Goal: Task Accomplishment & Management: Use online tool/utility

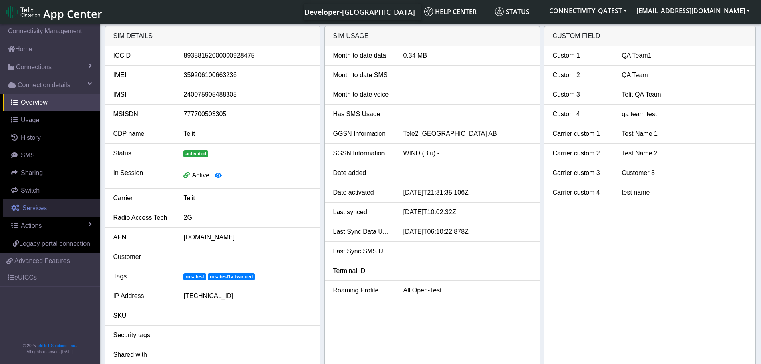
click at [39, 209] on span "Services" at bounding box center [34, 207] width 24 height 7
select select "2: 6"
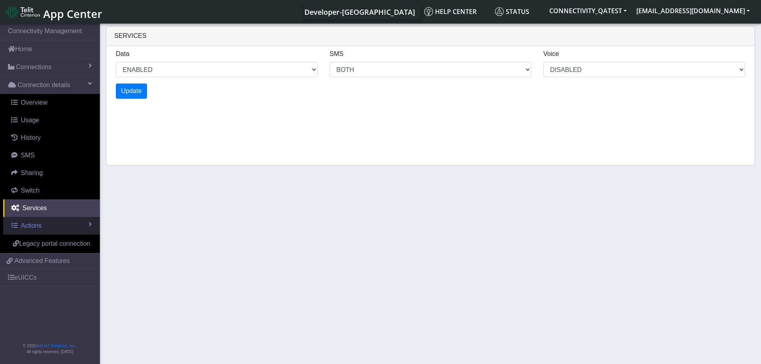
click at [40, 229] on span "Actions" at bounding box center [31, 225] width 21 height 7
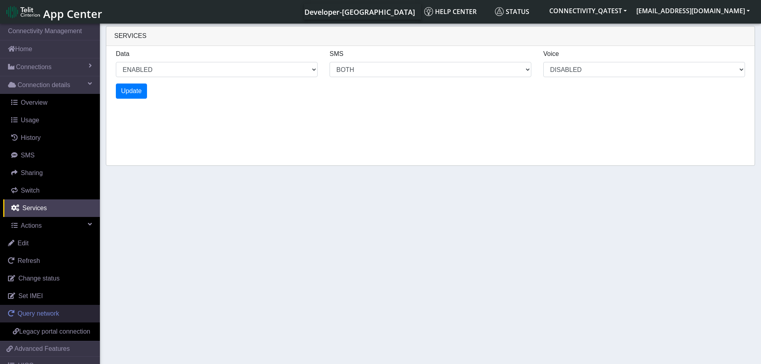
click at [58, 316] on span "Query network" at bounding box center [39, 313] width 42 height 7
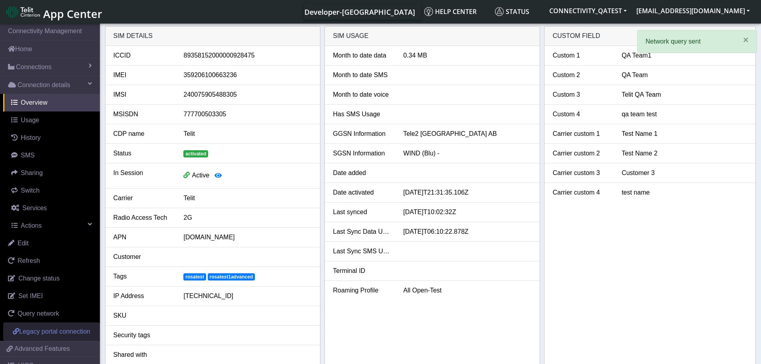
scroll to position [40, 0]
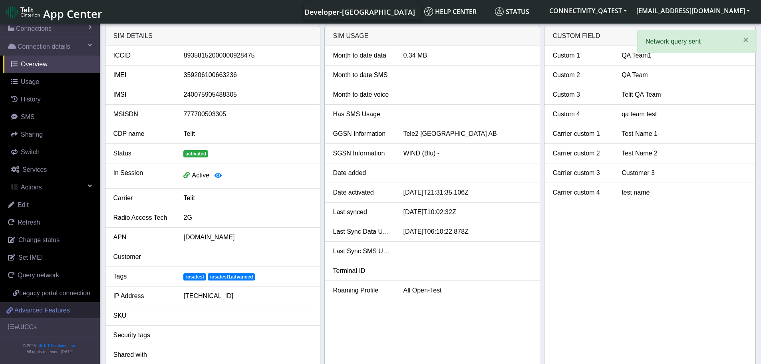
click at [55, 315] on span "Advanced Features" at bounding box center [42, 311] width 56 height 10
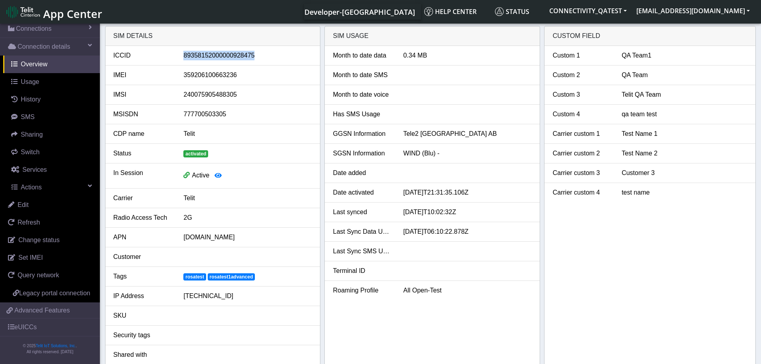
drag, startPoint x: 259, startPoint y: 56, endPoint x: 183, endPoint y: 55, distance: 75.9
click at [183, 55] on div "89358152000000928475" at bounding box center [247, 56] width 141 height 10
copy div "89358152000000928475"
click at [37, 101] on span "History" at bounding box center [31, 99] width 20 height 7
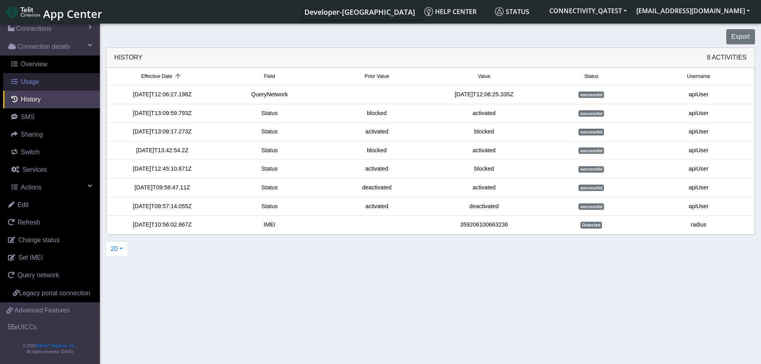
click at [34, 80] on span "Usage" at bounding box center [30, 81] width 18 height 7
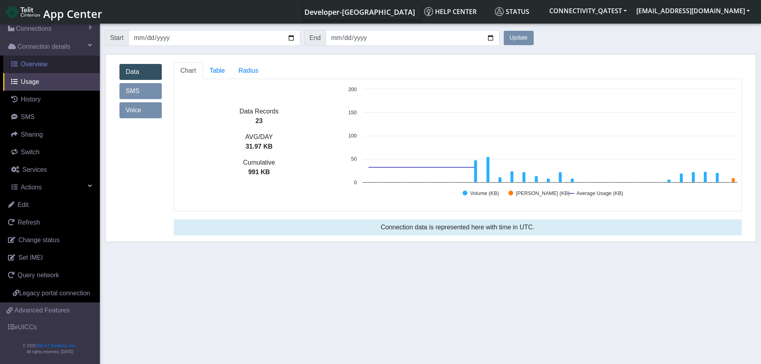
click at [32, 64] on span "Overview" at bounding box center [34, 64] width 27 height 7
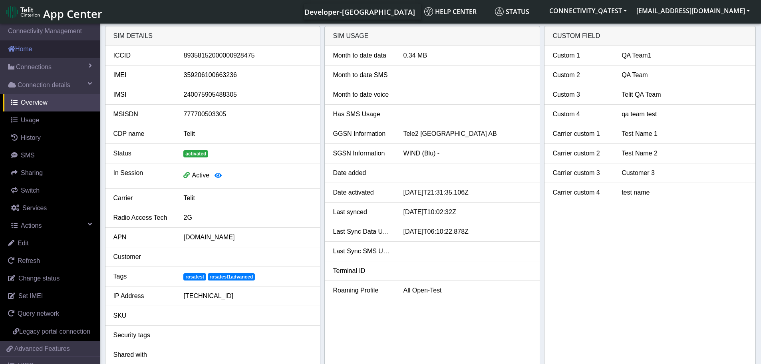
click at [34, 48] on link "Home" at bounding box center [50, 49] width 100 height 18
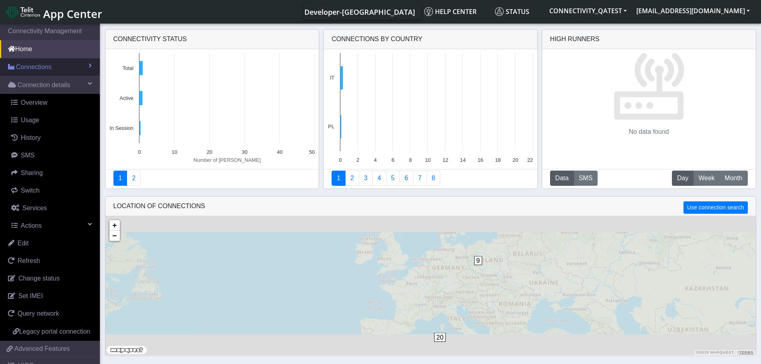
click at [31, 68] on span "Connections" at bounding box center [34, 67] width 36 height 10
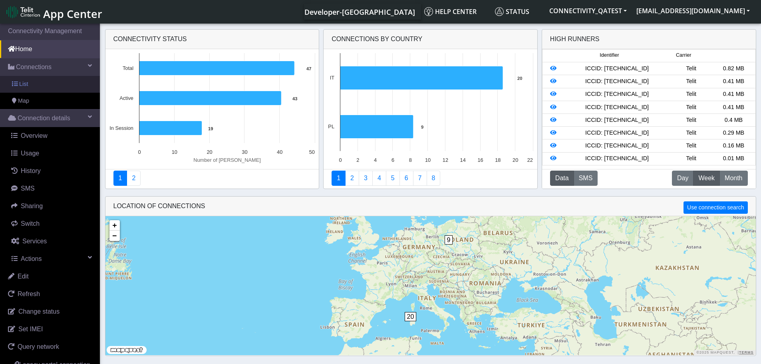
click at [32, 84] on link "List" at bounding box center [50, 84] width 100 height 17
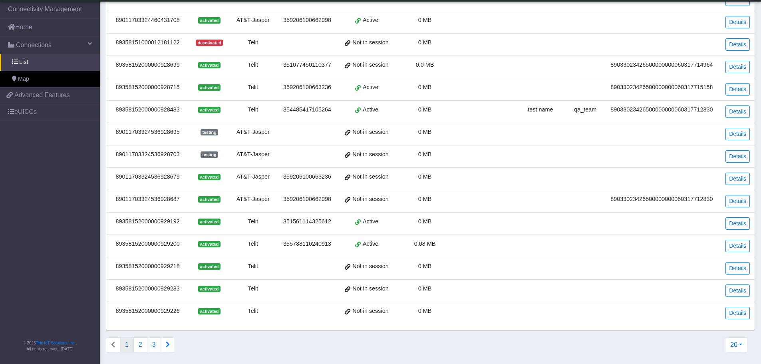
scroll to position [203, 0]
click at [144, 345] on button "2" at bounding box center [140, 343] width 14 height 15
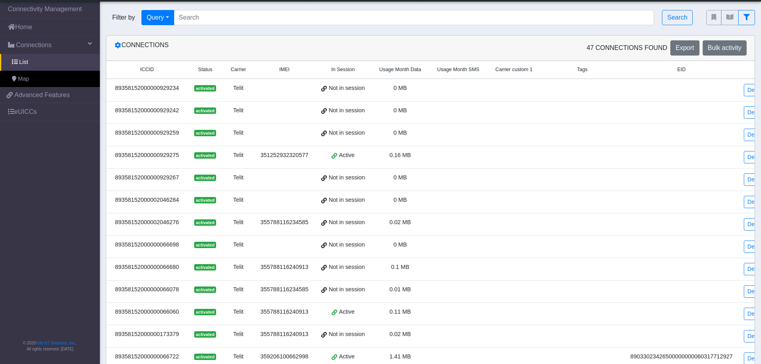
scroll to position [209, 0]
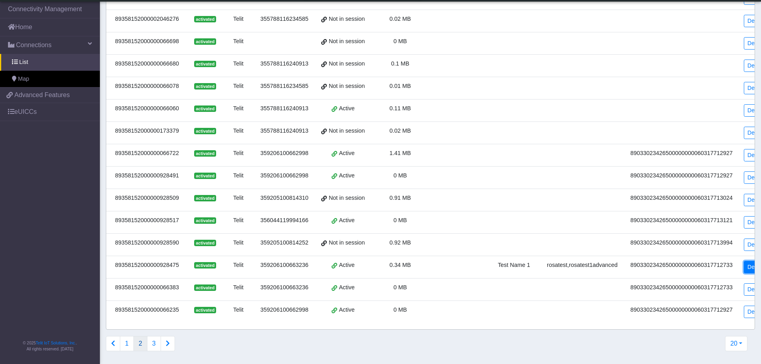
click at [745, 261] on link "Details" at bounding box center [756, 267] width 24 height 12
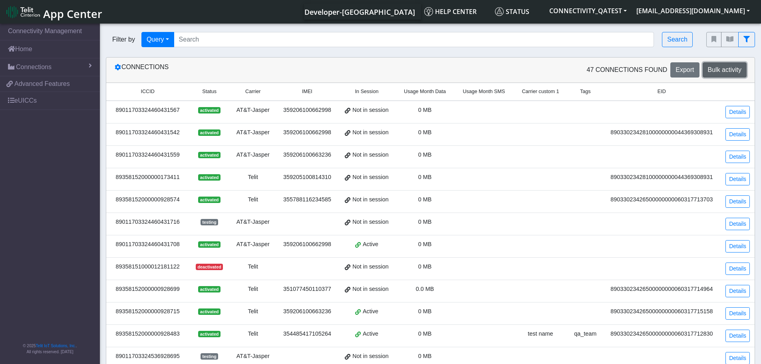
click at [734, 68] on span "Bulk activity" at bounding box center [725, 69] width 34 height 7
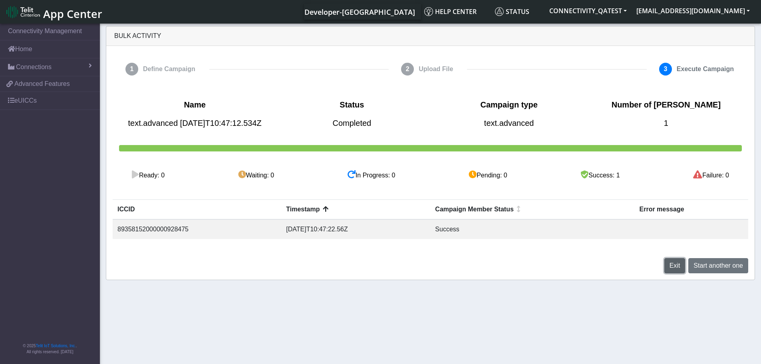
click at [676, 269] on span "Exit" at bounding box center [674, 265] width 11 height 7
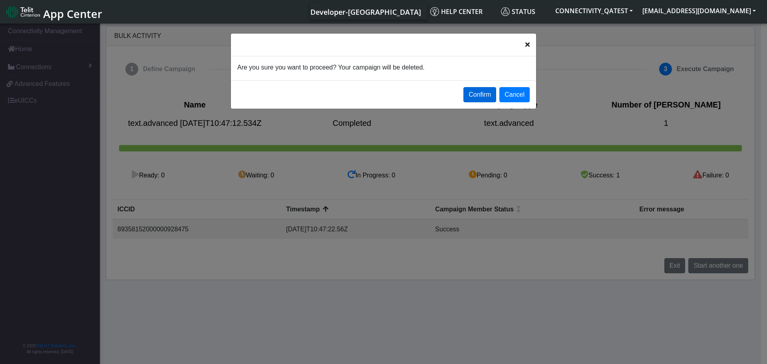
click at [471, 98] on button "Confirm" at bounding box center [479, 94] width 33 height 15
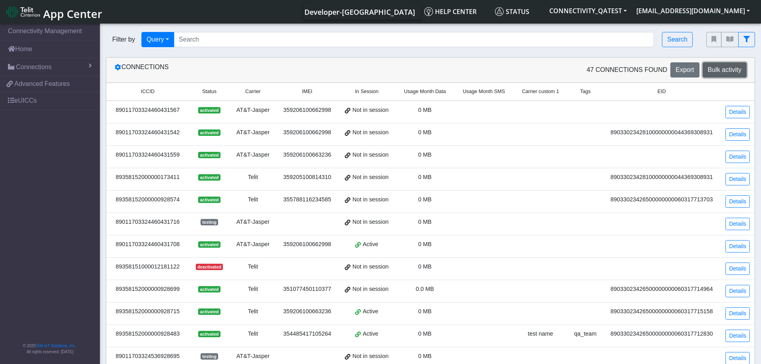
click at [736, 70] on span "Bulk activity" at bounding box center [725, 69] width 34 height 7
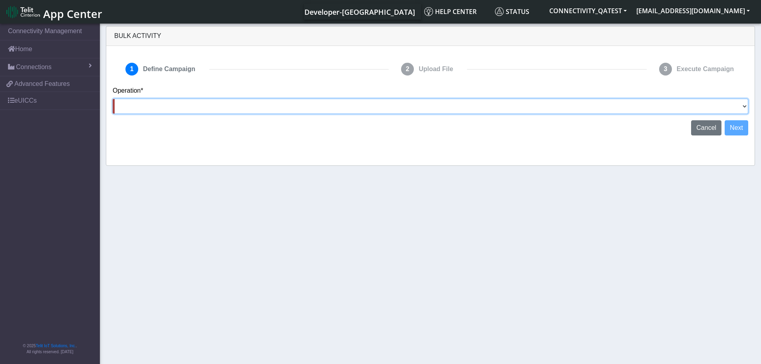
drag, startPoint x: 216, startPoint y: 104, endPoint x: 223, endPoint y: 113, distance: 11.6
click at [216, 104] on select "Activate SIMs Deactivate SIMs Add Tags Remove Tags Advanced" at bounding box center [430, 106] width 635 height 15
select select "text.advanced"
click at [113, 99] on select "Activate SIMs Deactivate SIMs Add Tags Remove Tags Advanced" at bounding box center [430, 106] width 635 height 15
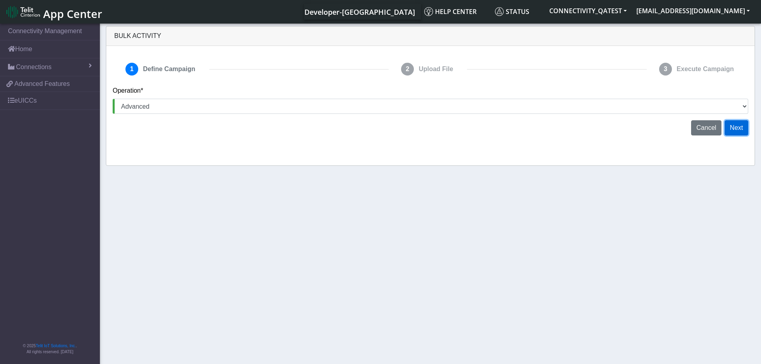
click at [739, 129] on button "Next" at bounding box center [736, 127] width 24 height 15
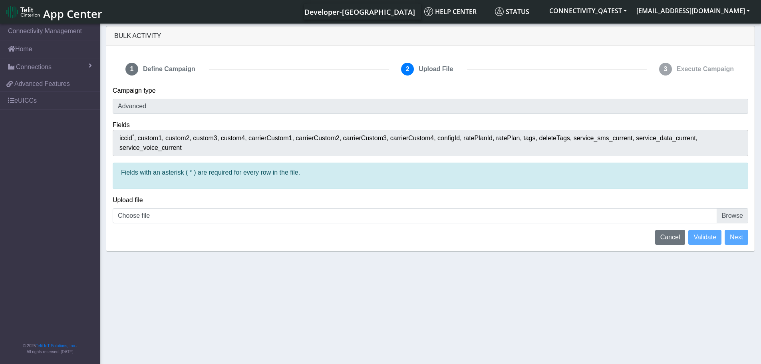
click at [390, 138] on span "carrierCustom4" at bounding box center [413, 138] width 47 height 7
click at [365, 139] on span "carrierCustom3" at bounding box center [366, 138] width 47 height 7
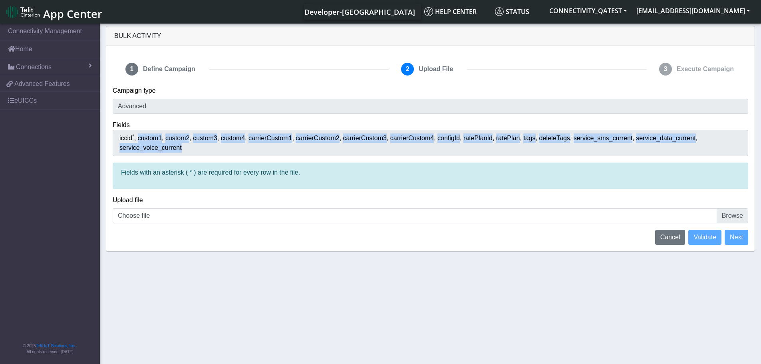
click at [365, 139] on span "carrierCustom3" at bounding box center [366, 138] width 47 height 7
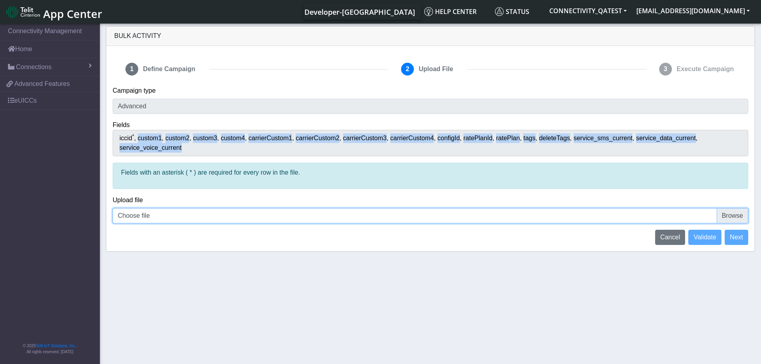
click at [737, 208] on input "Choose file" at bounding box center [430, 215] width 635 height 15
type input "C:\fakepath\onboarding_iccidEID.txt"
click at [735, 208] on input "Choose file" at bounding box center [430, 215] width 635 height 15
type input "C:\fakepath\onboarding_iccidEID.txt"
click at [734, 210] on input "Choose file" at bounding box center [430, 215] width 635 height 15
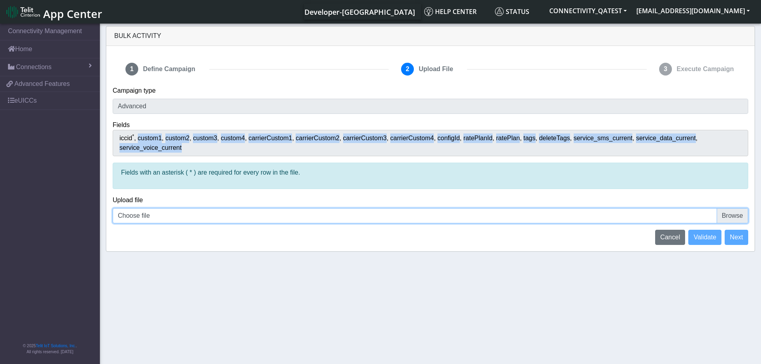
type input "C:\fakepath\onboarding_iccidEID.txt"
click at [726, 208] on input "Choose file" at bounding box center [430, 215] width 635 height 15
type input "C:\fakepath\onboarding_iccidEID.txt"
click at [742, 208] on input "Choose file" at bounding box center [430, 215] width 635 height 15
type input "C:\fakepath\iccid_89358152000000928475 wrong.csv"
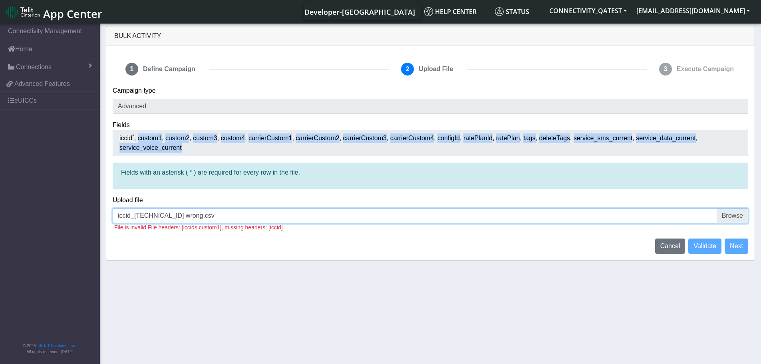
click at [723, 208] on input "iccid_89358152000000928475 wrong.csv" at bounding box center [430, 215] width 635 height 15
type input "C:\fakepath\iccid_89358152000000928475 - 2 lines.csv"
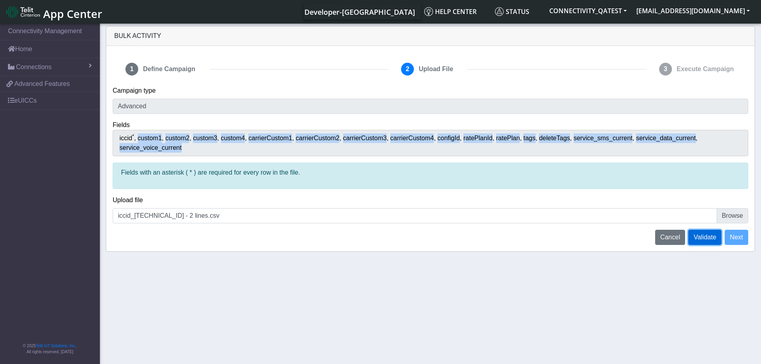
click at [711, 234] on span "Validate" at bounding box center [704, 237] width 23 height 7
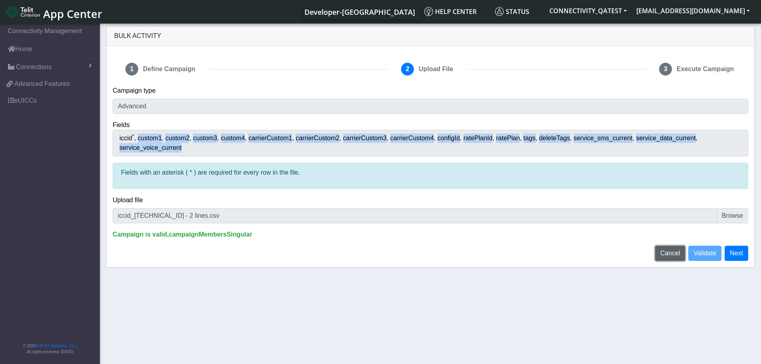
click at [673, 250] on span "Cancel" at bounding box center [670, 253] width 20 height 7
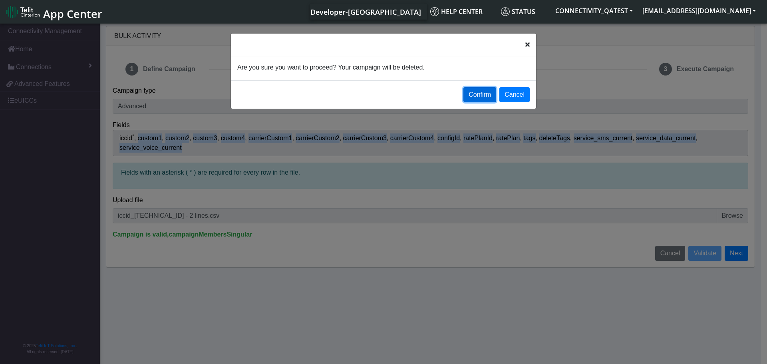
click at [481, 95] on button "Confirm" at bounding box center [479, 94] width 33 height 15
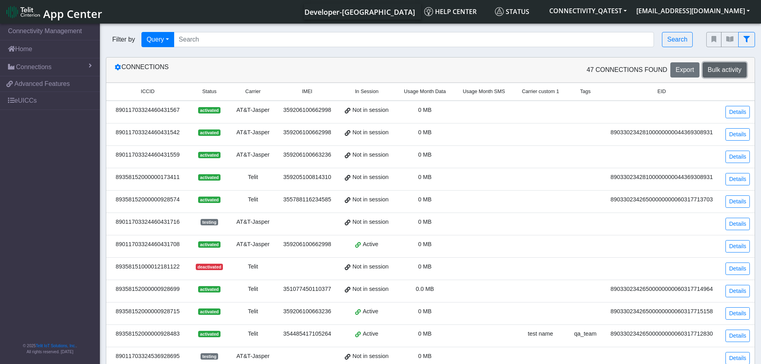
click at [729, 74] on button "Bulk activity" at bounding box center [725, 69] width 44 height 15
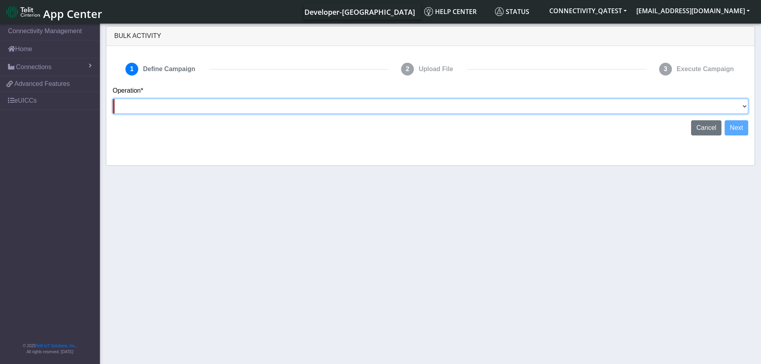
click at [260, 108] on select "Activate SIMs Deactivate SIMs Add Tags Remove Tags Advanced" at bounding box center [430, 106] width 635 height 15
select select "text.advanced"
click at [113, 99] on select "Activate SIMs Deactivate SIMs Add Tags Remove Tags Advanced" at bounding box center [430, 106] width 635 height 15
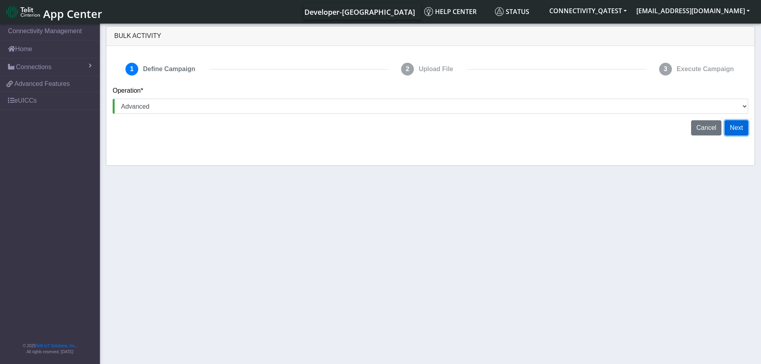
click at [730, 129] on button "Next" at bounding box center [736, 127] width 24 height 15
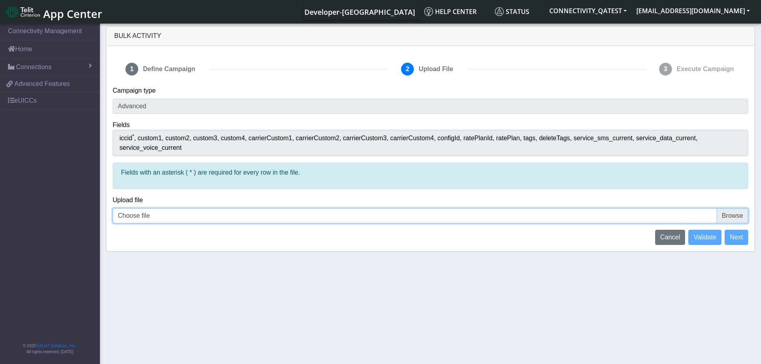
click at [738, 208] on input "Choose file" at bounding box center [430, 215] width 635 height 15
type input "C:\fakepath\iccid_89358152000000928475 - 2 lines.csv"
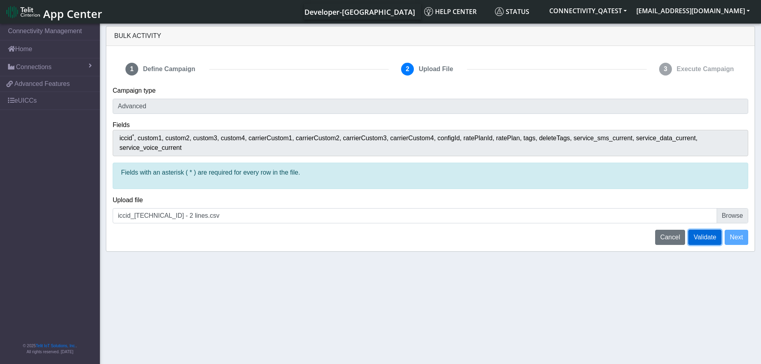
click at [708, 234] on span "Validate" at bounding box center [704, 237] width 23 height 7
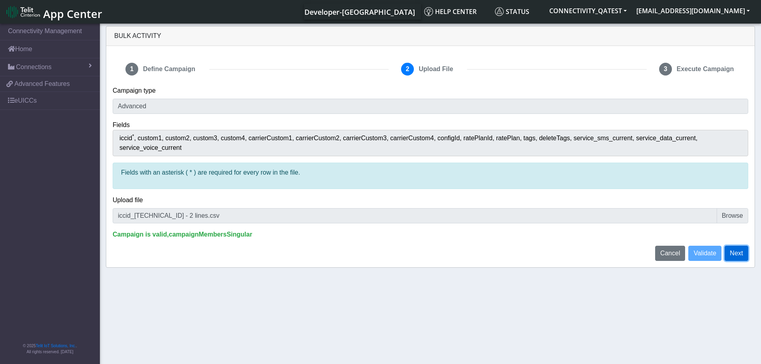
click at [740, 246] on button "Next" at bounding box center [736, 253] width 24 height 15
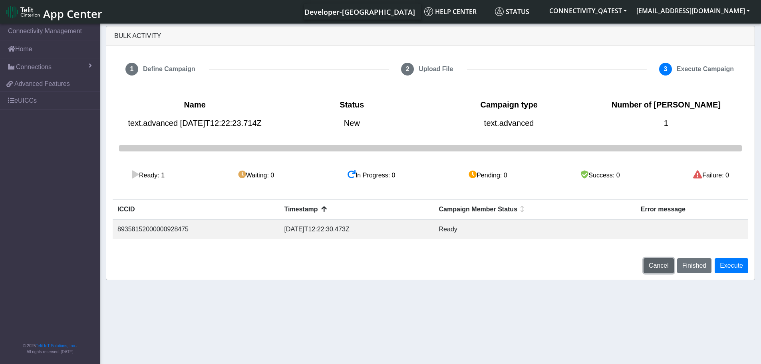
click at [661, 269] on span "Cancel" at bounding box center [659, 265] width 20 height 7
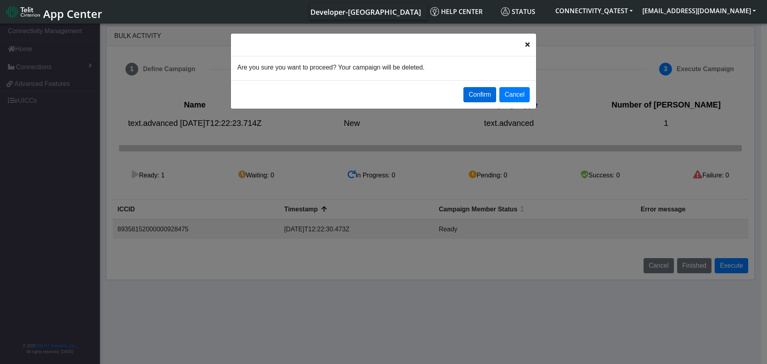
click at [483, 100] on button "Confirm" at bounding box center [479, 94] width 33 height 15
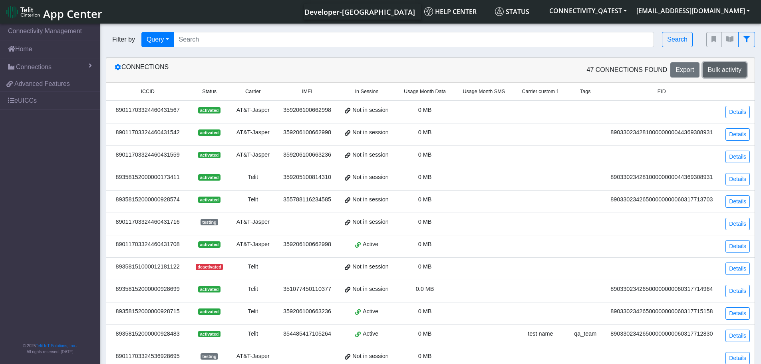
click at [721, 75] on button "Bulk activity" at bounding box center [725, 69] width 44 height 15
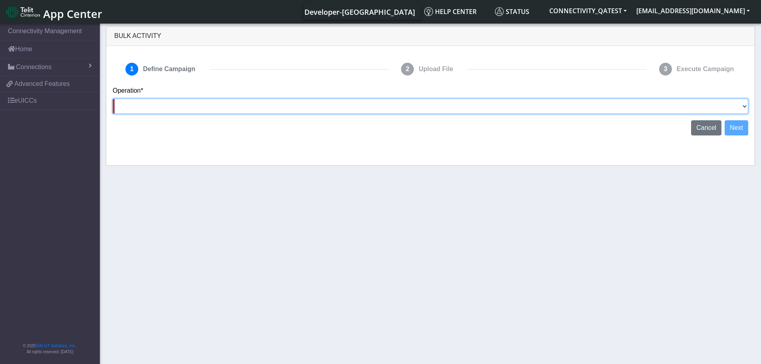
drag, startPoint x: 738, startPoint y: 103, endPoint x: 724, endPoint y: 113, distance: 16.4
click at [738, 104] on select "Activate SIMs Deactivate SIMs Add Tags Remove Tags Advanced" at bounding box center [430, 106] width 635 height 15
select select "text.advanced"
click at [113, 99] on select "Activate SIMs Deactivate SIMs Add Tags Remove Tags Advanced" at bounding box center [430, 106] width 635 height 15
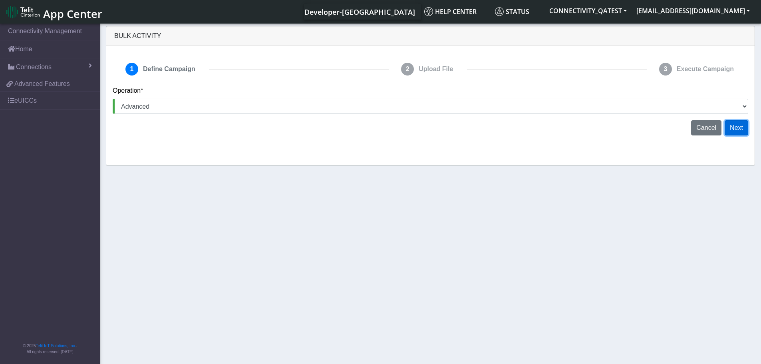
click at [742, 128] on button "Next" at bounding box center [736, 127] width 24 height 15
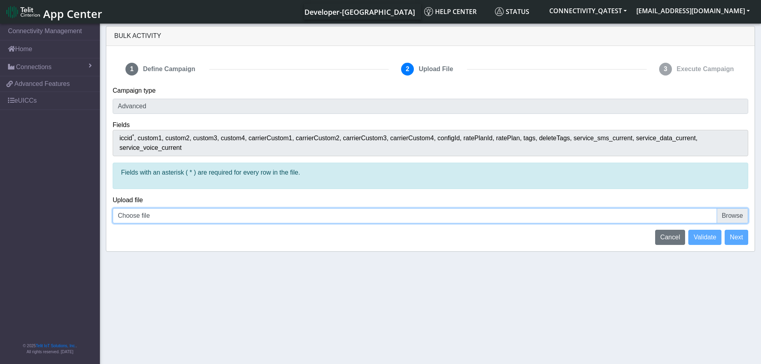
click at [733, 208] on input "Choose file" at bounding box center [430, 215] width 635 height 15
type input "C:\fakepath\iccid_89358152000000928475 equal ICCID.csv"
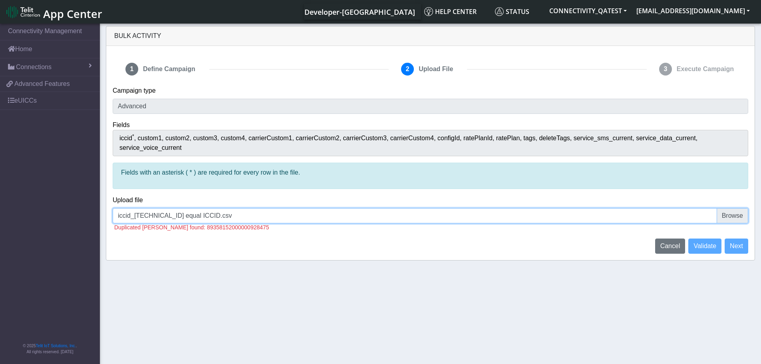
click at [733, 209] on input "iccid_89358152000000928475 equal ICCID.csv" at bounding box center [430, 215] width 635 height 15
type input "C:\fakepath\iccid_89358152000000928475 empty.csv"
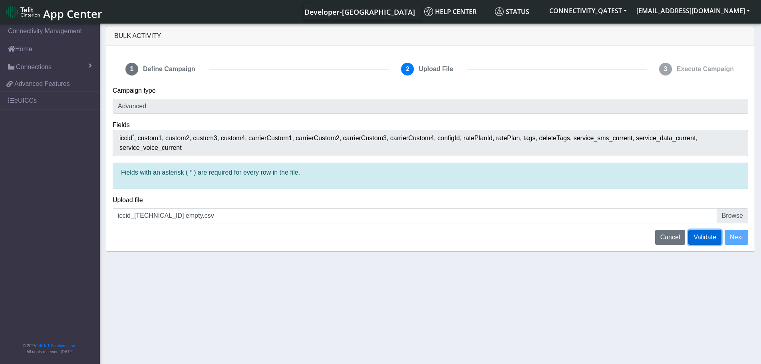
click at [711, 234] on span "Validate" at bounding box center [704, 237] width 23 height 7
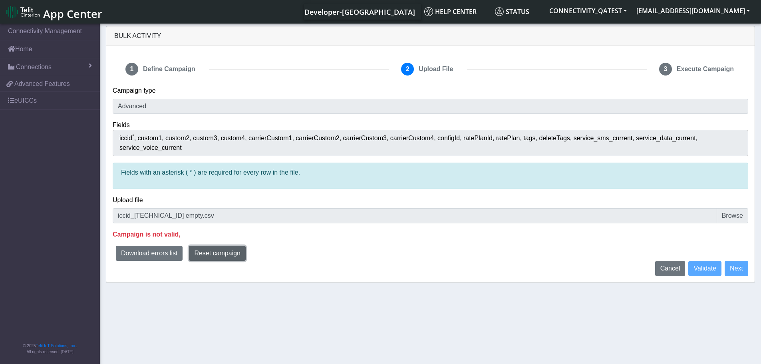
click at [223, 250] on span "Reset campaign" at bounding box center [217, 253] width 46 height 7
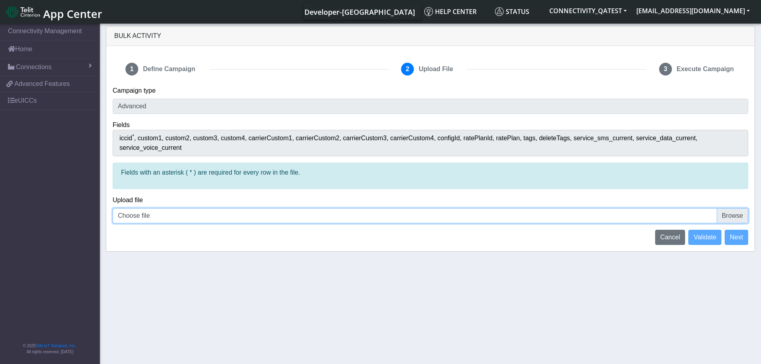
click at [734, 208] on input "Choose file" at bounding box center [430, 215] width 635 height 15
type input "C:\fakepath\iccid_89358152000000928475 -no header.csv"
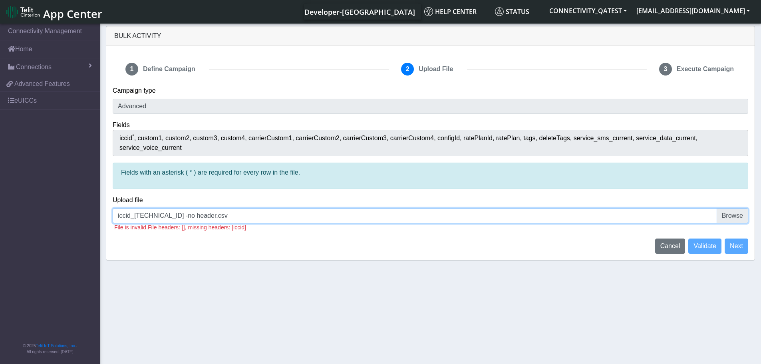
click at [740, 209] on input "iccid_89358152000000928475 -no header.csv" at bounding box center [430, 215] width 635 height 15
type input "C:\fakepath\iccid_89358152000000928475 empty.csv"
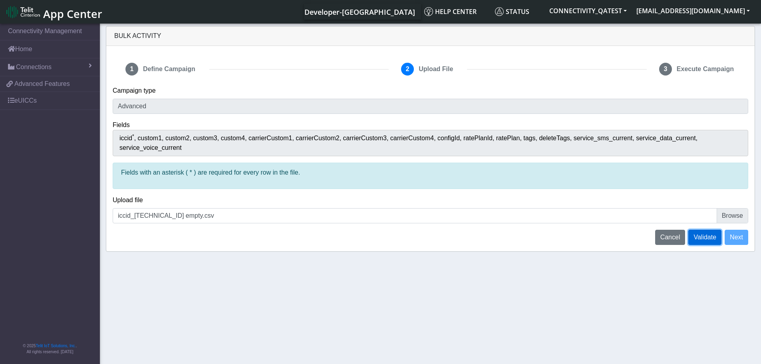
click at [710, 234] on span "Validate" at bounding box center [704, 237] width 23 height 7
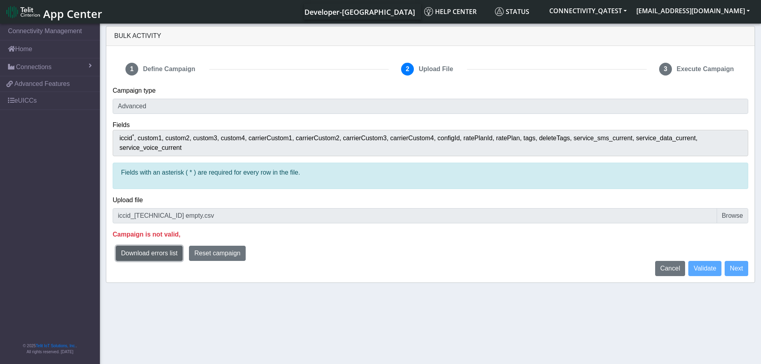
click at [161, 250] on button "Download errors list" at bounding box center [149, 253] width 67 height 15
click at [236, 250] on span "Reset campaign" at bounding box center [217, 253] width 46 height 7
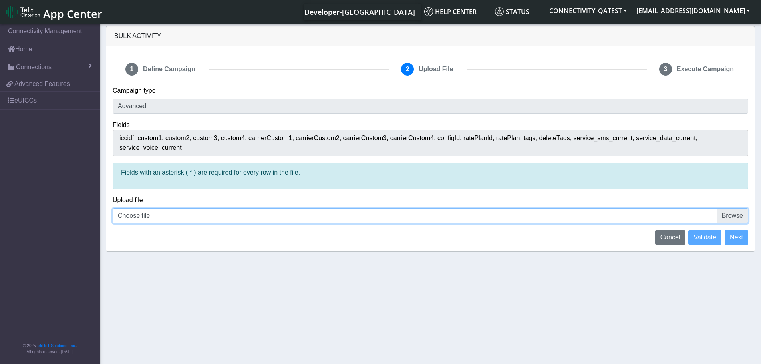
click at [728, 208] on input "Choose file" at bounding box center [430, 215] width 635 height 15
type input "C:\fakepath\iccid_89358152000000928475 equal ICCID.csv"
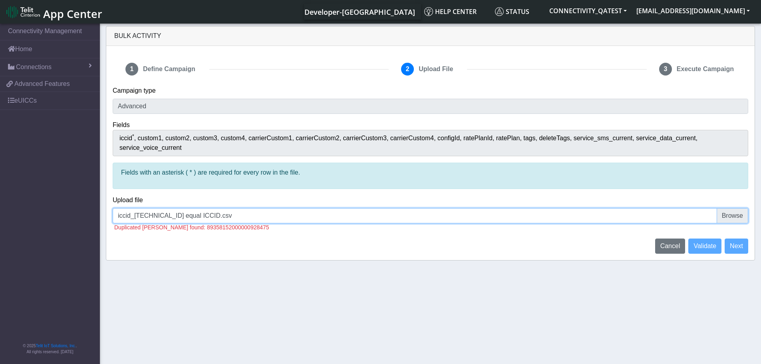
click at [738, 208] on input "iccid_89358152000000928475 equal ICCID.csv" at bounding box center [430, 215] width 635 height 15
type input "C:\fakepath\iccid_89358152000000928475 wrong.csv"
click at [738, 208] on input "iccid_89358152000000928475 wrong.csv" at bounding box center [430, 215] width 635 height 15
type input "C:\fakepath\iccid_89358152000000928475 empty.csv"
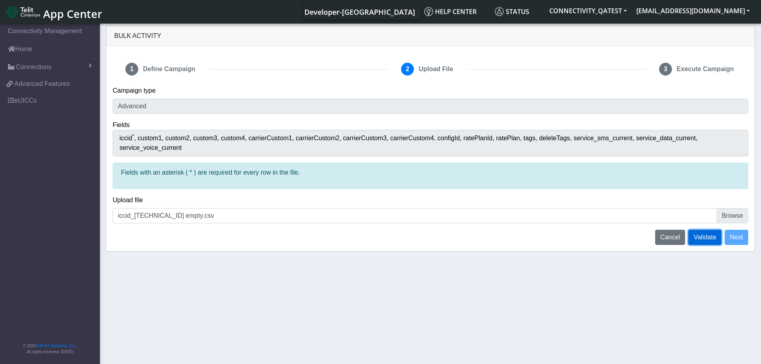
click at [703, 234] on span "Validate" at bounding box center [704, 237] width 23 height 7
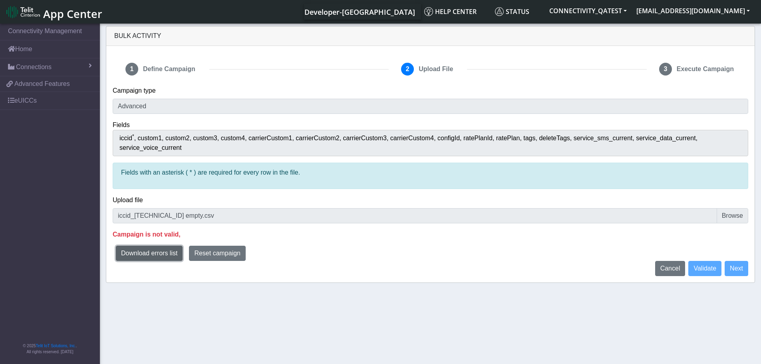
click at [155, 246] on button "Download errors list" at bounding box center [149, 253] width 67 height 15
click at [212, 250] on span "Reset campaign" at bounding box center [217, 253] width 46 height 7
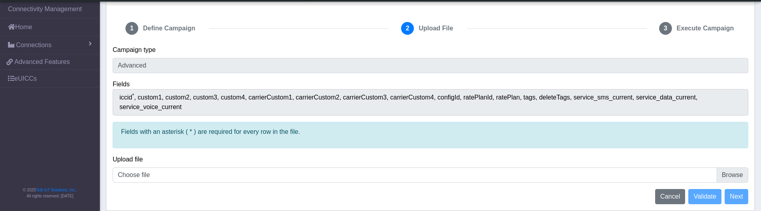
scroll to position [9, 0]
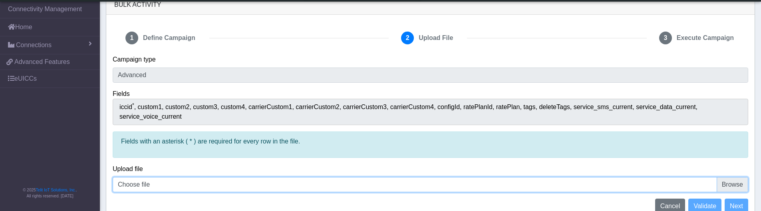
click at [730, 177] on input "Choose file" at bounding box center [430, 184] width 635 height 15
type input "C:\fakepath\iccid_89358152000000928475 empty.csv"
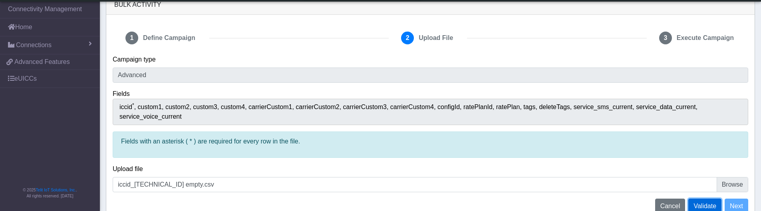
click at [708, 202] on span "Validate" at bounding box center [704, 205] width 23 height 7
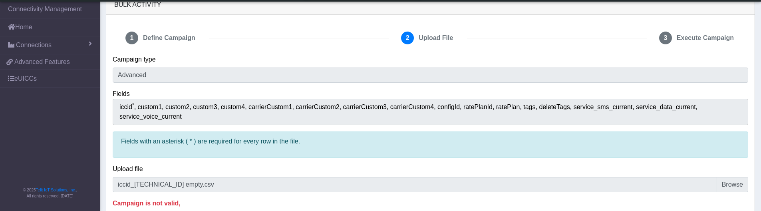
scroll to position [40, 0]
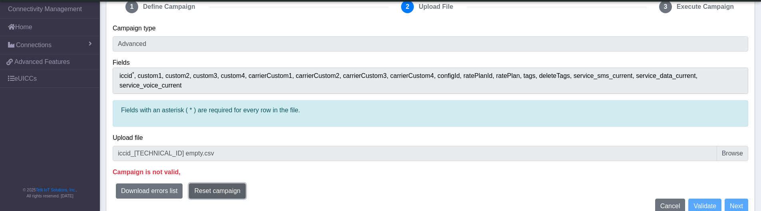
click at [208, 187] on span "Reset campaign" at bounding box center [217, 190] width 46 height 7
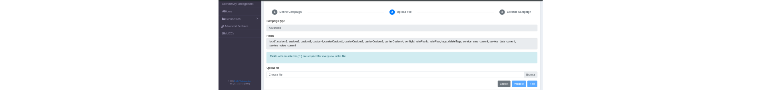
scroll to position [9, 0]
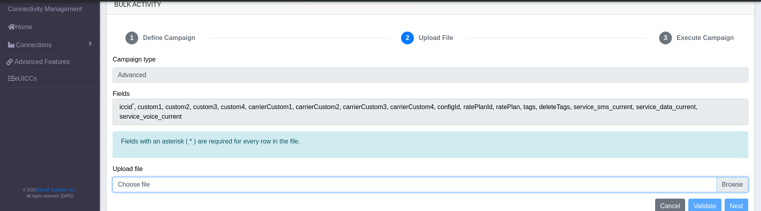
click at [735, 177] on input "Choose file" at bounding box center [430, 184] width 635 height 15
type input "C:\fakepath\iccid_89358152000000928475 empty.csv"
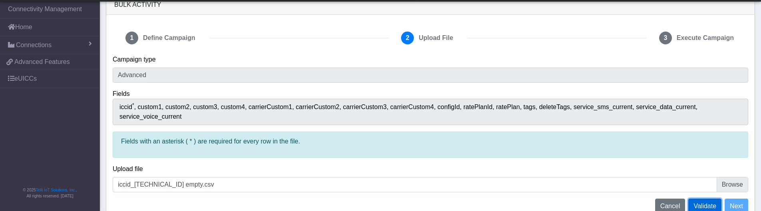
click at [705, 202] on span "Validate" at bounding box center [704, 205] width 23 height 7
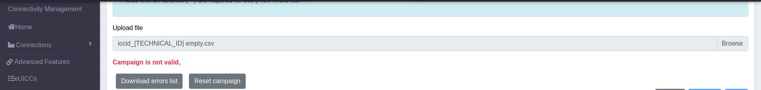
scroll to position [161, 0]
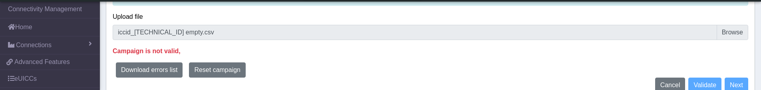
click at [163, 46] on p "Campaign is not valid," at bounding box center [430, 51] width 635 height 10
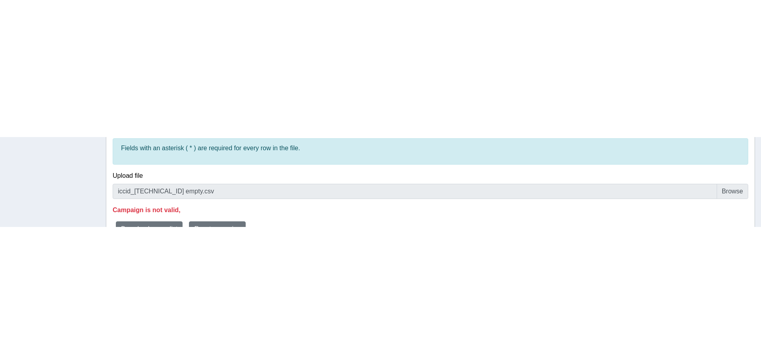
scroll to position [0, 0]
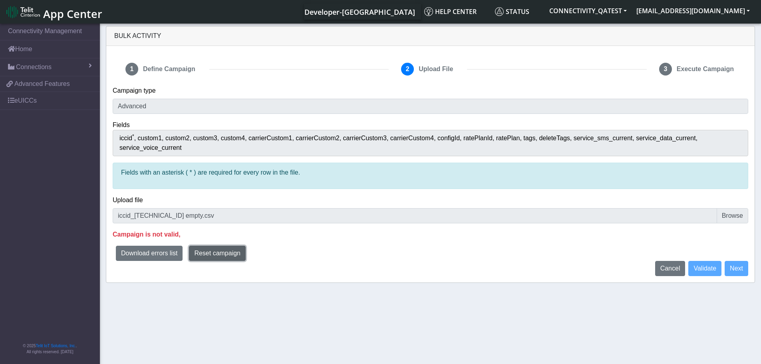
click at [231, 250] on span "Reset campaign" at bounding box center [217, 253] width 46 height 7
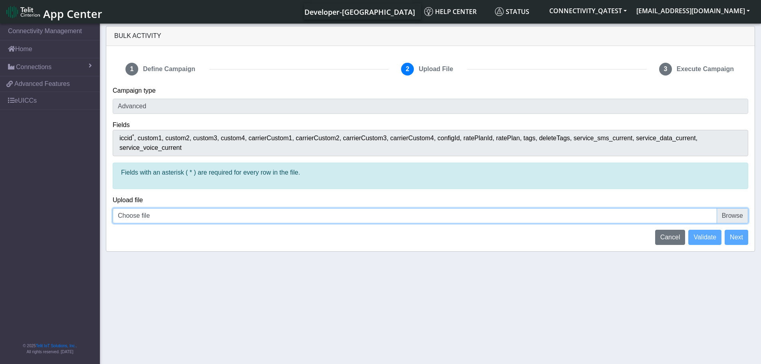
click at [726, 211] on input "Choose file" at bounding box center [430, 215] width 635 height 15
type input "C:\fakepath\iccid_89358152000000928475 - 1line.csv"
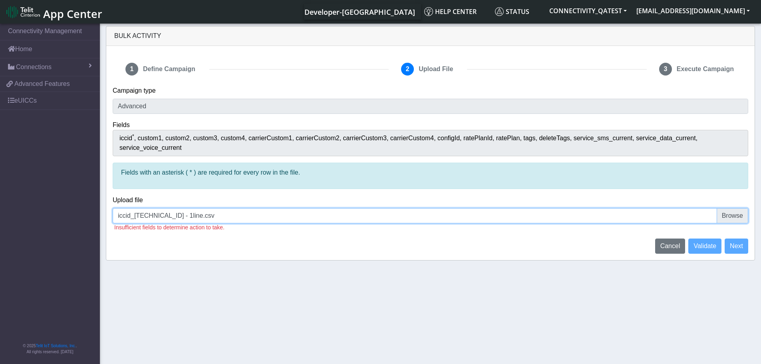
click at [730, 208] on input "iccid_89358152000000928475 - 1line.csv" at bounding box center [430, 215] width 635 height 15
type input "C:\fakepath\iccid_89358152000000928475 empty.csv"
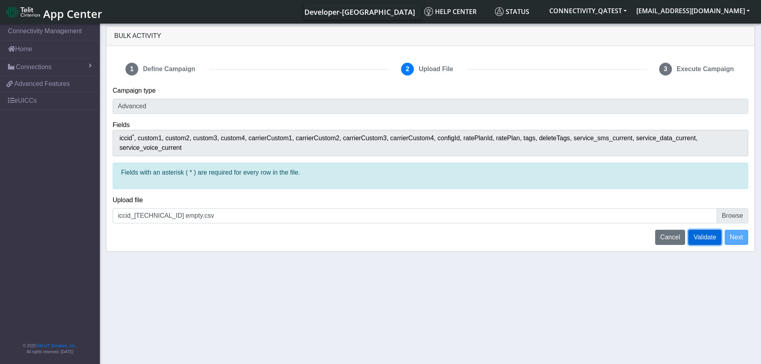
click at [699, 234] on span "Validate" at bounding box center [704, 237] width 23 height 7
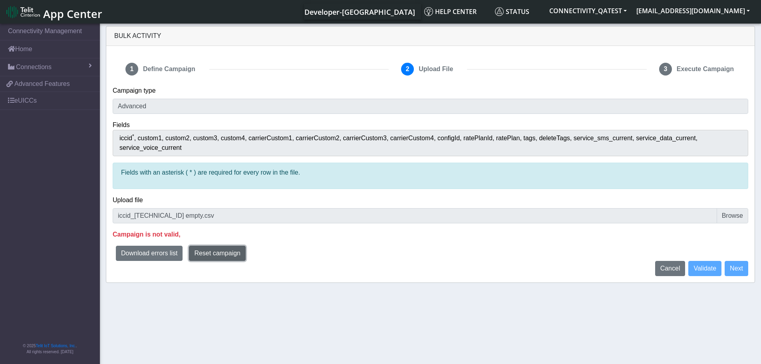
click at [210, 250] on span "Reset campaign" at bounding box center [217, 253] width 46 height 7
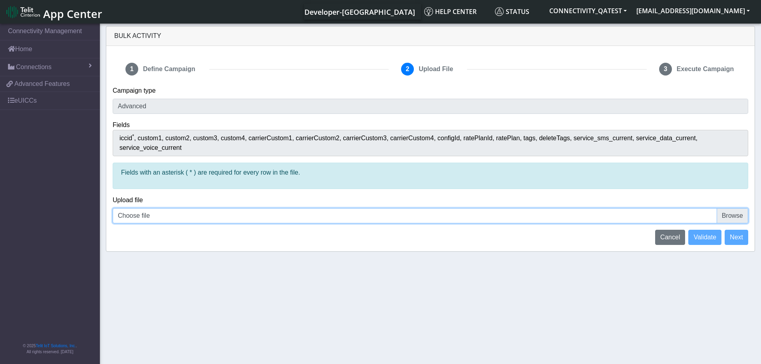
click at [733, 208] on input "Choose file" at bounding box center [430, 215] width 635 height 15
type input "C:\fakepath\iccid_89358152000000928475 - 2 lines.csv"
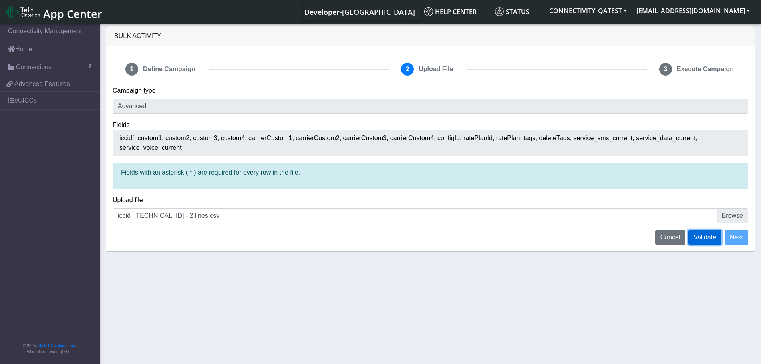
click at [706, 234] on span "Validate" at bounding box center [704, 237] width 23 height 7
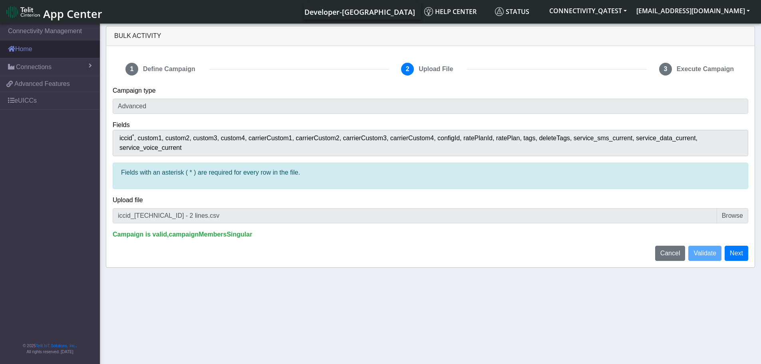
click at [24, 56] on link "Home" at bounding box center [50, 49] width 100 height 18
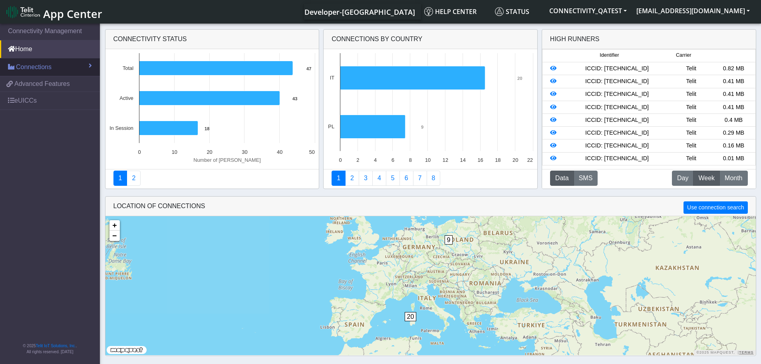
click at [40, 63] on span "Connections" at bounding box center [34, 67] width 36 height 10
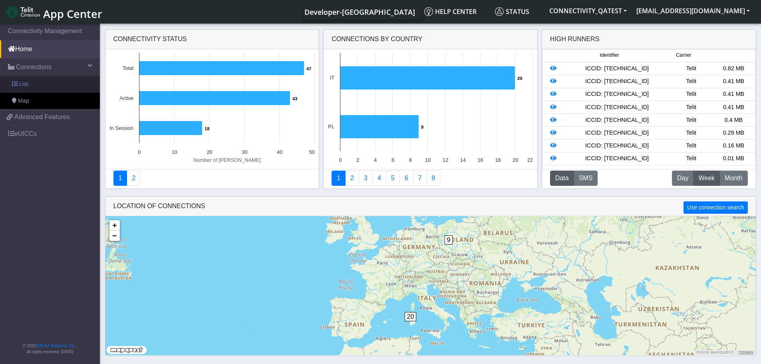
click at [28, 88] on span "List" at bounding box center [23, 84] width 9 height 9
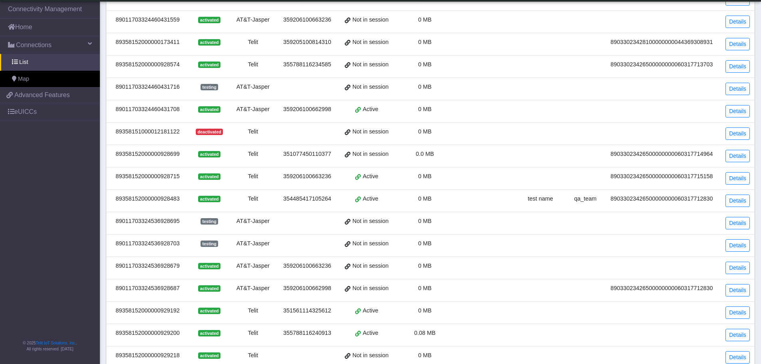
scroll to position [120, 0]
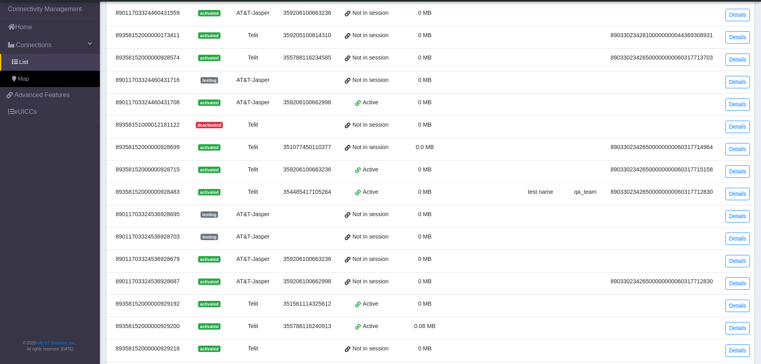
drag, startPoint x: 181, startPoint y: 196, endPoint x: 115, endPoint y: 194, distance: 65.5
click at [115, 194] on div "89358152000000928483" at bounding box center [147, 192] width 73 height 9
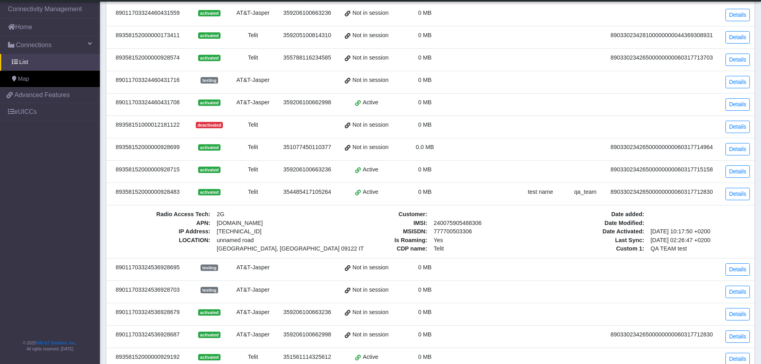
copy div "89358152000000928483"
click at [740, 194] on link "Details" at bounding box center [737, 194] width 24 height 12
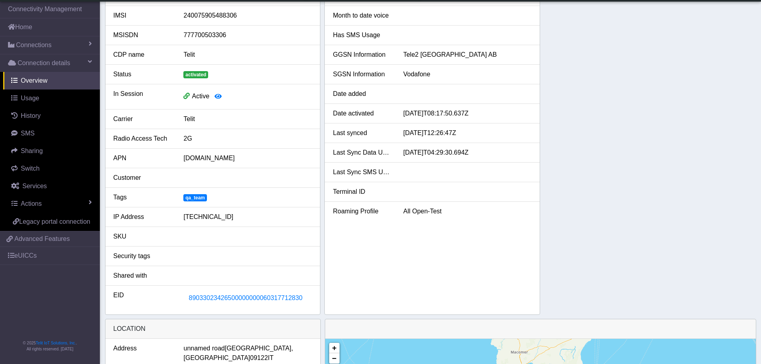
scroll to position [160, 0]
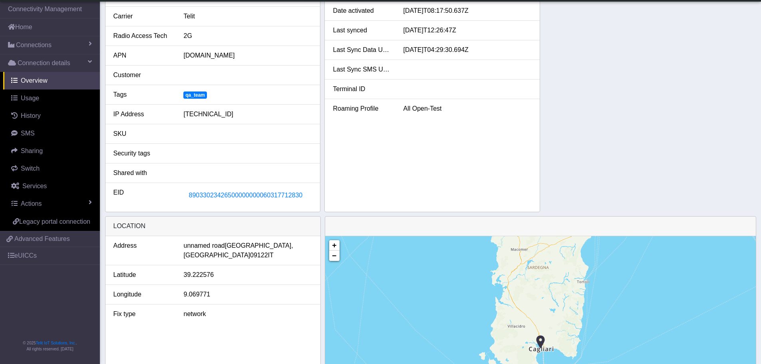
click at [688, 127] on div "SIM details ICCID 89358152000000928483 IMEI 354485417105264 IMSI 24007590548830…" at bounding box center [430, 28] width 651 height 368
click at [38, 96] on span "Usage" at bounding box center [30, 98] width 18 height 7
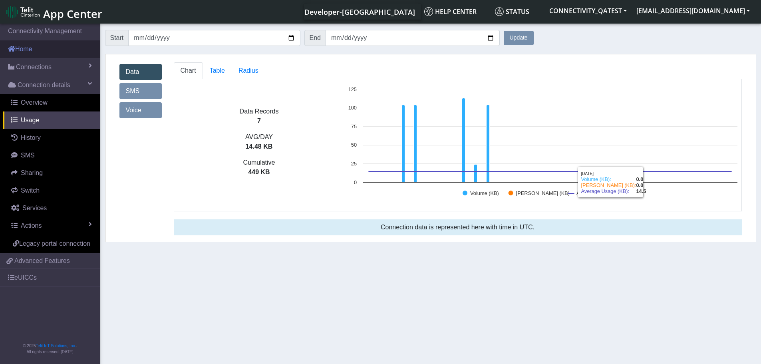
click at [35, 52] on link "Home" at bounding box center [50, 49] width 100 height 18
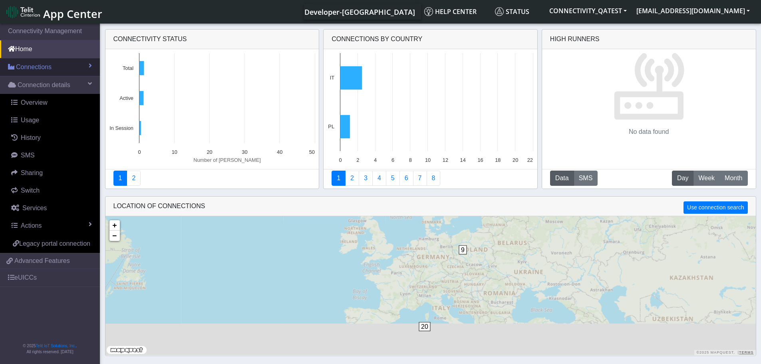
click at [32, 66] on span "Connections" at bounding box center [34, 67] width 36 height 10
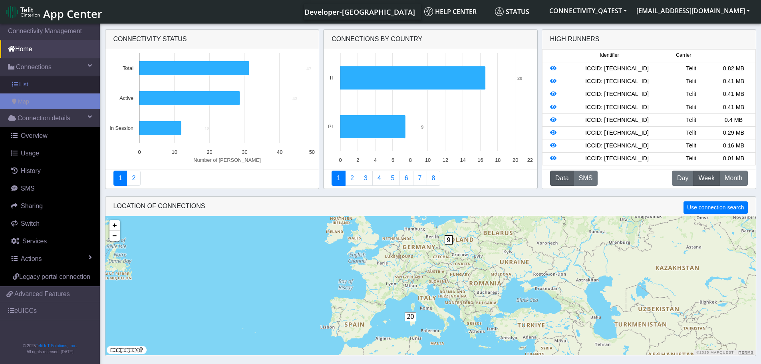
click at [28, 84] on link "List" at bounding box center [50, 84] width 100 height 17
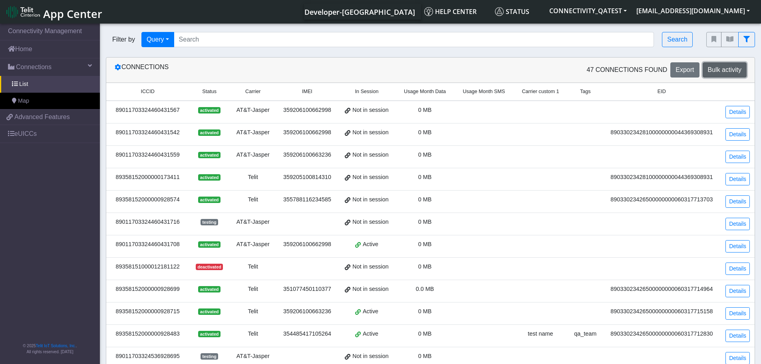
click at [733, 71] on span "Bulk activity" at bounding box center [725, 69] width 34 height 7
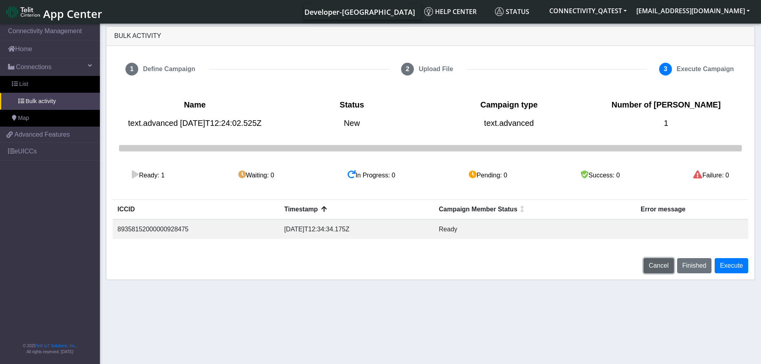
click at [666, 269] on span "Cancel" at bounding box center [659, 265] width 20 height 7
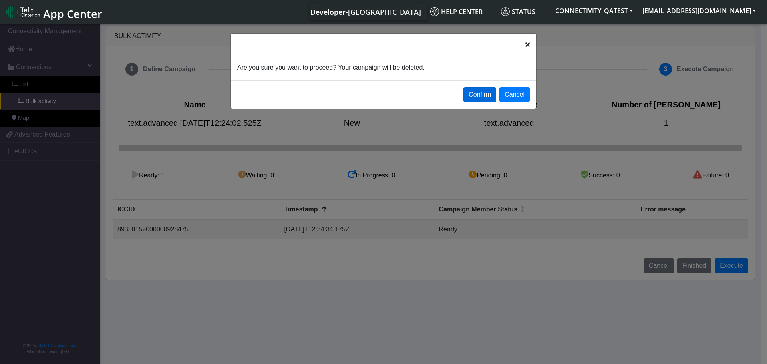
click at [473, 96] on button "Confirm" at bounding box center [479, 94] width 33 height 15
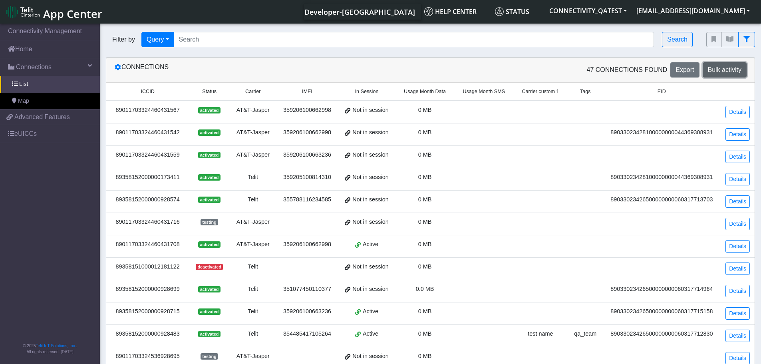
click at [717, 71] on span "Bulk activity" at bounding box center [725, 69] width 34 height 7
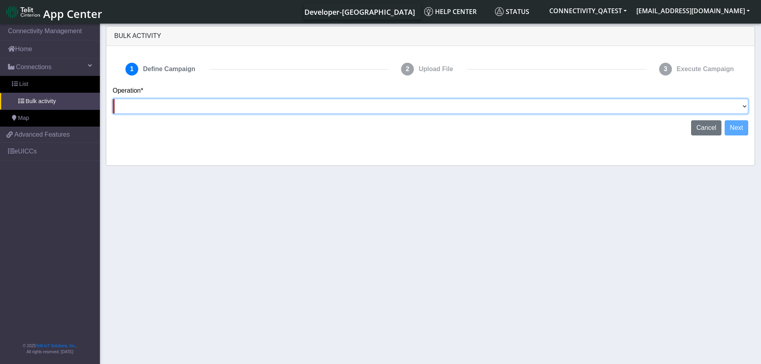
drag, startPoint x: 206, startPoint y: 107, endPoint x: 206, endPoint y: 112, distance: 4.4
click at [206, 107] on select "Activate [PERSON_NAME] Deactivate [PERSON_NAME] Add Tags Remove Tags Advanced" at bounding box center [430, 106] width 635 height 15
select select "text.advanced"
click at [113, 99] on select "Activate [PERSON_NAME] Deactivate [PERSON_NAME] Add Tags Remove Tags Advanced" at bounding box center [430, 106] width 635 height 15
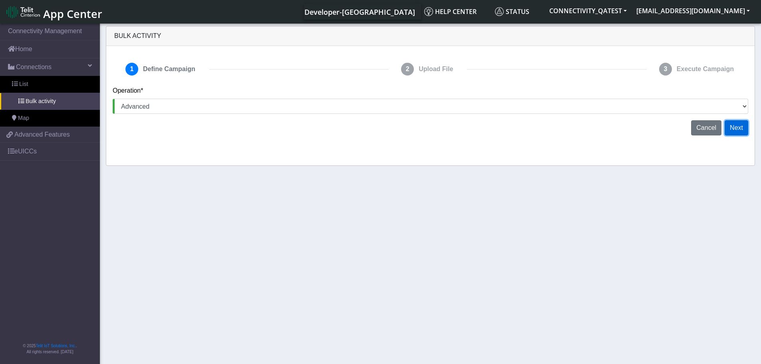
click at [738, 123] on button "Next" at bounding box center [736, 127] width 24 height 15
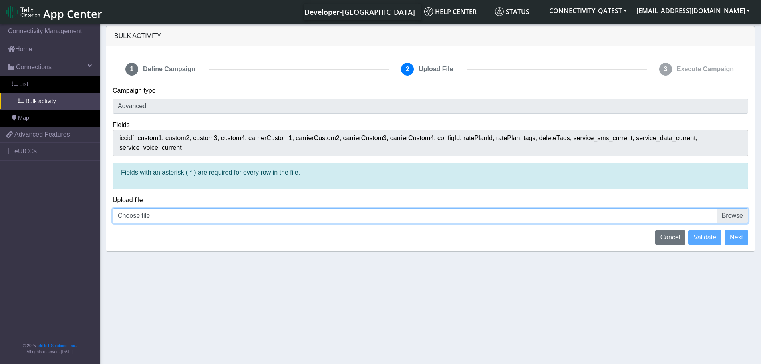
click at [211, 208] on input "Choose file" at bounding box center [430, 215] width 635 height 15
type input "C:\fakepath\iccid_89358152000000928475 - 2 lines.csv"
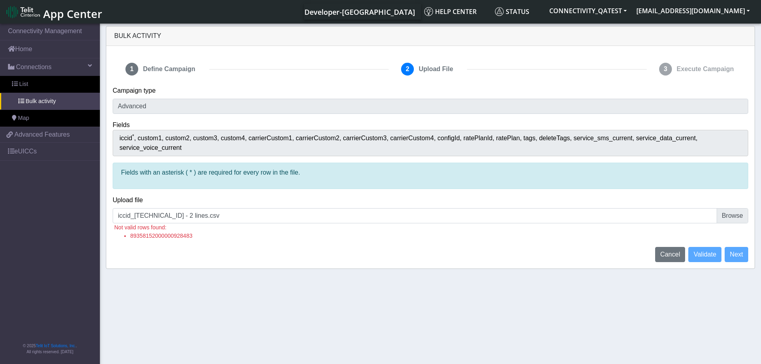
click at [47, 189] on nav "Connectivity Management Home Connections List Bulk activity Map 0ae392b1ec1c01c…" at bounding box center [50, 194] width 100 height 345
click at [29, 51] on link "Home" at bounding box center [50, 49] width 100 height 18
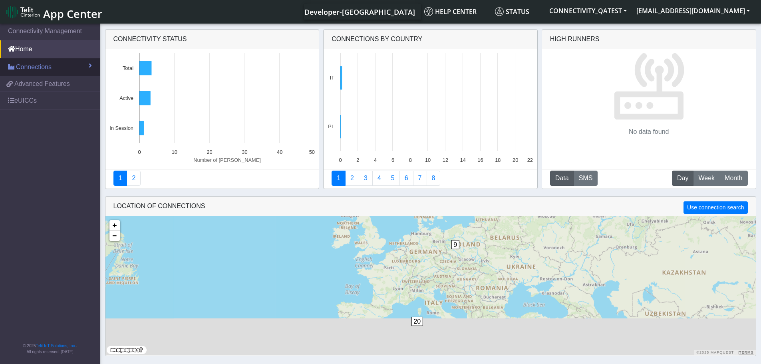
click at [36, 69] on span "Connections" at bounding box center [34, 67] width 36 height 10
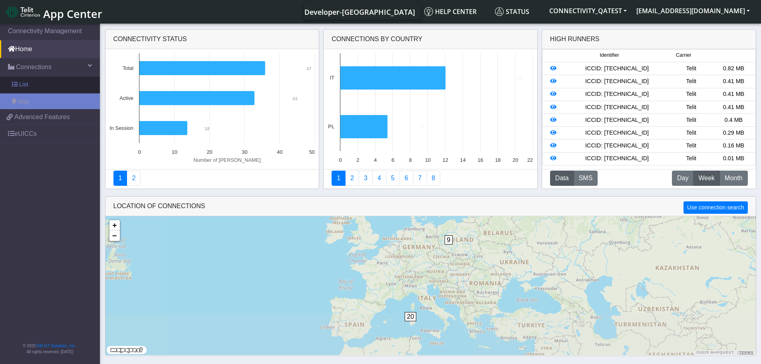
click at [37, 85] on link "List" at bounding box center [50, 84] width 100 height 17
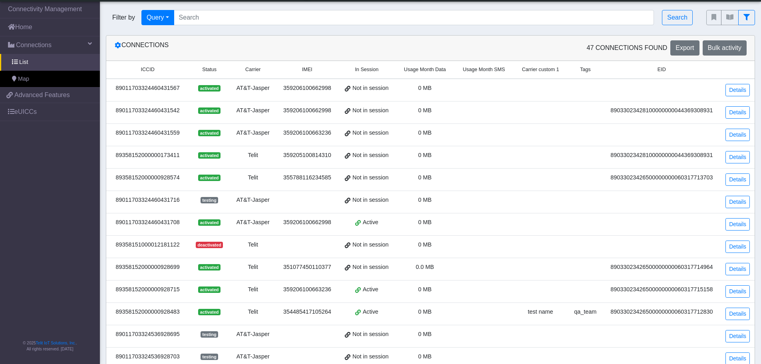
scroll to position [200, 0]
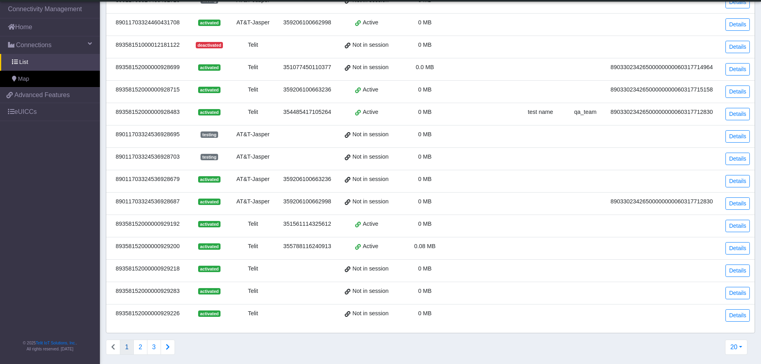
drag, startPoint x: 183, startPoint y: 117, endPoint x: 114, endPoint y: 116, distance: 68.7
click at [114, 116] on td "89358152000000928483" at bounding box center [147, 114] width 83 height 22
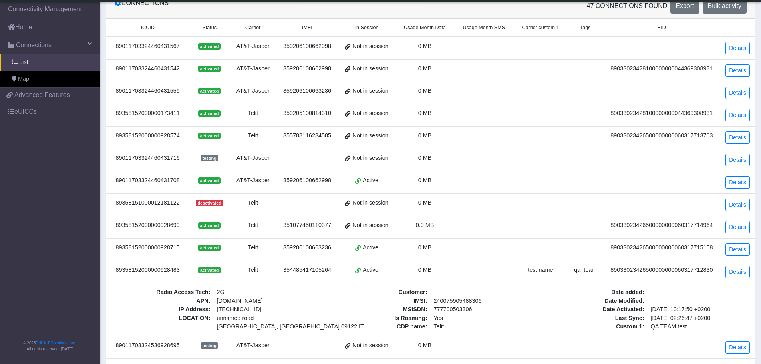
scroll to position [40, 0]
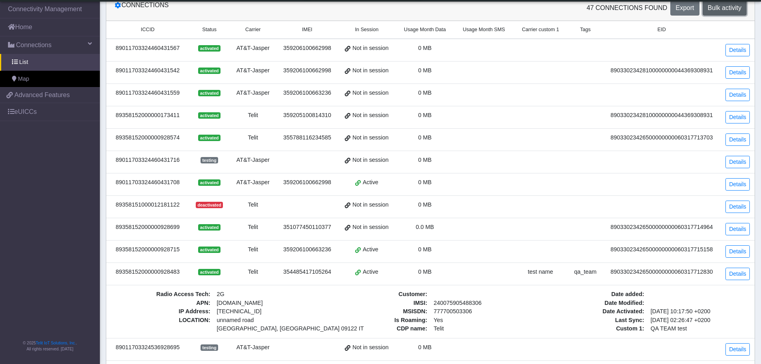
drag, startPoint x: 726, startPoint y: 8, endPoint x: 714, endPoint y: 17, distance: 14.9
click at [726, 8] on span "Bulk activity" at bounding box center [725, 7] width 34 height 7
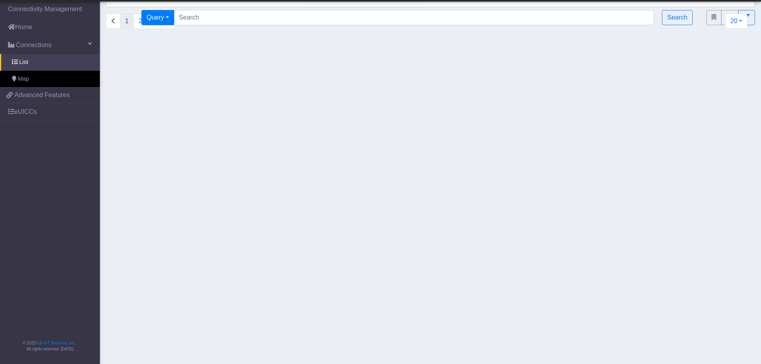
select select "text.advanced"
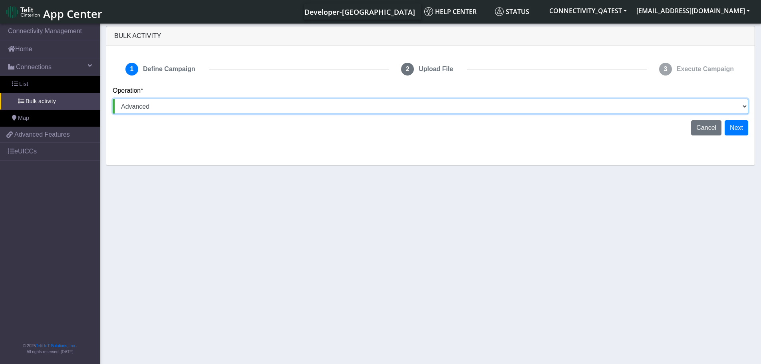
drag, startPoint x: 742, startPoint y: 105, endPoint x: 726, endPoint y: 112, distance: 17.0
click at [742, 105] on select "Activate [PERSON_NAME] Deactivate [PERSON_NAME] Add Tags Remove Tags Advanced" at bounding box center [430, 106] width 635 height 15
click at [113, 99] on select "Activate [PERSON_NAME] Deactivate [PERSON_NAME] Add Tags Remove Tags Advanced" at bounding box center [430, 106] width 635 height 15
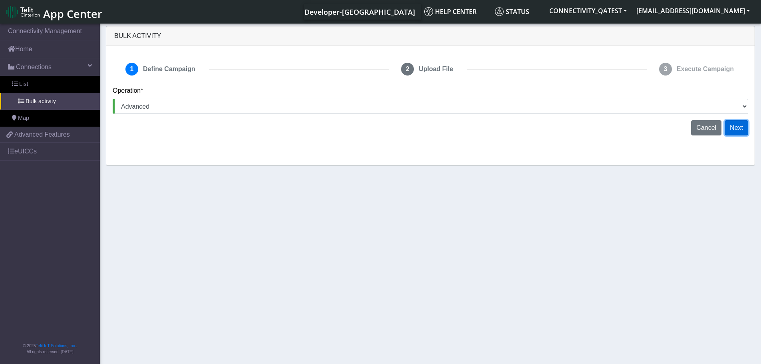
click at [731, 129] on button "Next" at bounding box center [736, 127] width 24 height 15
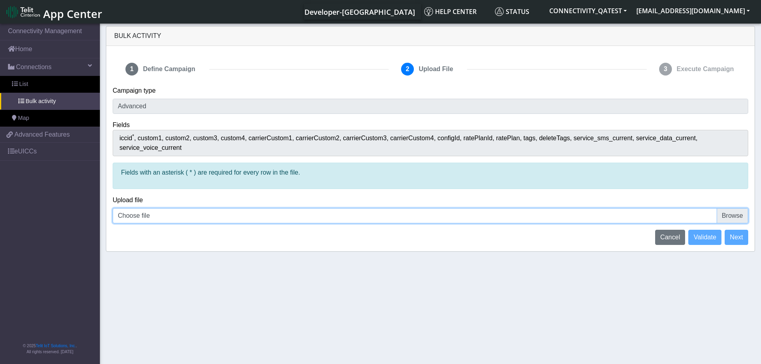
click at [246, 208] on input "Choose file" at bounding box center [430, 215] width 635 height 15
type input "C:\fakepath\iccid_89358152000000928475 - 2 lines - Copy.csv"
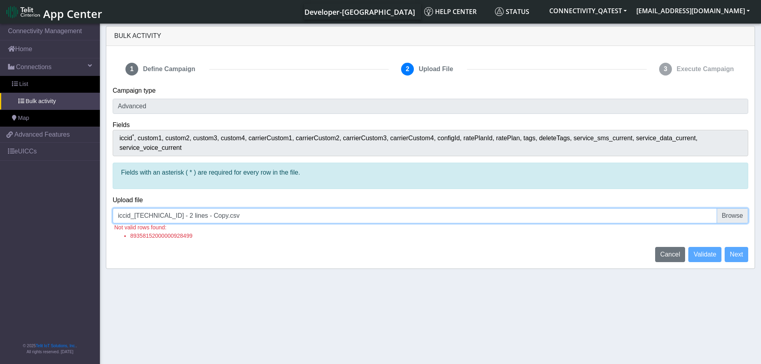
click at [740, 208] on input "iccid_89358152000000928475 - 2 lines - Copy.csv" at bounding box center [430, 215] width 635 height 15
type input "C:\fakepath\iccid_89358152000000928475 - 2 lines - Copy.csv"
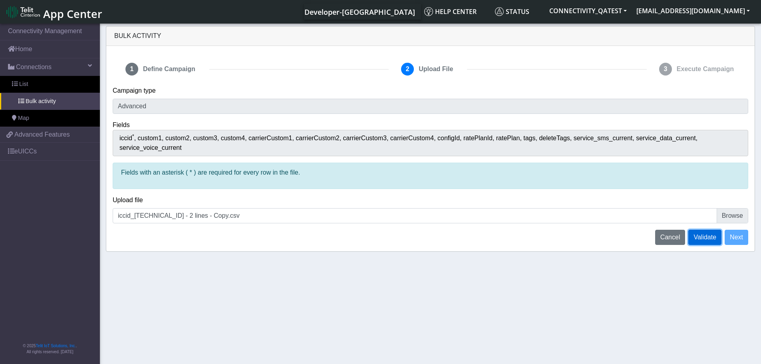
click at [712, 234] on span "Validate" at bounding box center [704, 237] width 23 height 7
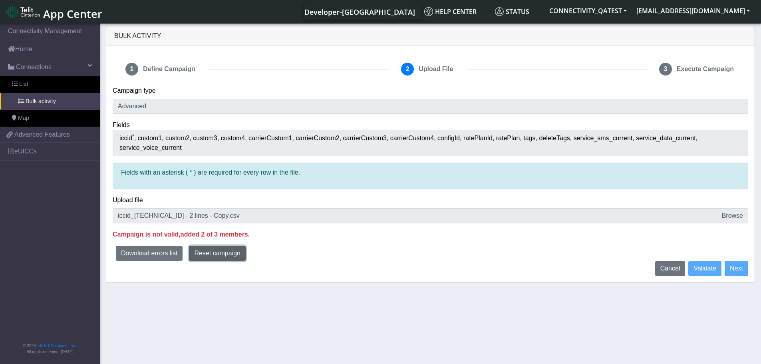
click at [213, 250] on span "Reset campaign" at bounding box center [217, 253] width 46 height 7
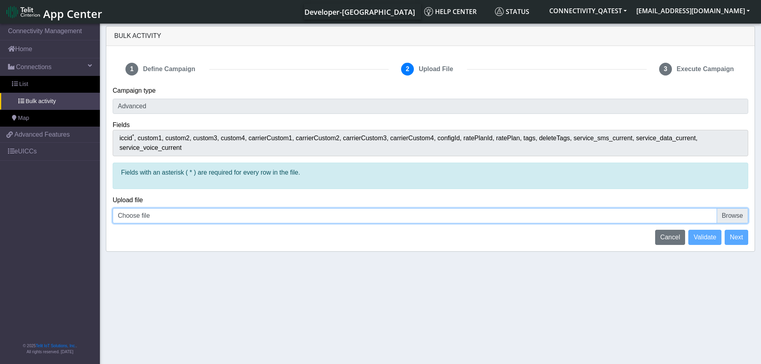
click at [737, 208] on input "Choose file" at bounding box center [430, 215] width 635 height 15
type input "C:\fakepath\iccid_89358152000000928475 - 1line.csv"
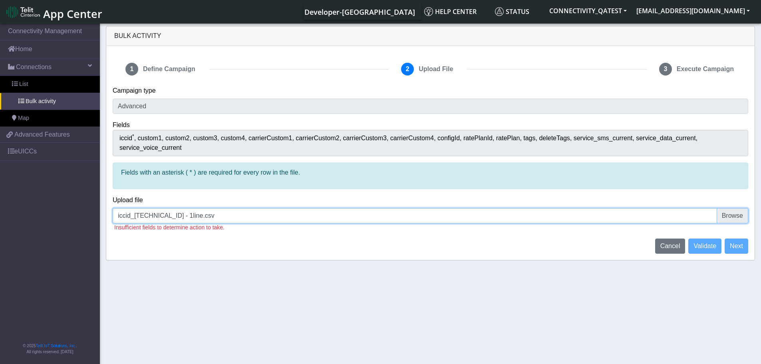
click at [728, 208] on input "iccid_89358152000000928475 - 1line.csv" at bounding box center [430, 215] width 635 height 15
type input "C:\fakepath\iccid_89358152000000928475 - 2 lines.csv"
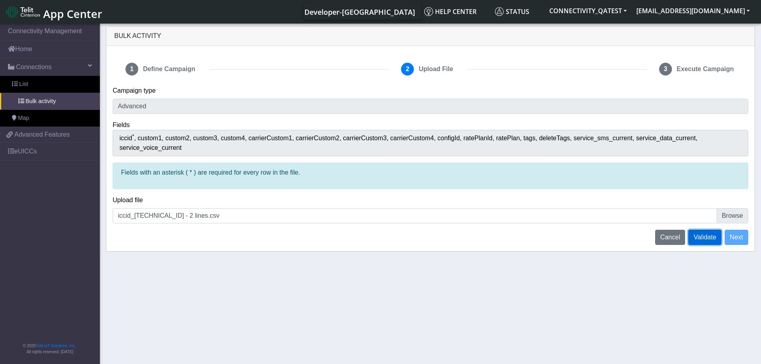
click at [705, 234] on span "Validate" at bounding box center [704, 237] width 23 height 7
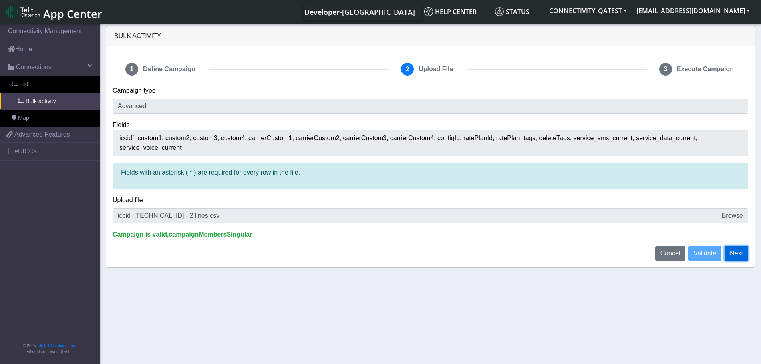
click at [733, 246] on button "Next" at bounding box center [736, 253] width 24 height 15
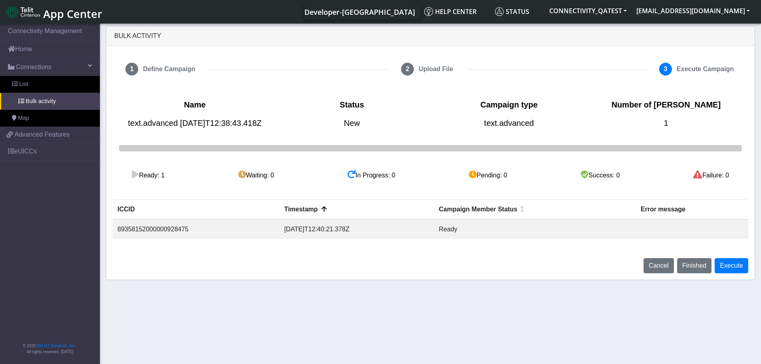
click at [516, 214] on div "Campaign Member Status" at bounding box center [535, 209] width 192 height 10
click at [283, 214] on div "Timestamp" at bounding box center [355, 209] width 144 height 10
click at [486, 214] on div "Campaign Member Status" at bounding box center [535, 209] width 192 height 10
click at [486, 214] on div "Campaign Member Status" at bounding box center [534, 209] width 196 height 10
click at [299, 214] on div "Timestamp" at bounding box center [355, 209] width 144 height 10
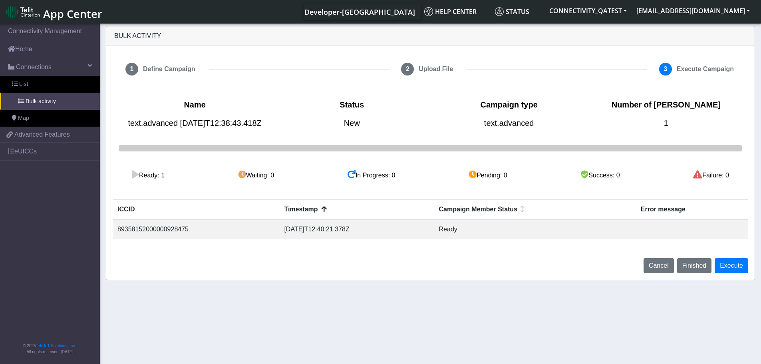
click at [299, 214] on div "Timestamp" at bounding box center [356, 209] width 145 height 10
click at [739, 273] on button "Execute" at bounding box center [731, 265] width 34 height 15
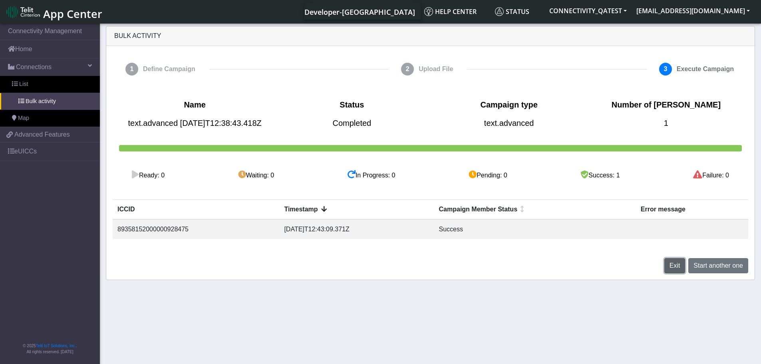
click at [677, 269] on span "Exit" at bounding box center [674, 265] width 11 height 7
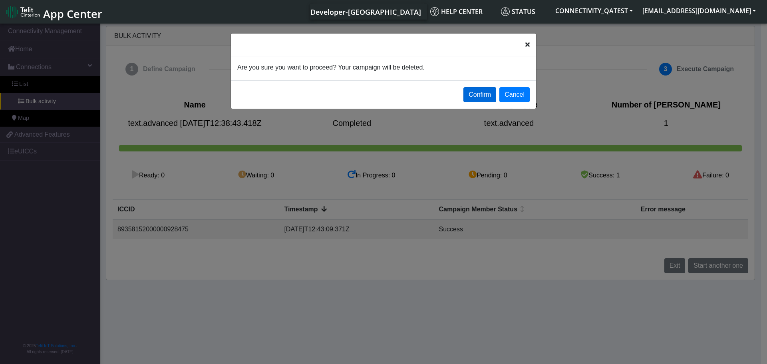
drag, startPoint x: 478, startPoint y: 85, endPoint x: 486, endPoint y: 96, distance: 13.7
click at [478, 86] on div "Confirm Cancel" at bounding box center [383, 94] width 305 height 28
click at [486, 98] on button "Confirm" at bounding box center [479, 94] width 33 height 15
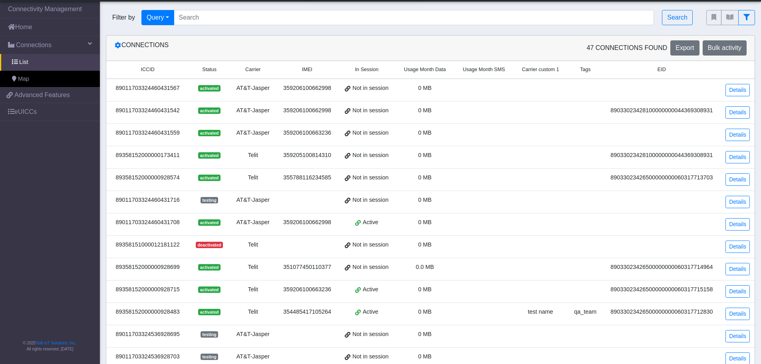
scroll to position [200, 0]
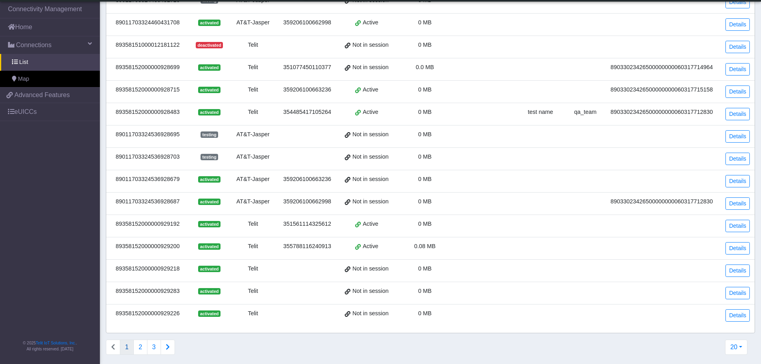
click at [141, 113] on div "89358152000000928483" at bounding box center [147, 112] width 73 height 9
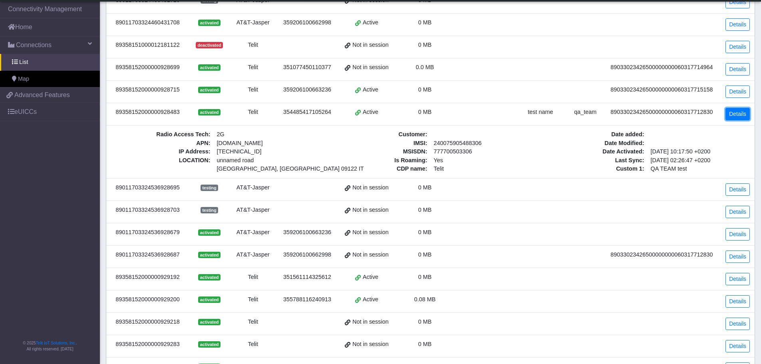
click at [739, 115] on link "Details" at bounding box center [737, 114] width 24 height 12
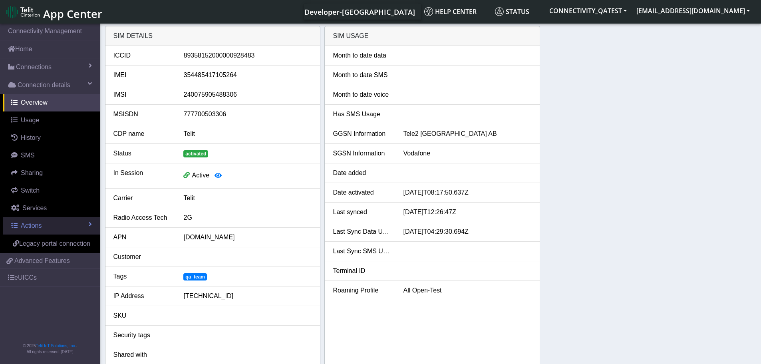
click at [38, 227] on span "Actions" at bounding box center [31, 225] width 21 height 7
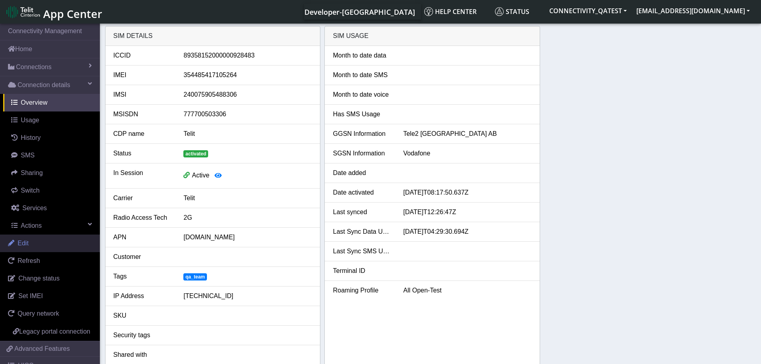
click at [34, 247] on link "Edit" at bounding box center [50, 243] width 100 height 18
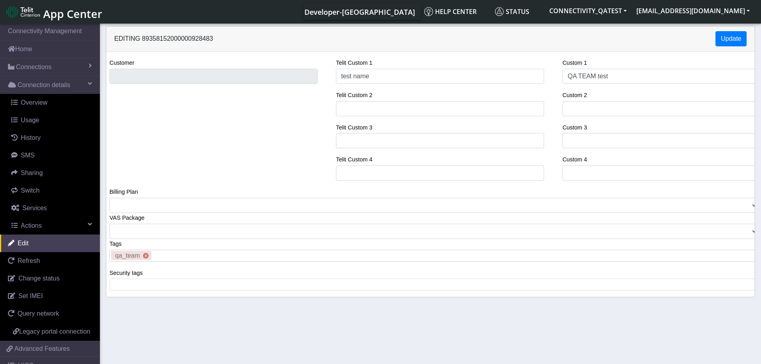
click at [145, 255] on x "remove tag" at bounding box center [146, 256] width 6 height 6
drag, startPoint x: 686, startPoint y: 36, endPoint x: 643, endPoint y: 54, distance: 46.5
click at [686, 36] on div "Editing 89358152000000928483 Update" at bounding box center [430, 38] width 648 height 25
click at [23, 242] on span "Edit" at bounding box center [23, 243] width 11 height 7
click at [24, 228] on span "Actions" at bounding box center [31, 225] width 21 height 7
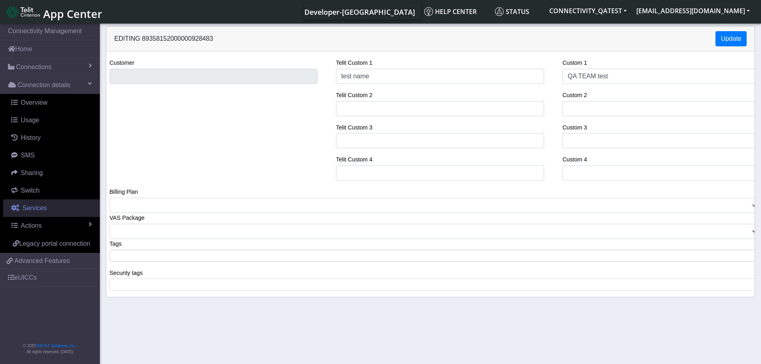
click at [30, 206] on span "Services" at bounding box center [34, 207] width 24 height 7
select select "2: 6"
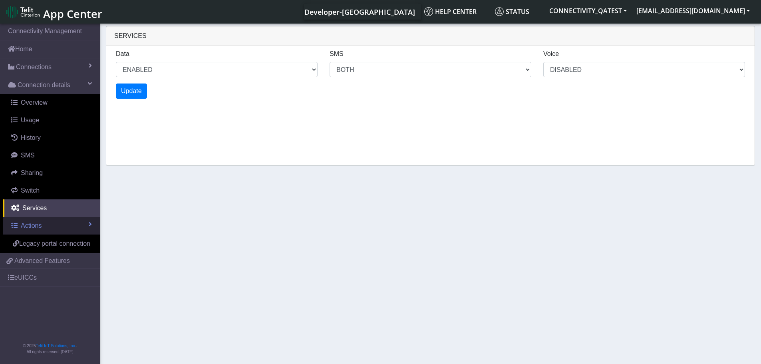
click at [31, 226] on span "Actions" at bounding box center [31, 225] width 21 height 7
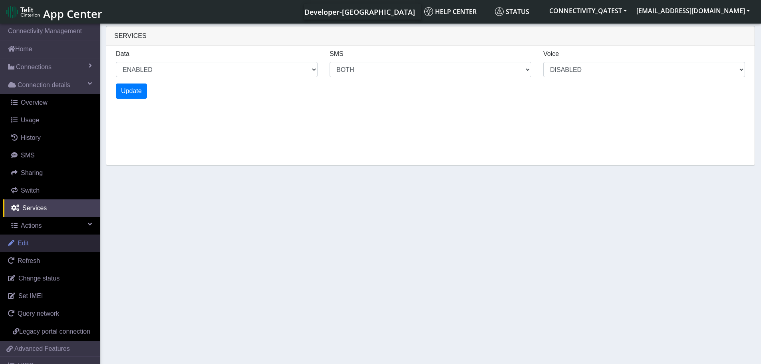
click at [34, 242] on link "Edit" at bounding box center [50, 243] width 100 height 18
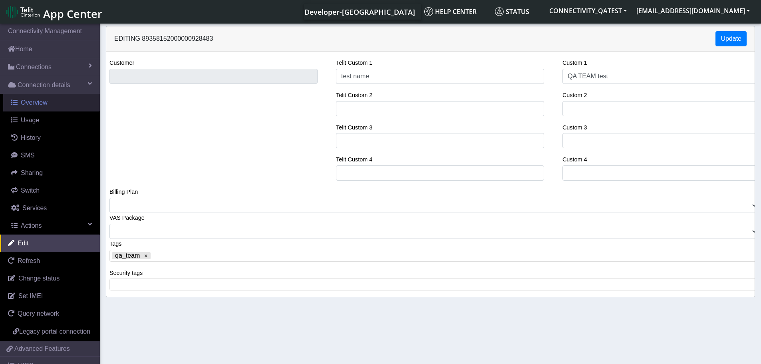
click at [32, 107] on link "Overview" at bounding box center [51, 103] width 97 height 18
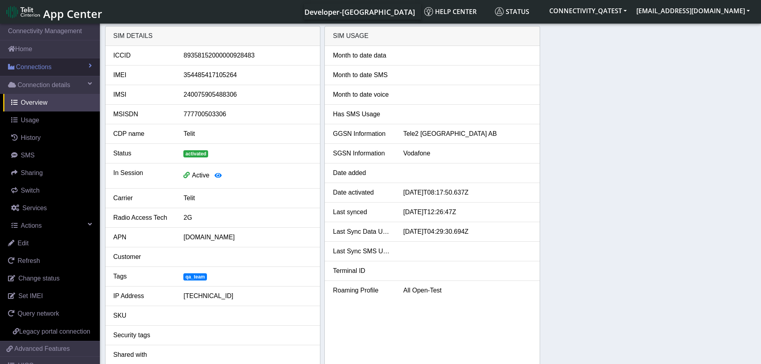
click at [30, 67] on span "Connections" at bounding box center [34, 67] width 36 height 10
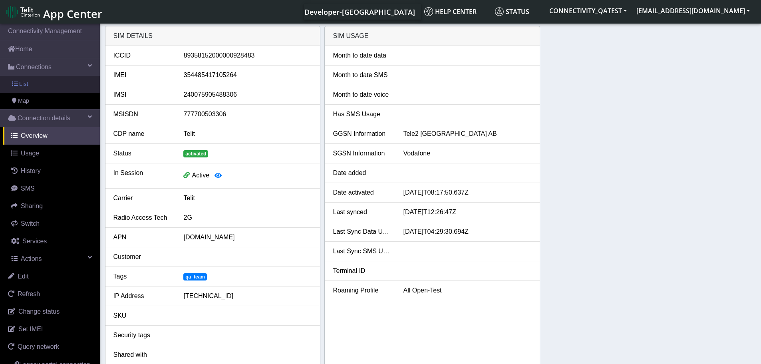
click at [33, 84] on link "List" at bounding box center [50, 84] width 100 height 17
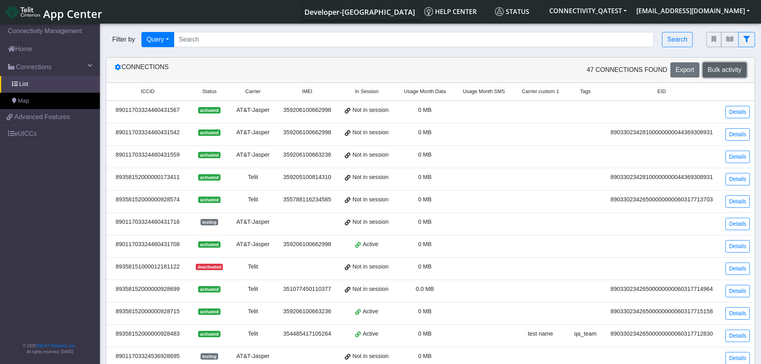
click at [738, 68] on span "Bulk activity" at bounding box center [725, 69] width 34 height 7
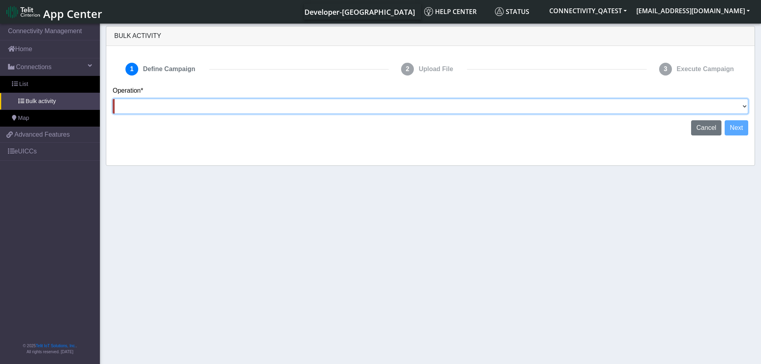
click at [739, 101] on select "Activate [PERSON_NAME] Deactivate [PERSON_NAME] Add Tags Remove Tags Advanced" at bounding box center [430, 106] width 635 height 15
select select "text.advanced"
click at [113, 99] on select "Activate SIMs Deactivate SIMs Add Tags Remove Tags Advanced" at bounding box center [430, 106] width 635 height 15
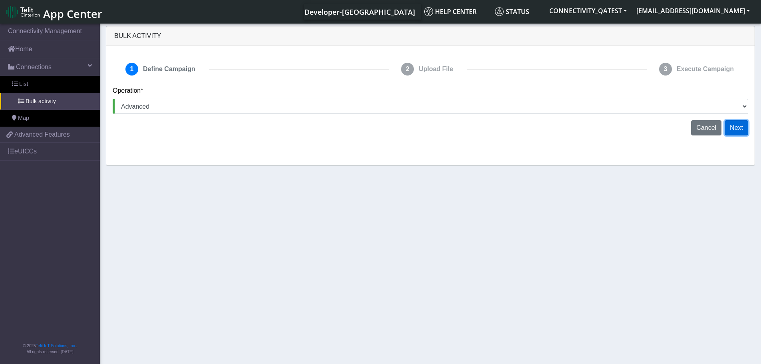
click at [738, 125] on button "Next" at bounding box center [736, 127] width 24 height 15
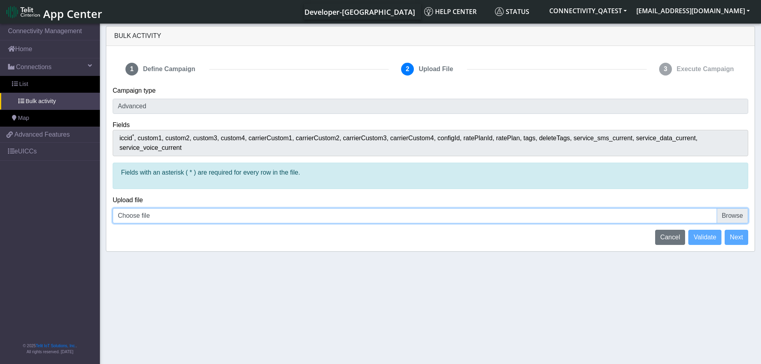
click at [734, 209] on input "Choose file" at bounding box center [430, 215] width 635 height 15
type input "C:\fakepath\iccid_89358152000000928475 - 2 lines - Copy.csv"
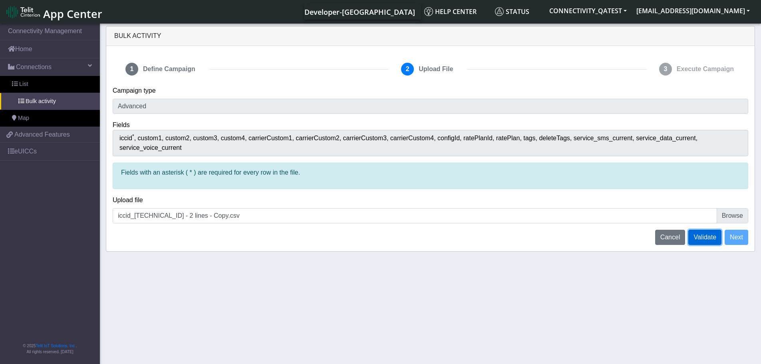
click at [703, 234] on span "Validate" at bounding box center [704, 237] width 23 height 7
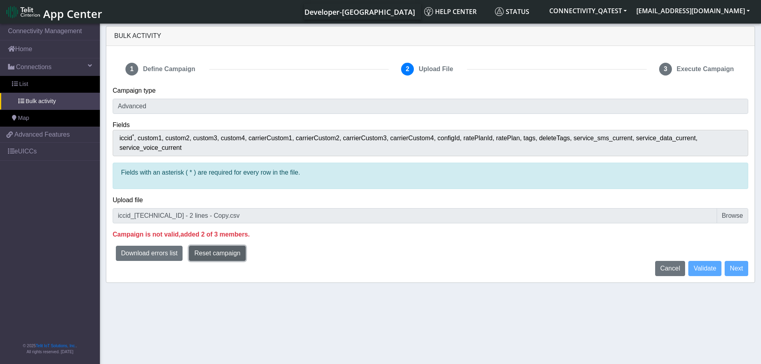
drag, startPoint x: 212, startPoint y: 246, endPoint x: 472, endPoint y: 242, distance: 260.0
click at [212, 250] on span "Reset campaign" at bounding box center [217, 253] width 46 height 7
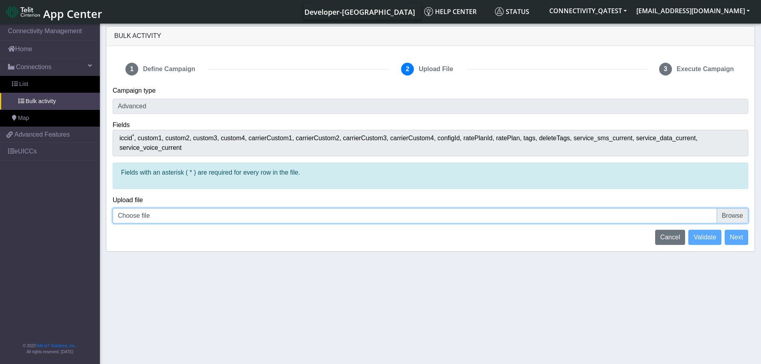
click at [739, 208] on input "Choose file" at bounding box center [430, 215] width 635 height 15
type input "C:\fakepath\iccid_89358152000000928475 - 2 lines.csv"
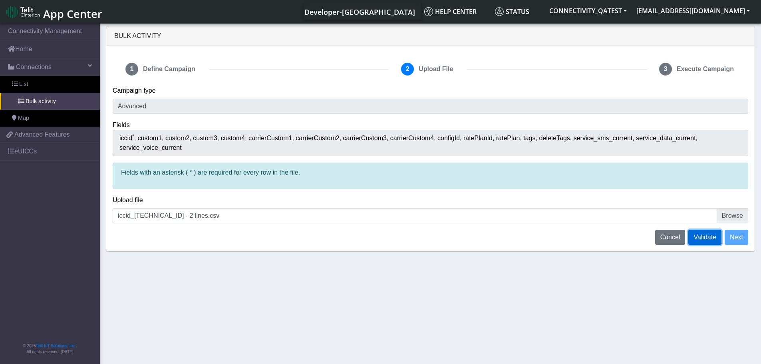
click at [706, 234] on span "Validate" at bounding box center [704, 237] width 23 height 7
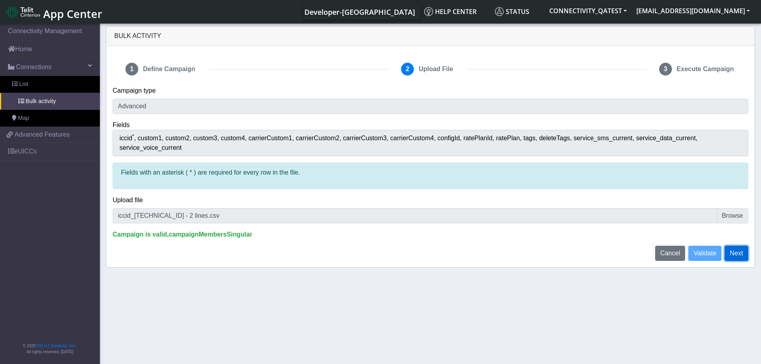
click at [729, 246] on button "Next" at bounding box center [736, 253] width 24 height 15
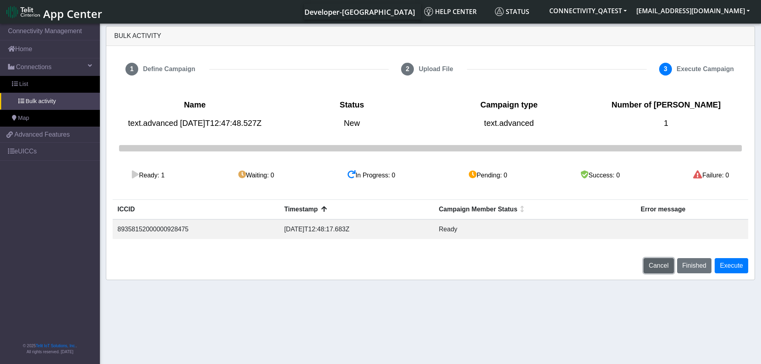
click at [666, 269] on span "Cancel" at bounding box center [659, 265] width 20 height 7
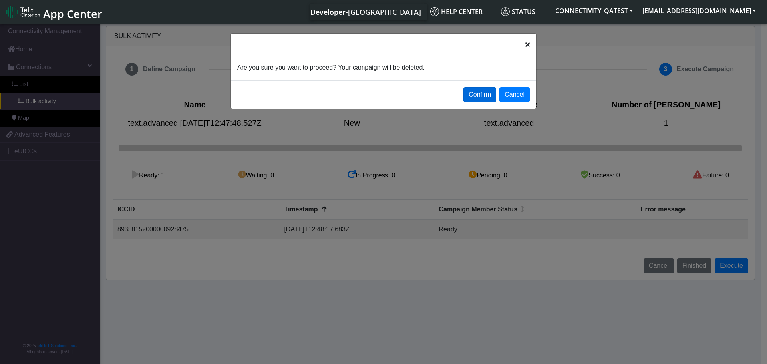
click at [482, 98] on button "Confirm" at bounding box center [479, 94] width 33 height 15
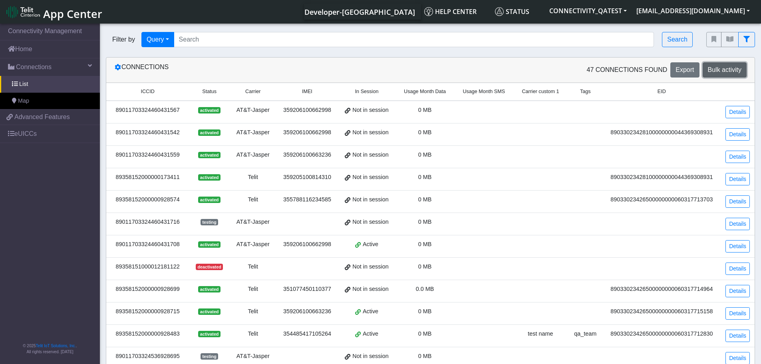
click at [717, 69] on span "Bulk activity" at bounding box center [725, 69] width 34 height 7
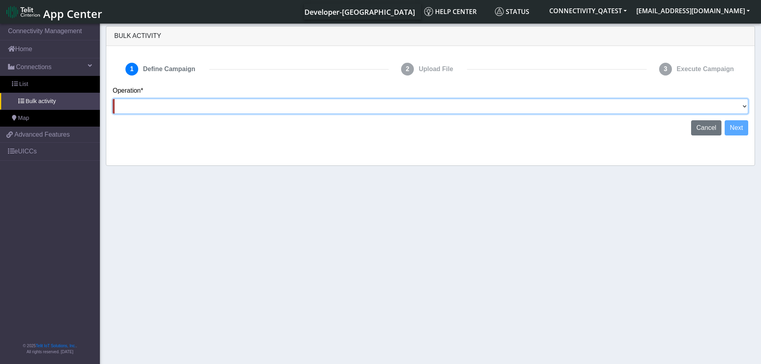
drag, startPoint x: 739, startPoint y: 105, endPoint x: 681, endPoint y: 113, distance: 58.9
click at [739, 105] on select "Activate SIMs Deactivate SIMs Add Tags Remove Tags Advanced" at bounding box center [430, 106] width 635 height 15
select select "text.advanced"
click at [113, 99] on select "Activate SIMs Deactivate SIMs Add Tags Remove Tags Advanced" at bounding box center [430, 106] width 635 height 15
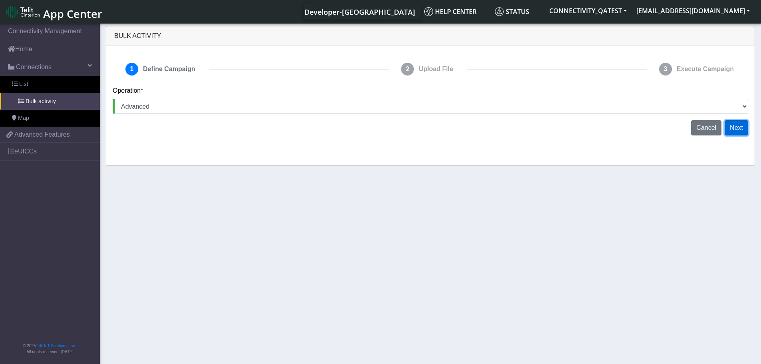
click at [735, 131] on button "Next" at bounding box center [736, 127] width 24 height 15
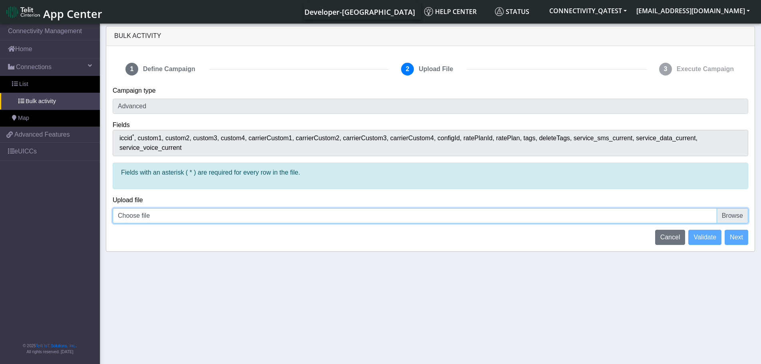
click at [734, 208] on input "Choose file" at bounding box center [430, 215] width 635 height 15
type input "C:\fakepath\iccid_89358152000000928475 - 2 lines - Copy - Copy.csv"
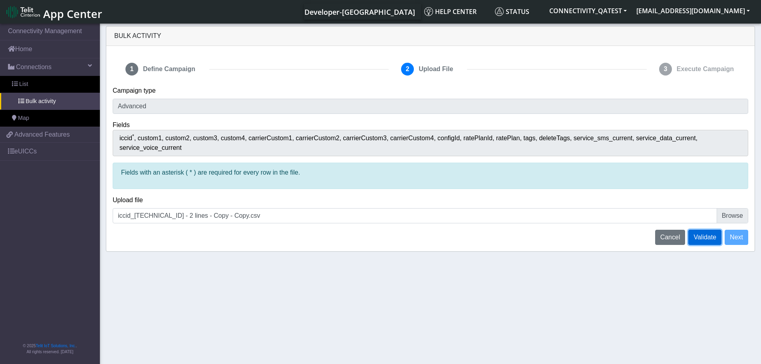
click at [697, 234] on span "Validate" at bounding box center [704, 237] width 23 height 7
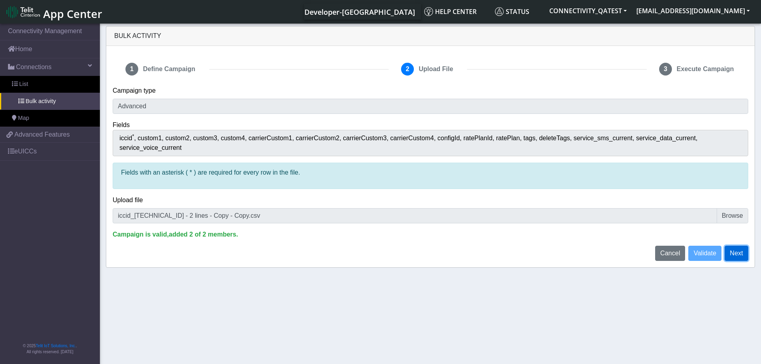
click at [738, 246] on button "Next" at bounding box center [736, 253] width 24 height 15
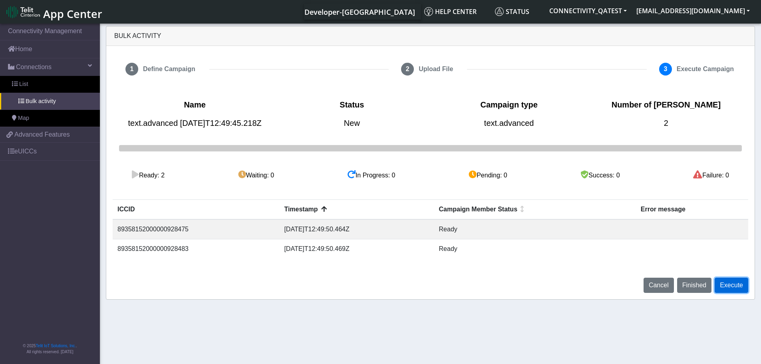
click at [736, 293] on button "Execute" at bounding box center [731, 285] width 34 height 15
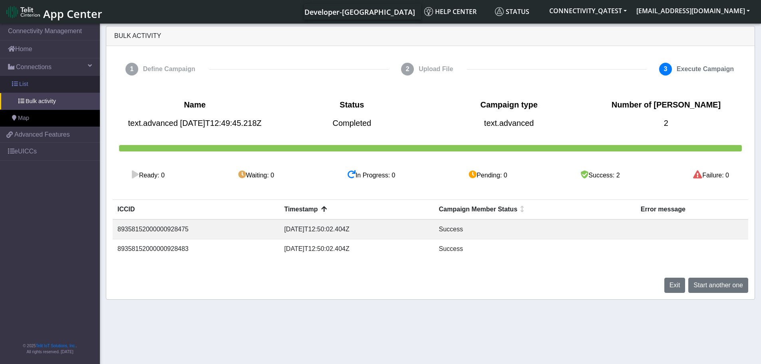
click at [22, 82] on span "List" at bounding box center [23, 84] width 9 height 9
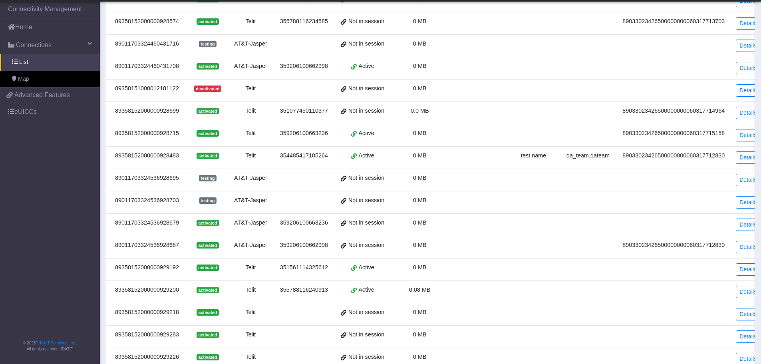
scroll to position [160, 0]
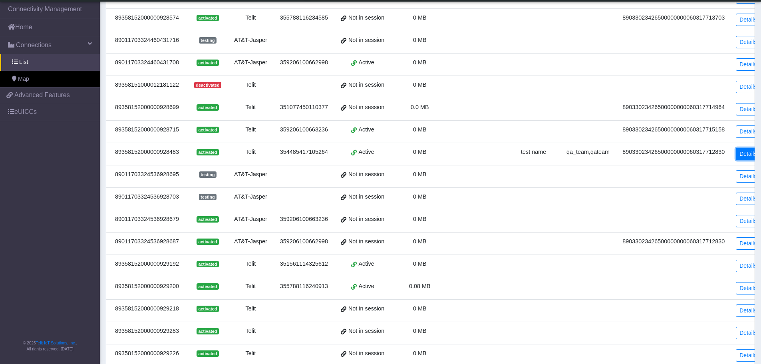
click at [743, 158] on link "Details" at bounding box center [748, 154] width 24 height 12
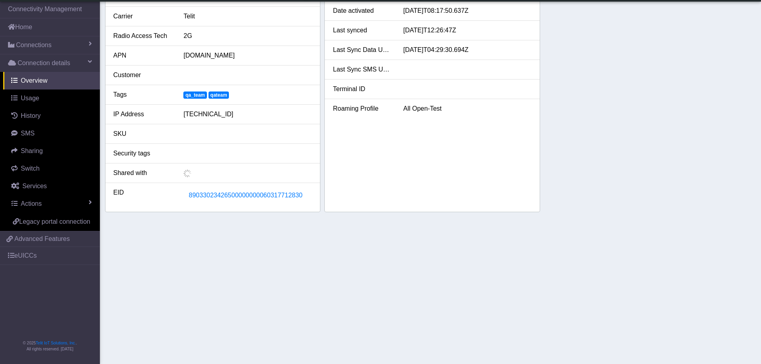
scroll to position [129, 0]
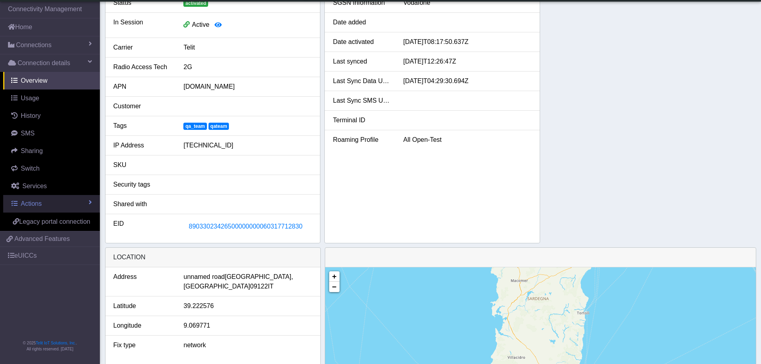
click at [26, 202] on span "Actions" at bounding box center [31, 203] width 21 height 7
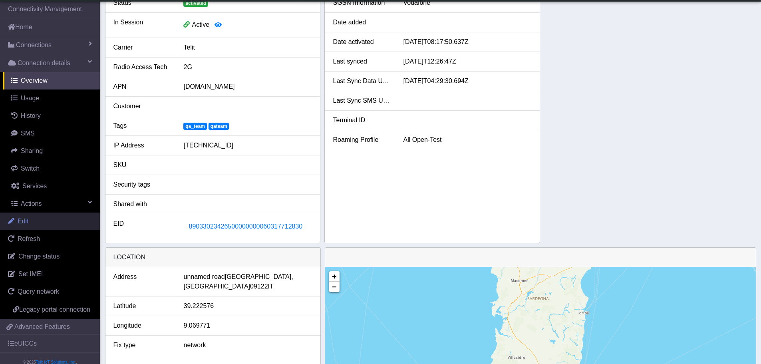
click at [31, 220] on link "Edit" at bounding box center [50, 221] width 100 height 18
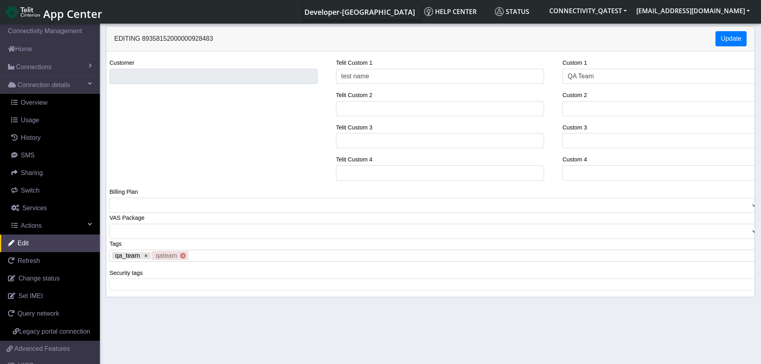
click at [184, 256] on x "remove tag" at bounding box center [183, 256] width 6 height 6
click at [728, 42] on button "Update" at bounding box center [730, 38] width 31 height 15
click at [34, 64] on span "Connections" at bounding box center [34, 67] width 36 height 10
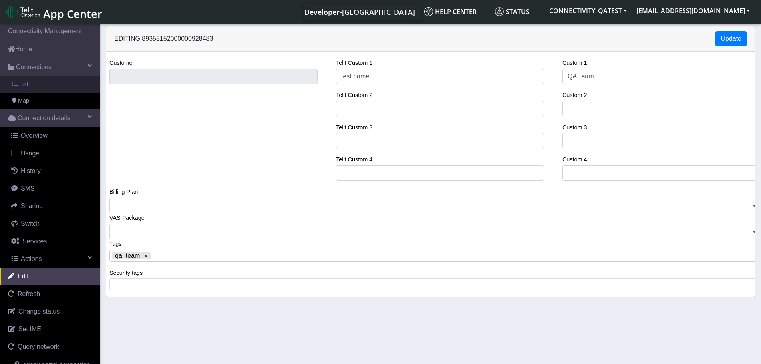
click at [35, 88] on link "List" at bounding box center [50, 84] width 100 height 17
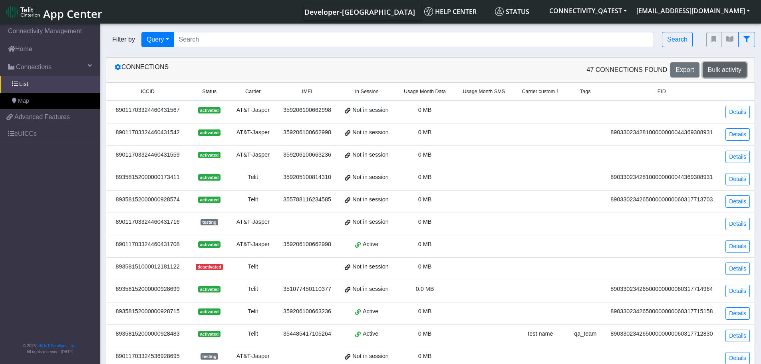
click at [733, 71] on span "Bulk activity" at bounding box center [725, 69] width 34 height 7
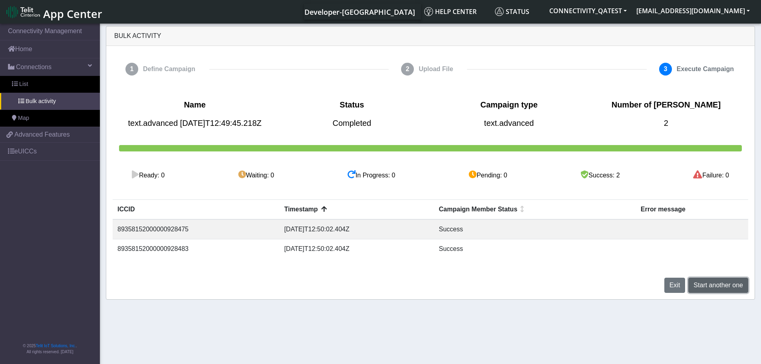
click at [697, 288] on span "Start another one" at bounding box center [718, 285] width 50 height 7
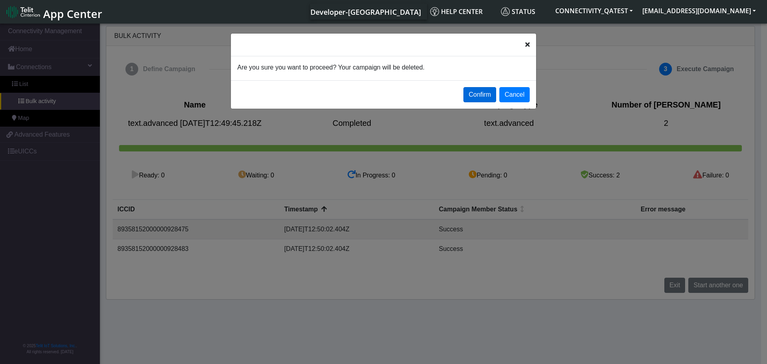
click at [474, 100] on button "Confirm" at bounding box center [479, 94] width 33 height 15
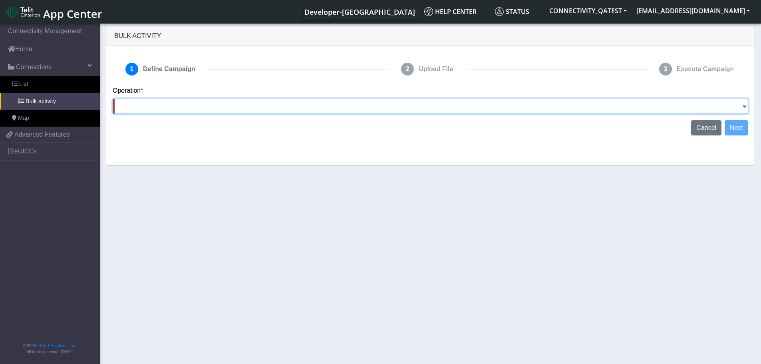
click at [438, 107] on select "Activate [PERSON_NAME] Deactivate [PERSON_NAME] Add Tags Remove Tags Advanced" at bounding box center [430, 106] width 635 height 15
select select "text.removeTags"
click at [113, 99] on select "Activate [PERSON_NAME] Deactivate [PERSON_NAME] Add Tags Remove Tags Advanced" at bounding box center [430, 106] width 635 height 15
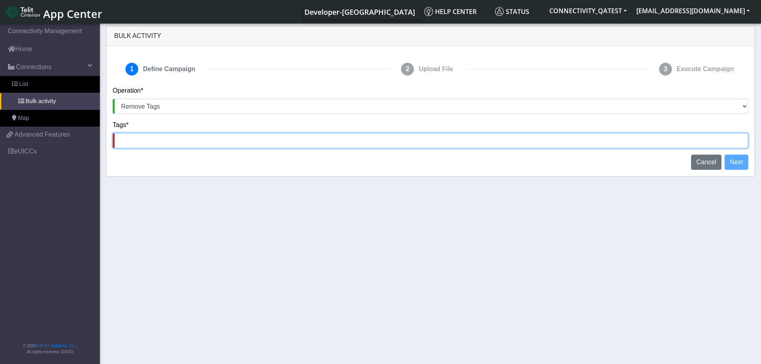
click at [704, 140] on input at bounding box center [430, 140] width 635 height 15
type input "rosatestfailure"
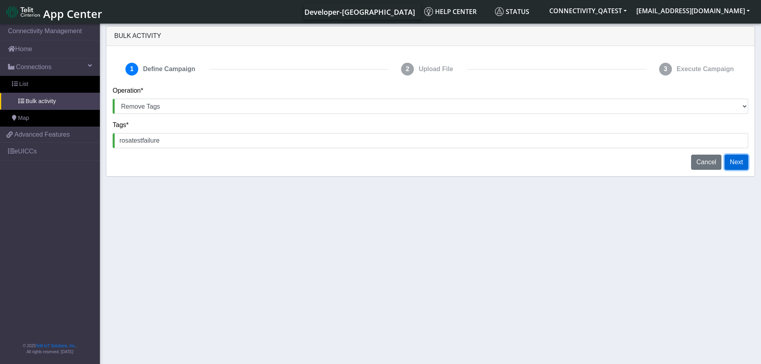
click at [738, 162] on button "Next" at bounding box center [736, 162] width 24 height 15
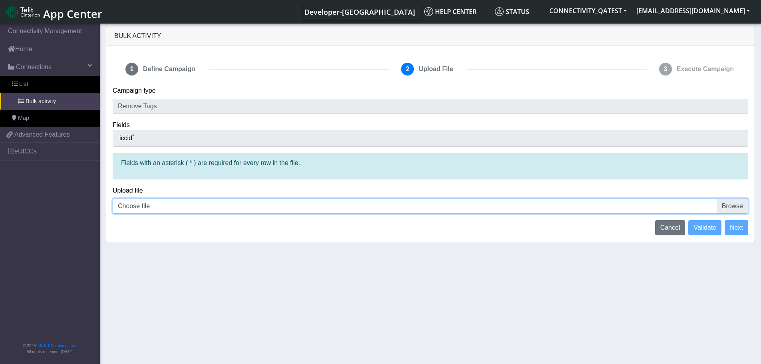
click at [738, 206] on input "Choose file" at bounding box center [430, 205] width 635 height 15
type input "C:\fakepath\iccid_89358152000000928475.csv"
click at [695, 225] on span "Validate" at bounding box center [704, 227] width 23 height 7
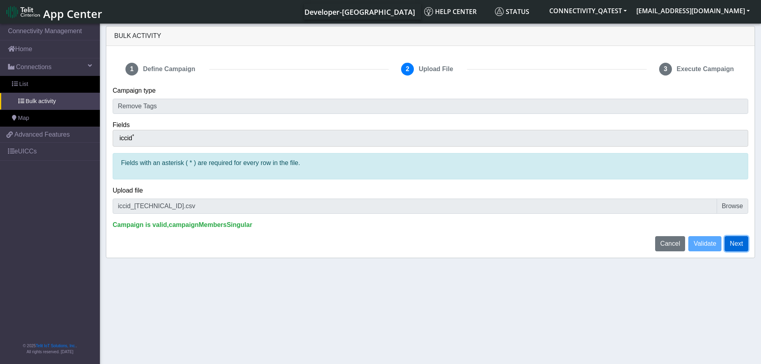
click at [739, 242] on button "Next" at bounding box center [736, 243] width 24 height 15
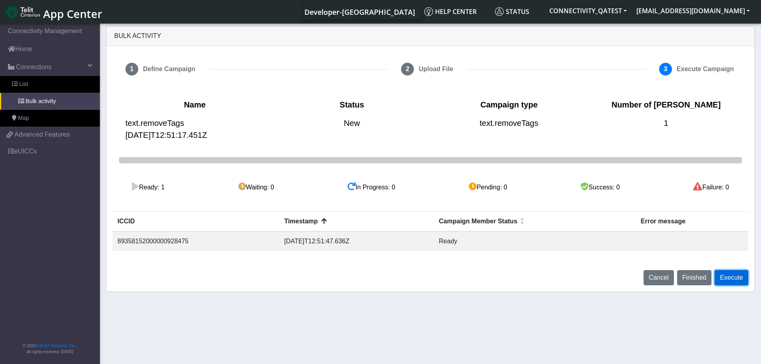
click at [730, 278] on button "Execute" at bounding box center [731, 277] width 34 height 15
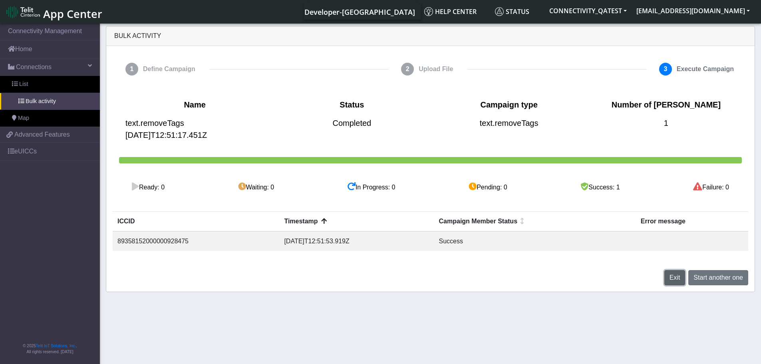
click at [676, 276] on span "Exit" at bounding box center [674, 277] width 11 height 7
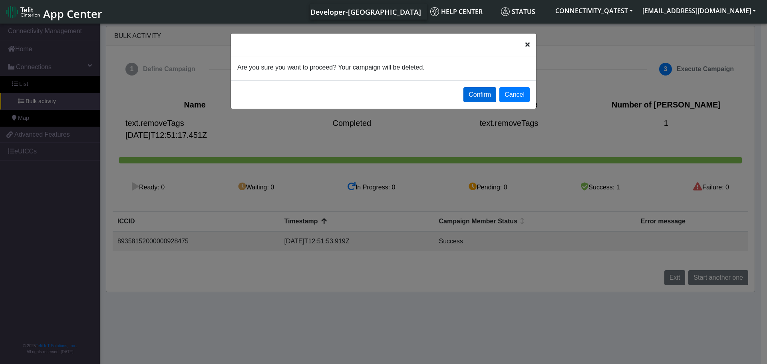
click at [469, 91] on button "Confirm" at bounding box center [479, 94] width 33 height 15
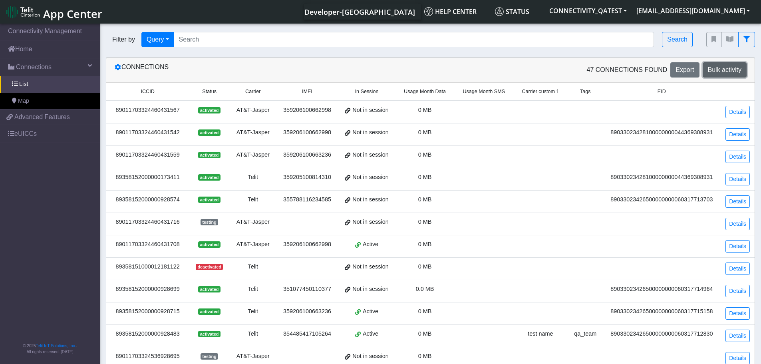
click at [721, 66] on span "Bulk activity" at bounding box center [725, 69] width 34 height 7
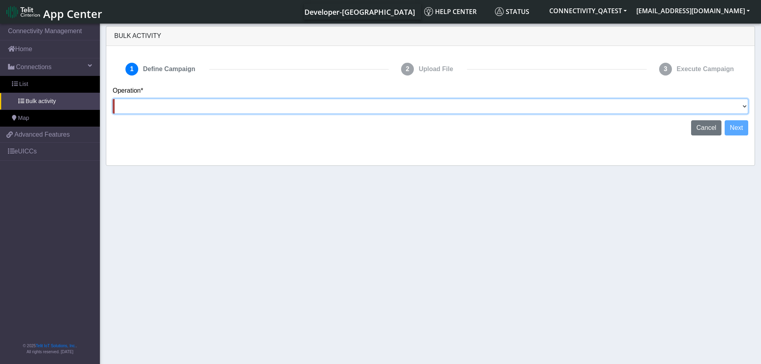
click at [279, 105] on select "Activate [PERSON_NAME] Deactivate [PERSON_NAME] Add Tags Remove Tags Advanced" at bounding box center [430, 106] width 635 height 15
select select "text.activateSIMs"
click at [113, 99] on select "Activate [PERSON_NAME] Deactivate [PERSON_NAME] Add Tags Remove Tags Advanced" at bounding box center [430, 106] width 635 height 15
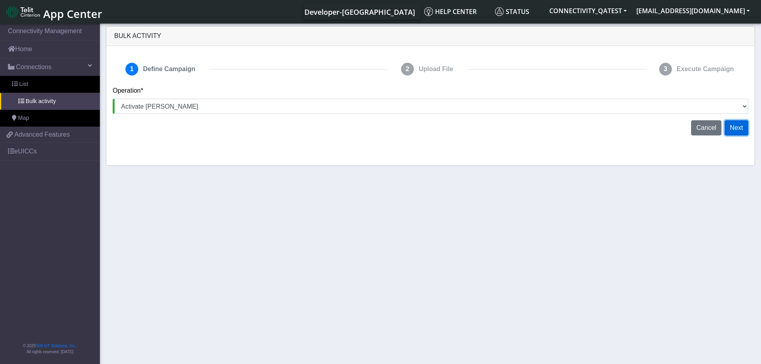
click at [742, 128] on button "Next" at bounding box center [736, 127] width 24 height 15
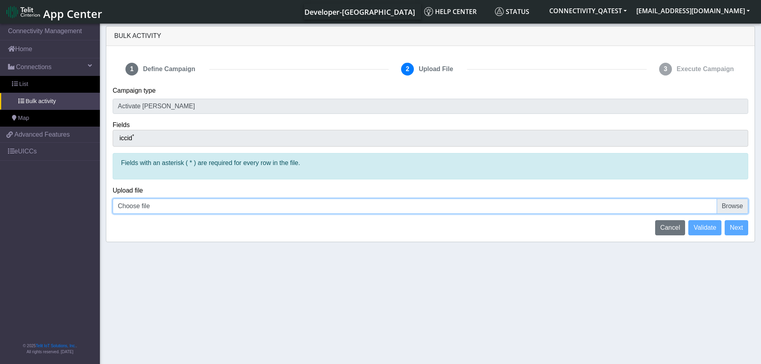
click at [736, 206] on input "Choose file" at bounding box center [430, 205] width 635 height 15
type input "C:\fakepath\iccid_89358152000000928475.csv"
click at [708, 229] on span "Validate" at bounding box center [704, 227] width 23 height 7
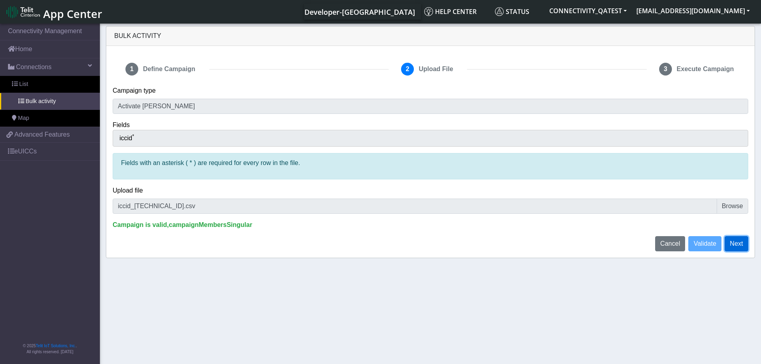
click at [738, 243] on button "Next" at bounding box center [736, 243] width 24 height 15
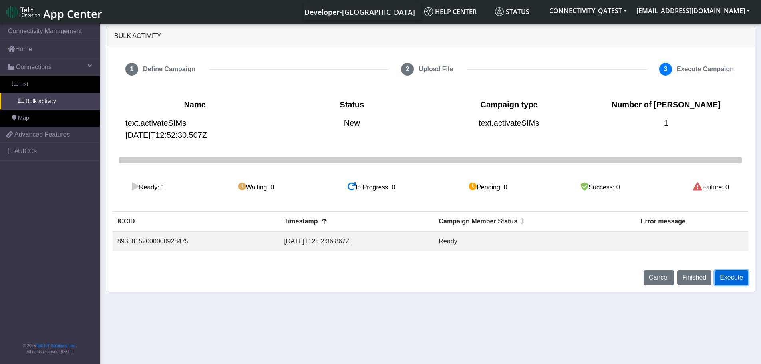
click at [745, 282] on button "Execute" at bounding box center [731, 277] width 34 height 15
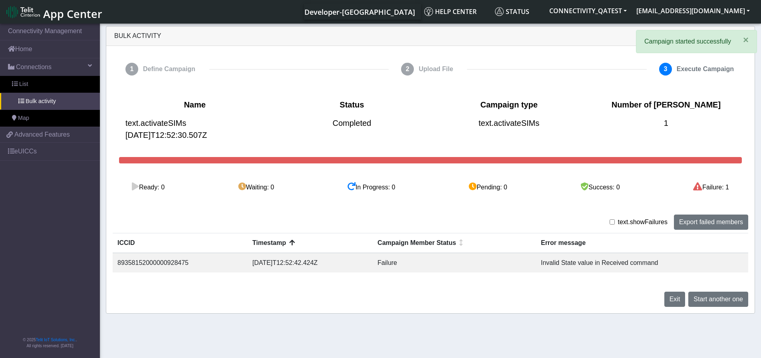
click at [732, 286] on div "Exit Start another one" at bounding box center [430, 296] width 647 height 22
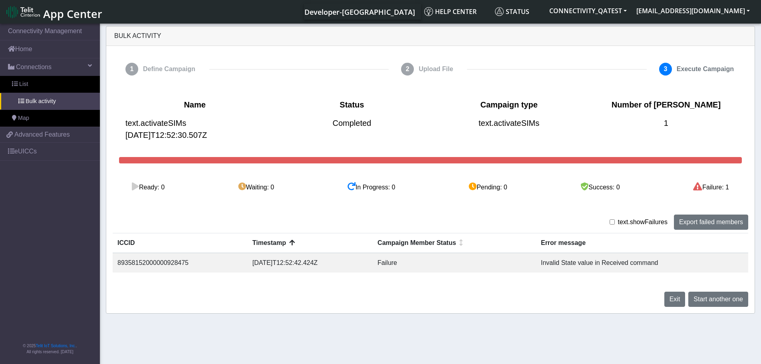
click at [613, 221] on input "checkbox" at bounding box center [611, 221] width 5 height 5
checkbox input "false"
drag, startPoint x: 671, startPoint y: 226, endPoint x: 621, endPoint y: 226, distance: 50.3
click at [621, 226] on div "text.showFailures Export failed members" at bounding box center [430, 221] width 647 height 15
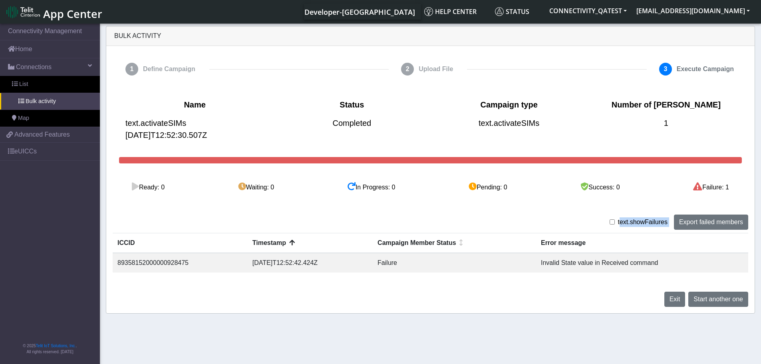
copy div "text.showFailures Export failed members"
click at [728, 224] on button "Export failed members" at bounding box center [711, 221] width 74 height 15
click at [728, 299] on span "Start another one" at bounding box center [718, 299] width 50 height 7
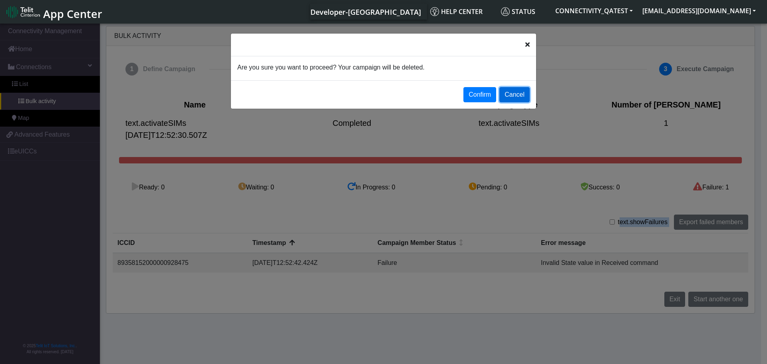
click at [511, 96] on button "Cancel" at bounding box center [514, 94] width 30 height 15
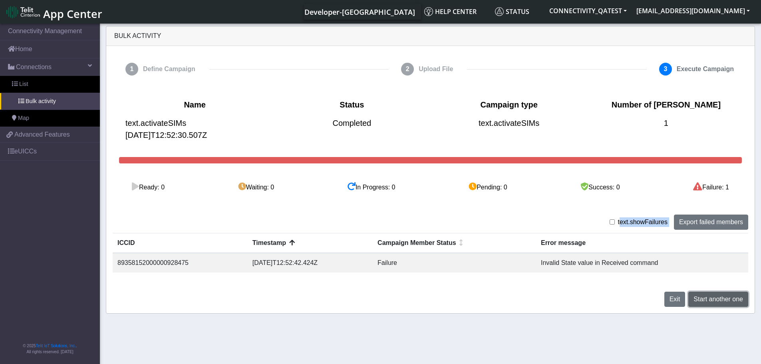
click at [707, 297] on span "Start another one" at bounding box center [718, 299] width 50 height 7
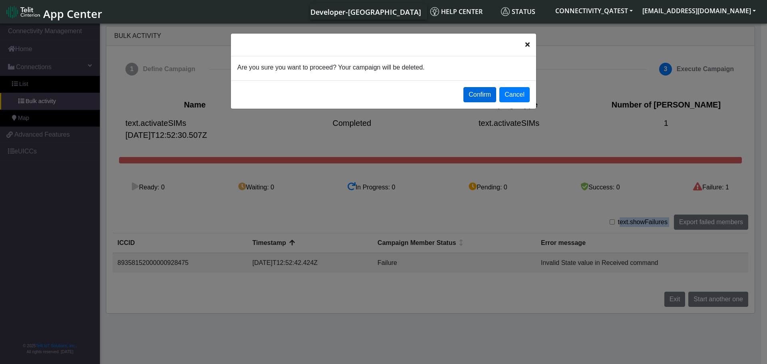
click at [481, 93] on button "Confirm" at bounding box center [479, 94] width 33 height 15
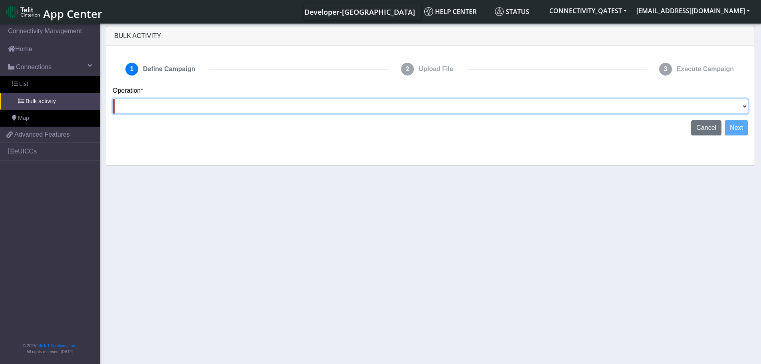
click at [736, 108] on select "Activate [PERSON_NAME] Deactivate [PERSON_NAME] Add Tags Remove Tags Advanced" at bounding box center [430, 106] width 635 height 15
select select "text.activateSIMs"
click at [113, 99] on select "Activate [PERSON_NAME] Deactivate [PERSON_NAME] Add Tags Remove Tags Advanced" at bounding box center [430, 106] width 635 height 15
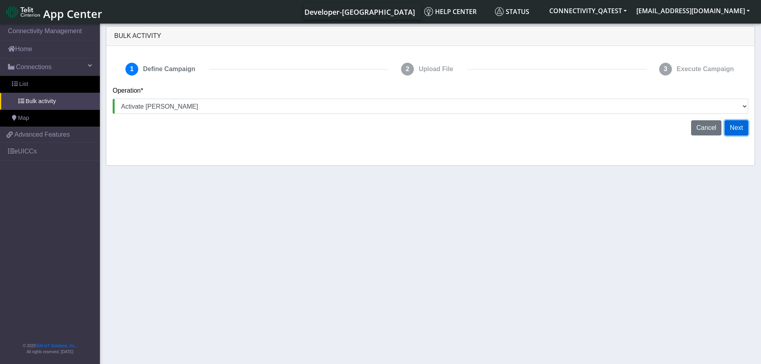
click at [737, 126] on button "Next" at bounding box center [736, 127] width 24 height 15
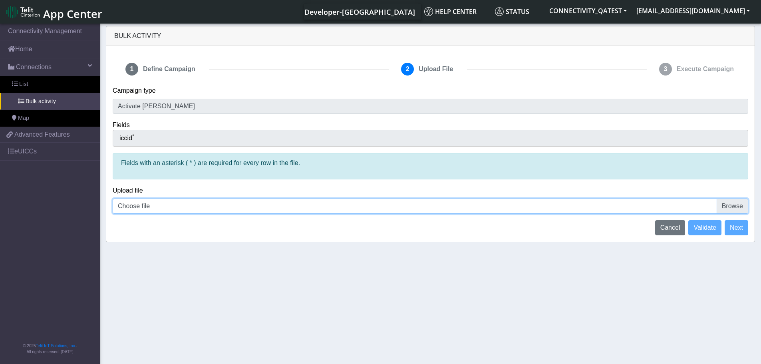
click at [736, 206] on input "Choose file" at bounding box center [430, 205] width 635 height 15
type input "C:\fakepath\iccid_89358152000000928475.csv"
click at [703, 227] on span "Validate" at bounding box center [704, 227] width 23 height 7
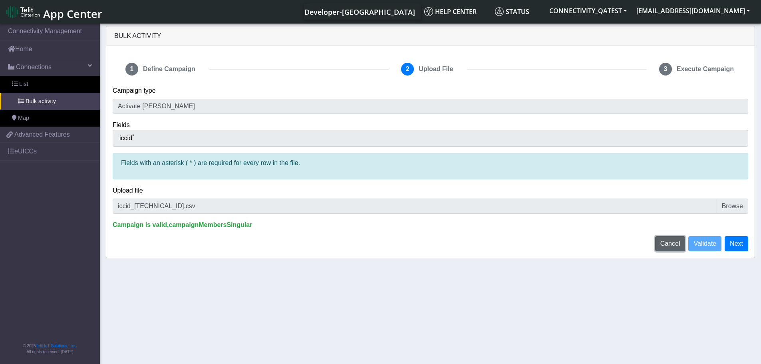
click at [672, 243] on span "Cancel" at bounding box center [670, 243] width 20 height 7
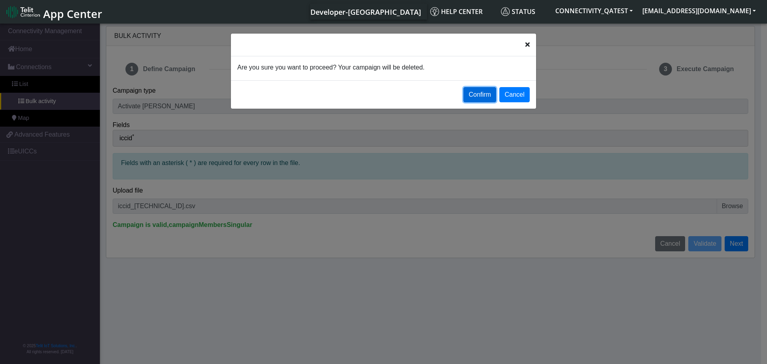
click at [479, 91] on button "Confirm" at bounding box center [479, 94] width 33 height 15
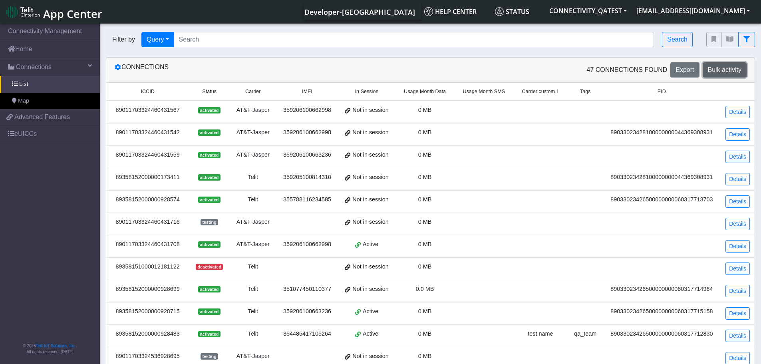
click at [730, 71] on span "Bulk activity" at bounding box center [725, 69] width 34 height 7
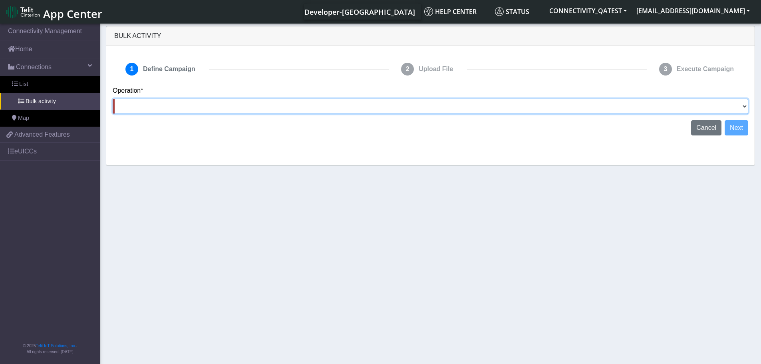
click at [730, 105] on select "Activate [PERSON_NAME] Deactivate [PERSON_NAME] Add Tags Remove Tags Advanced" at bounding box center [430, 106] width 635 height 15
select select "text.advanced"
click at [113, 99] on select "Activate [PERSON_NAME] Deactivate [PERSON_NAME] Add Tags Remove Tags Advanced" at bounding box center [430, 106] width 635 height 15
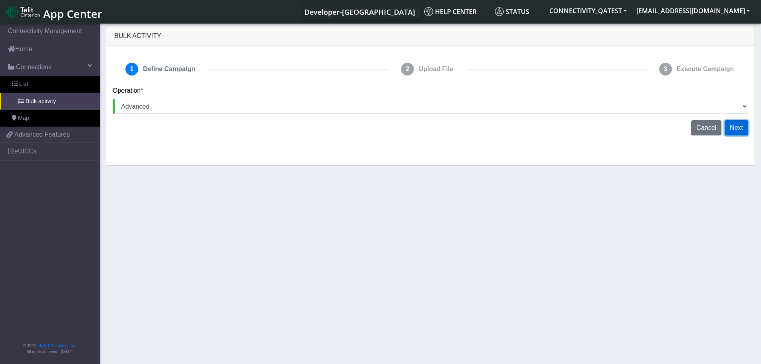
click at [733, 132] on button "Next" at bounding box center [736, 127] width 24 height 15
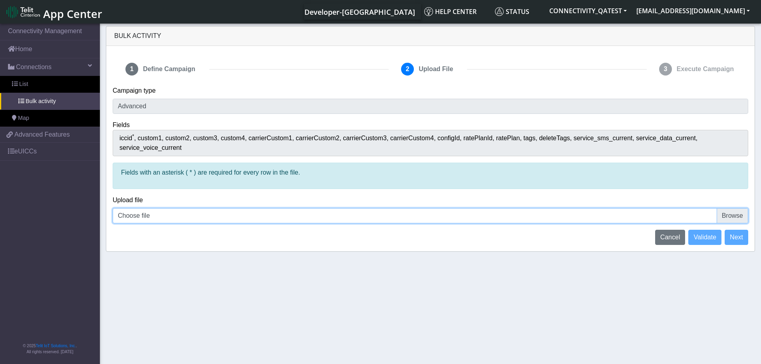
click at [733, 208] on input "Choose file" at bounding box center [430, 215] width 635 height 15
type input "C:\fakepath\iccid_89358152000000928475 - 2 lines.csv"
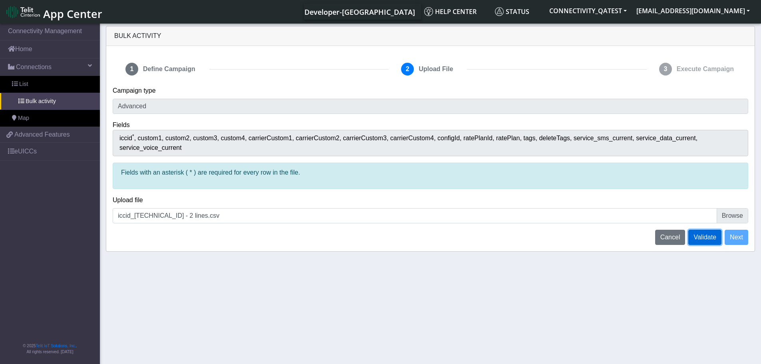
click at [697, 234] on span "Validate" at bounding box center [704, 237] width 23 height 7
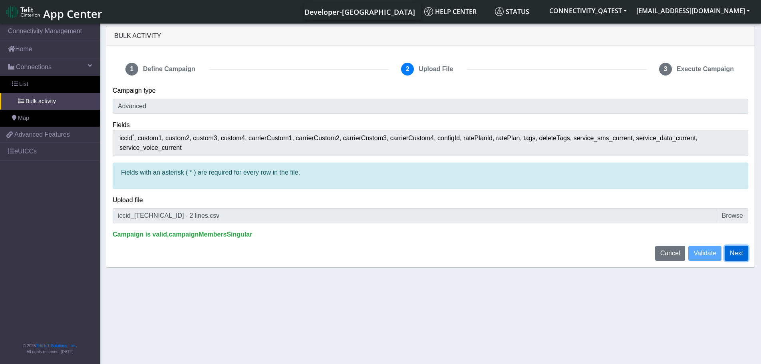
click at [746, 246] on button "Next" at bounding box center [736, 253] width 24 height 15
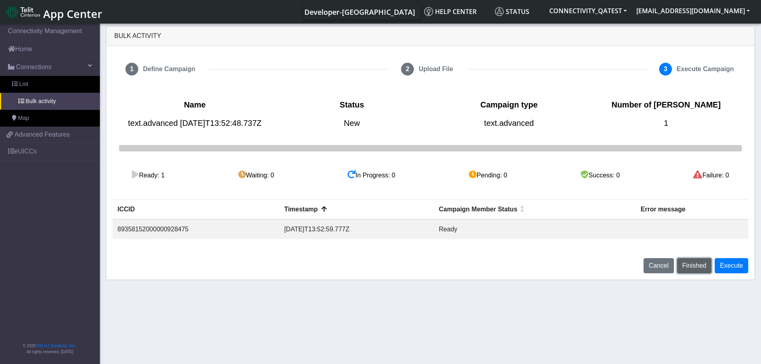
click at [688, 269] on span "Finished" at bounding box center [694, 265] width 24 height 7
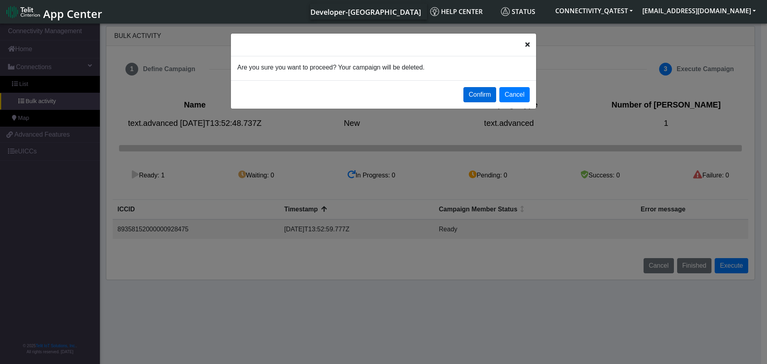
click at [476, 99] on button "Confirm" at bounding box center [479, 94] width 33 height 15
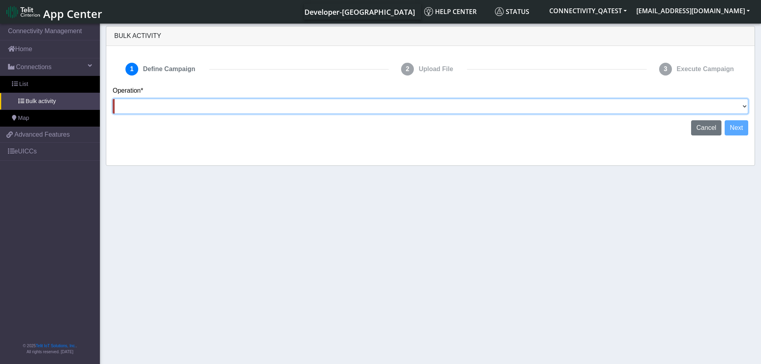
drag, startPoint x: 739, startPoint y: 106, endPoint x: 731, endPoint y: 107, distance: 8.1
click at [739, 106] on select "Activate [PERSON_NAME] Deactivate [PERSON_NAME] Add Tags Remove Tags Advanced" at bounding box center [430, 106] width 635 height 15
select select "text.advanced"
click at [113, 99] on select "Activate [PERSON_NAME] Deactivate [PERSON_NAME] Add Tags Remove Tags Advanced" at bounding box center [430, 106] width 635 height 15
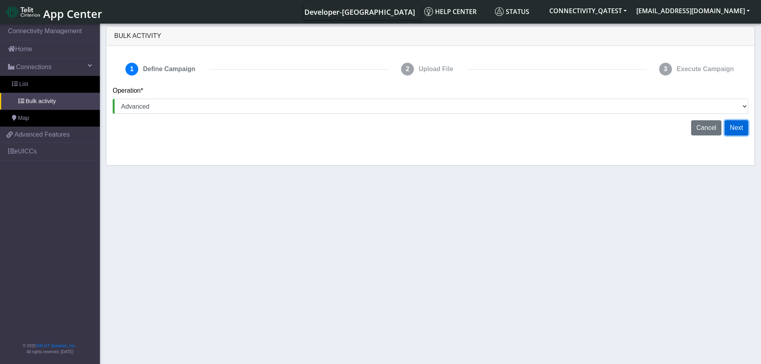
click at [738, 129] on button "Next" at bounding box center [736, 127] width 24 height 15
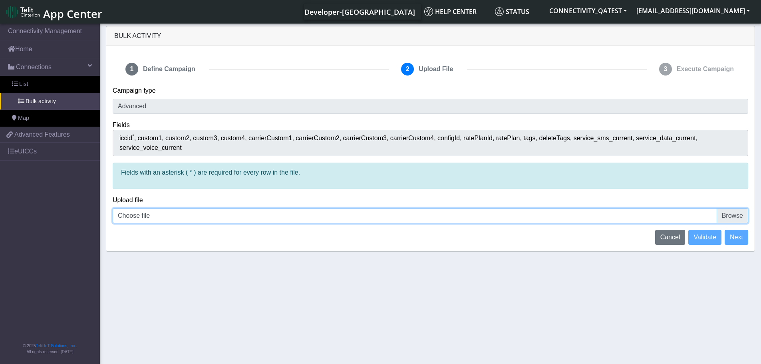
click at [738, 208] on input "Choose file" at bounding box center [430, 215] width 635 height 15
type input "C:\fakepath\iccid_89358152000000928475 - 2 lines.csv"
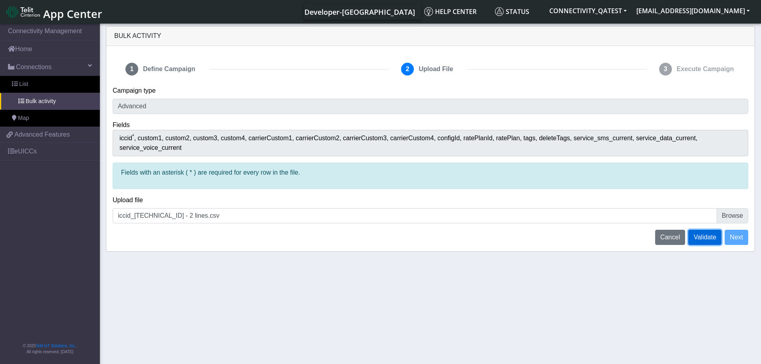
click at [711, 234] on span "Validate" at bounding box center [704, 237] width 23 height 7
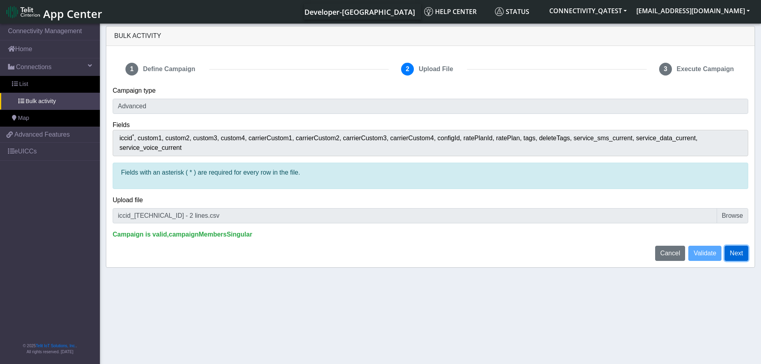
click at [736, 246] on button "Next" at bounding box center [736, 253] width 24 height 15
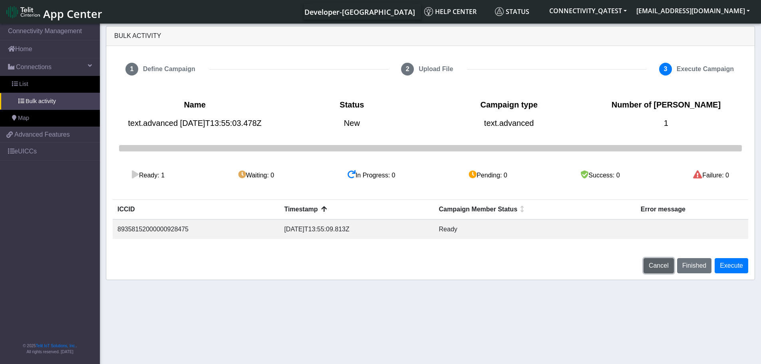
click at [659, 269] on span "Cancel" at bounding box center [659, 265] width 20 height 7
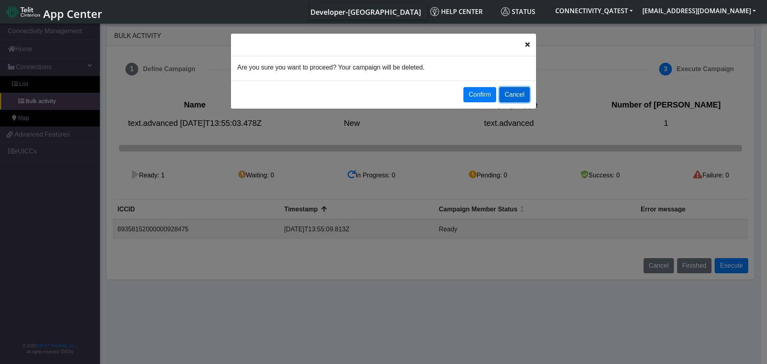
click at [514, 91] on button "Cancel" at bounding box center [514, 94] width 30 height 15
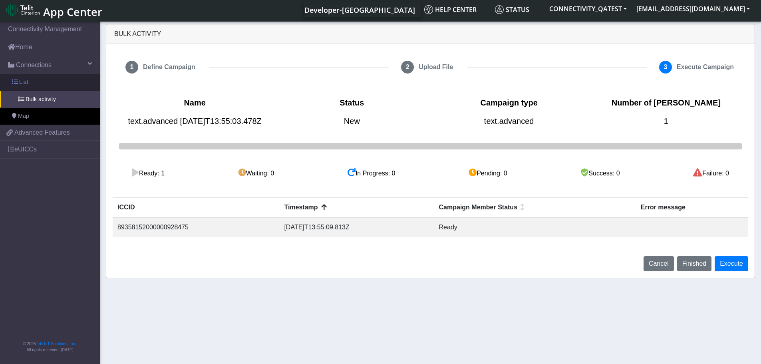
scroll to position [3, 0]
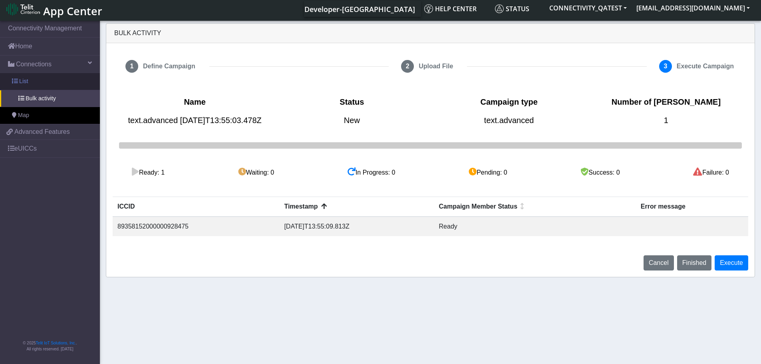
click at [30, 85] on link "List" at bounding box center [50, 81] width 100 height 17
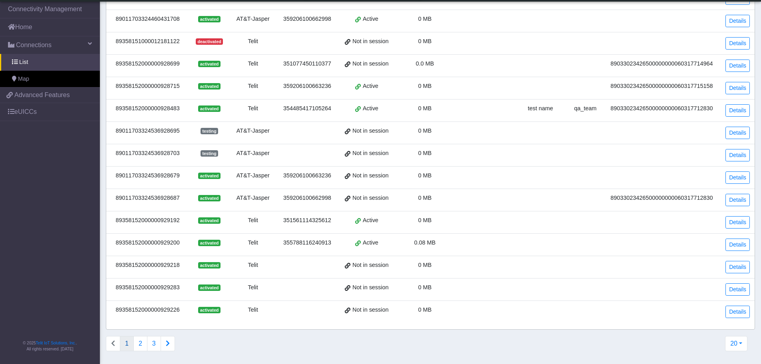
scroll to position [163, 0]
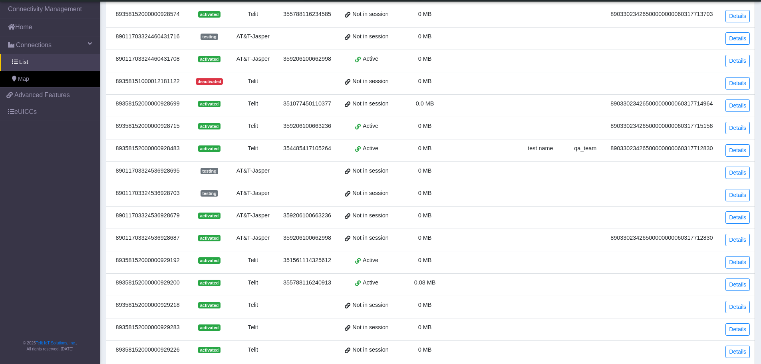
drag, startPoint x: 182, startPoint y: 87, endPoint x: 120, endPoint y: 87, distance: 62.3
click at [120, 87] on td "89358151000012181122" at bounding box center [147, 83] width 83 height 22
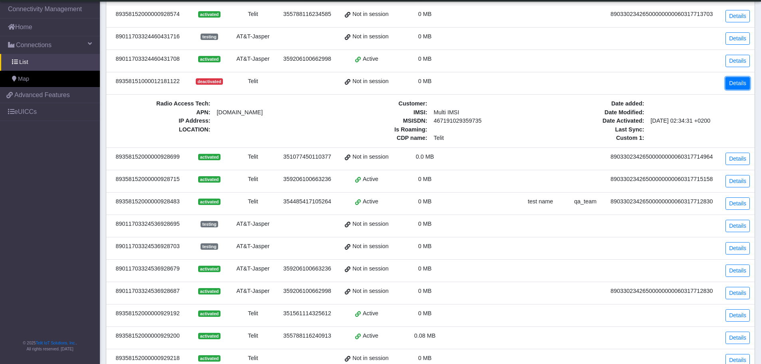
click at [741, 85] on link "Details" at bounding box center [737, 83] width 24 height 12
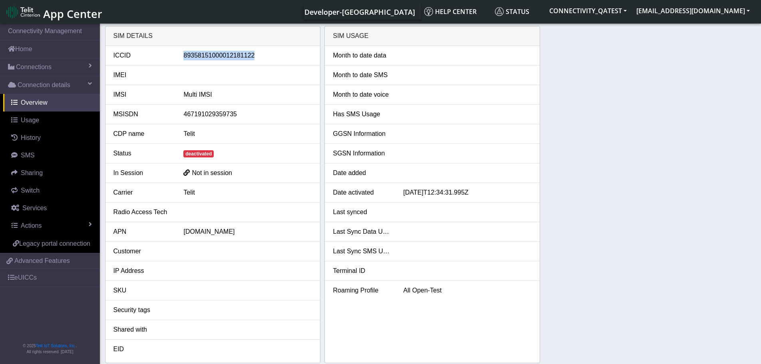
drag, startPoint x: 263, startPoint y: 58, endPoint x: 184, endPoint y: 58, distance: 79.1
click at [184, 58] on div "89358151000012181122" at bounding box center [247, 56] width 141 height 10
copy div "89358151000012181122"
drag, startPoint x: 279, startPoint y: 67, endPoint x: 261, endPoint y: 55, distance: 21.4
click at [279, 67] on li "IMEI" at bounding box center [212, 75] width 215 height 20
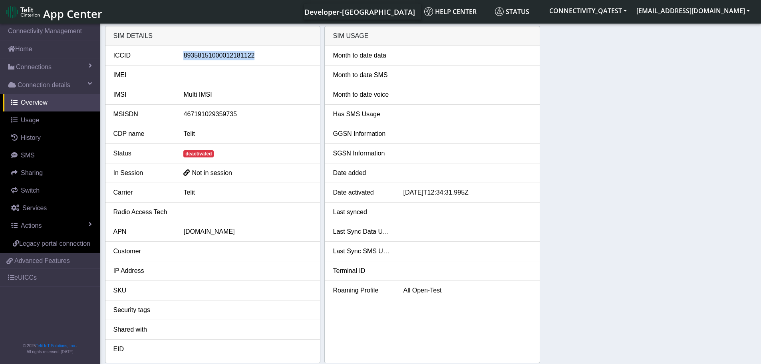
drag, startPoint x: 257, startPoint y: 55, endPoint x: 180, endPoint y: 57, distance: 77.1
click at [180, 57] on div "89358151000012181122" at bounding box center [247, 56] width 141 height 10
copy div "89358151000012181122"
click at [41, 71] on span "Connections" at bounding box center [34, 67] width 36 height 10
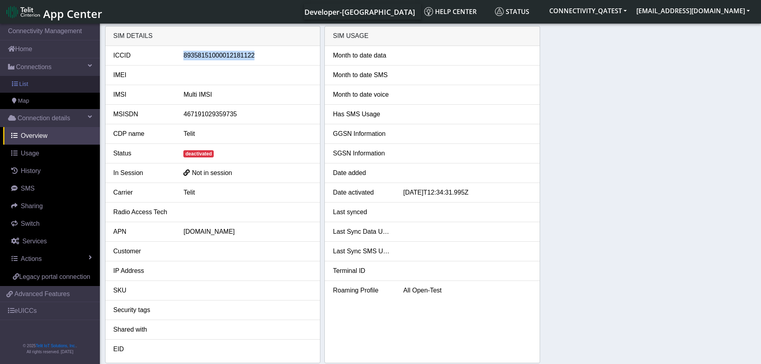
click at [36, 83] on link "List" at bounding box center [50, 84] width 100 height 17
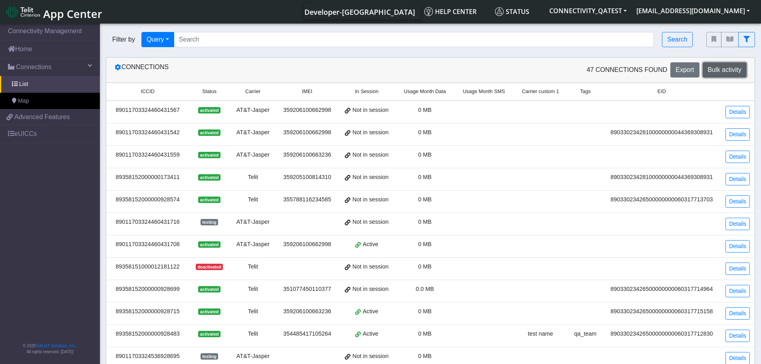
click at [728, 68] on span "Bulk activity" at bounding box center [725, 69] width 34 height 7
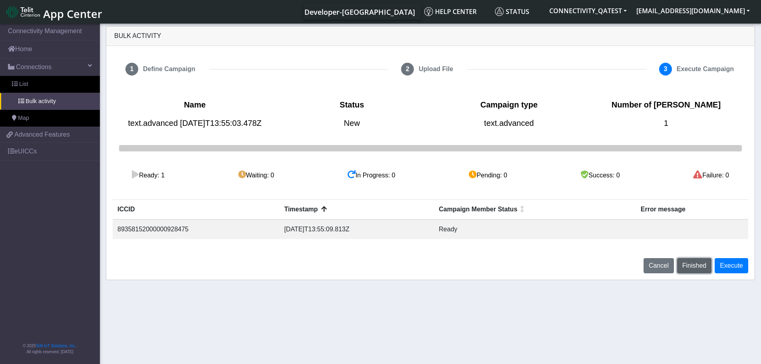
click at [697, 269] on span "Finished" at bounding box center [694, 265] width 24 height 7
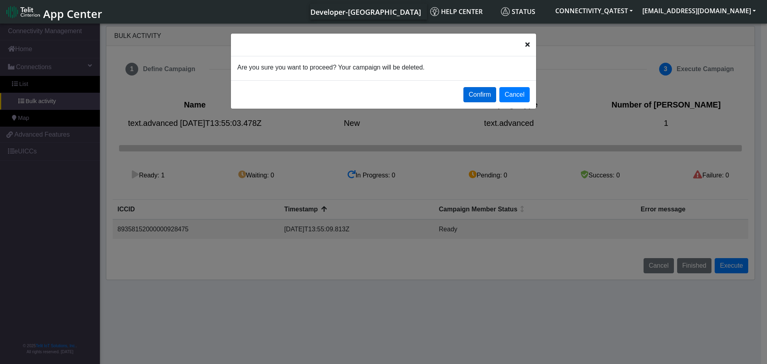
click at [490, 92] on button "Confirm" at bounding box center [479, 94] width 33 height 15
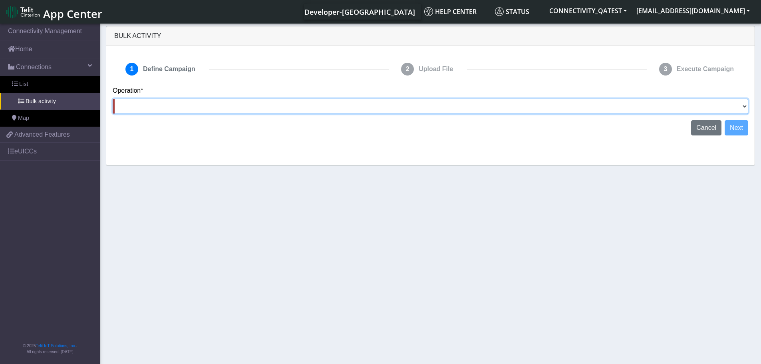
click at [606, 105] on select "Activate [PERSON_NAME] Deactivate [PERSON_NAME] Add Tags Remove Tags Advanced" at bounding box center [430, 106] width 635 height 15
select select "text.activateSIMs"
click at [113, 99] on select "Activate [PERSON_NAME] Deactivate [PERSON_NAME] Add Tags Remove Tags Advanced" at bounding box center [430, 106] width 635 height 15
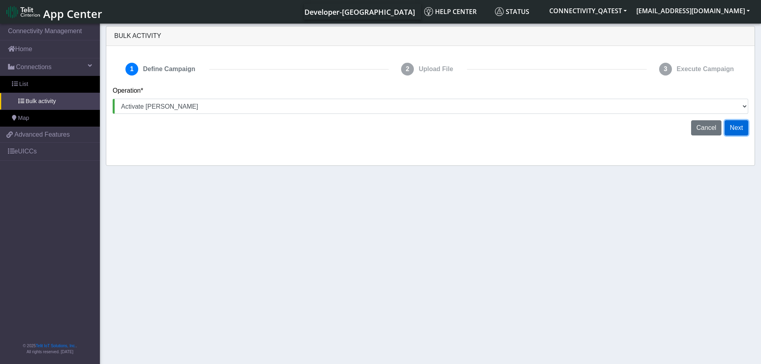
click at [732, 129] on button "Next" at bounding box center [736, 127] width 24 height 15
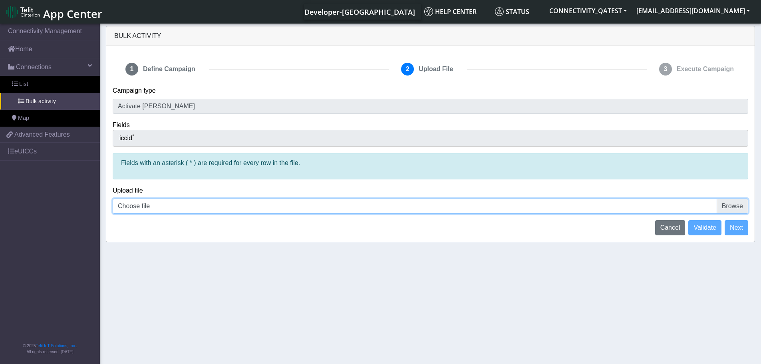
click at [731, 204] on input "Choose file" at bounding box center [430, 205] width 635 height 15
type input "C:\fakepath\iccid_89358152000000928475 activate.csv"
click at [695, 230] on span "Validate" at bounding box center [704, 227] width 23 height 7
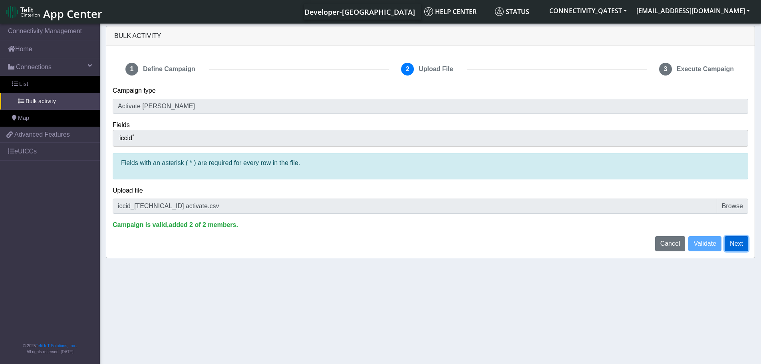
click at [735, 239] on button "Next" at bounding box center [736, 243] width 24 height 15
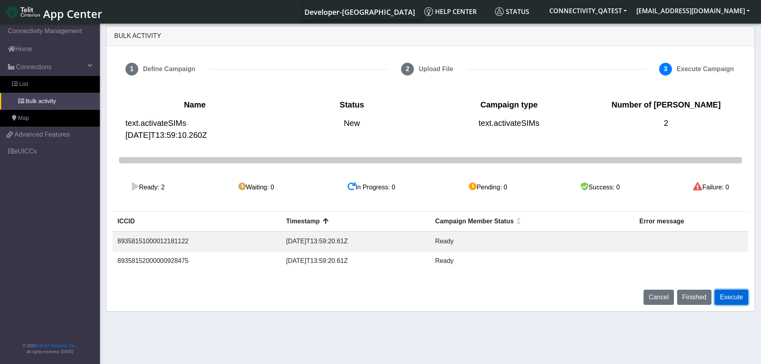
click at [737, 300] on button "Execute" at bounding box center [731, 297] width 34 height 15
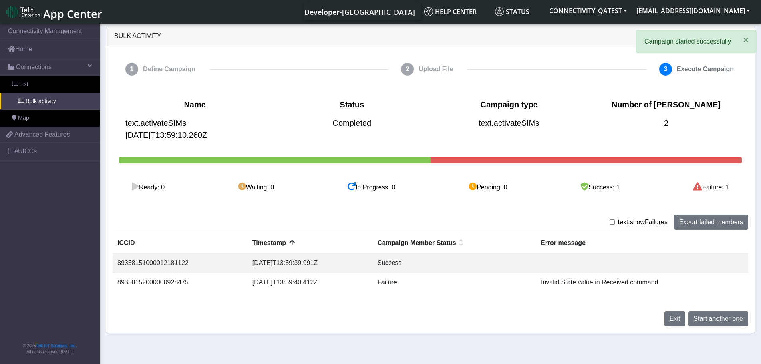
click at [615, 221] on input "checkbox" at bounding box center [611, 221] width 5 height 5
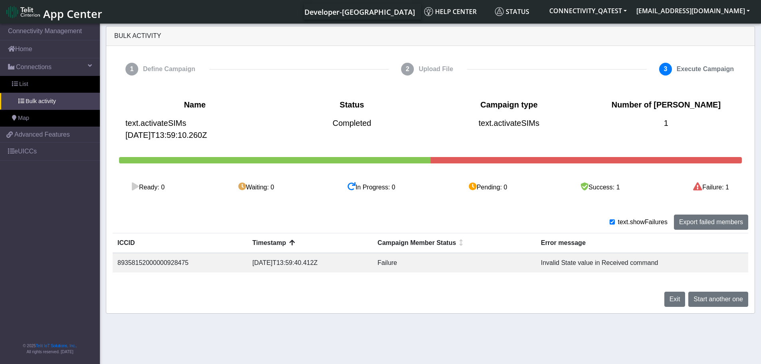
click at [615, 221] on input "checkbox" at bounding box center [611, 221] width 5 height 5
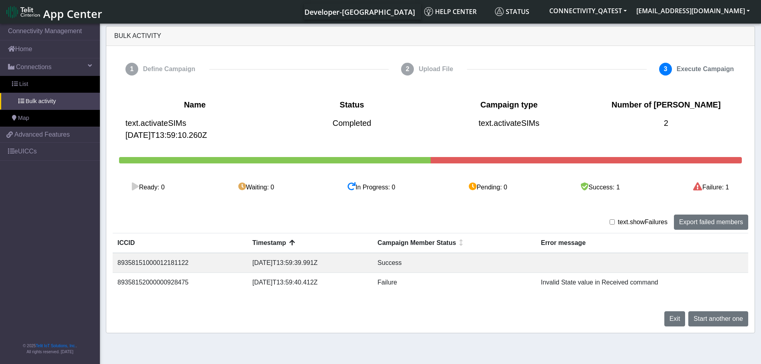
click at [615, 221] on input "checkbox" at bounding box center [611, 221] width 5 height 5
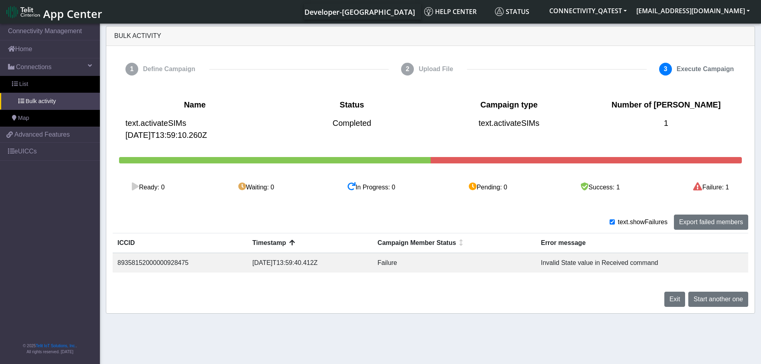
click at [615, 221] on input "checkbox" at bounding box center [611, 221] width 5 height 5
checkbox input "false"
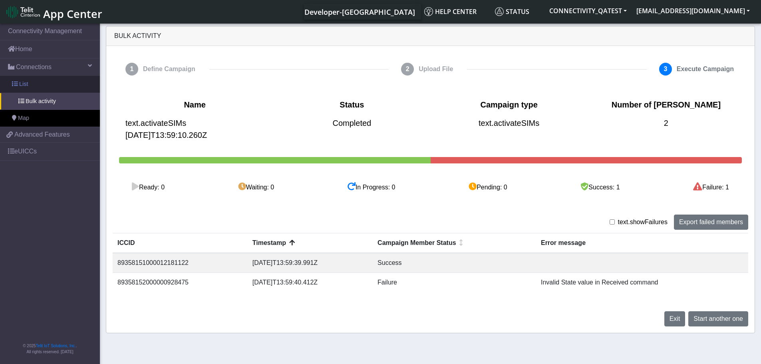
click at [27, 81] on span "List" at bounding box center [23, 84] width 9 height 9
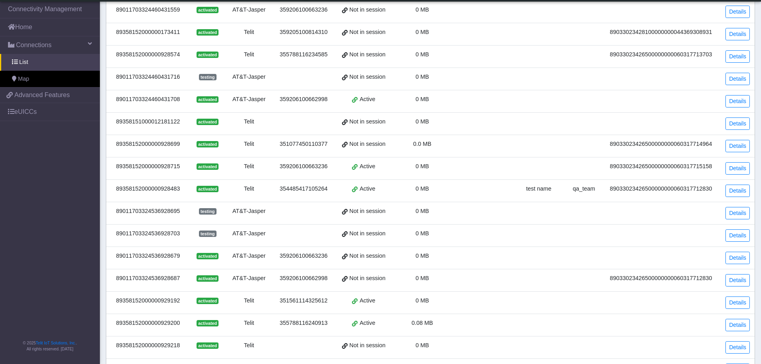
scroll to position [120, 0]
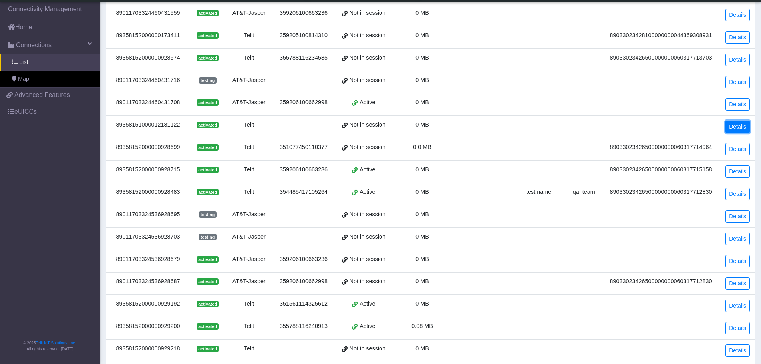
click at [737, 125] on link "Details" at bounding box center [737, 127] width 24 height 12
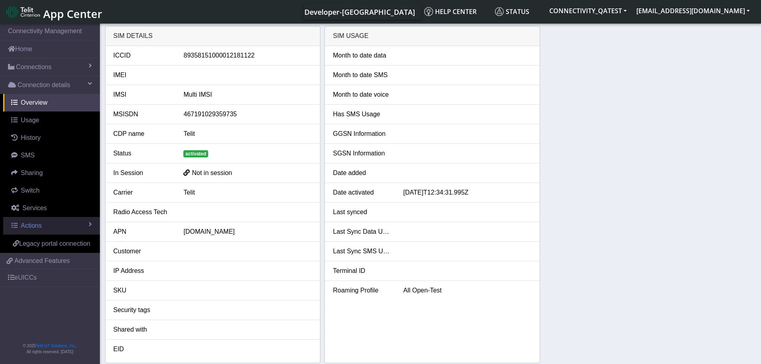
click at [34, 226] on span "Actions" at bounding box center [31, 225] width 21 height 7
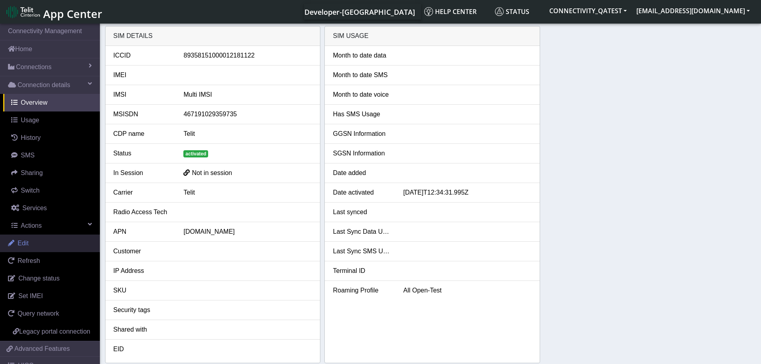
click at [33, 247] on link "Edit" at bounding box center [50, 243] width 100 height 18
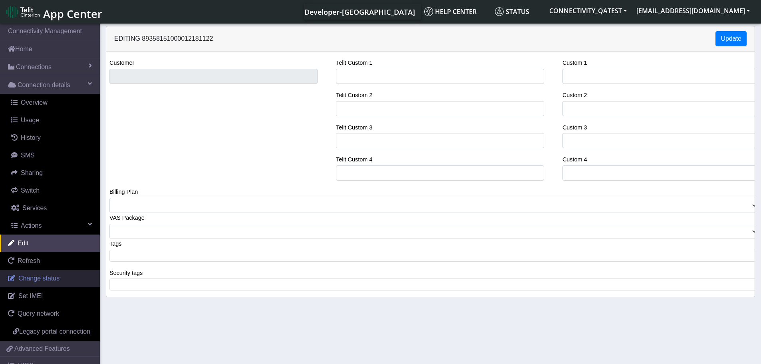
click at [33, 282] on link "Change status" at bounding box center [50, 279] width 100 height 18
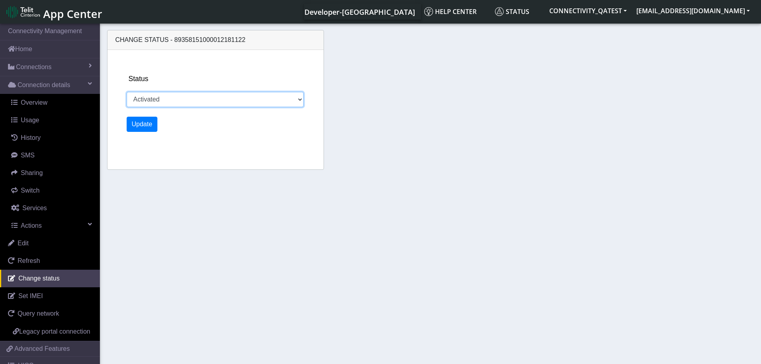
click at [173, 104] on select "Activated Deactivated Blocked" at bounding box center [215, 99] width 177 height 15
select select "deactivated"
click at [127, 92] on select "Activated Deactivated Blocked" at bounding box center [215, 99] width 177 height 15
click at [145, 125] on button "Update" at bounding box center [142, 124] width 31 height 15
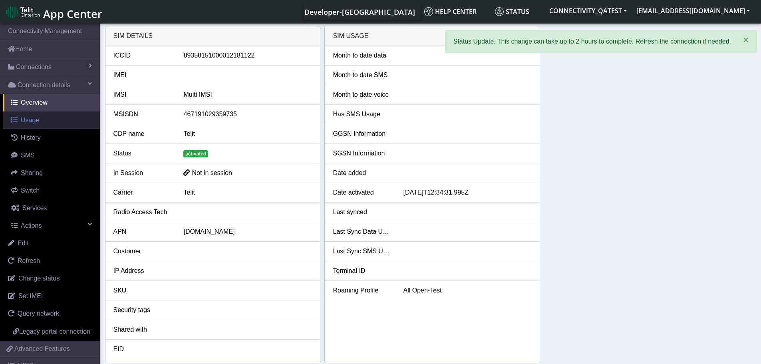
click at [33, 125] on link "Usage" at bounding box center [51, 120] width 97 height 18
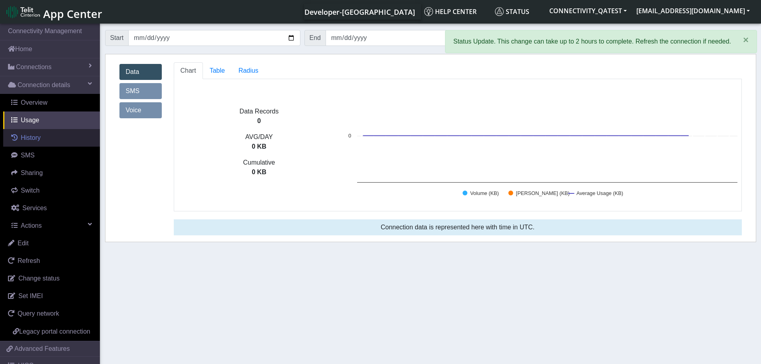
click at [33, 139] on span "History" at bounding box center [31, 137] width 20 height 7
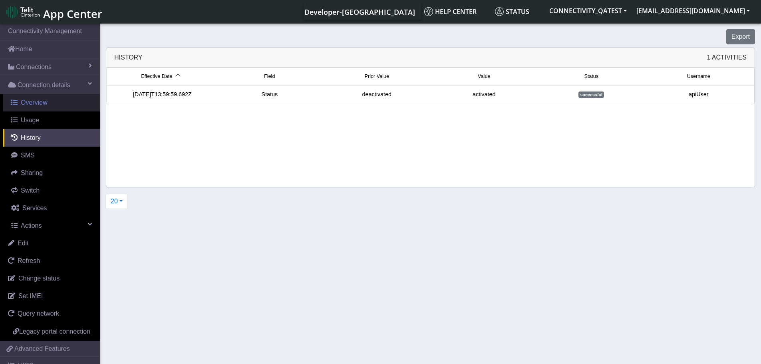
click at [30, 101] on span "Overview" at bounding box center [34, 102] width 27 height 7
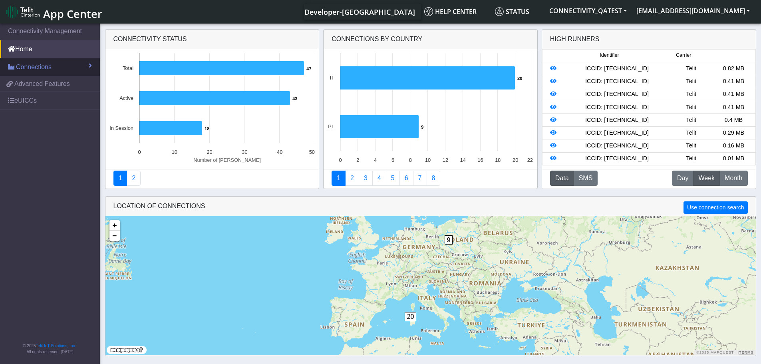
click at [36, 66] on span "Connections" at bounding box center [34, 67] width 36 height 10
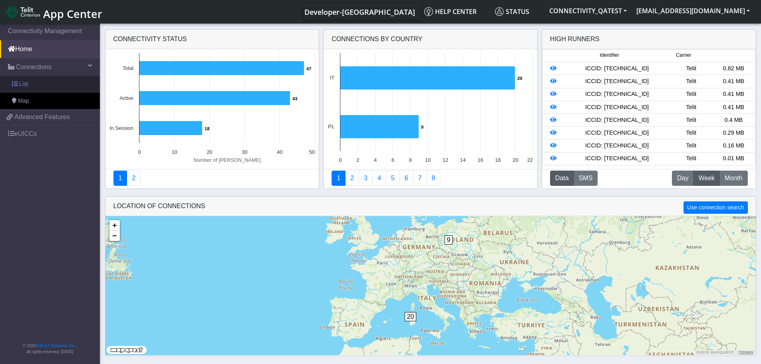
click at [31, 85] on link "List" at bounding box center [50, 84] width 100 height 17
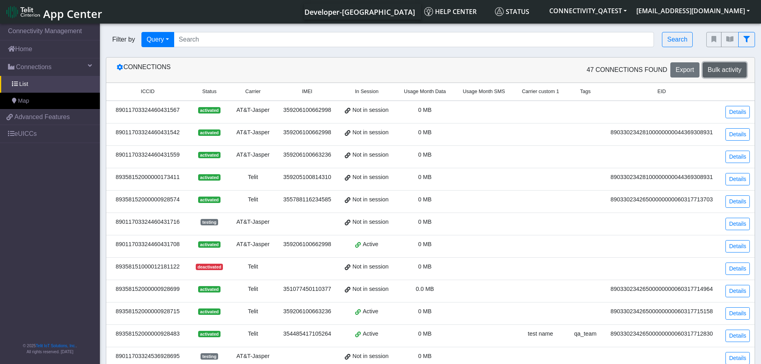
click at [726, 71] on span "Bulk activity" at bounding box center [725, 69] width 34 height 7
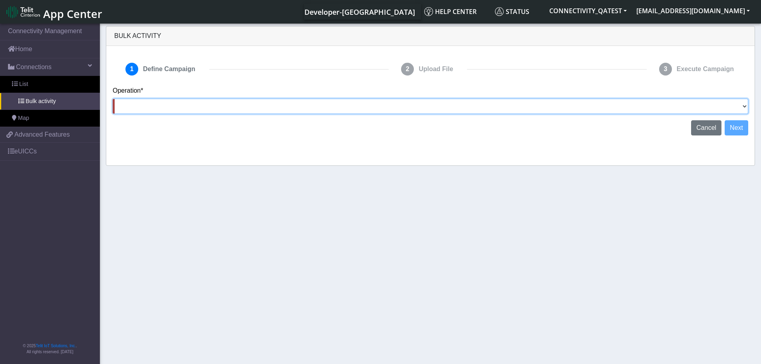
click at [742, 106] on select "Activate SIMs Deactivate SIMs Add Tags Remove Tags Advanced" at bounding box center [430, 106] width 635 height 15
click at [264, 108] on select "Activate SIMs Deactivate SIMs Add Tags Remove Tags Advanced" at bounding box center [430, 106] width 635 height 15
click at [742, 111] on select "Activate SIMs Deactivate SIMs Add Tags Remove Tags Advanced" at bounding box center [430, 106] width 635 height 15
drag, startPoint x: 636, startPoint y: 107, endPoint x: 591, endPoint y: 113, distance: 45.4
click at [635, 107] on select "Activate SIMs Deactivate SIMs Add Tags Remove Tags Advanced" at bounding box center [430, 106] width 635 height 15
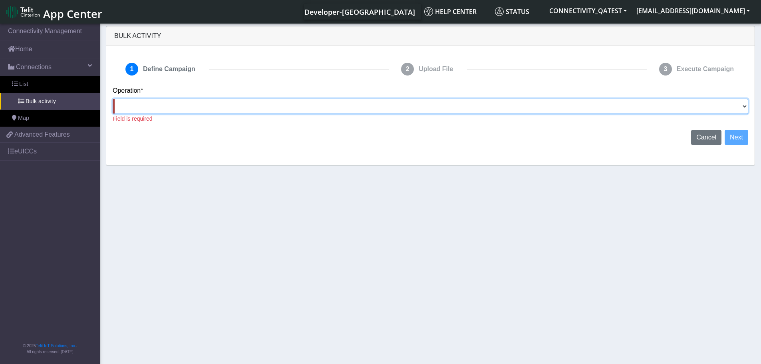
select select "text.activateSIMs"
click at [113, 99] on select "Activate SIMs Deactivate SIMs Add Tags Remove Tags Advanced" at bounding box center [430, 106] width 635 height 15
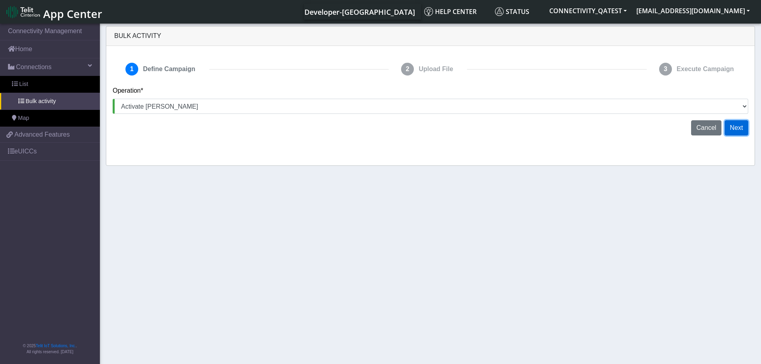
click at [735, 130] on button "Next" at bounding box center [736, 127] width 24 height 15
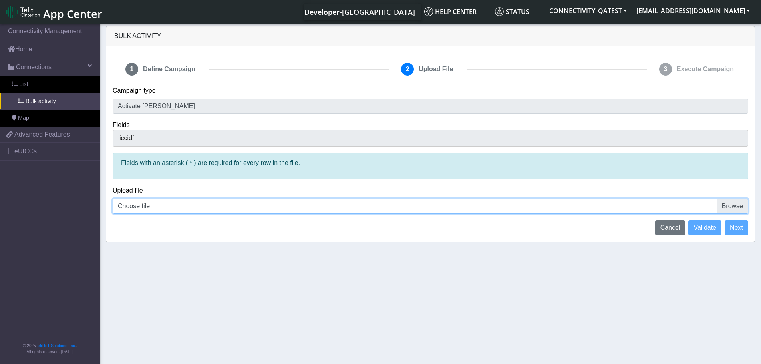
click at [739, 207] on input "Choose file" at bounding box center [430, 205] width 635 height 15
type input "C:\fakepath\iccid_89358152000000928475.csv"
click at [712, 232] on button "Validate" at bounding box center [704, 227] width 33 height 15
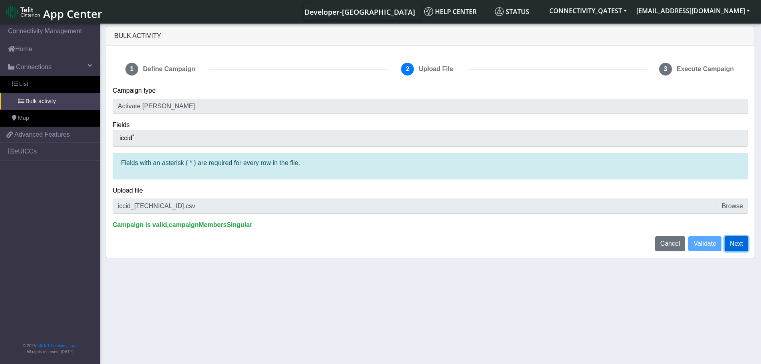
drag, startPoint x: 734, startPoint y: 242, endPoint x: 729, endPoint y: 244, distance: 5.2
click at [734, 242] on button "Next" at bounding box center [736, 243] width 24 height 15
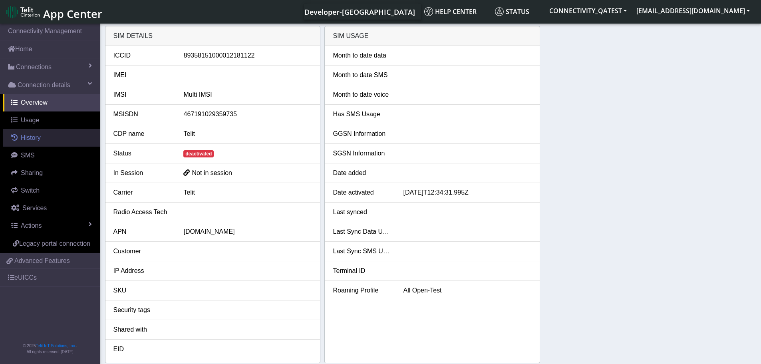
click at [38, 137] on span "History" at bounding box center [31, 137] width 20 height 7
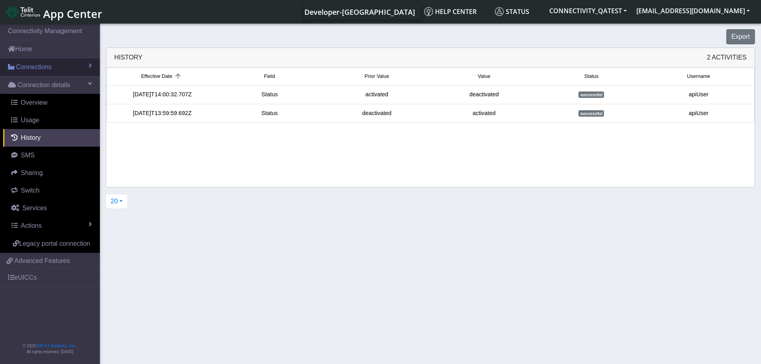
click at [36, 62] on span "Connections" at bounding box center [34, 67] width 36 height 10
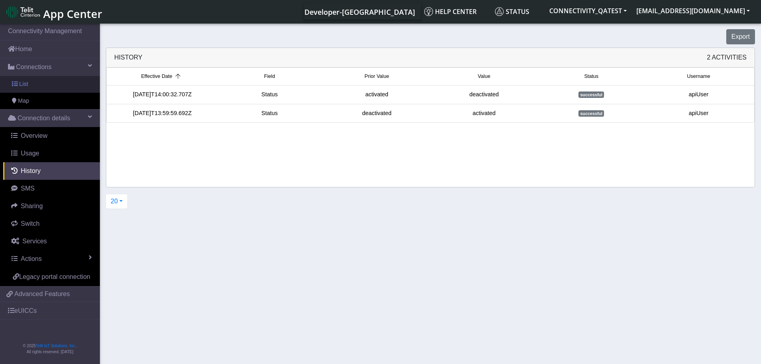
click at [28, 85] on link "List" at bounding box center [50, 84] width 100 height 17
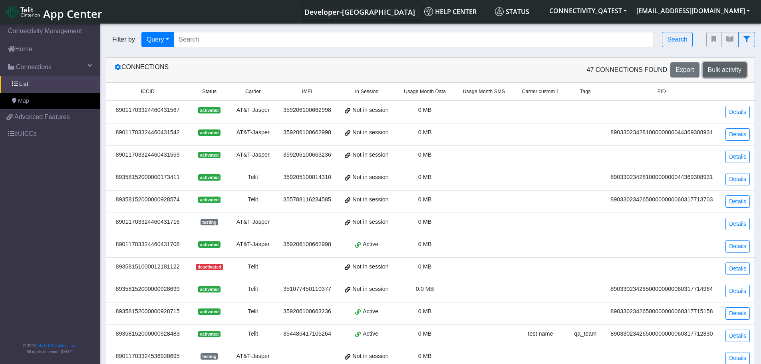
click at [734, 66] on span "Bulk activity" at bounding box center [725, 69] width 34 height 7
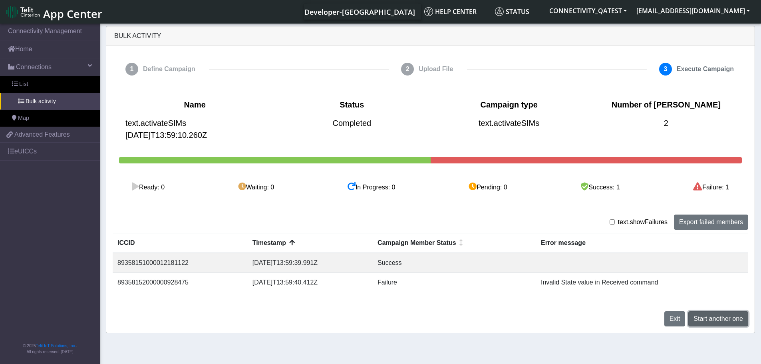
click at [704, 321] on span "Start another one" at bounding box center [718, 318] width 50 height 7
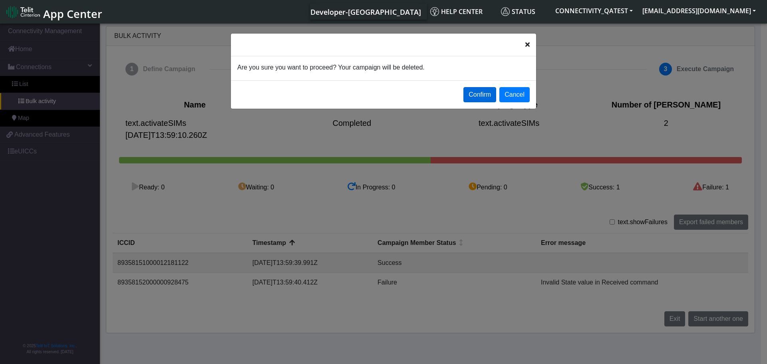
click at [486, 90] on button "Confirm" at bounding box center [479, 94] width 33 height 15
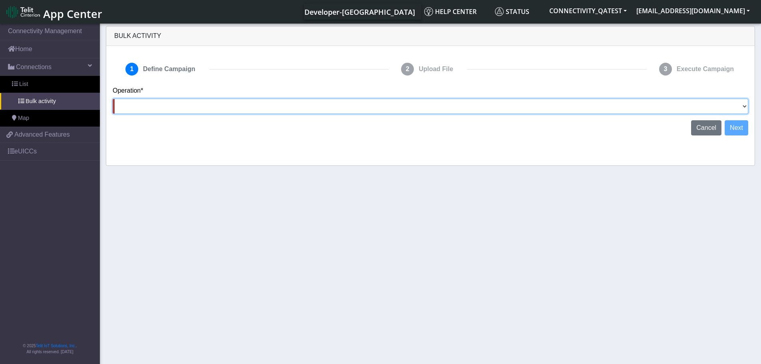
click at [239, 109] on select "Activate SIMs Deactivate SIMs Add Tags Remove Tags Advanced" at bounding box center [430, 106] width 635 height 15
select select "text.activateSIMs"
click at [113, 99] on select "Activate SIMs Deactivate SIMs Add Tags Remove Tags Advanced" at bounding box center [430, 106] width 635 height 15
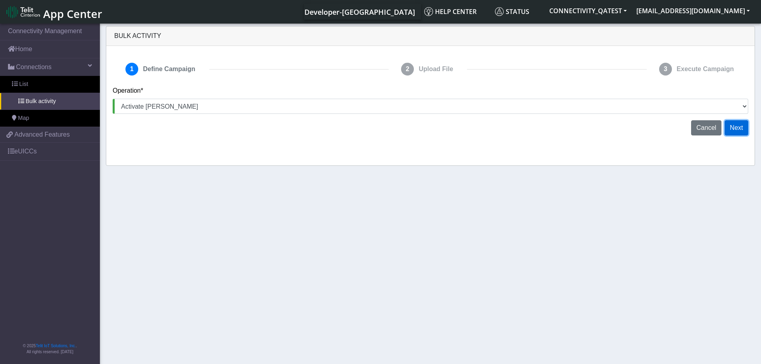
click at [736, 131] on button "Next" at bounding box center [736, 127] width 24 height 15
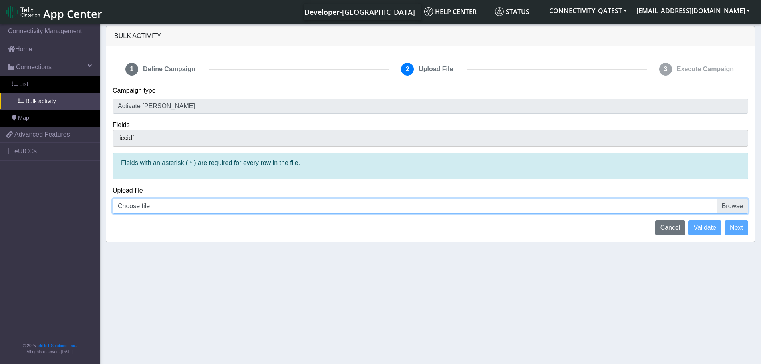
click at [174, 212] on input "Choose file" at bounding box center [430, 205] width 635 height 15
type input "C:\fakepath\iccid_89358152000000928475.csv"
click at [710, 225] on span "Validate" at bounding box center [704, 227] width 23 height 7
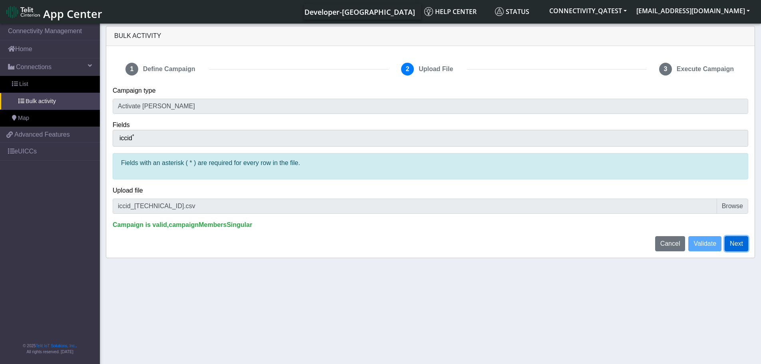
click at [740, 247] on button "Next" at bounding box center [736, 243] width 24 height 15
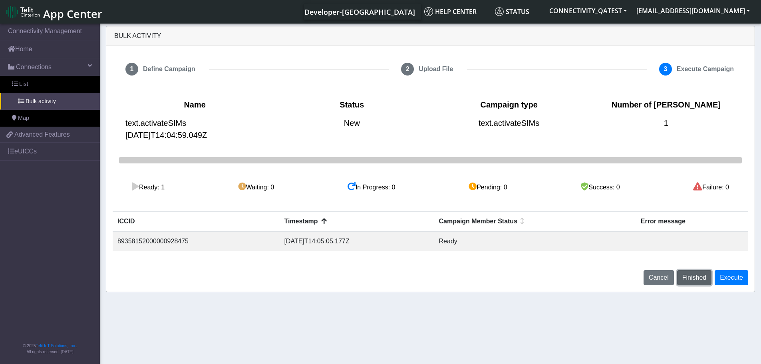
click at [702, 278] on span "Finished" at bounding box center [694, 277] width 24 height 7
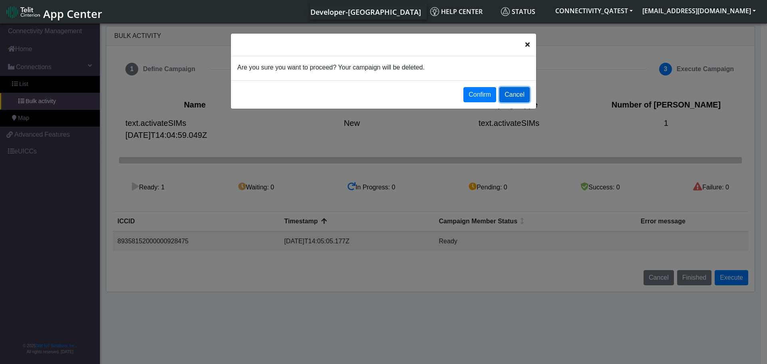
click at [527, 95] on button "Cancel" at bounding box center [514, 94] width 30 height 15
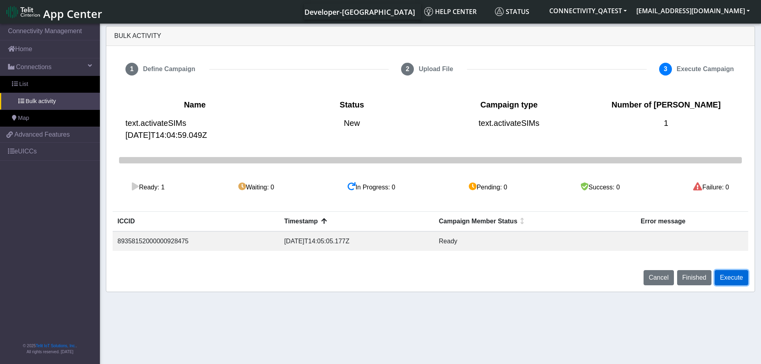
click at [741, 281] on button "Execute" at bounding box center [731, 277] width 34 height 15
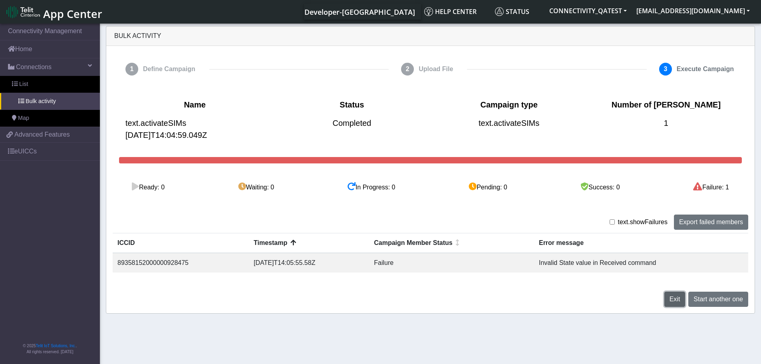
click at [671, 300] on span "Exit" at bounding box center [674, 299] width 11 height 7
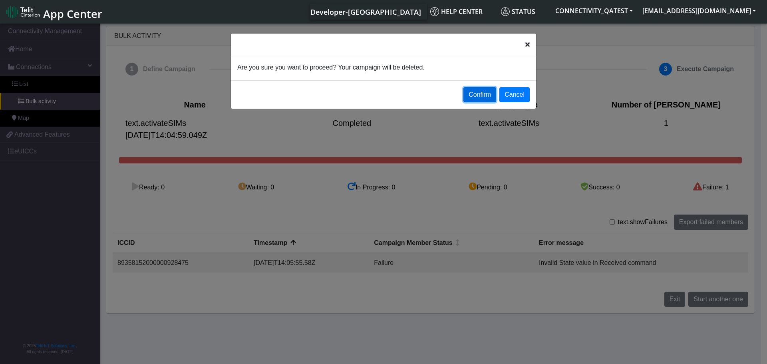
click at [474, 94] on button "Confirm" at bounding box center [479, 94] width 33 height 15
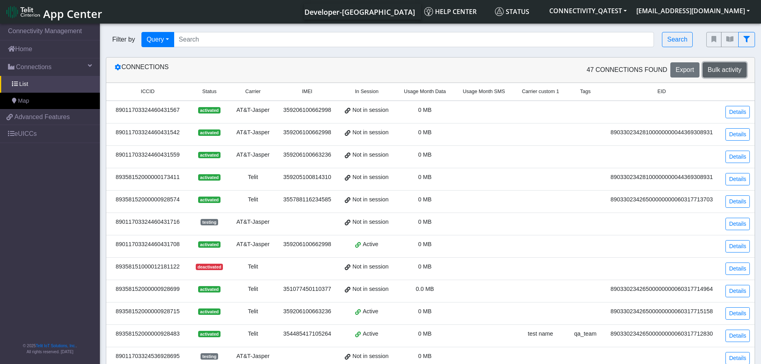
click at [725, 73] on span "Bulk activity" at bounding box center [725, 69] width 34 height 7
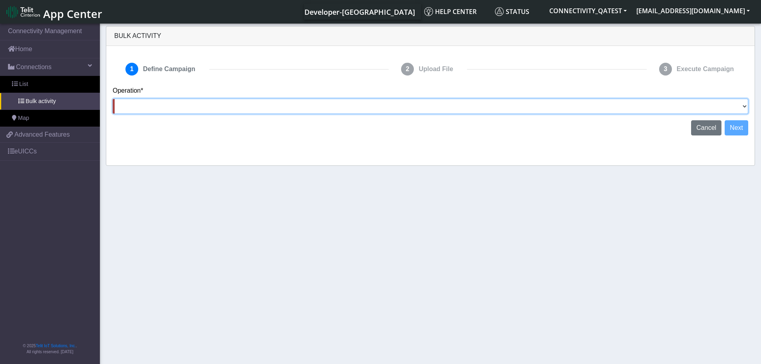
click at [745, 111] on select "Activate SIMs Deactivate SIMs Add Tags Remove Tags Advanced" at bounding box center [430, 106] width 635 height 15
click at [113, 99] on select "Activate SIMs Deactivate SIMs Add Tags Remove Tags Advanced" at bounding box center [430, 106] width 635 height 15
drag, startPoint x: 748, startPoint y: 102, endPoint x: 741, endPoint y: 105, distance: 7.0
click at [748, 102] on select "Activate SIMs Deactivate SIMs Add Tags Remove Tags Advanced" at bounding box center [430, 106] width 635 height 15
select select "text.activateSIMs"
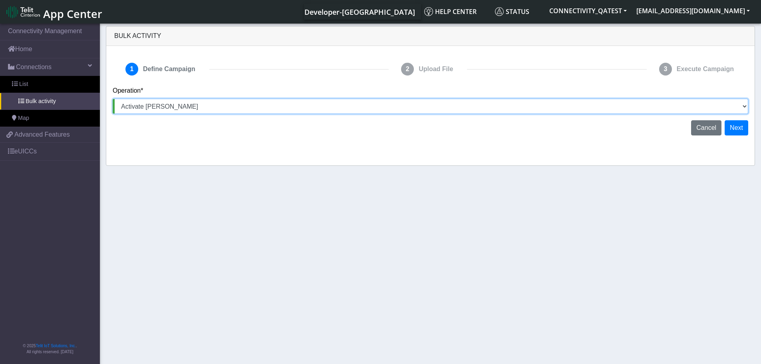
click at [113, 99] on select "Activate SIMs Deactivate SIMs Add Tags Remove Tags Advanced" at bounding box center [430, 106] width 635 height 15
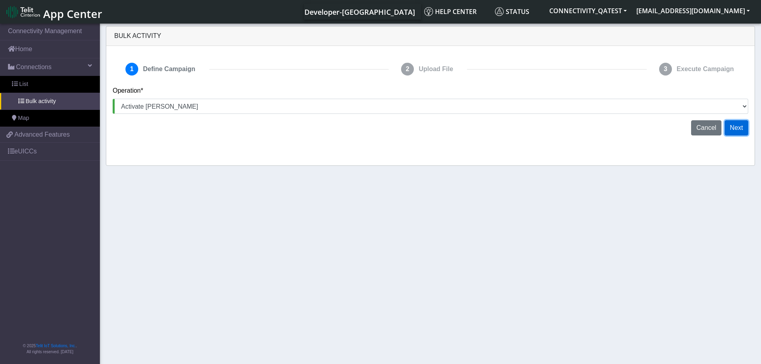
click at [740, 130] on button "Next" at bounding box center [736, 127] width 24 height 15
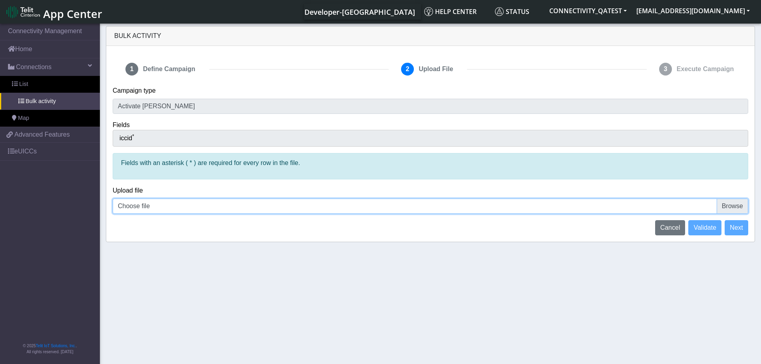
click at [736, 206] on input "Choose file" at bounding box center [430, 205] width 635 height 15
type input "C:\fakepath\iccid_89358152000000928475.csv"
click at [700, 229] on span "Validate" at bounding box center [704, 227] width 23 height 7
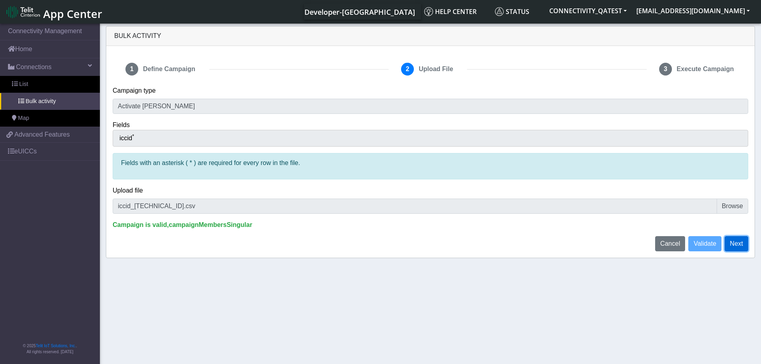
click at [739, 247] on button "Next" at bounding box center [736, 243] width 24 height 15
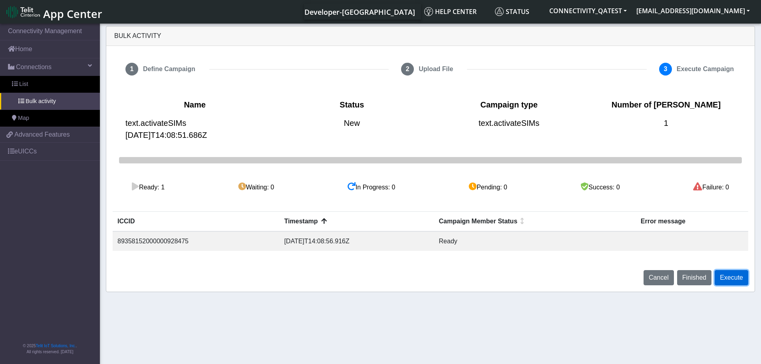
click at [732, 280] on button "Execute" at bounding box center [731, 277] width 34 height 15
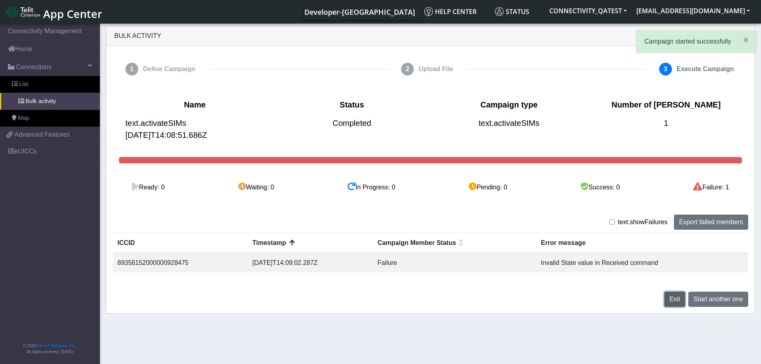
click at [675, 302] on span "Exit" at bounding box center [674, 299] width 11 height 7
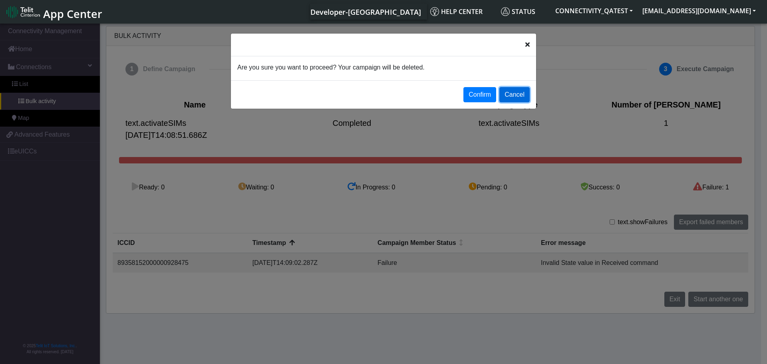
click at [520, 93] on button "Cancel" at bounding box center [514, 94] width 30 height 15
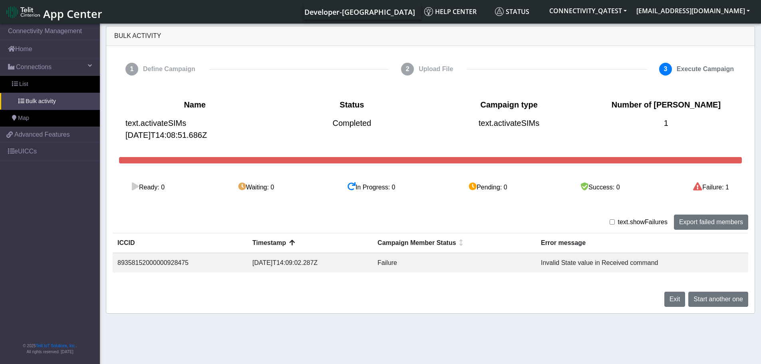
drag, startPoint x: 155, startPoint y: 296, endPoint x: 491, endPoint y: 298, distance: 335.9
click at [189, 298] on div "Exit Start another one" at bounding box center [430, 299] width 647 height 15
click at [708, 303] on button "Start another one" at bounding box center [718, 299] width 60 height 15
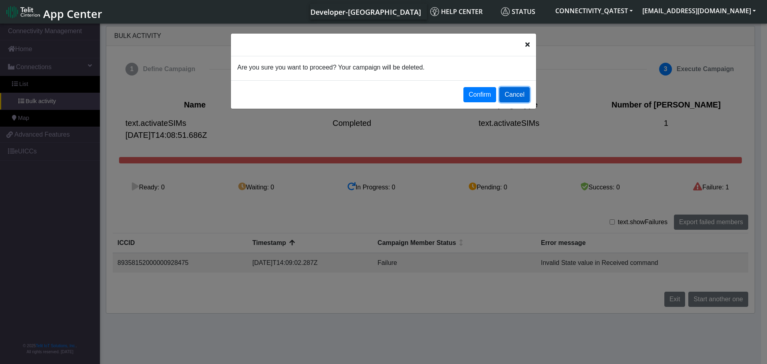
click at [515, 98] on button "Cancel" at bounding box center [514, 94] width 30 height 15
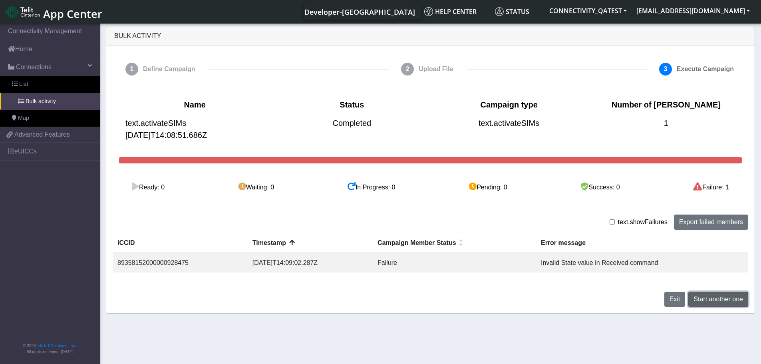
click at [712, 298] on span "Start another one" at bounding box center [718, 299] width 50 height 7
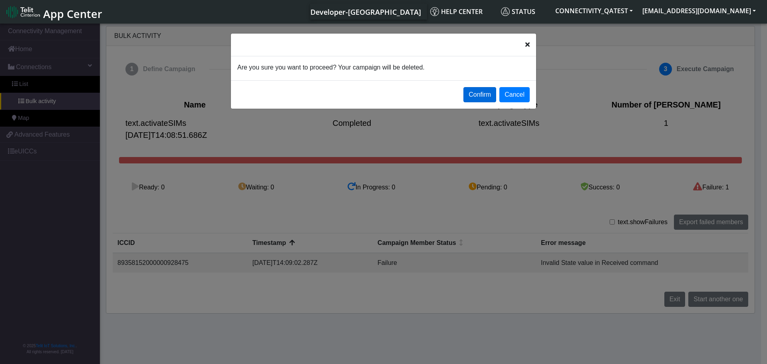
click at [480, 93] on button "Confirm" at bounding box center [479, 94] width 33 height 15
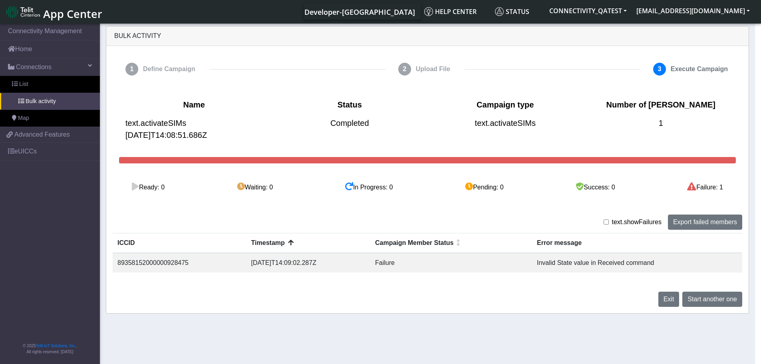
select select
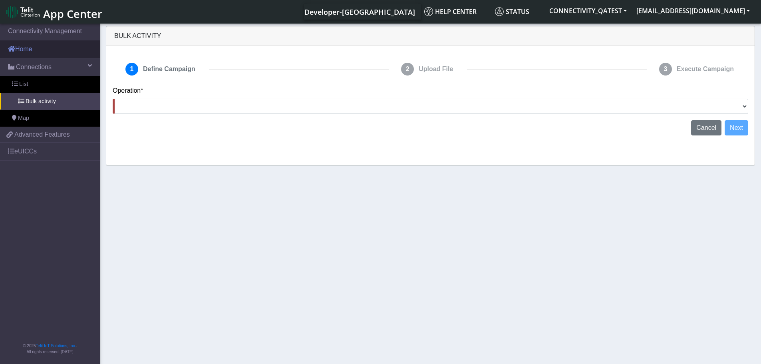
click at [34, 48] on link "Home" at bounding box center [50, 49] width 100 height 18
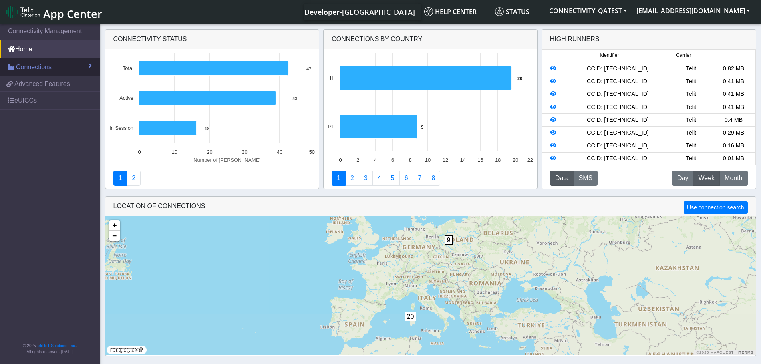
click at [36, 70] on span "Connections" at bounding box center [34, 67] width 36 height 10
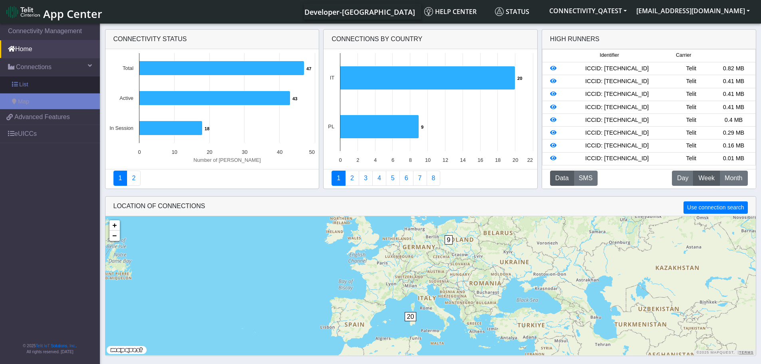
click at [30, 81] on link "List" at bounding box center [50, 84] width 100 height 17
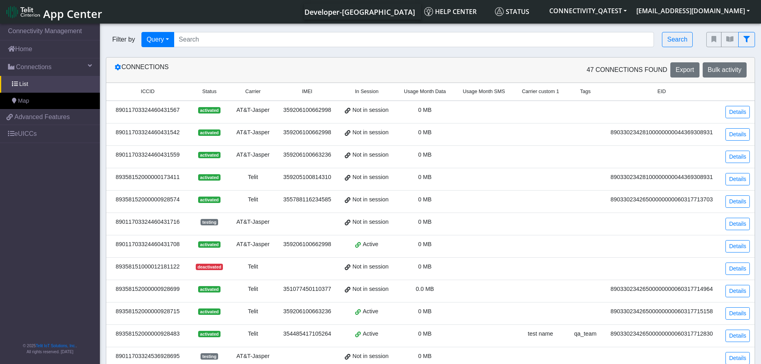
drag, startPoint x: 183, startPoint y: 111, endPoint x: 116, endPoint y: 109, distance: 66.7
click at [116, 109] on div "89011703324460431567" at bounding box center [147, 110] width 73 height 9
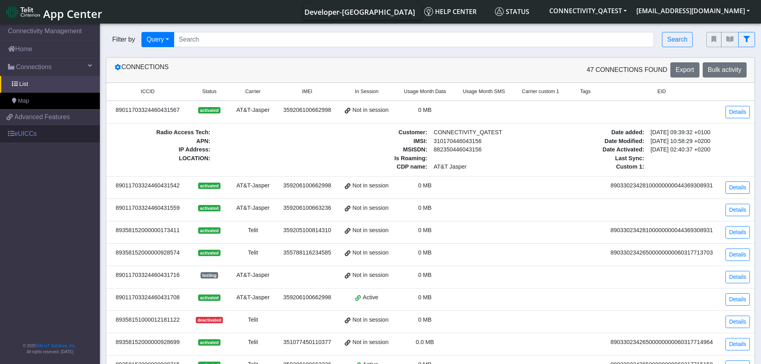
copy div "89011703324460431567"
drag, startPoint x: 180, startPoint y: 188, endPoint x: 115, endPoint y: 188, distance: 64.7
click at [115, 188] on div "89011703324460431542" at bounding box center [147, 185] width 73 height 9
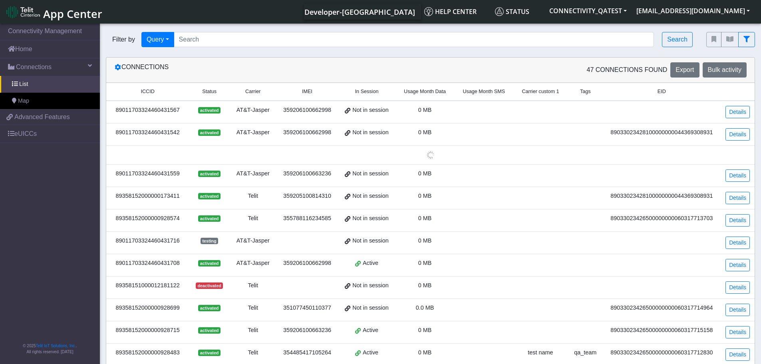
copy div "89011703324460431542"
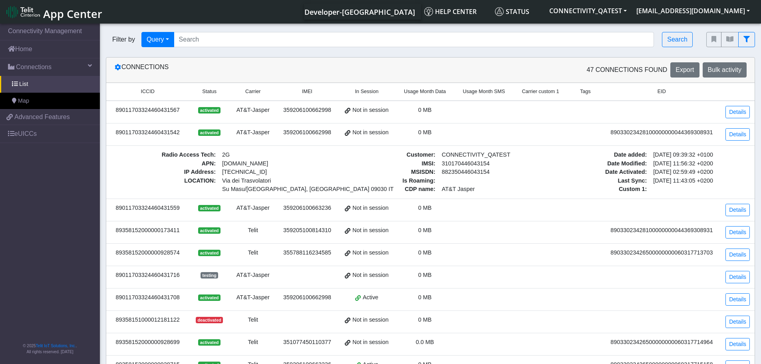
drag, startPoint x: 135, startPoint y: 208, endPoint x: 115, endPoint y: 208, distance: 20.4
click at [115, 208] on div "89011703324460431559" at bounding box center [147, 208] width 73 height 9
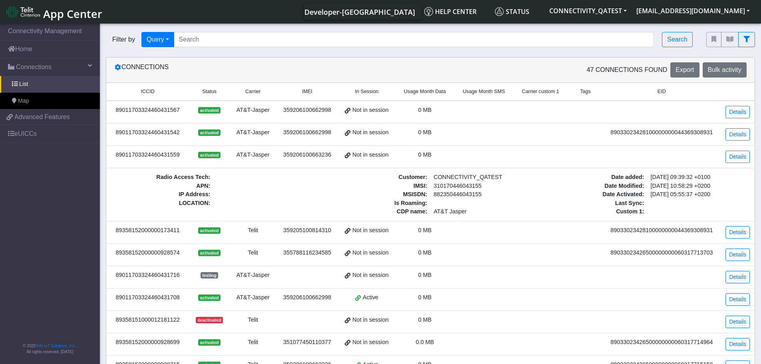
copy div "89011703324460431559"
drag, startPoint x: 181, startPoint y: 232, endPoint x: 113, endPoint y: 232, distance: 68.3
click at [113, 232] on div "89358152000000173411" at bounding box center [147, 230] width 73 height 9
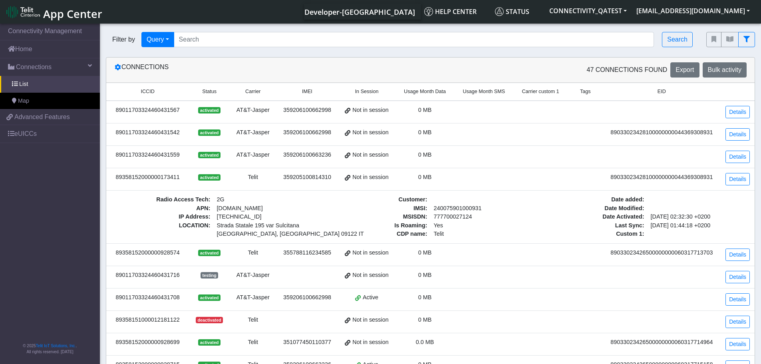
copy div "89358152000000173411"
drag, startPoint x: 175, startPoint y: 252, endPoint x: 115, endPoint y: 252, distance: 60.3
click at [115, 252] on td "89358152000000928574" at bounding box center [147, 254] width 83 height 22
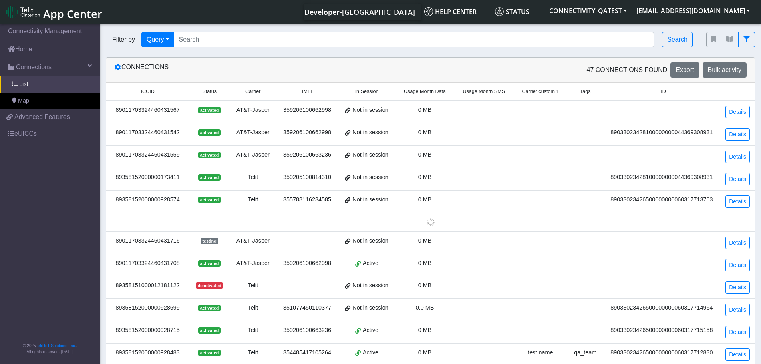
copy div "89358152000000928574"
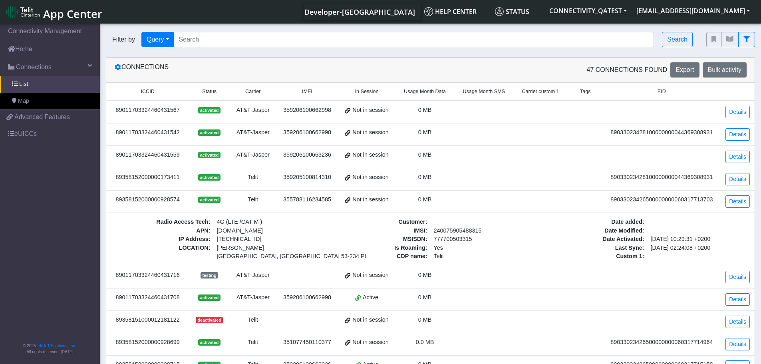
drag, startPoint x: 177, startPoint y: 272, endPoint x: 184, endPoint y: 276, distance: 8.1
click at [175, 273] on div "89011703324460431716" at bounding box center [147, 275] width 73 height 9
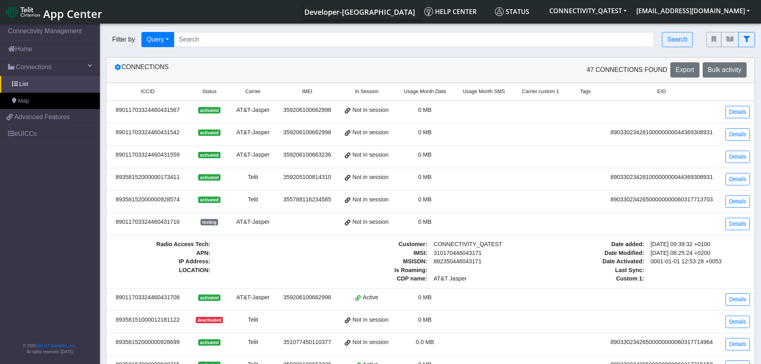
drag, startPoint x: 168, startPoint y: 224, endPoint x: 115, endPoint y: 223, distance: 53.5
click at [115, 223] on div "89011703324460431716" at bounding box center [147, 222] width 73 height 9
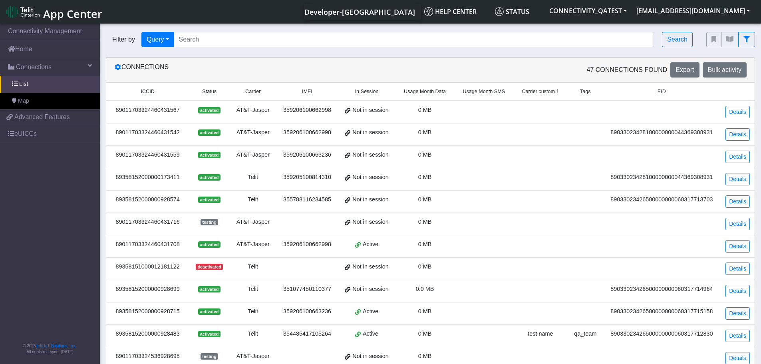
copy div "89011703324460431716"
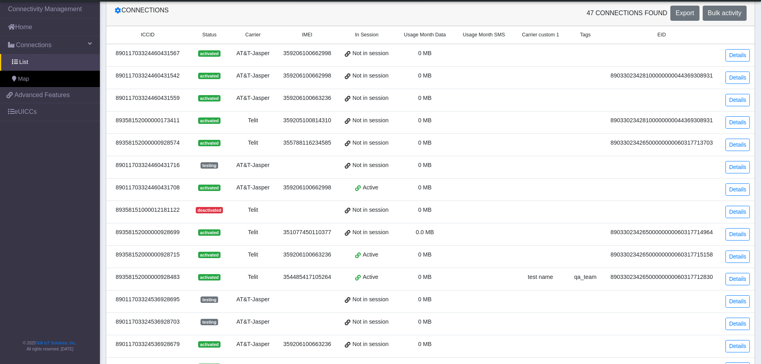
scroll to position [80, 0]
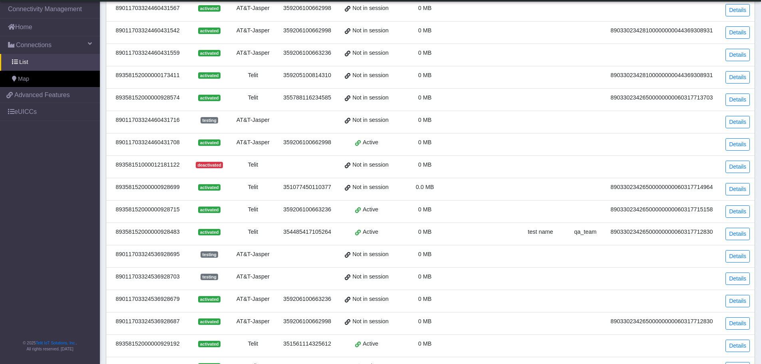
drag, startPoint x: 180, startPoint y: 190, endPoint x: 107, endPoint y: 189, distance: 72.3
click at [107, 189] on td "89358152000000928699" at bounding box center [147, 189] width 83 height 22
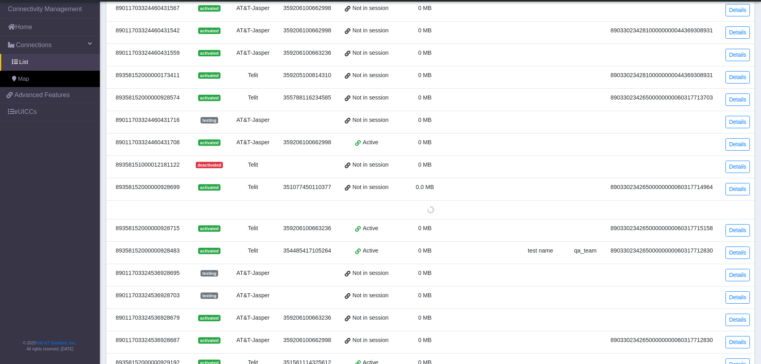
copy div "89358152000000928699"
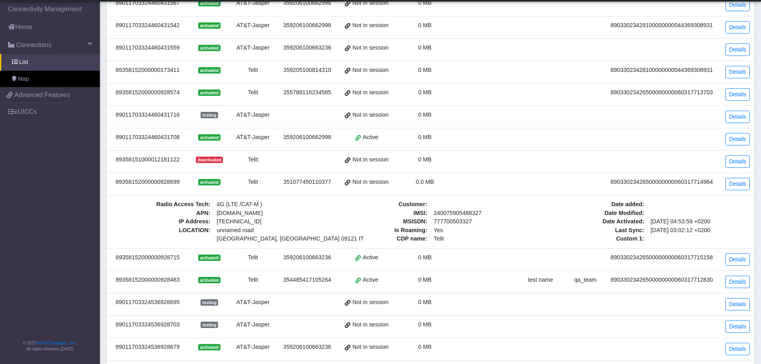
scroll to position [120, 0]
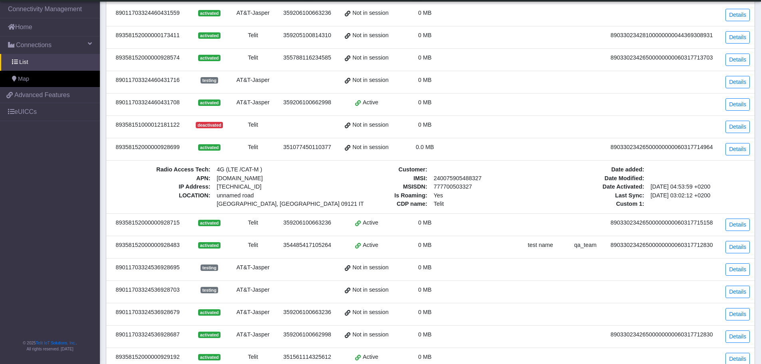
drag, startPoint x: 182, startPoint y: 272, endPoint x: 107, endPoint y: 270, distance: 74.3
click at [107, 270] on td "89011703324536928695" at bounding box center [147, 269] width 83 height 22
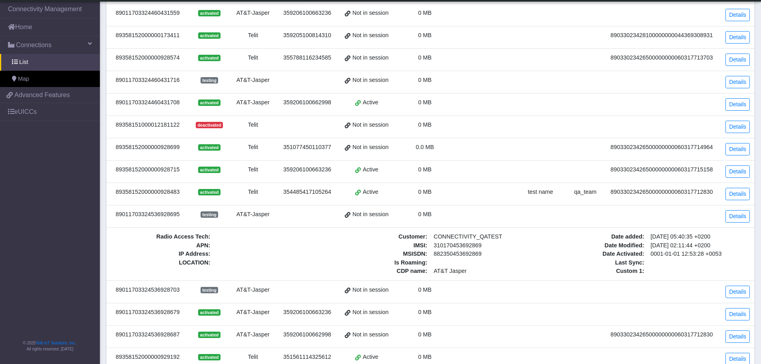
copy div "89011703324536928695"
drag, startPoint x: 165, startPoint y: 293, endPoint x: 115, endPoint y: 293, distance: 49.9
click at [115, 293] on td "89011703324536928703" at bounding box center [147, 291] width 83 height 22
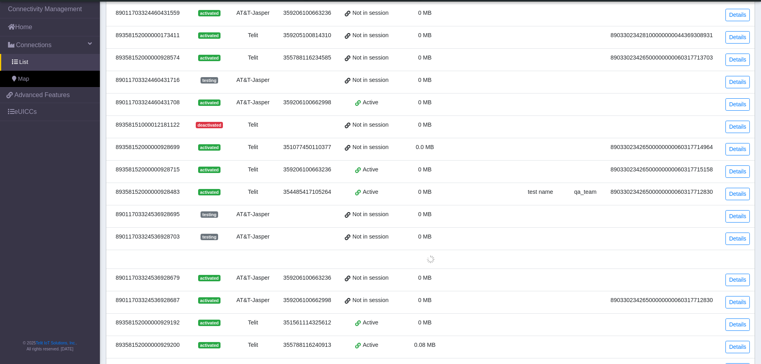
copy div "89011703324536928703"
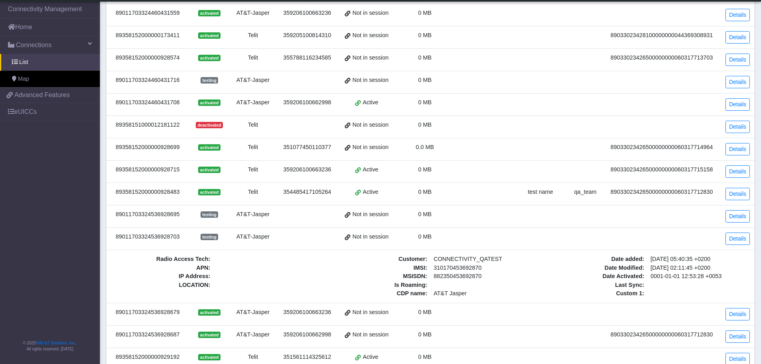
drag, startPoint x: 180, startPoint y: 312, endPoint x: 114, endPoint y: 310, distance: 65.9
click at [114, 310] on div "89011703324536928679" at bounding box center [147, 312] width 73 height 9
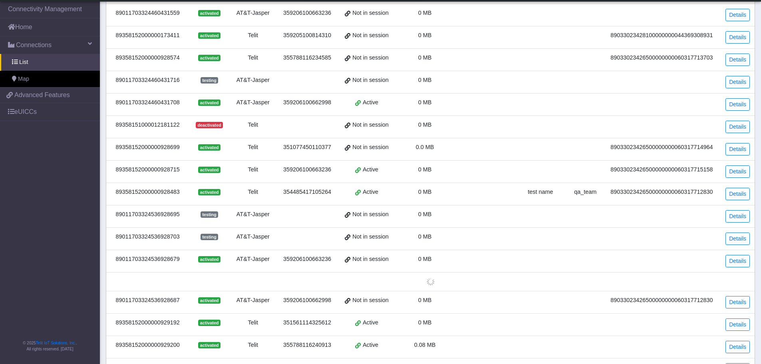
copy div "89011703324536928679"
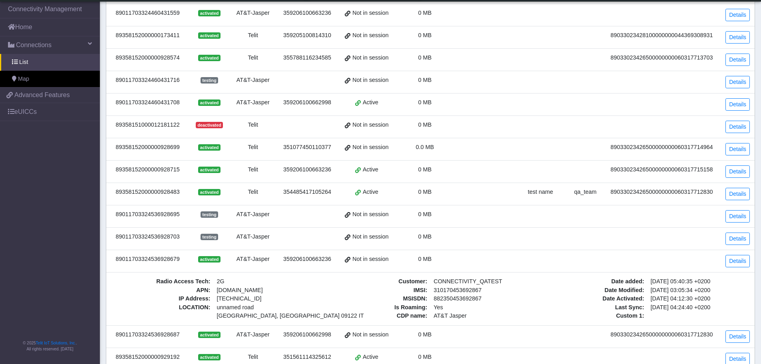
drag, startPoint x: 34, startPoint y: 64, endPoint x: 427, endPoint y: 77, distance: 393.6
click at [34, 64] on link "List" at bounding box center [50, 62] width 100 height 17
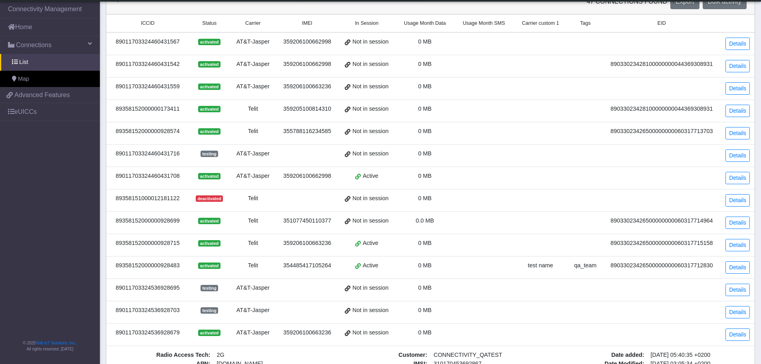
scroll to position [0, 0]
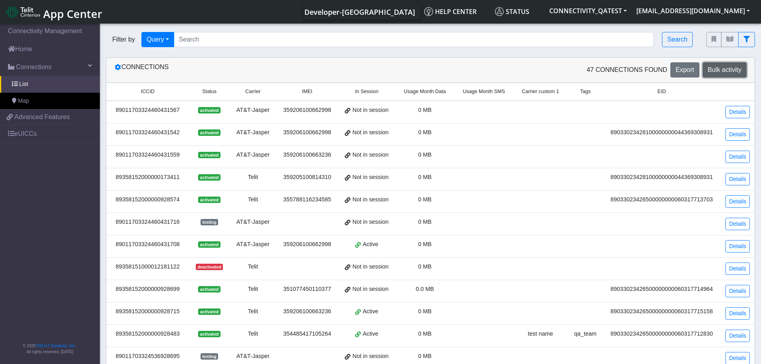
click at [722, 76] on button "Bulk activity" at bounding box center [725, 69] width 44 height 15
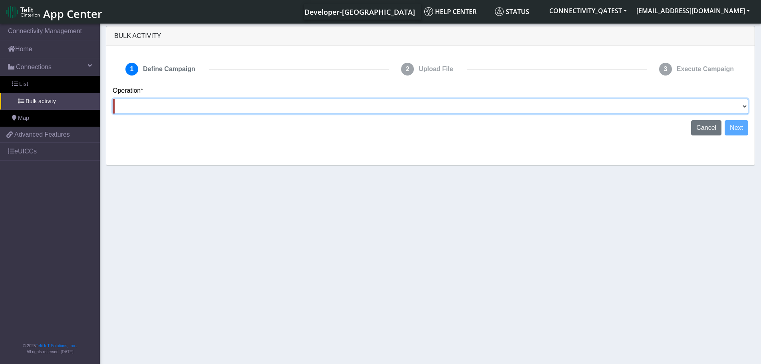
click at [738, 107] on select "Activate SIMs Deactivate SIMs Add Tags Remove Tags Advanced" at bounding box center [430, 106] width 635 height 15
select select "text.addTags"
click at [113, 99] on select "Activate SIMs Deactivate SIMs Add Tags Remove Tags Advanced" at bounding box center [430, 106] width 635 height 15
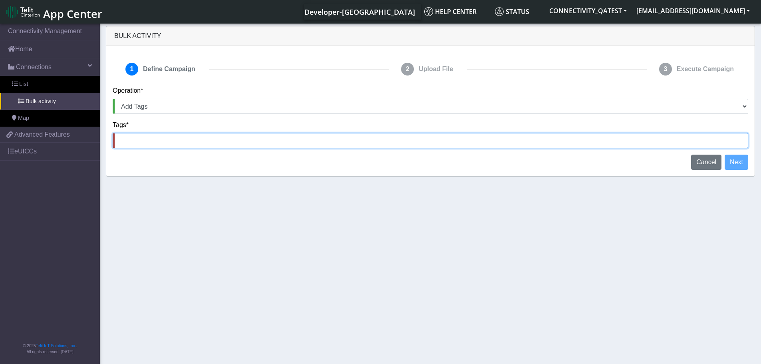
click at [193, 144] on input at bounding box center [430, 140] width 635 height 15
type input "rosa"
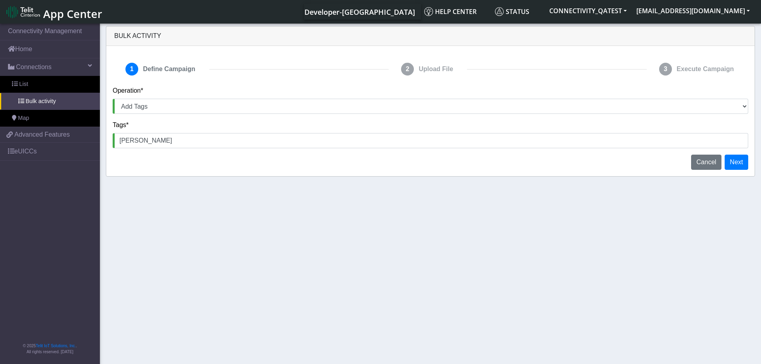
click at [737, 170] on div "1 Define Campaign 2 Upload File 3 Execute Campaign Operation* Activate SIMs Dea…" at bounding box center [430, 111] width 648 height 130
click at [743, 165] on button "Next" at bounding box center [736, 162] width 24 height 15
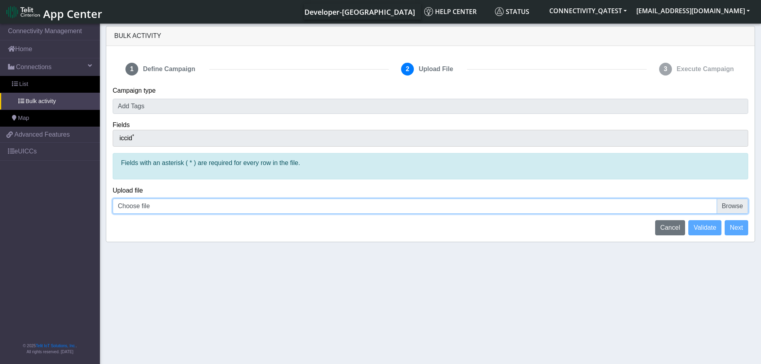
click at [747, 208] on input "Choose file" at bounding box center [430, 205] width 635 height 15
type input "C:\fakepath\iccid_89358152000000928475 - 15 items.csv"
click at [707, 231] on span "Validate" at bounding box center [704, 227] width 23 height 7
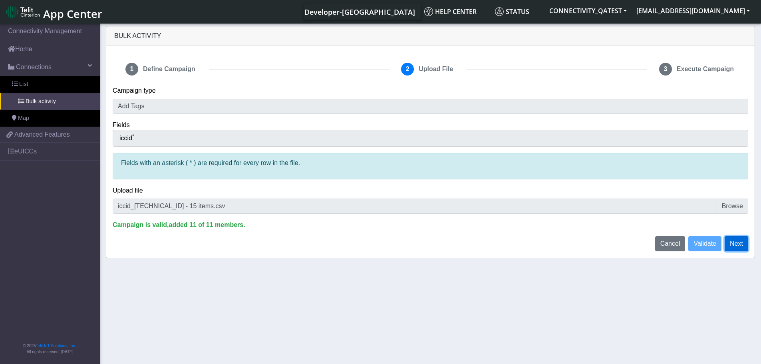
click at [736, 244] on button "Next" at bounding box center [736, 243] width 24 height 15
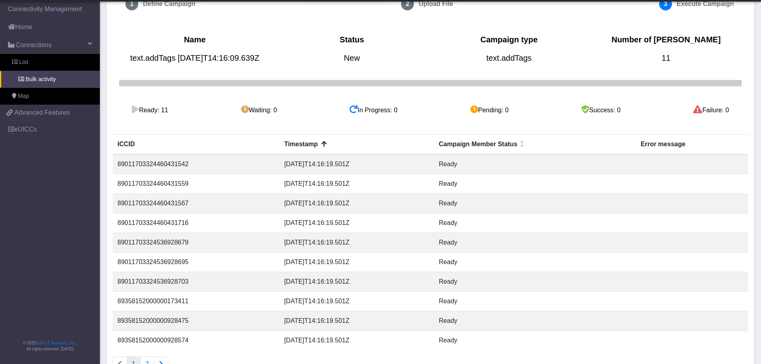
scroll to position [104, 0]
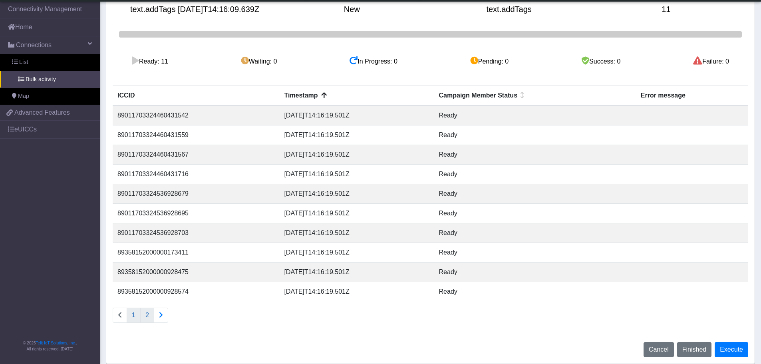
click at [151, 314] on button "2" at bounding box center [147, 315] width 14 height 15
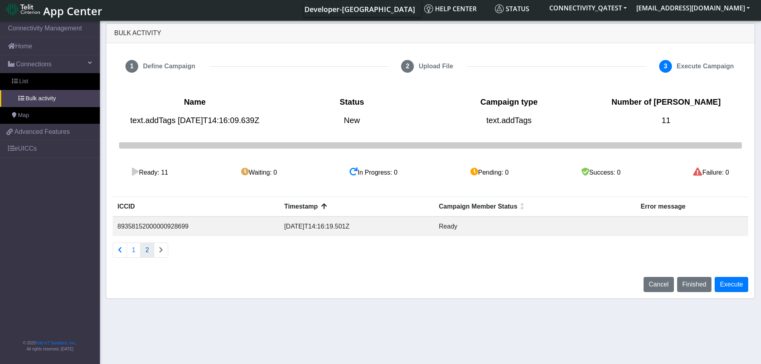
scroll to position [0, 0]
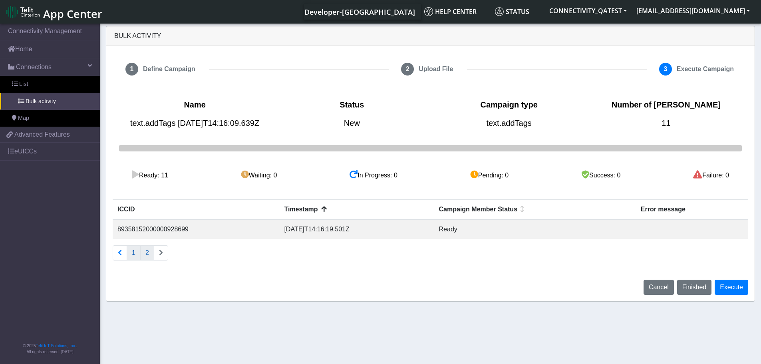
click at [134, 260] on button "1" at bounding box center [134, 252] width 14 height 15
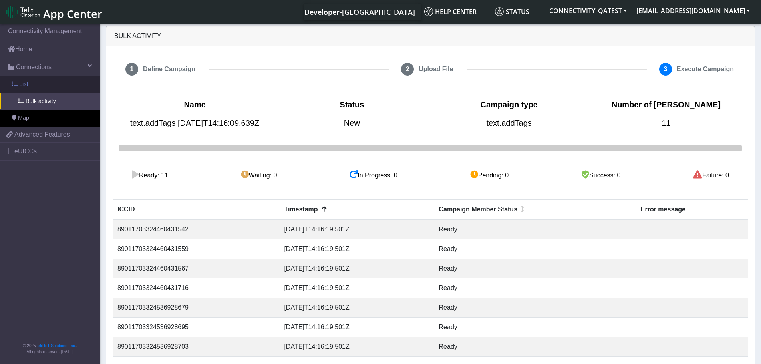
click at [47, 85] on link "List" at bounding box center [50, 84] width 100 height 17
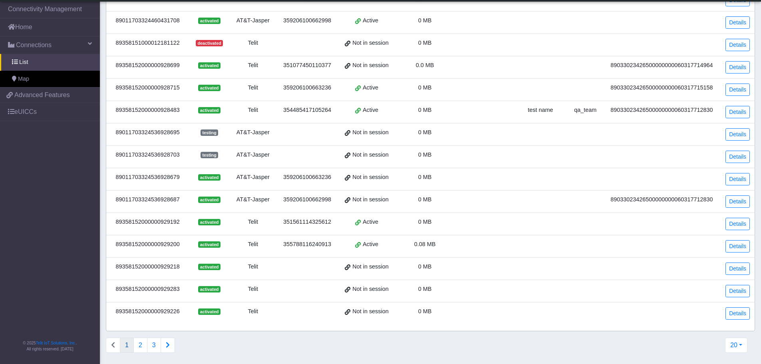
scroll to position [203, 0]
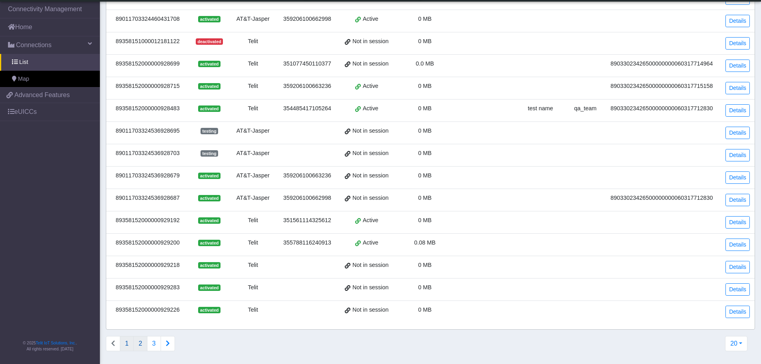
click at [135, 345] on button "2" at bounding box center [140, 343] width 14 height 15
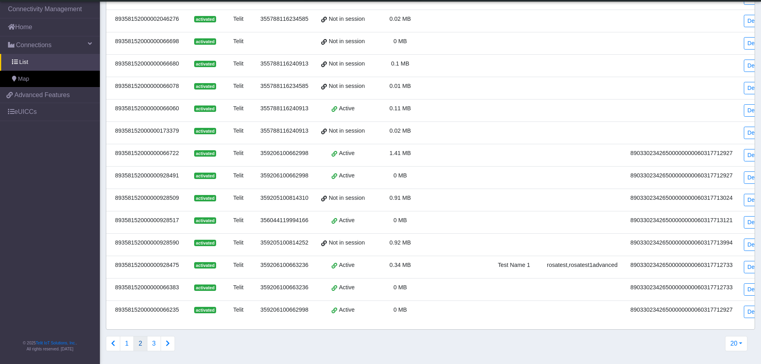
scroll to position [209, 0]
click at [749, 261] on link "Details" at bounding box center [756, 267] width 24 height 12
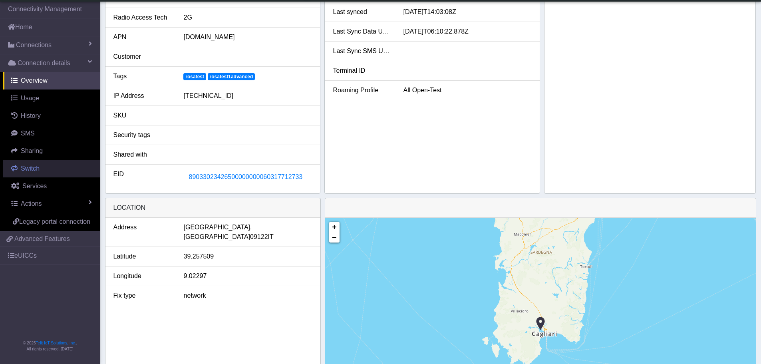
scroll to position [58, 0]
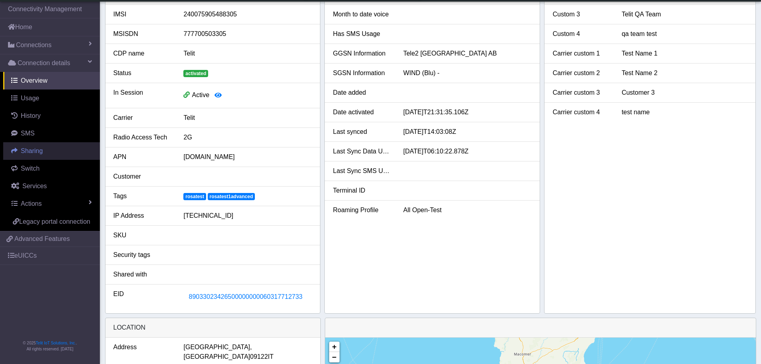
click at [43, 150] on link "Sharing" at bounding box center [51, 151] width 97 height 18
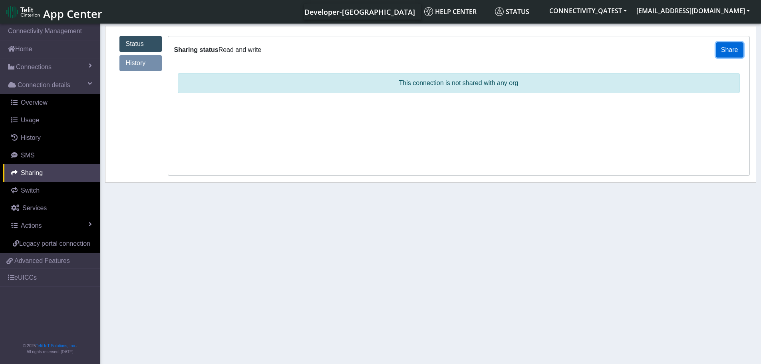
click at [733, 52] on button "Share" at bounding box center [730, 49] width 28 height 15
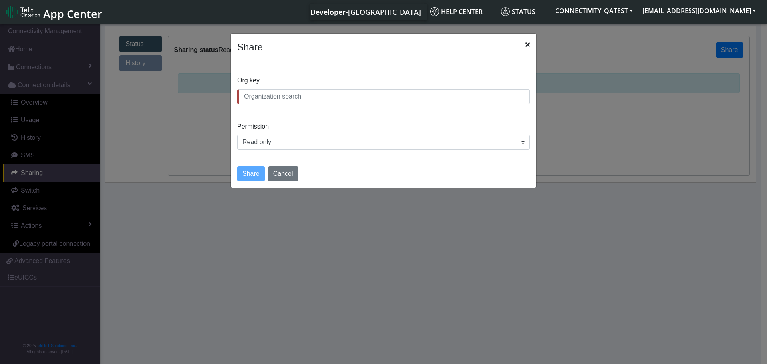
click at [308, 95] on input "text" at bounding box center [383, 96] width 292 height 15
click at [436, 100] on input "text" at bounding box center [383, 96] width 292 height 15
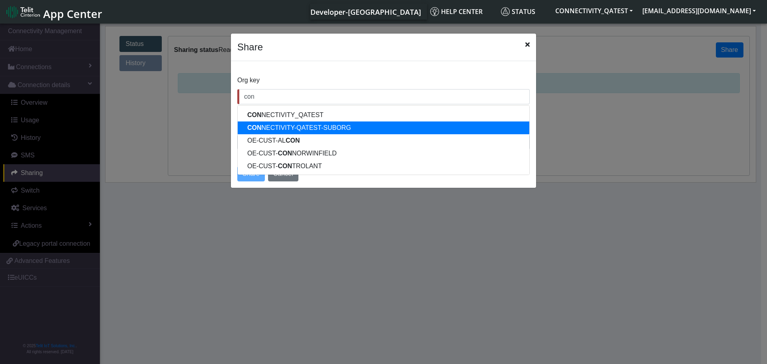
click at [365, 125] on button "CON NECTIVITY-QATEST-SUBORG" at bounding box center [384, 127] width 292 height 13
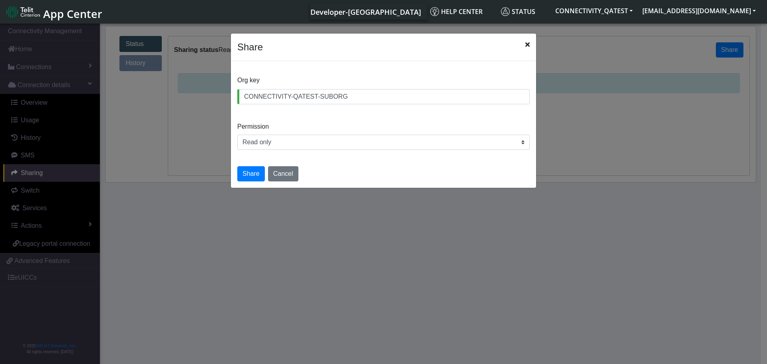
type input "CONNECTIVITY-QATEST-SUBORG"
click at [273, 145] on select "Read only Read and write" at bounding box center [383, 142] width 292 height 15
click at [255, 172] on button "Share" at bounding box center [251, 173] width 28 height 15
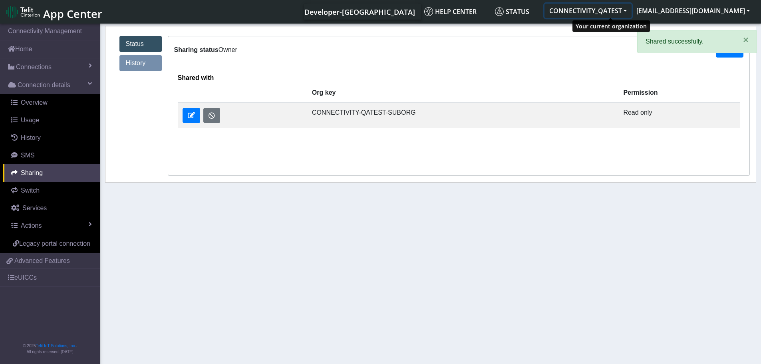
click at [598, 13] on button "CONNECTIVITY_QATEST" at bounding box center [587, 11] width 87 height 14
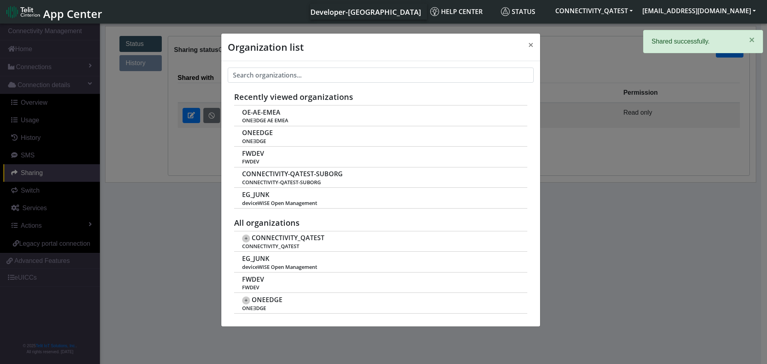
scroll to position [3, 0]
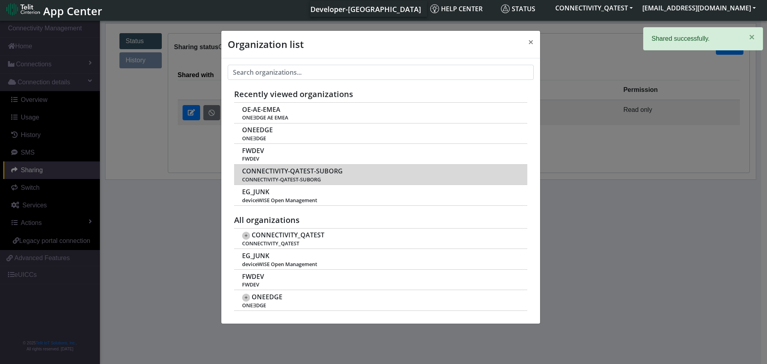
click at [292, 173] on span "CONNECTIVITY-QATEST-SUBORG" at bounding box center [292, 171] width 101 height 8
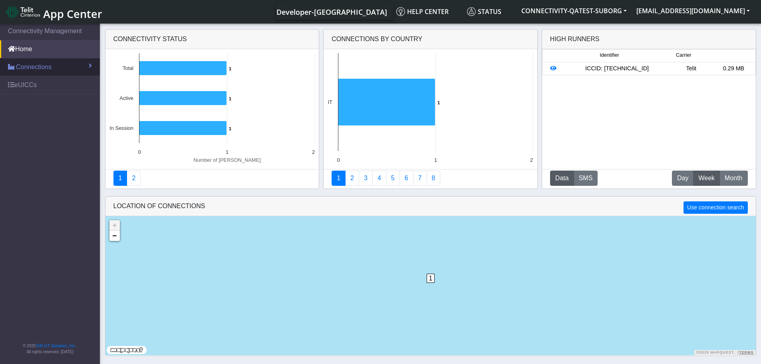
click at [54, 65] on link "Connections" at bounding box center [50, 67] width 100 height 18
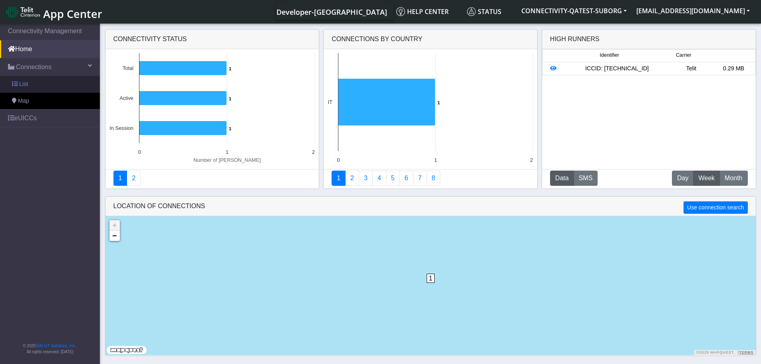
click at [40, 89] on link "List" at bounding box center [50, 84] width 100 height 17
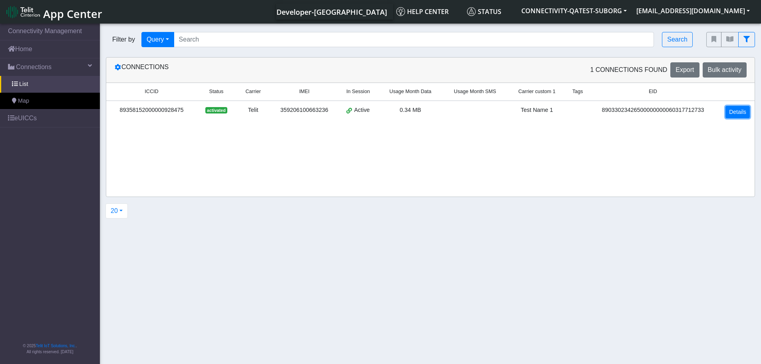
click at [740, 113] on link "Details" at bounding box center [737, 112] width 24 height 12
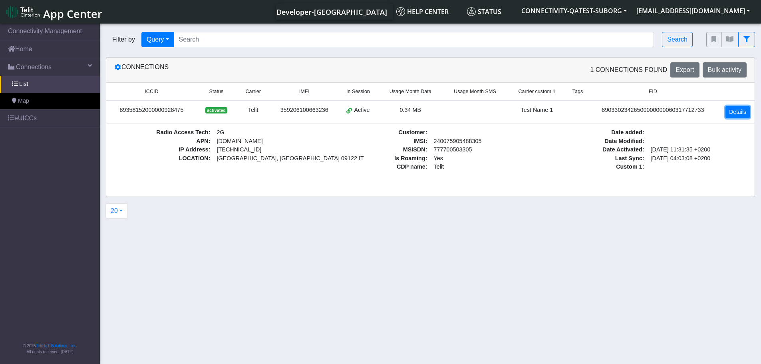
click at [734, 112] on link "Details" at bounding box center [737, 112] width 24 height 12
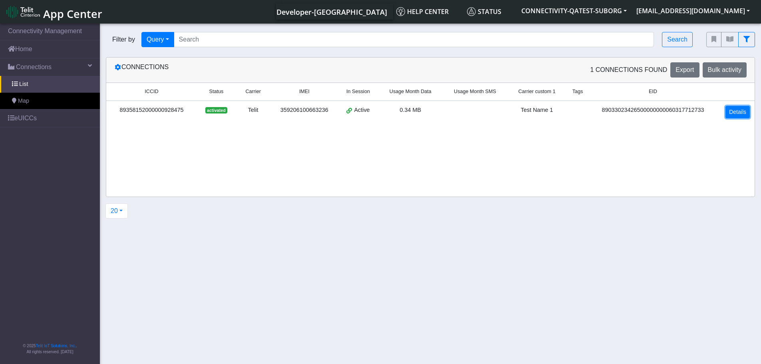
click at [738, 117] on link "Details" at bounding box center [737, 112] width 24 height 12
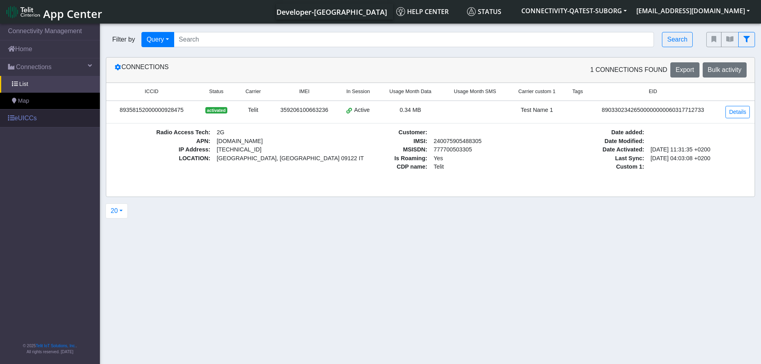
click at [37, 118] on link "eUICCs" at bounding box center [50, 118] width 100 height 18
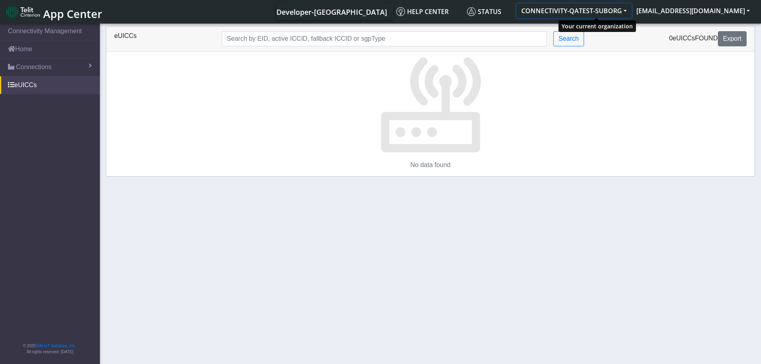
click at [585, 11] on button "CONNECTIVITY-QATEST-SUBORG" at bounding box center [573, 11] width 115 height 14
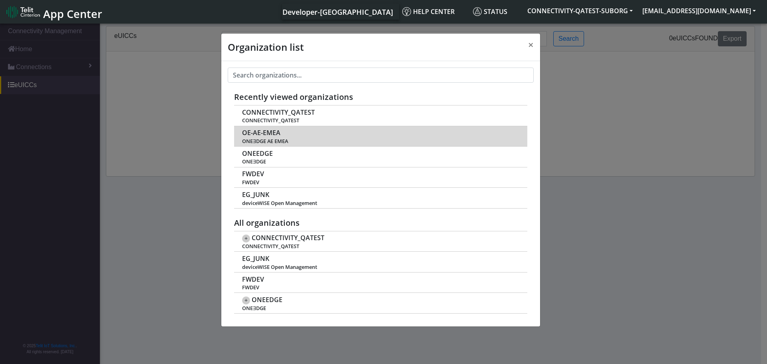
scroll to position [3, 0]
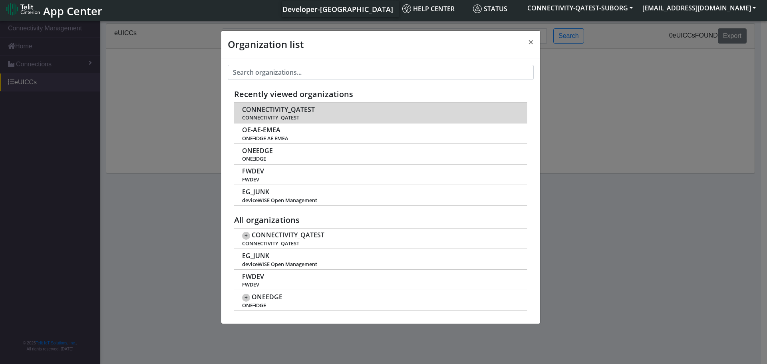
click at [286, 111] on span "CONNECTIVITY_QATEST" at bounding box center [278, 110] width 73 height 8
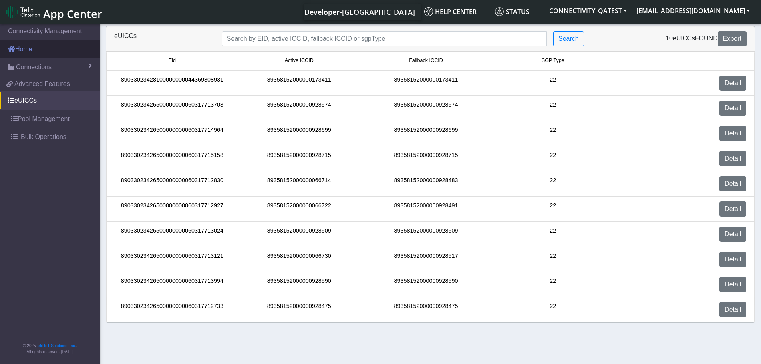
click at [37, 50] on link "Home" at bounding box center [50, 49] width 100 height 18
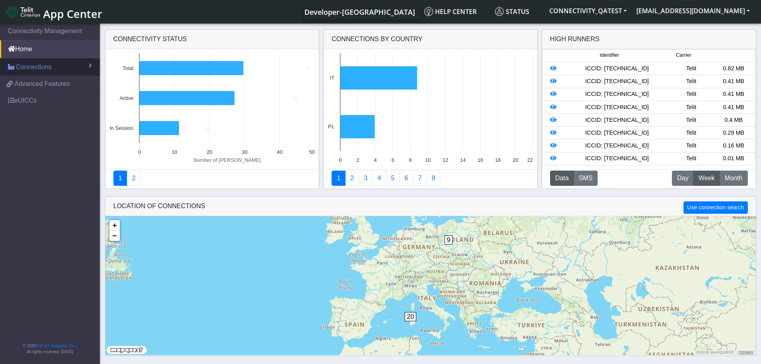
click at [40, 68] on span "Connections" at bounding box center [34, 67] width 36 height 10
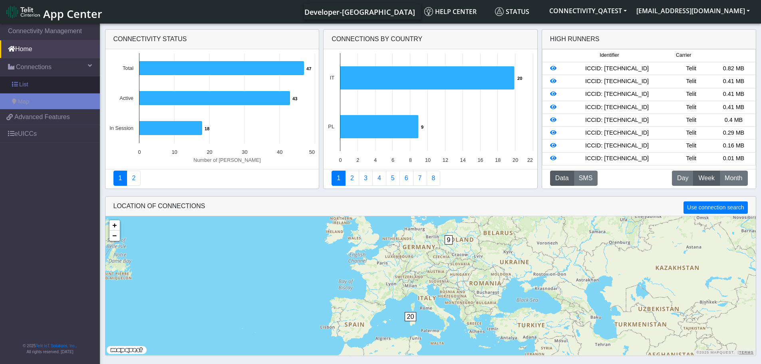
click at [36, 83] on link "List" at bounding box center [50, 84] width 100 height 17
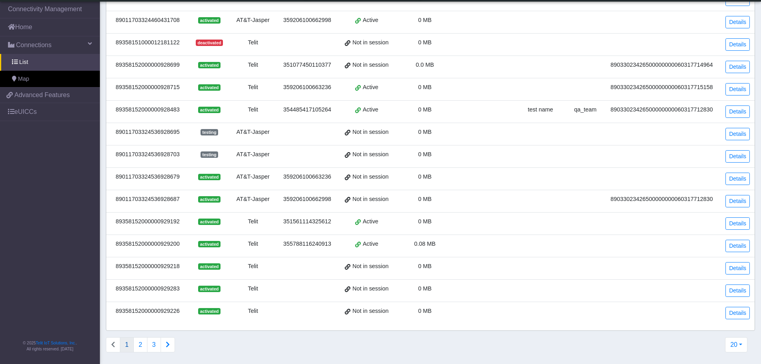
scroll to position [203, 0]
click at [141, 345] on button "2" at bounding box center [140, 343] width 14 height 15
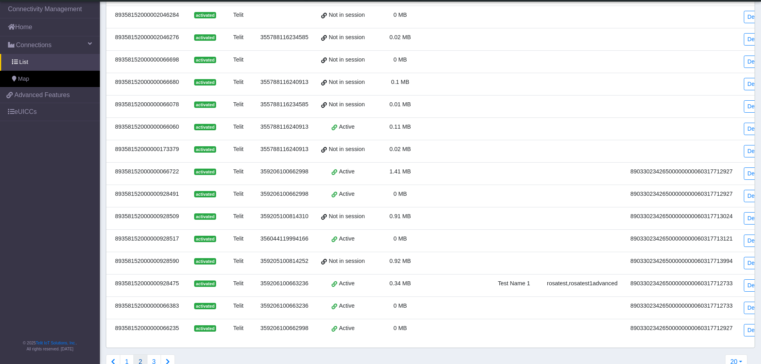
scroll to position [209, 0]
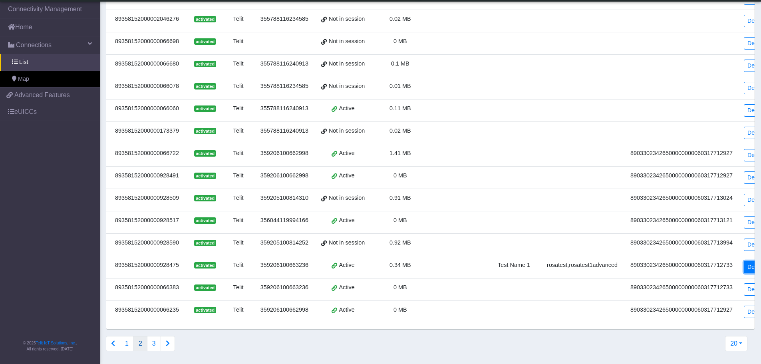
click at [747, 266] on link "Details" at bounding box center [756, 267] width 24 height 12
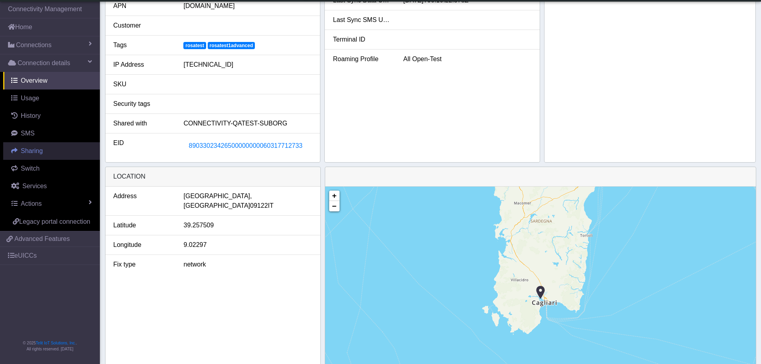
click at [36, 150] on span "Sharing" at bounding box center [32, 150] width 22 height 7
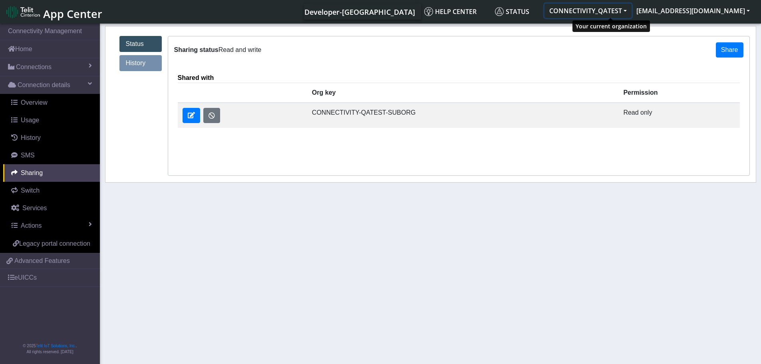
click at [627, 10] on button "CONNECTIVITY_QATEST" at bounding box center [587, 11] width 87 height 14
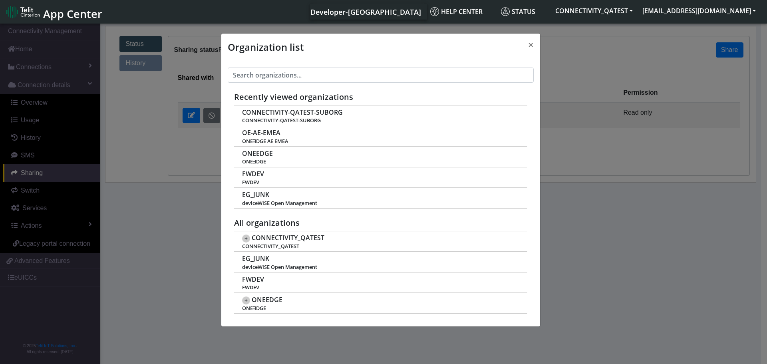
scroll to position [3, 0]
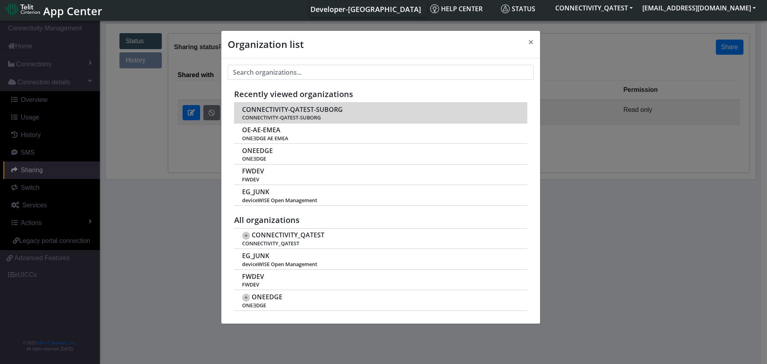
click at [294, 109] on span "CONNECTIVITY-QATEST-SUBORG" at bounding box center [292, 110] width 101 height 8
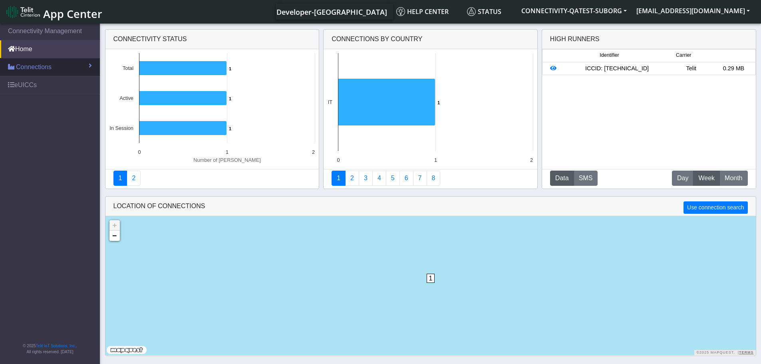
click at [44, 68] on span "Connections" at bounding box center [34, 67] width 36 height 10
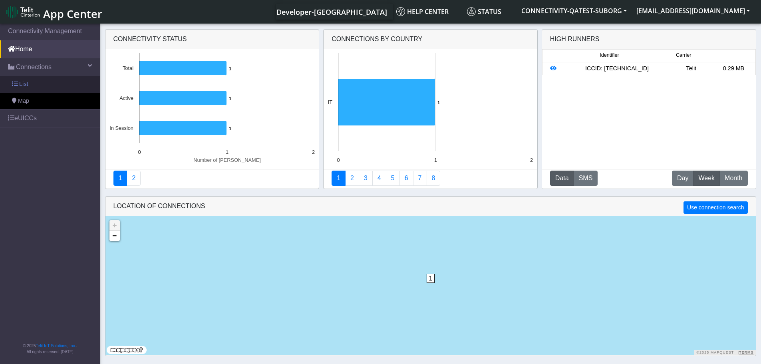
click at [40, 83] on link "List" at bounding box center [50, 84] width 100 height 17
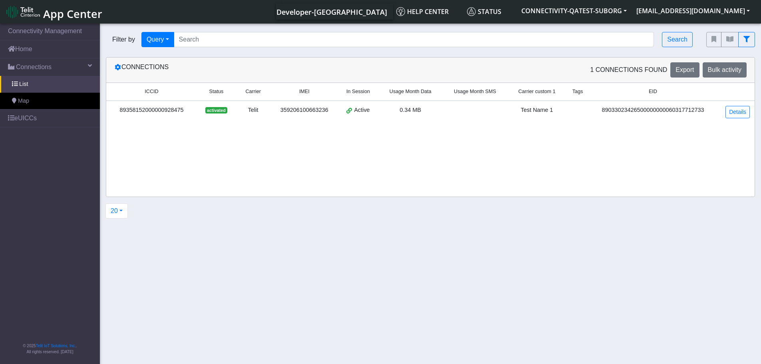
click at [135, 107] on div "89358152000000928475" at bounding box center [151, 110] width 81 height 9
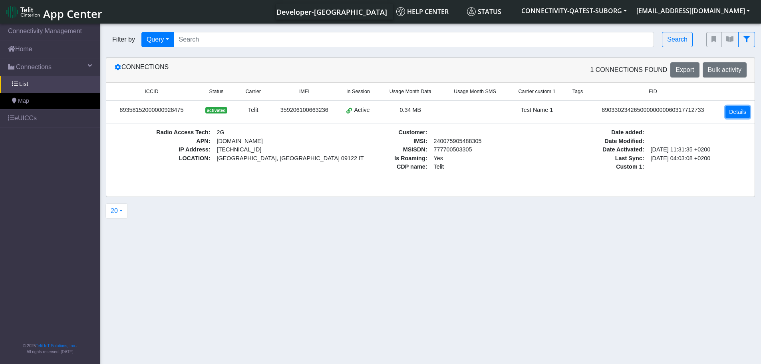
click at [740, 111] on link "Details" at bounding box center [737, 112] width 24 height 12
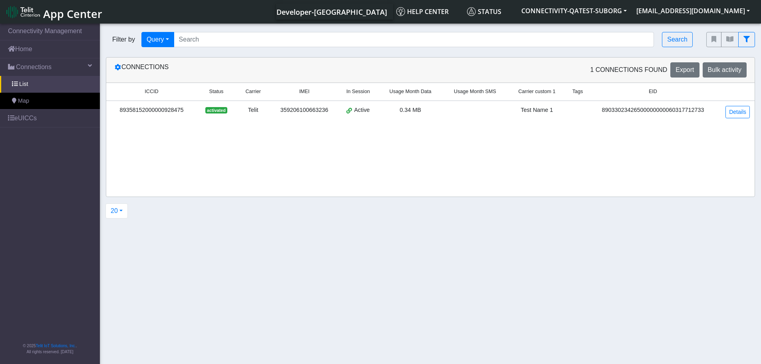
click at [161, 116] on td "89358152000000928475" at bounding box center [151, 112] width 91 height 22
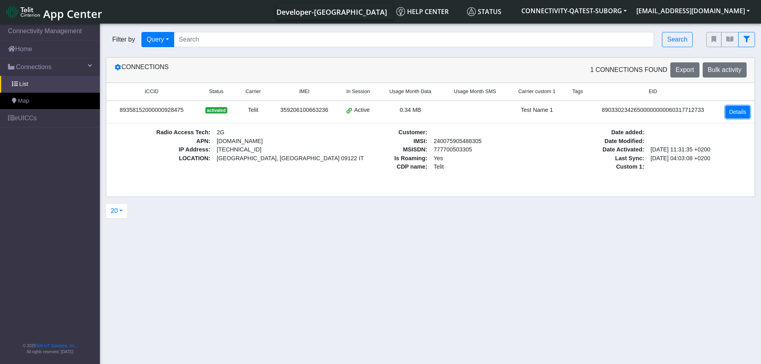
click at [735, 113] on link "Details" at bounding box center [737, 112] width 24 height 12
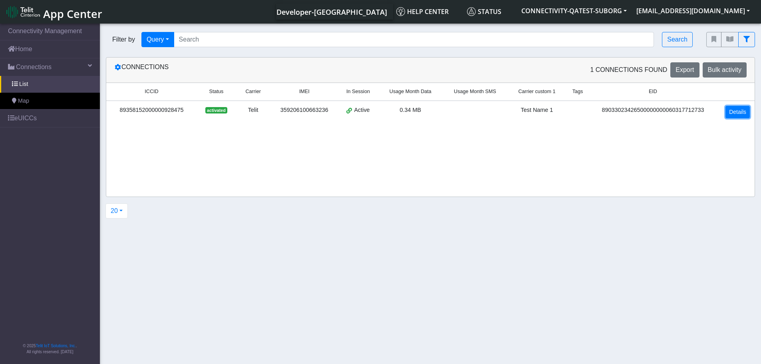
click at [735, 113] on link "Details" at bounding box center [737, 112] width 24 height 12
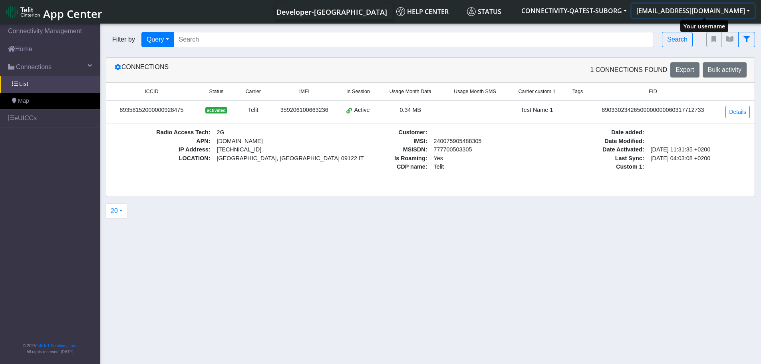
click at [706, 11] on button "[EMAIL_ADDRESS][DOMAIN_NAME]" at bounding box center [692, 11] width 123 height 14
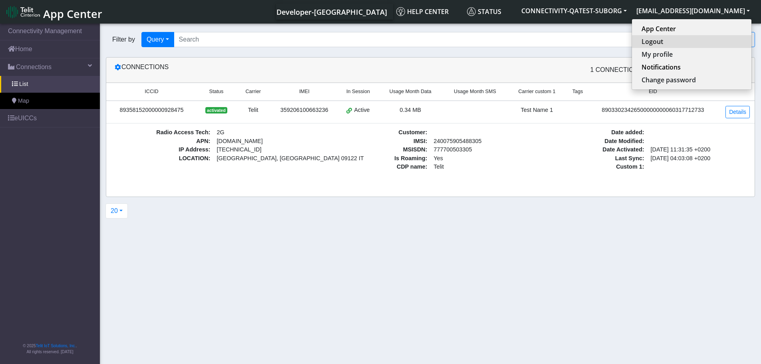
click at [686, 45] on button "Logout" at bounding box center [691, 41] width 119 height 13
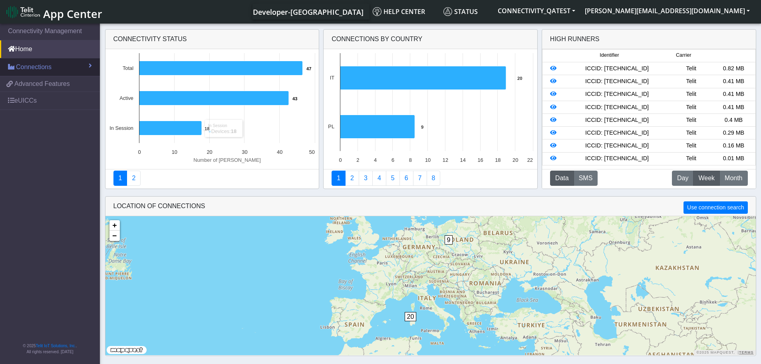
click at [40, 67] on span "Connections" at bounding box center [34, 67] width 36 height 10
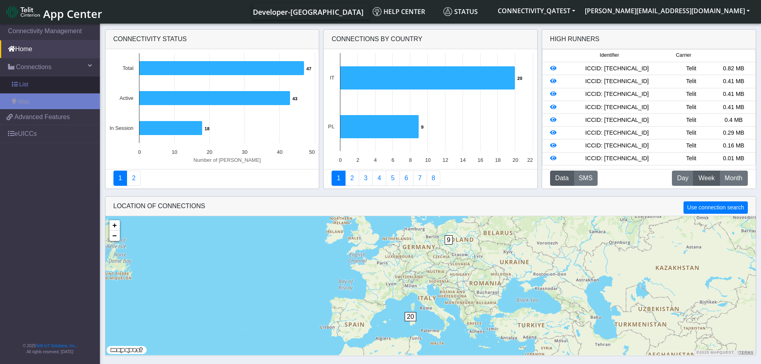
click at [35, 90] on link "List" at bounding box center [50, 84] width 100 height 17
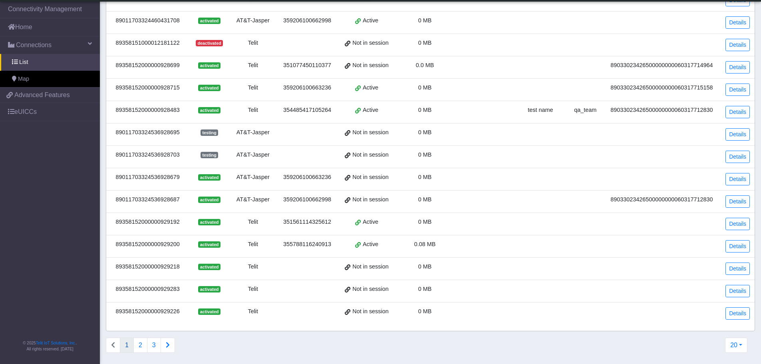
scroll to position [203, 0]
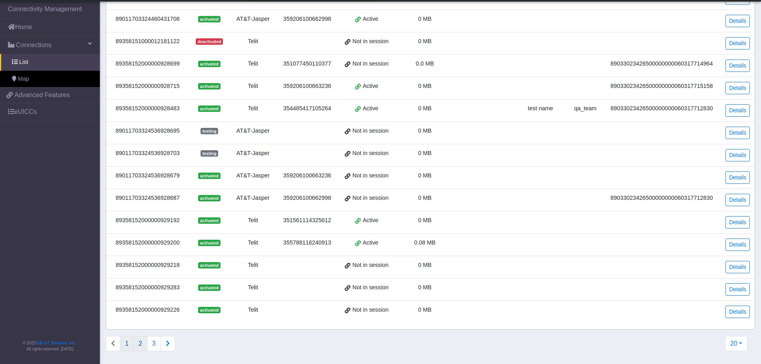
click at [143, 346] on button "2" at bounding box center [140, 343] width 14 height 15
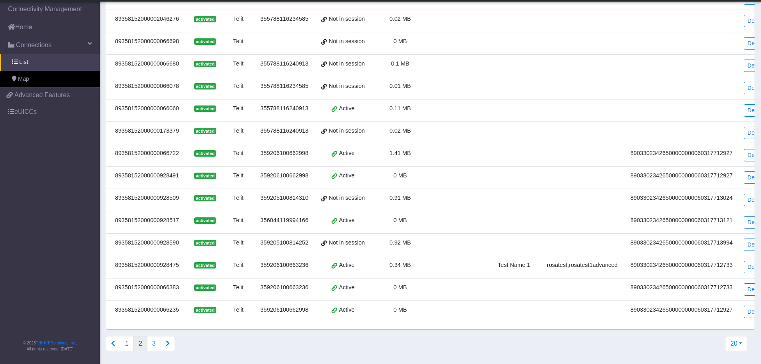
scroll to position [209, 0]
click at [746, 268] on td "Details" at bounding box center [756, 267] width 34 height 22
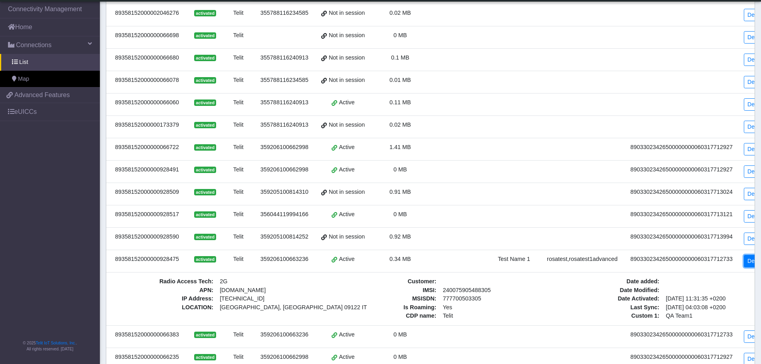
click at [746, 265] on link "Details" at bounding box center [756, 261] width 24 height 12
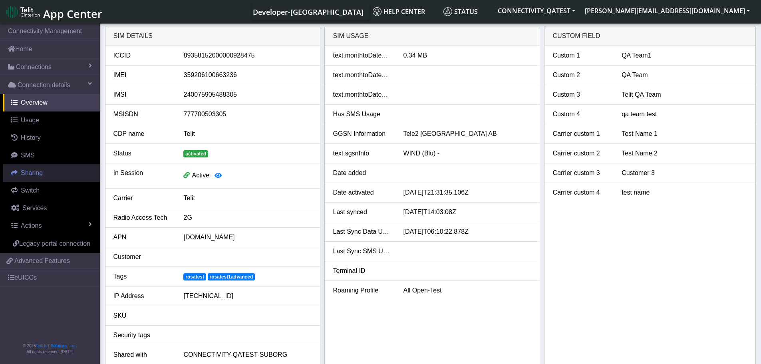
click at [25, 175] on span "Sharing" at bounding box center [32, 172] width 22 height 7
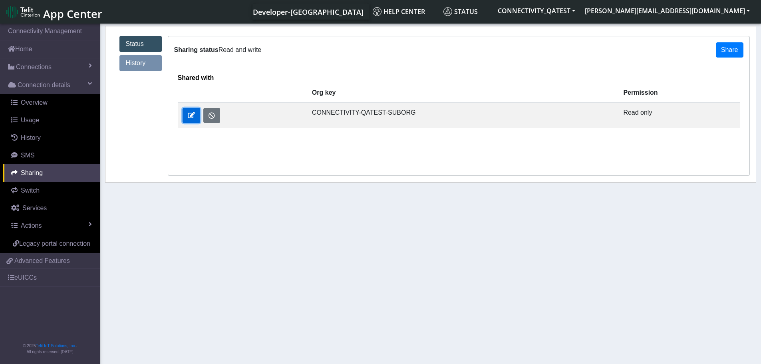
click at [192, 117] on span at bounding box center [191, 115] width 7 height 6
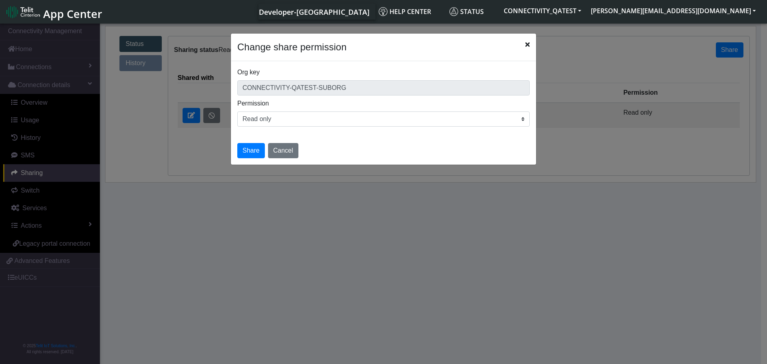
drag, startPoint x: 268, startPoint y: 117, endPoint x: 267, endPoint y: 121, distance: 4.4
click at [268, 117] on select "Read only Read and write" at bounding box center [383, 118] width 292 height 15
select select "rw"
click at [237, 111] on select "Read only Read and write" at bounding box center [383, 118] width 292 height 15
click at [254, 151] on button "Share" at bounding box center [251, 150] width 28 height 15
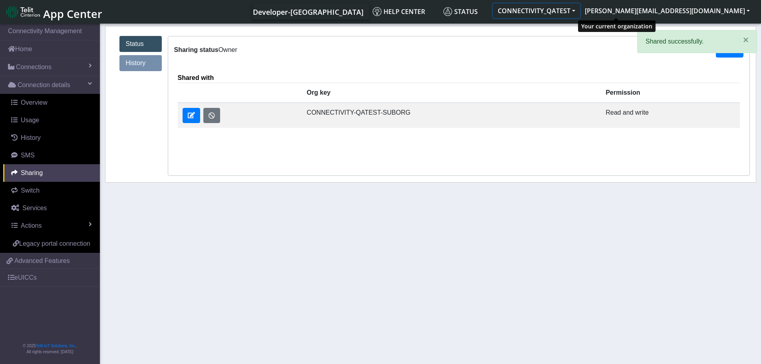
click at [580, 15] on button "CONNECTIVITY_QATEST" at bounding box center [536, 11] width 87 height 14
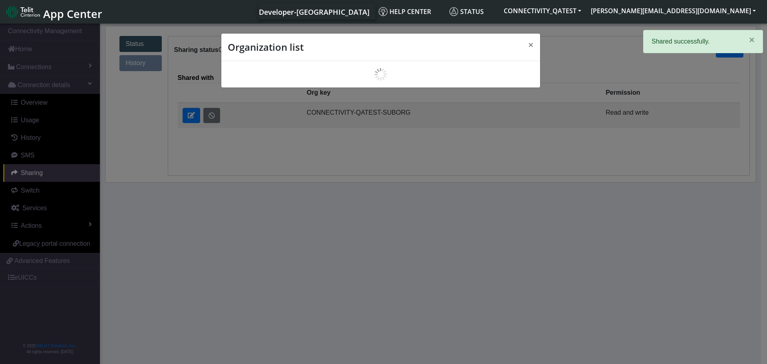
scroll to position [3, 0]
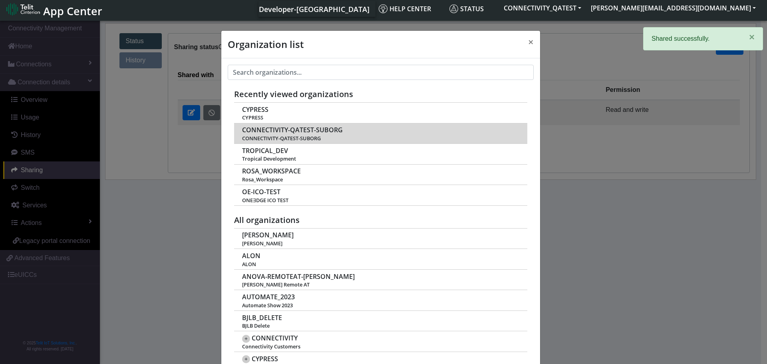
click at [285, 129] on span "CONNECTIVITY-QATEST-SUBORG" at bounding box center [292, 130] width 101 height 8
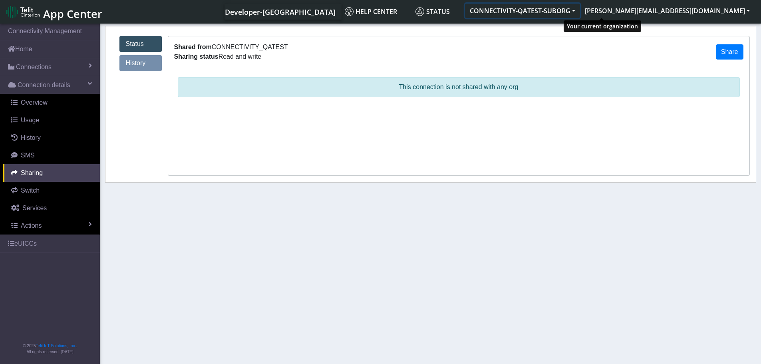
drag, startPoint x: 602, startPoint y: 10, endPoint x: 595, endPoint y: 12, distance: 7.1
click at [580, 10] on button "CONNECTIVITY-QATEST-SUBORG" at bounding box center [522, 11] width 115 height 14
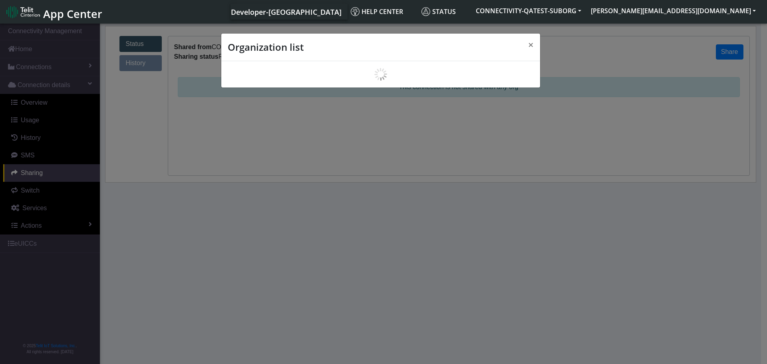
scroll to position [3, 0]
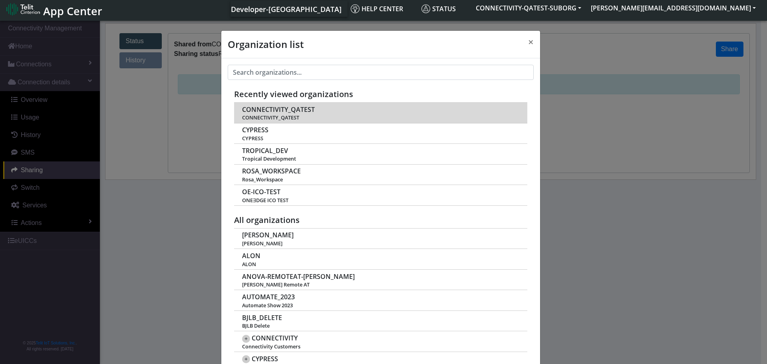
click at [281, 111] on span "CONNECTIVITY_QATEST" at bounding box center [278, 110] width 73 height 8
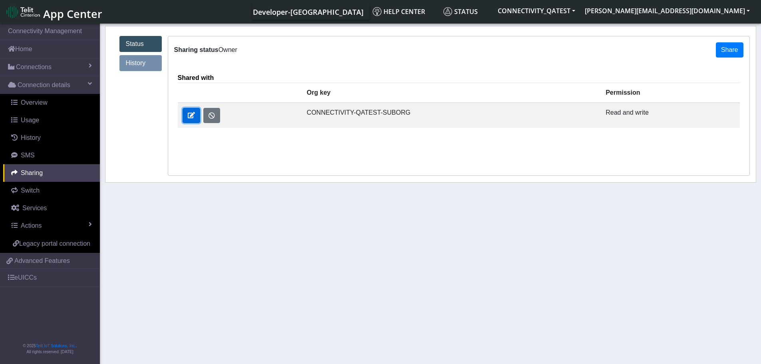
click at [193, 119] on button at bounding box center [192, 115] width 18 height 15
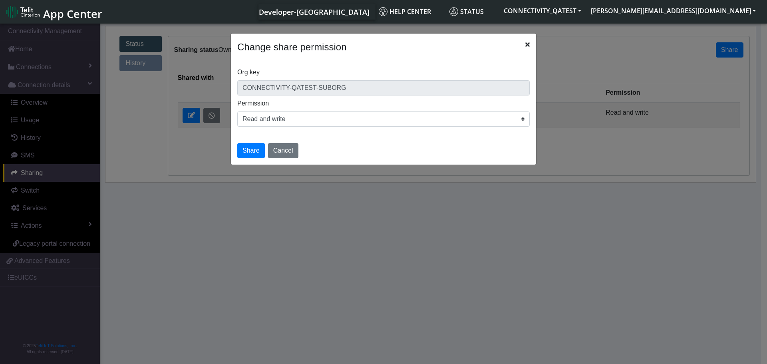
click at [296, 125] on select "Read only Read and write" at bounding box center [383, 118] width 292 height 15
select select "r"
click at [237, 111] on select "Read only Read and write" at bounding box center [383, 118] width 292 height 15
click at [254, 148] on button "Share" at bounding box center [251, 150] width 28 height 15
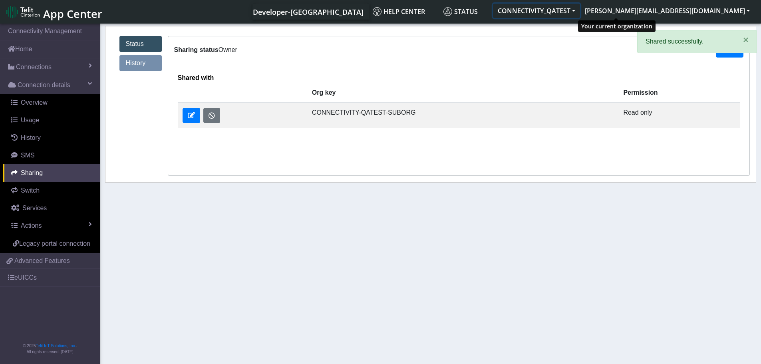
click at [580, 9] on button "CONNECTIVITY_QATEST" at bounding box center [536, 11] width 87 height 14
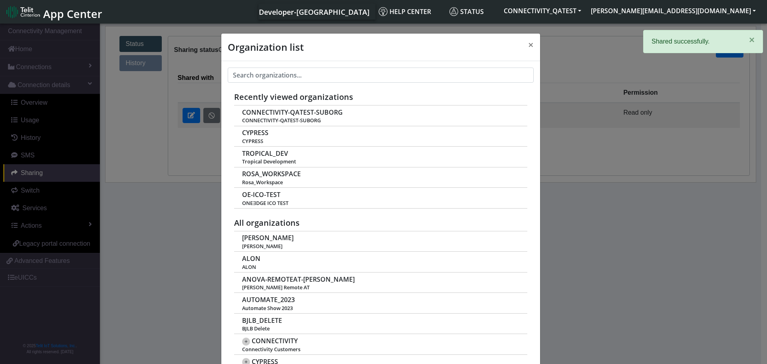
scroll to position [3, 0]
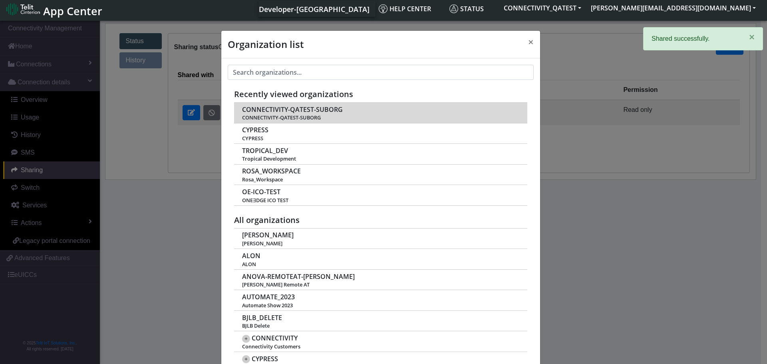
click at [296, 109] on span "CONNECTIVITY-QATEST-SUBORG" at bounding box center [292, 110] width 101 height 8
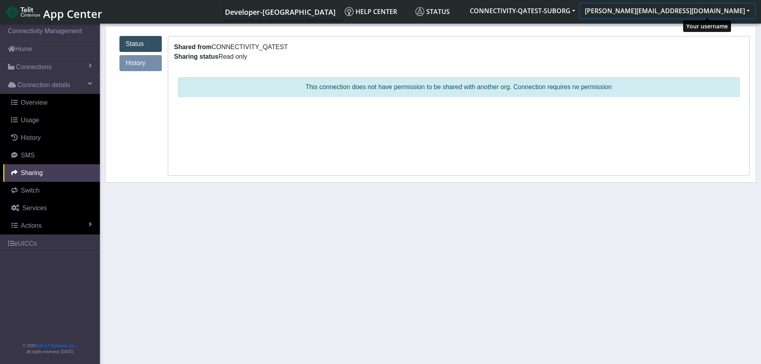
click at [707, 13] on button "[PERSON_NAME][EMAIL_ADDRESS][DOMAIN_NAME]" at bounding box center [667, 11] width 175 height 14
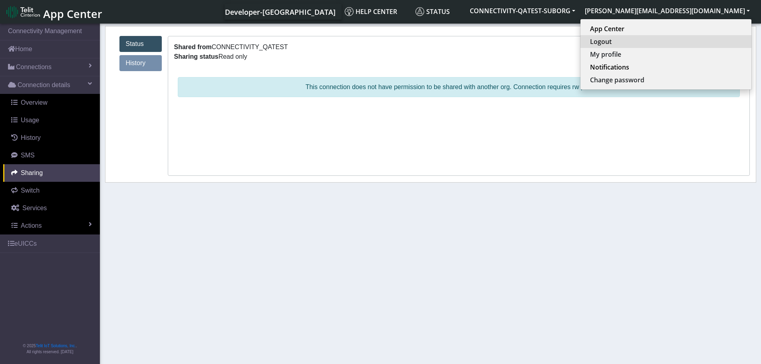
click at [677, 41] on button "Logout" at bounding box center [665, 41] width 171 height 13
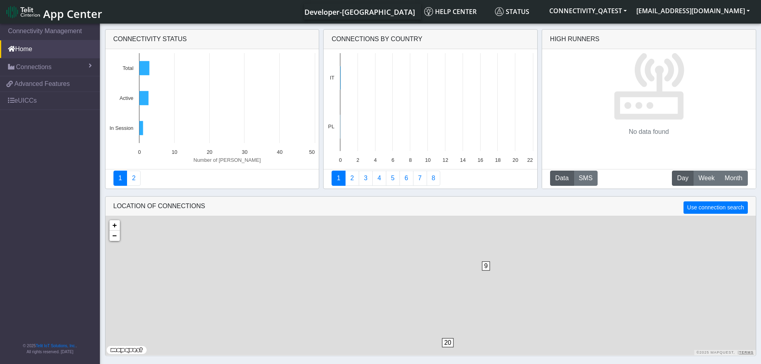
click at [77, 15] on span "App Center" at bounding box center [72, 13] width 59 height 15
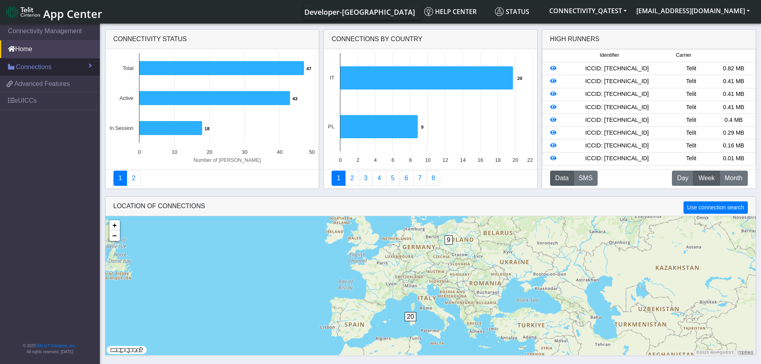
click at [63, 67] on link "Connections" at bounding box center [50, 67] width 100 height 18
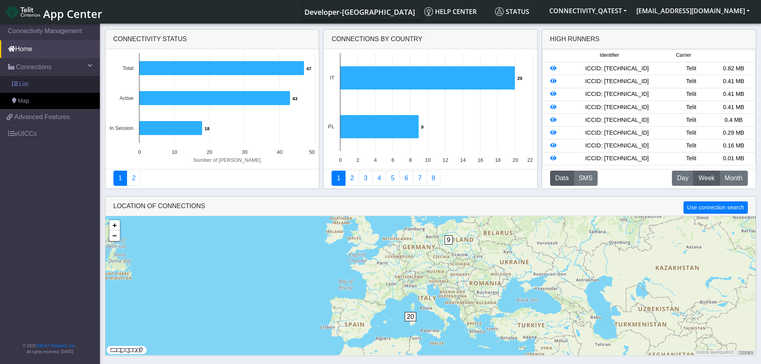
click at [30, 86] on link "List" at bounding box center [50, 84] width 100 height 17
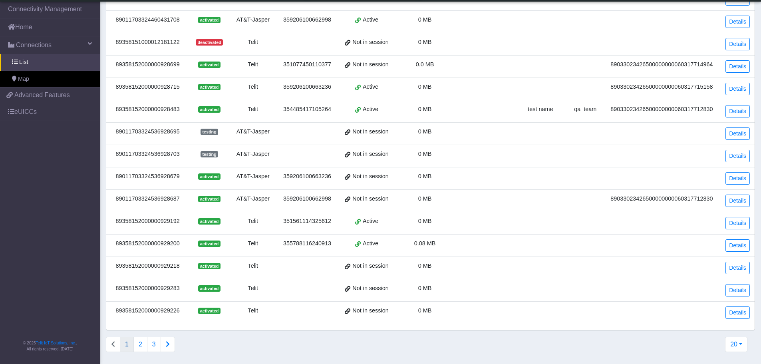
scroll to position [203, 0]
click at [139, 344] on button "2" at bounding box center [140, 343] width 14 height 15
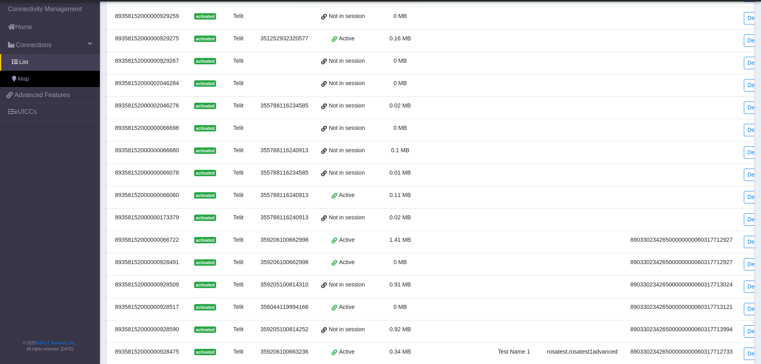
scroll to position [200, 0]
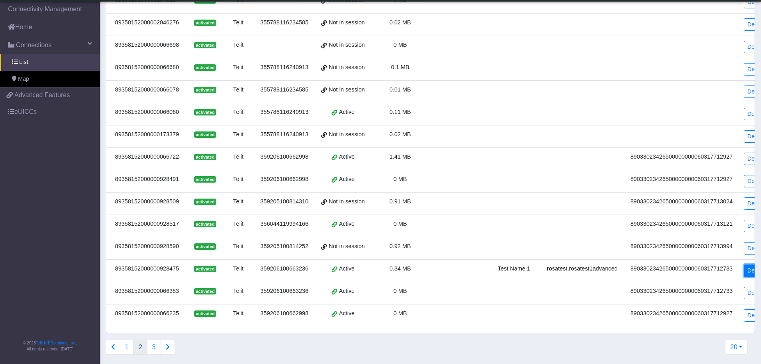
click at [744, 272] on link "Details" at bounding box center [756, 270] width 24 height 12
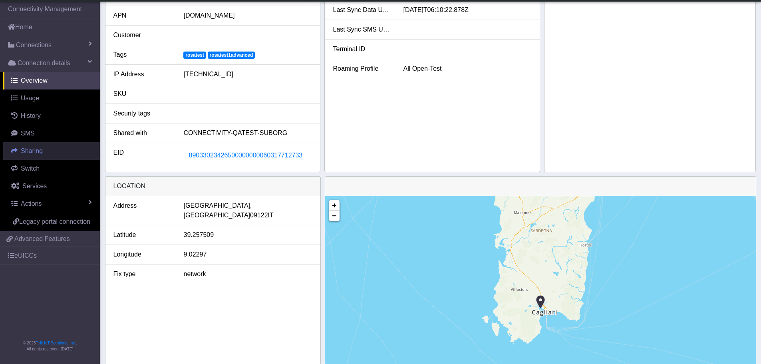
click at [36, 152] on span "Sharing" at bounding box center [32, 150] width 22 height 7
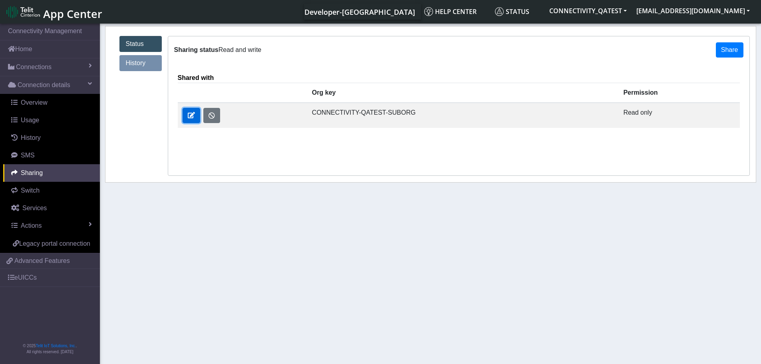
click at [190, 118] on span at bounding box center [191, 115] width 7 height 6
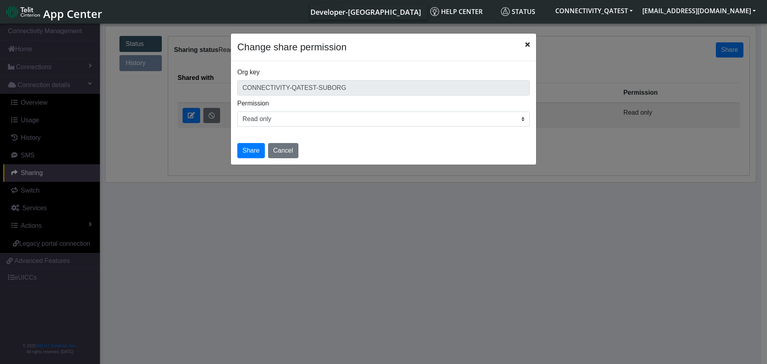
drag, startPoint x: 253, startPoint y: 118, endPoint x: 254, endPoint y: 126, distance: 7.7
click at [253, 118] on select "Read only Read and write" at bounding box center [383, 118] width 292 height 15
select select "rw"
click at [237, 111] on select "Read only Read and write" at bounding box center [383, 118] width 292 height 15
click at [253, 149] on button "Share" at bounding box center [251, 150] width 28 height 15
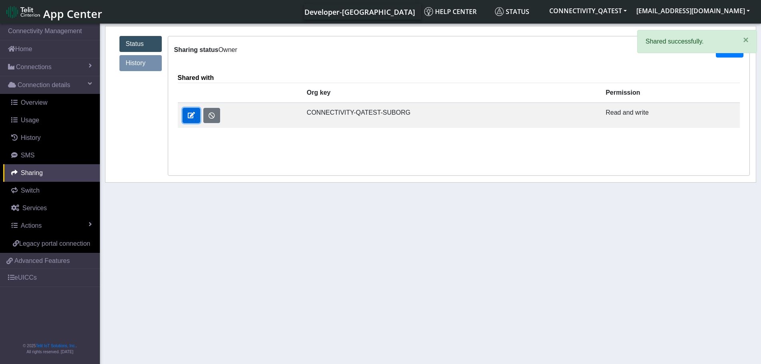
click at [193, 115] on span at bounding box center [191, 115] width 7 height 6
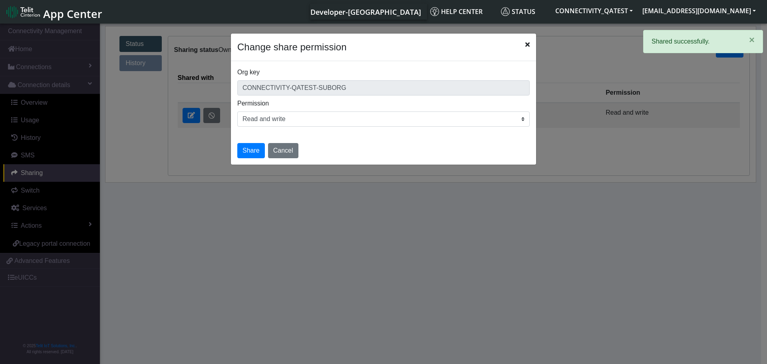
drag, startPoint x: 284, startPoint y: 119, endPoint x: 283, endPoint y: 126, distance: 7.3
click at [284, 119] on select "Read only Read and write" at bounding box center [383, 118] width 292 height 15
select select "r"
click at [237, 111] on select "Read only Read and write" at bounding box center [383, 118] width 292 height 15
click at [252, 152] on button "Share" at bounding box center [251, 150] width 28 height 15
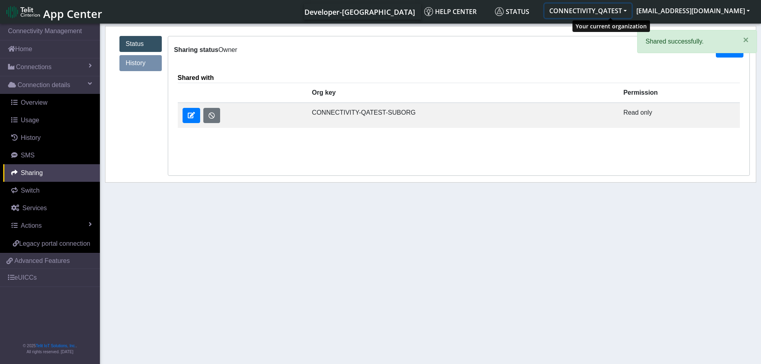
click at [613, 14] on button "CONNECTIVITY_QATEST" at bounding box center [587, 11] width 87 height 14
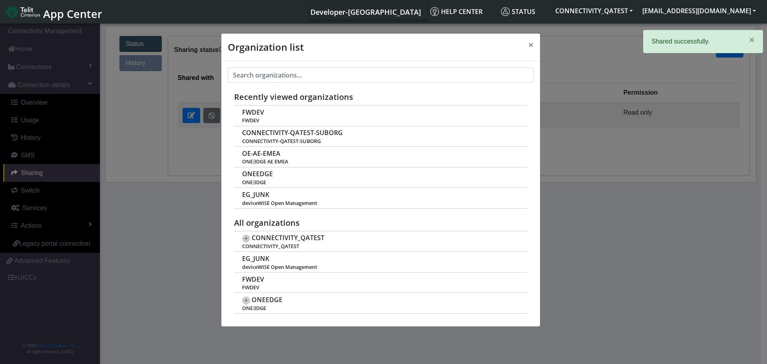
scroll to position [3, 0]
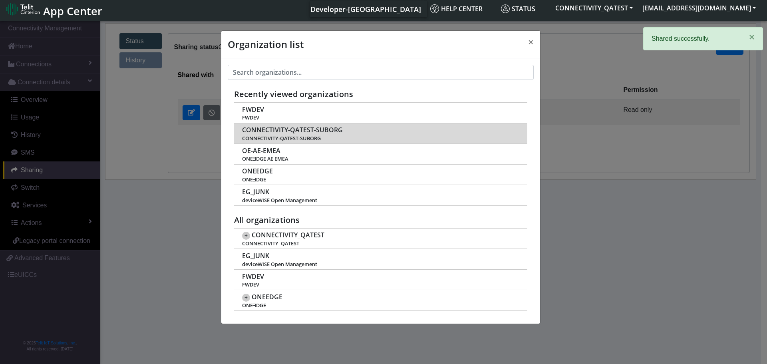
click at [287, 128] on span "CONNECTIVITY-QATEST-SUBORG" at bounding box center [292, 130] width 101 height 8
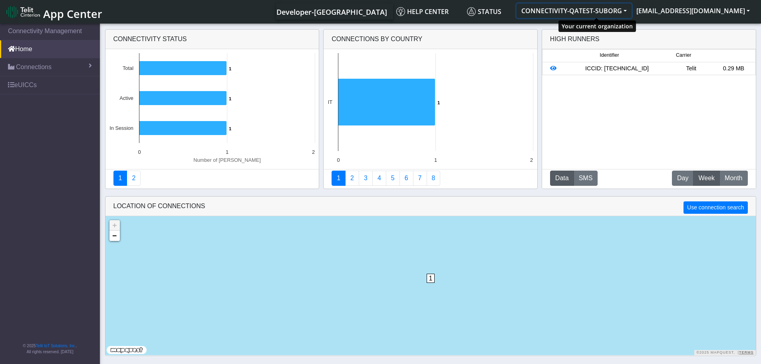
click at [589, 12] on button "CONNECTIVITY-QATEST-SUBORG" at bounding box center [573, 11] width 115 height 14
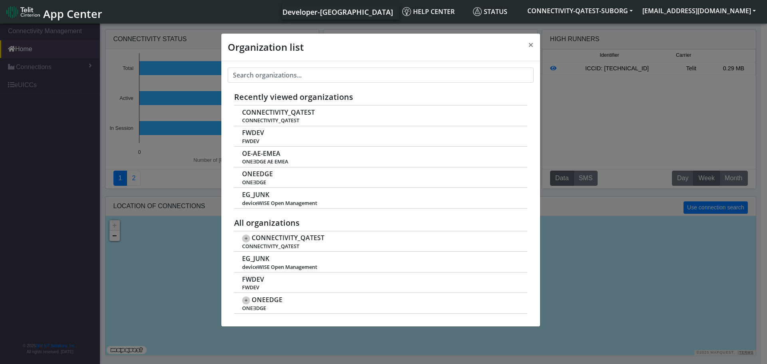
scroll to position [3, 0]
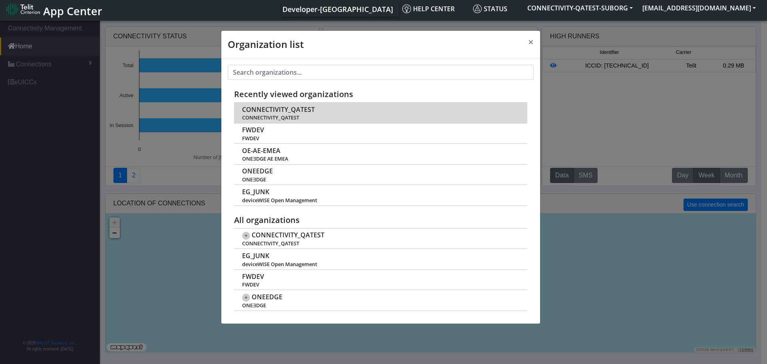
click at [292, 106] on span "CONNECTIVITY_QATEST" at bounding box center [278, 110] width 73 height 8
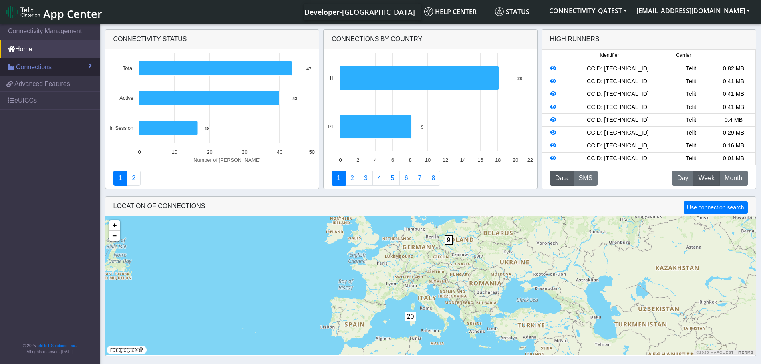
click at [30, 68] on span "Connections" at bounding box center [34, 67] width 36 height 10
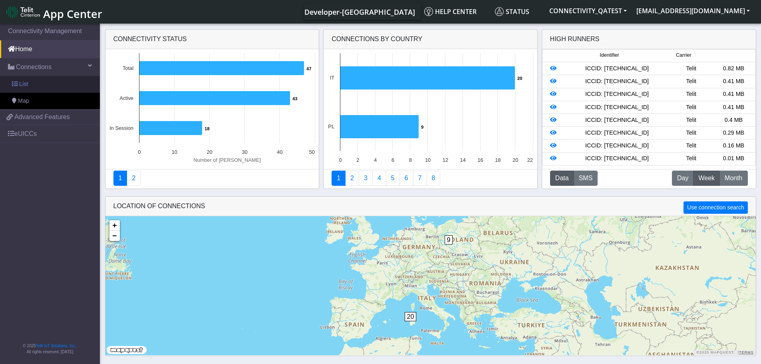
click at [30, 85] on link "List" at bounding box center [50, 84] width 100 height 17
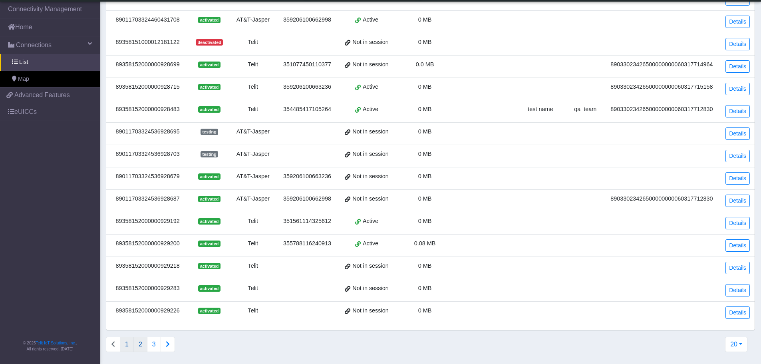
scroll to position [203, 0]
click at [135, 343] on button "2" at bounding box center [140, 343] width 14 height 15
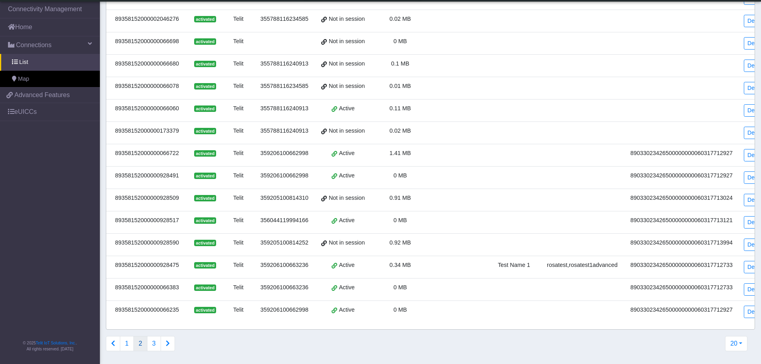
scroll to position [209, 0]
click at [753, 261] on link "Details" at bounding box center [756, 267] width 24 height 12
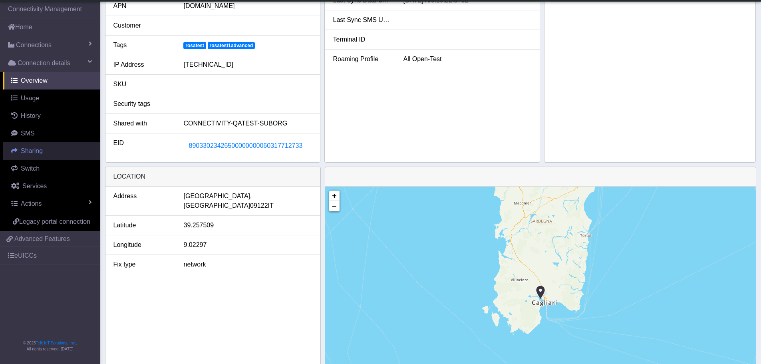
click at [38, 148] on span "Sharing" at bounding box center [32, 150] width 22 height 7
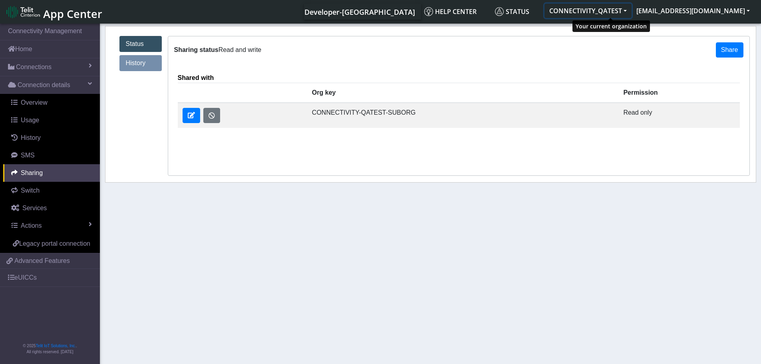
click at [621, 12] on button "CONNECTIVITY_QATEST" at bounding box center [587, 11] width 87 height 14
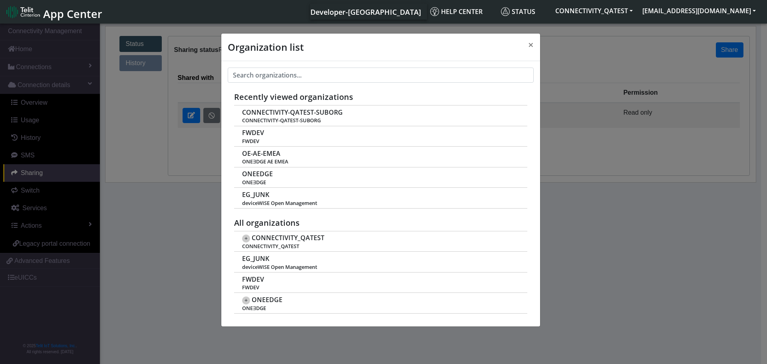
scroll to position [3, 0]
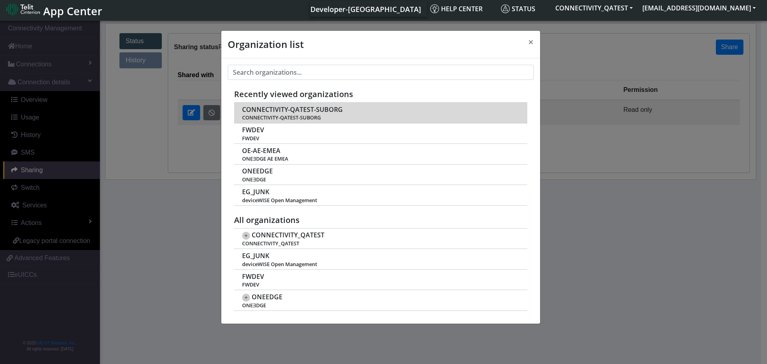
click at [300, 109] on span "CONNECTIVITY-QATEST-SUBORG" at bounding box center [292, 110] width 101 height 8
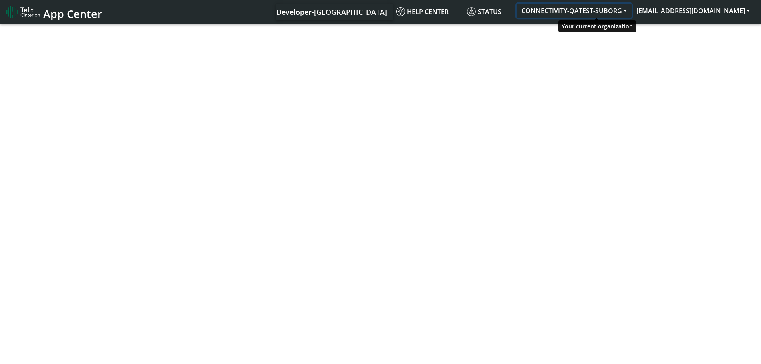
drag, startPoint x: 611, startPoint y: 10, endPoint x: 585, endPoint y: 21, distance: 28.3
click at [611, 10] on button "CONNECTIVITY-QATEST-SUBORG" at bounding box center [573, 11] width 115 height 14
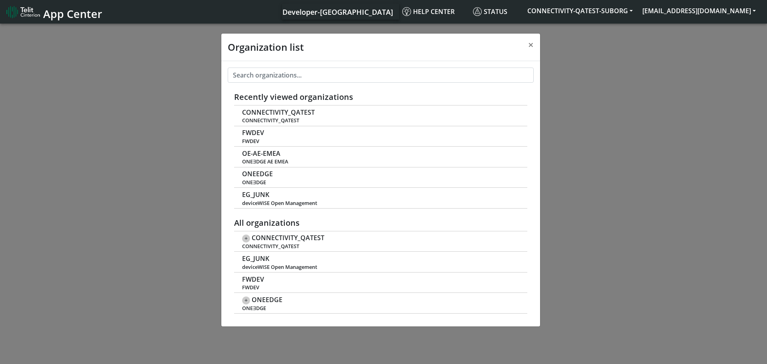
scroll to position [3, 0]
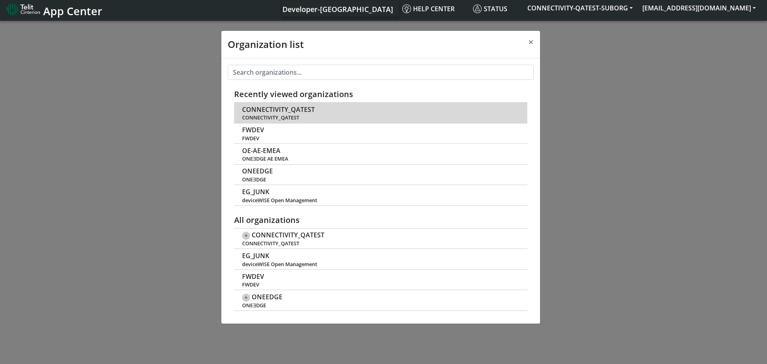
click at [294, 107] on span "CONNECTIVITY_QATEST" at bounding box center [278, 110] width 73 height 8
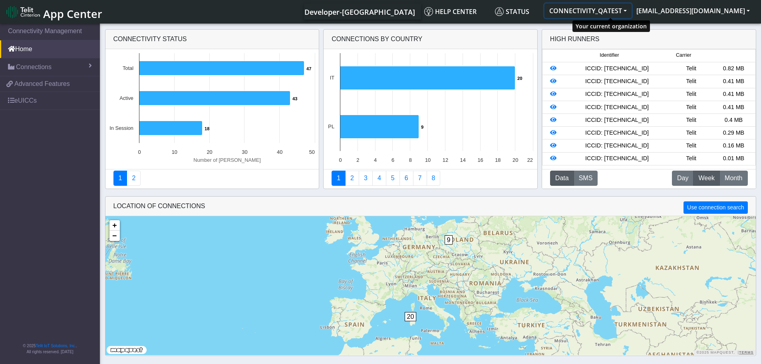
click at [617, 10] on button "CONNECTIVITY_QATEST" at bounding box center [587, 11] width 87 height 14
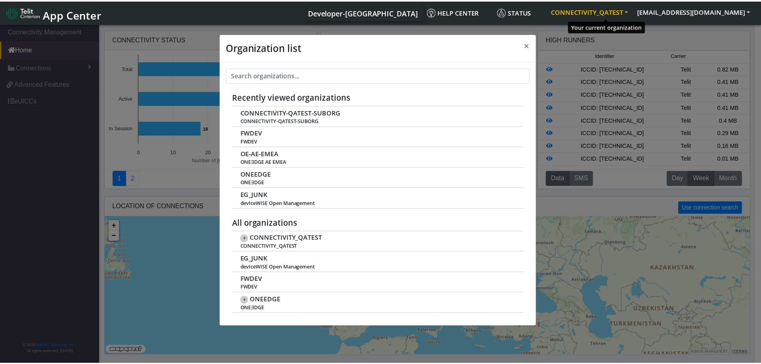
scroll to position [3, 0]
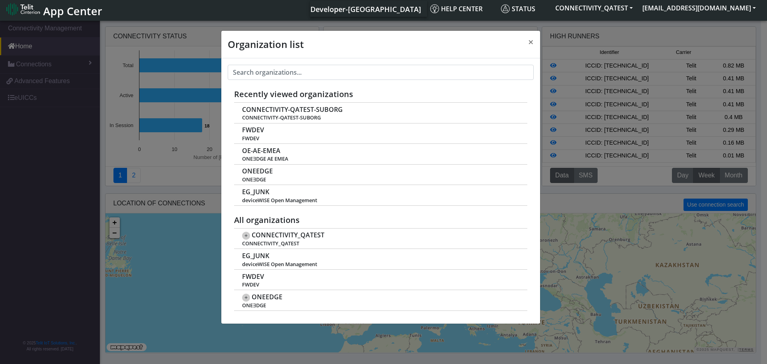
click at [25, 60] on div "Organization list × Recently viewed organizations CONNECTIVITY-QATEST-SUBORG CO…" at bounding box center [383, 191] width 767 height 345
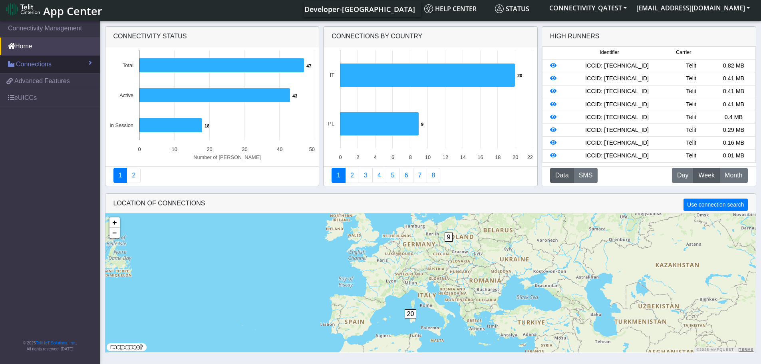
click at [40, 65] on span "Connections" at bounding box center [34, 65] width 36 height 10
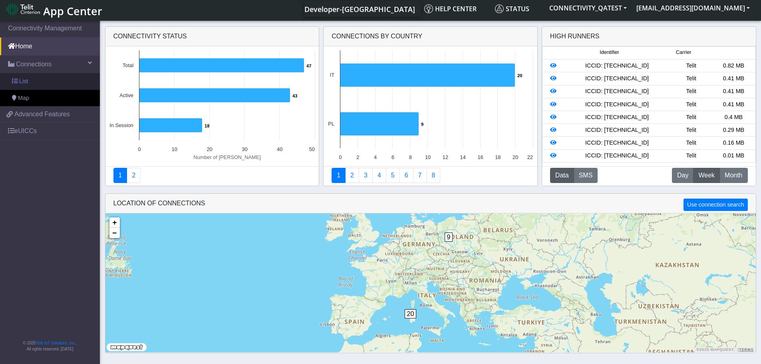
click at [27, 83] on span "List" at bounding box center [23, 81] width 9 height 9
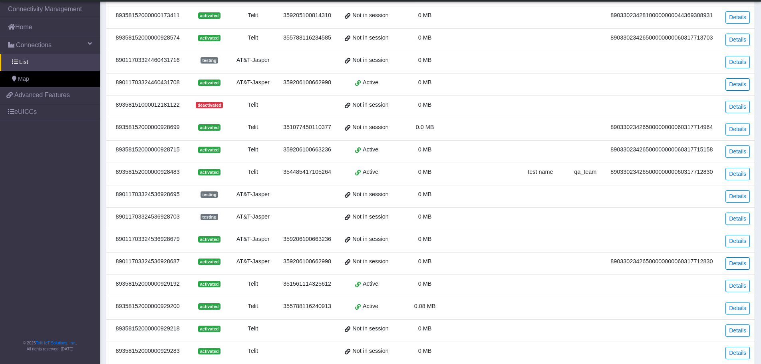
scroll to position [203, 0]
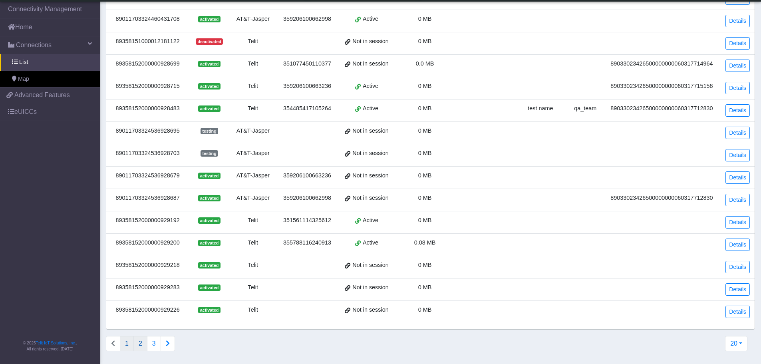
click at [139, 342] on button "2" at bounding box center [140, 343] width 14 height 15
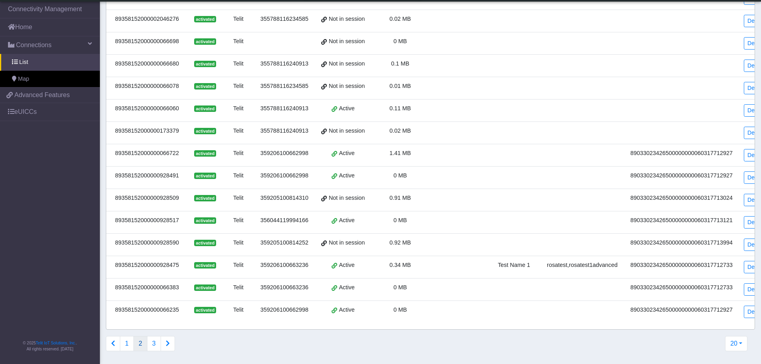
scroll to position [209, 0]
click at [750, 261] on link "Details" at bounding box center [756, 267] width 24 height 12
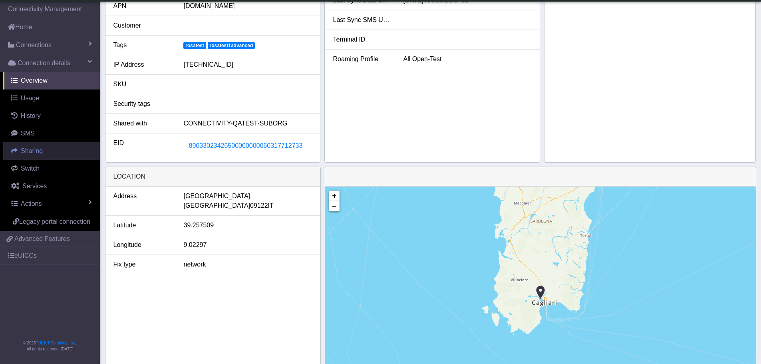
click at [49, 147] on link "Sharing" at bounding box center [51, 151] width 97 height 18
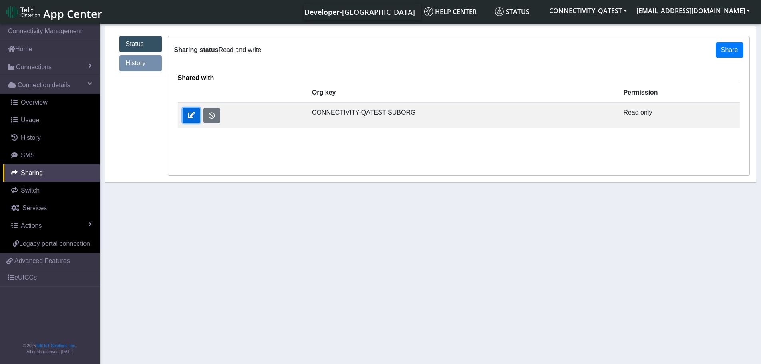
click at [193, 117] on span at bounding box center [191, 115] width 7 height 6
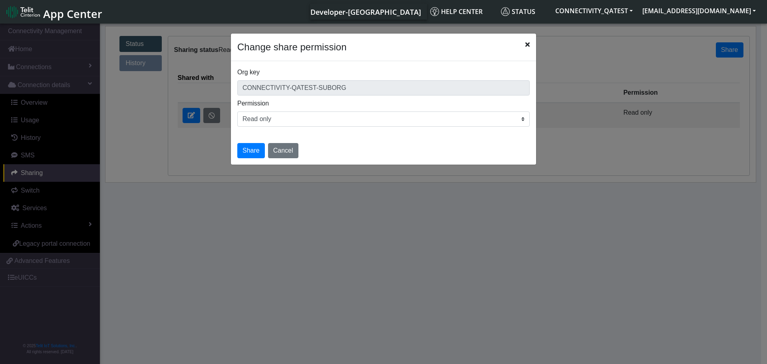
click at [281, 124] on select "Read only Read and write" at bounding box center [383, 118] width 292 height 15
select select "rw"
click at [237, 111] on select "Read only Read and write" at bounding box center [383, 118] width 292 height 15
click at [259, 149] on button "Share" at bounding box center [251, 150] width 28 height 15
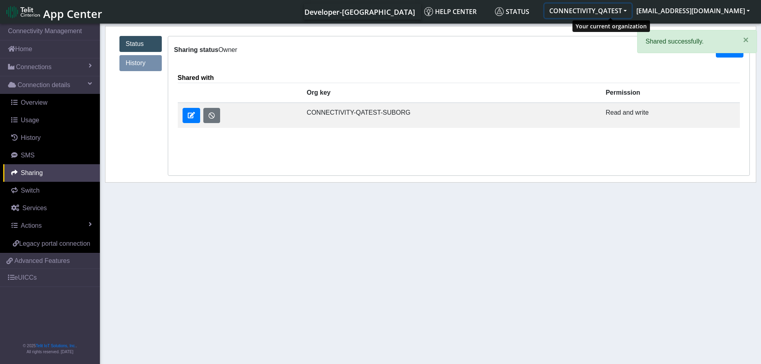
click at [616, 8] on button "CONNECTIVITY_QATEST" at bounding box center [587, 11] width 87 height 14
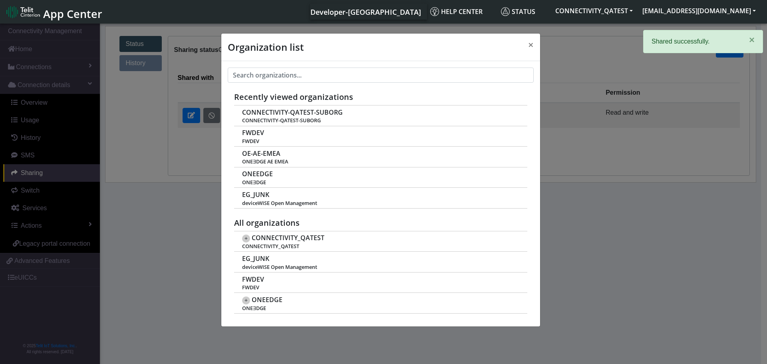
scroll to position [3, 0]
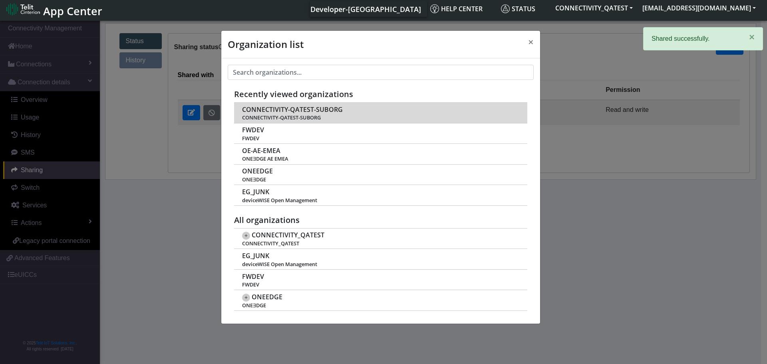
click at [307, 109] on span "CONNECTIVITY-QATEST-SUBORG" at bounding box center [292, 110] width 101 height 8
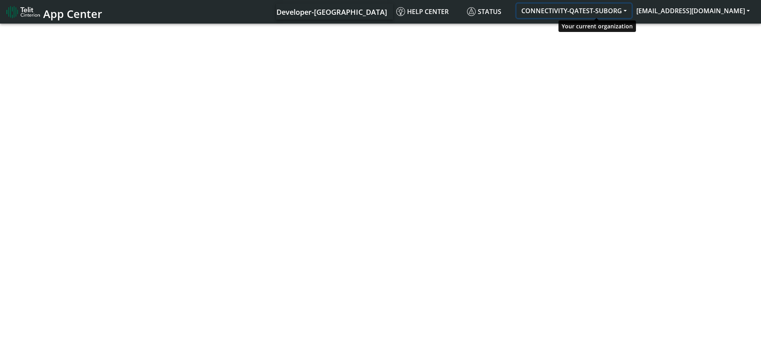
click at [590, 11] on button "CONNECTIVITY-QATEST-SUBORG" at bounding box center [573, 11] width 115 height 14
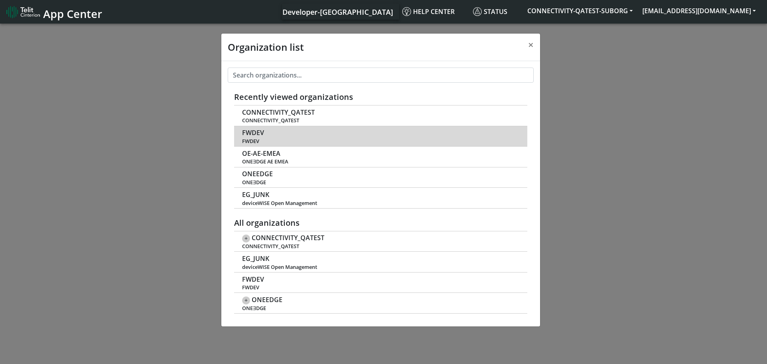
scroll to position [3, 0]
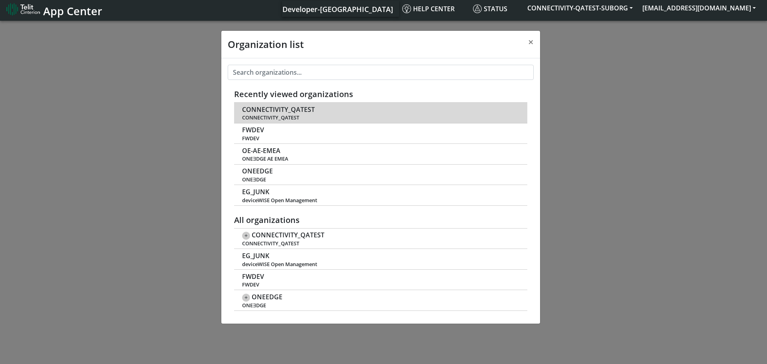
click at [303, 108] on span "CONNECTIVITY_QATEST" at bounding box center [278, 110] width 73 height 8
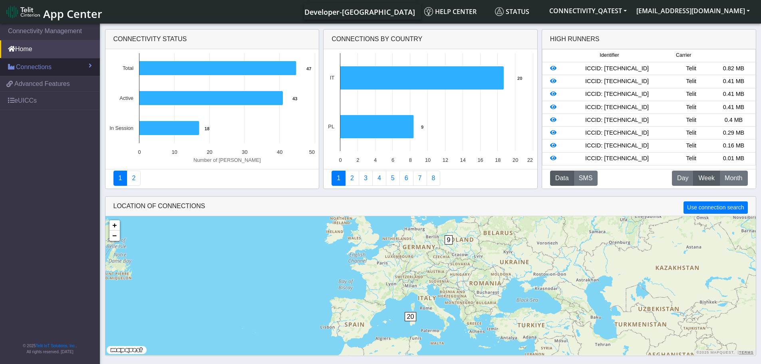
drag, startPoint x: 31, startPoint y: 53, endPoint x: 31, endPoint y: 59, distance: 6.0
click at [31, 53] on link "Home" at bounding box center [50, 49] width 100 height 18
click at [31, 66] on span "Connections" at bounding box center [34, 67] width 36 height 10
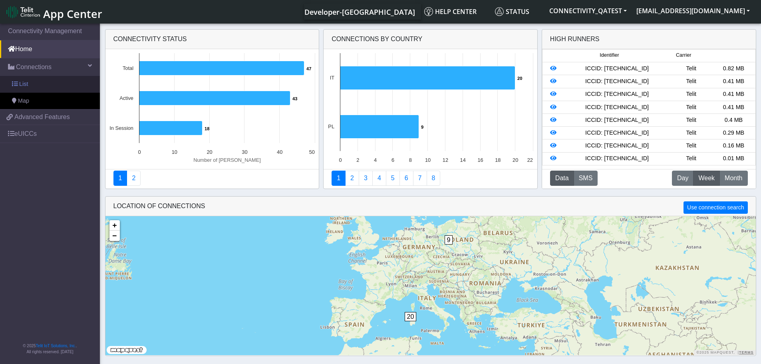
click at [36, 83] on link "List" at bounding box center [50, 84] width 100 height 17
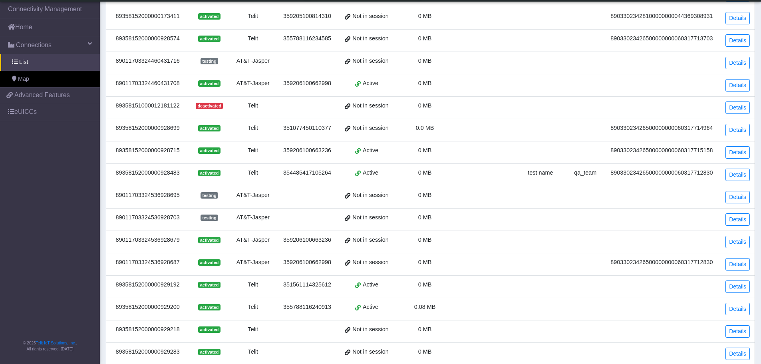
scroll to position [203, 0]
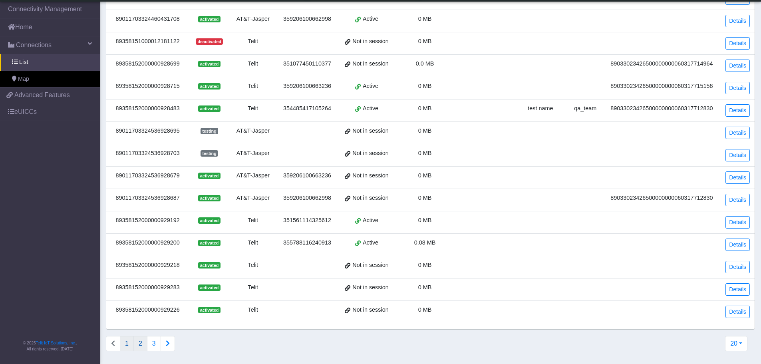
click at [145, 341] on button "2" at bounding box center [140, 343] width 14 height 15
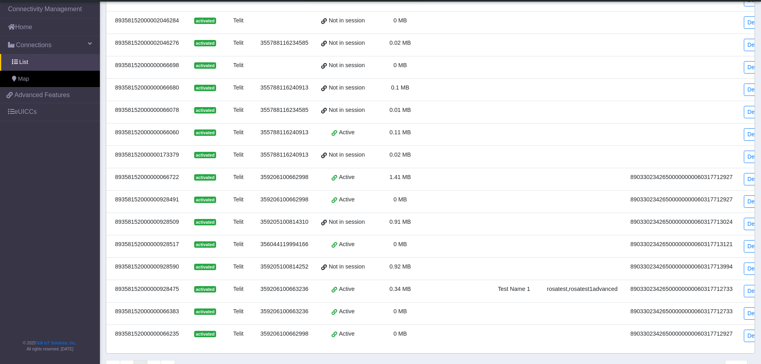
scroll to position [209, 0]
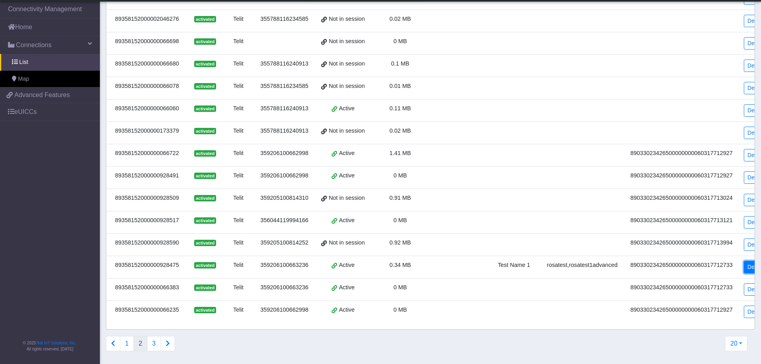
click at [749, 263] on link "Details" at bounding box center [756, 267] width 24 height 12
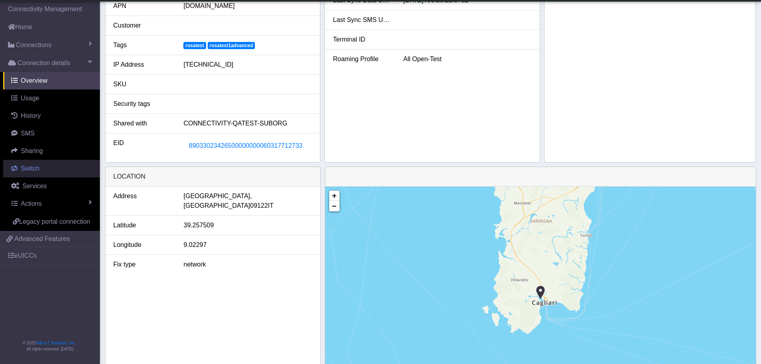
click at [43, 165] on link "Switch" at bounding box center [51, 169] width 97 height 18
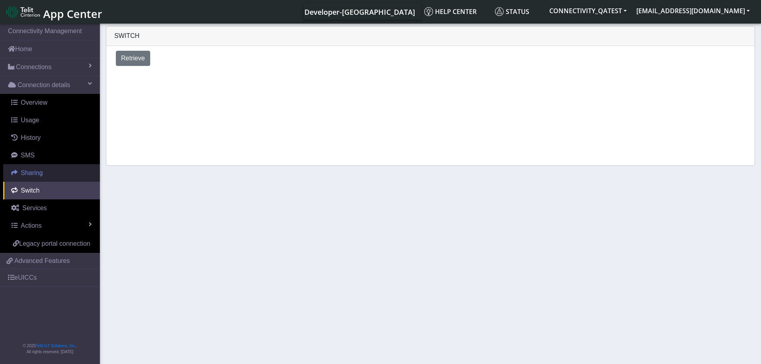
click at [38, 173] on span "Sharing" at bounding box center [32, 172] width 22 height 7
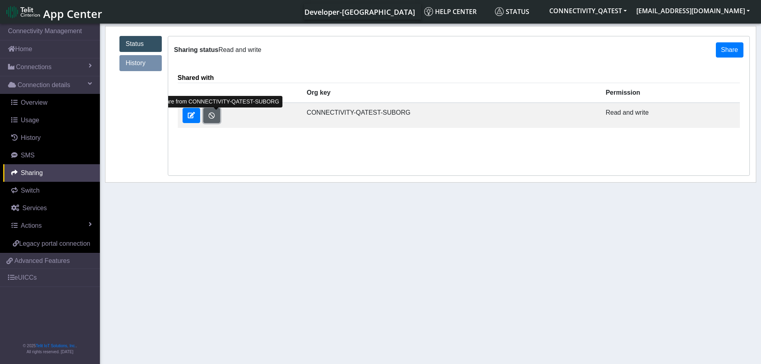
click at [211, 116] on button "button" at bounding box center [211, 115] width 17 height 15
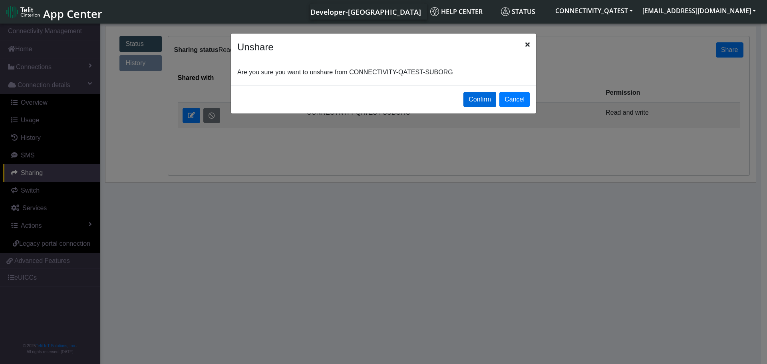
click at [482, 100] on button "Confirm" at bounding box center [479, 99] width 33 height 15
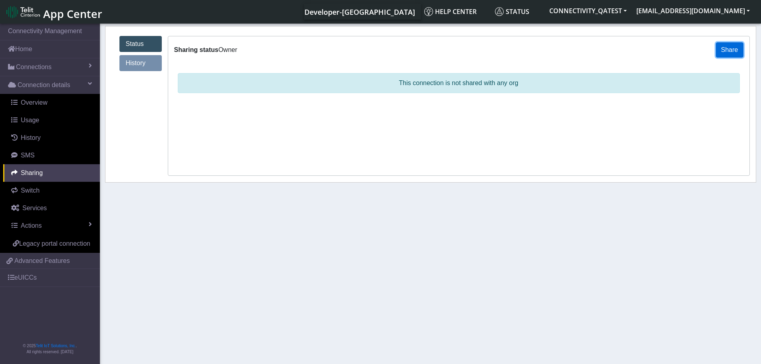
click at [730, 50] on button "Share" at bounding box center [730, 49] width 28 height 15
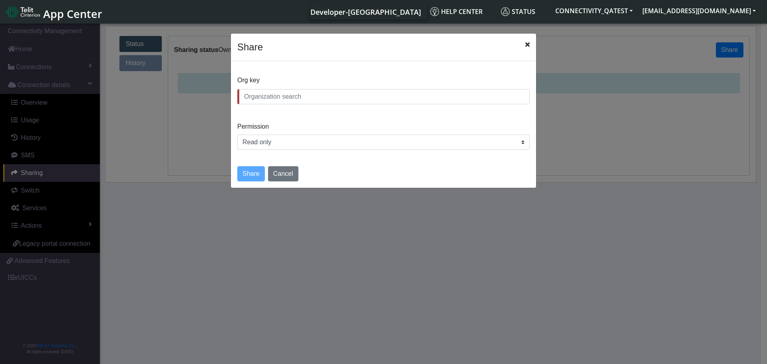
click at [292, 99] on input "text" at bounding box center [383, 96] width 292 height 15
click at [396, 99] on input "text" at bounding box center [383, 96] width 292 height 15
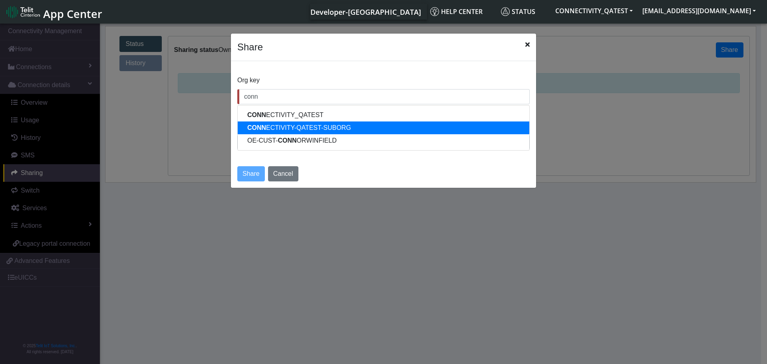
click at [344, 127] on button "CONN ECTIVITY-QATEST-SUBORG" at bounding box center [384, 127] width 292 height 13
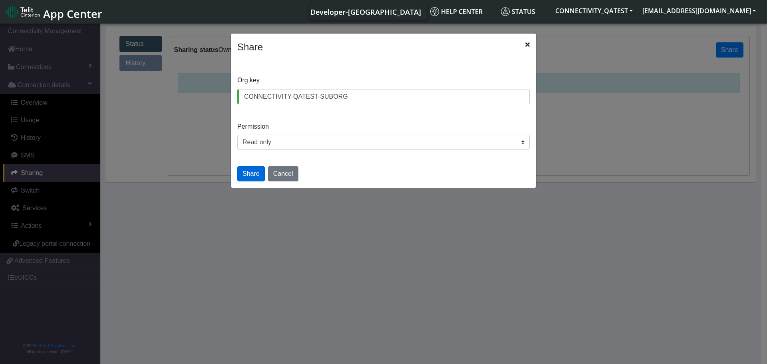
type input "CONNECTIVITY-QATEST-SUBORG"
click at [252, 174] on button "Share" at bounding box center [251, 173] width 28 height 15
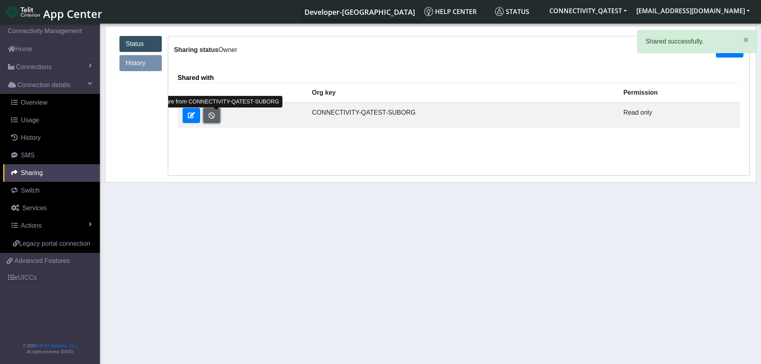
click at [212, 117] on button "button" at bounding box center [211, 115] width 17 height 15
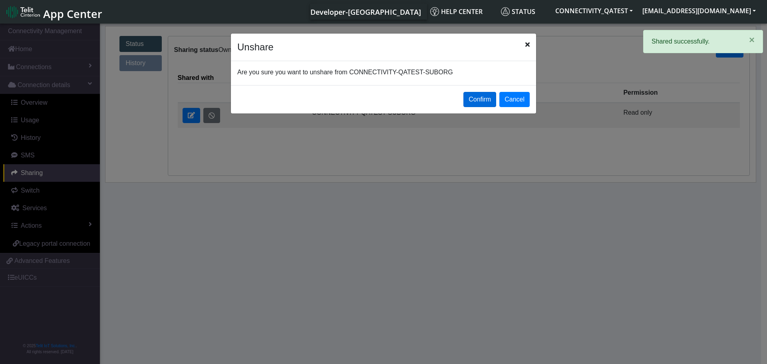
click at [482, 100] on button "Confirm" at bounding box center [479, 99] width 33 height 15
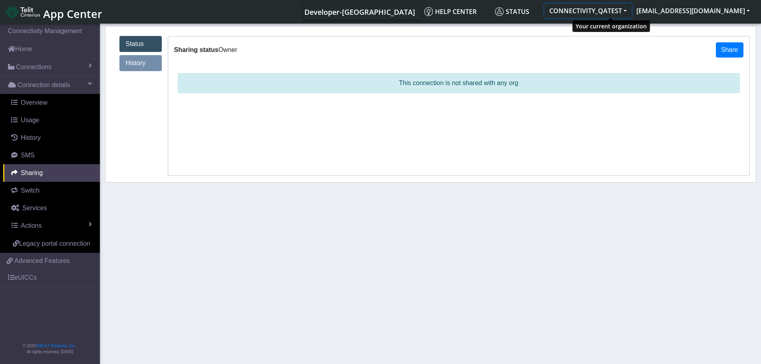
click at [617, 11] on button "CONNECTIVITY_QATEST" at bounding box center [587, 11] width 87 height 14
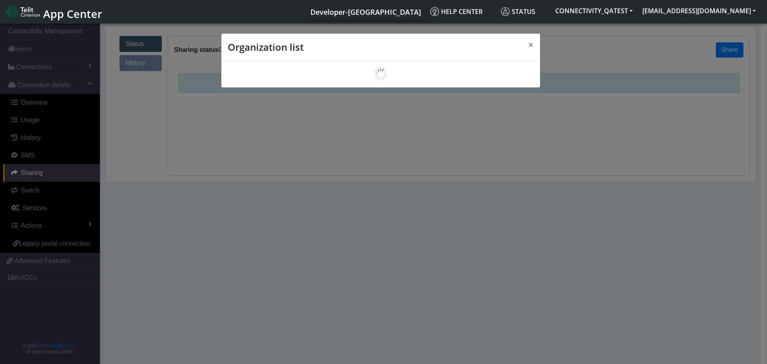
scroll to position [3, 0]
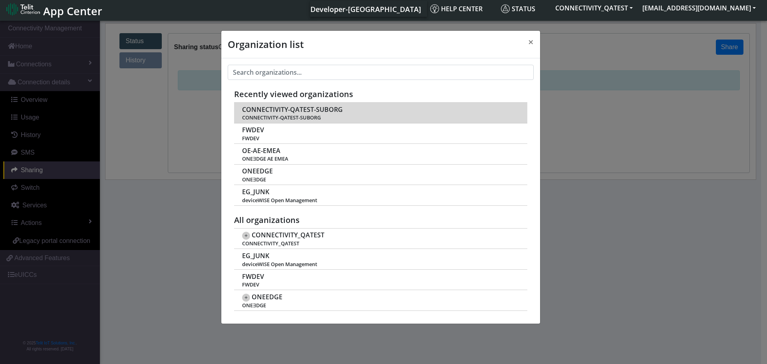
click at [282, 110] on span "CONNECTIVITY-QATEST-SUBORG" at bounding box center [292, 110] width 101 height 8
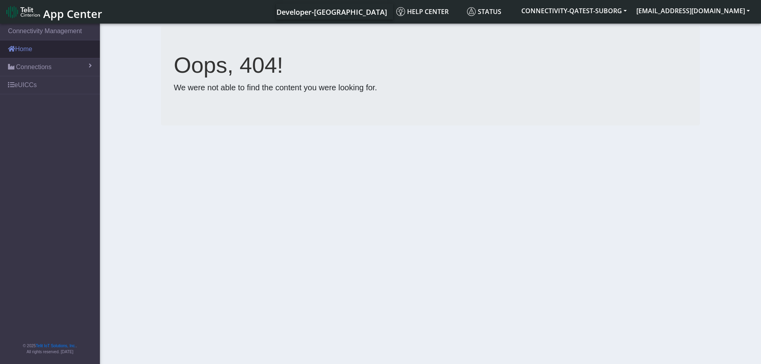
click at [28, 55] on link "Home" at bounding box center [50, 49] width 100 height 18
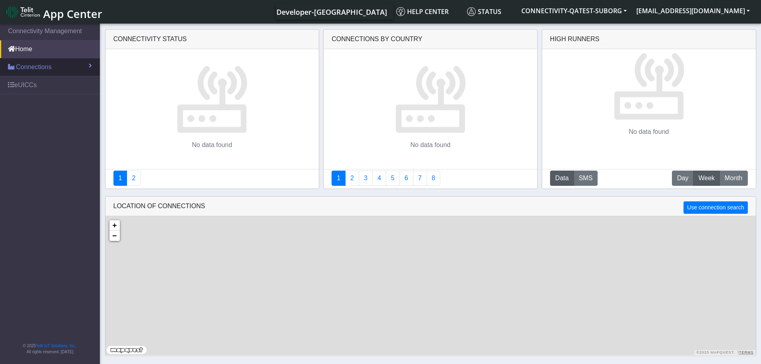
click at [26, 65] on span "Connections" at bounding box center [34, 67] width 36 height 10
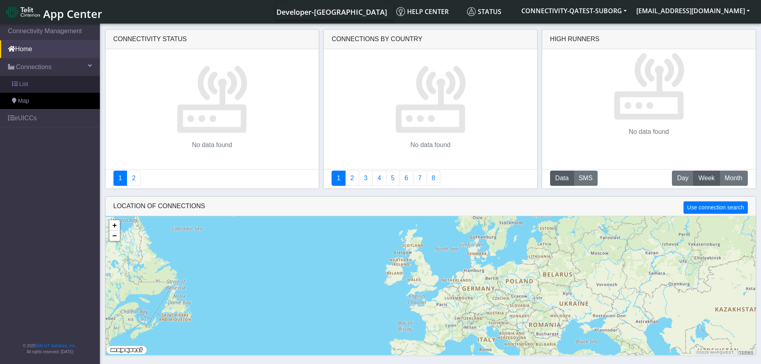
click at [24, 81] on span "List" at bounding box center [23, 84] width 9 height 9
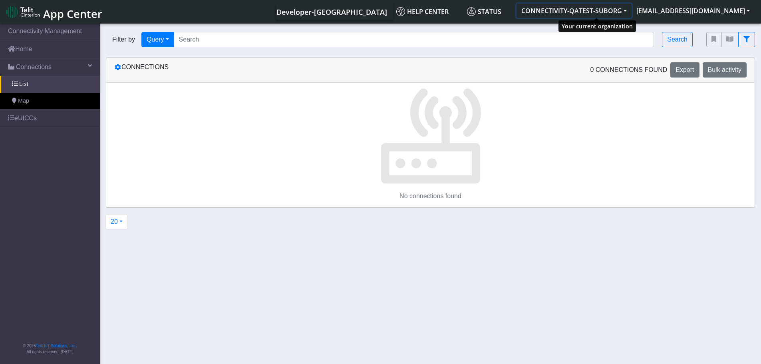
drag, startPoint x: 588, startPoint y: 12, endPoint x: 566, endPoint y: 20, distance: 24.1
click at [588, 12] on button "CONNECTIVITY-QATEST-SUBORG" at bounding box center [573, 11] width 115 height 14
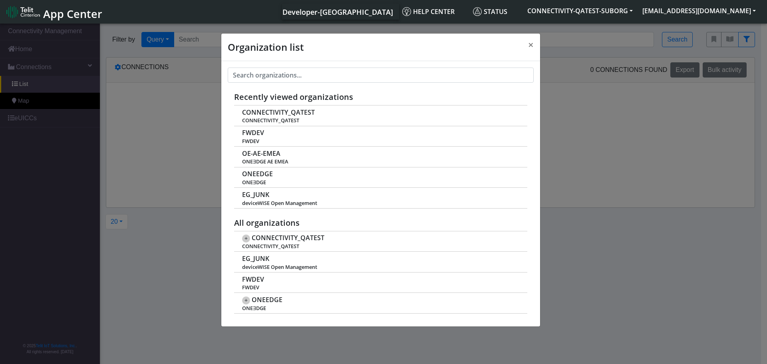
scroll to position [3, 0]
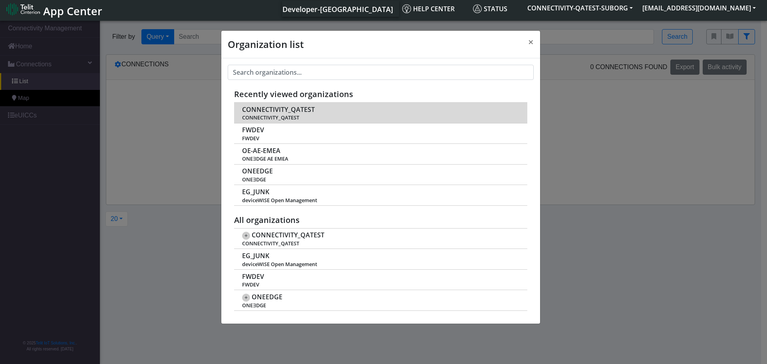
click at [278, 108] on span "CONNECTIVITY_QATEST" at bounding box center [278, 110] width 73 height 8
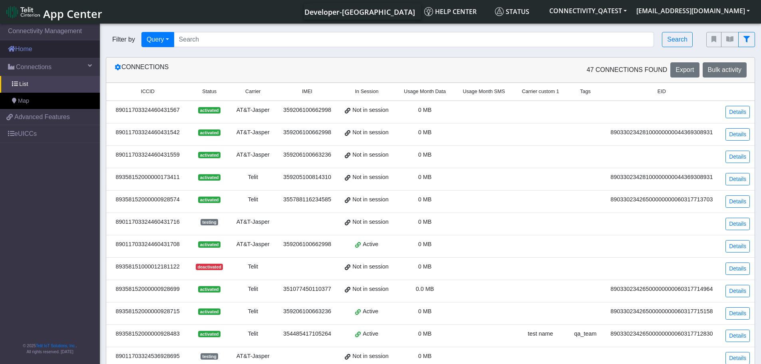
click at [27, 54] on link "Home" at bounding box center [50, 49] width 100 height 18
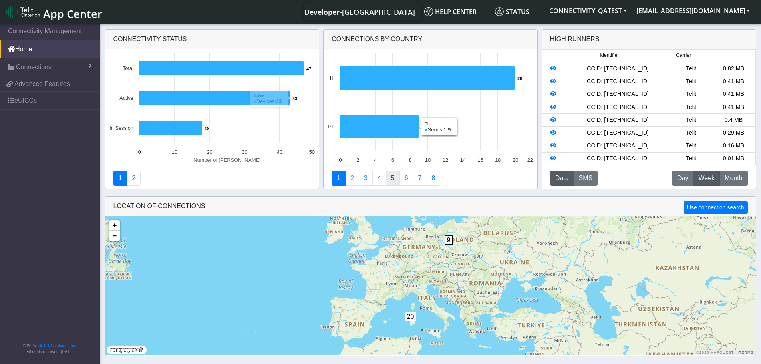
click at [395, 184] on link "5" at bounding box center [393, 178] width 14 height 15
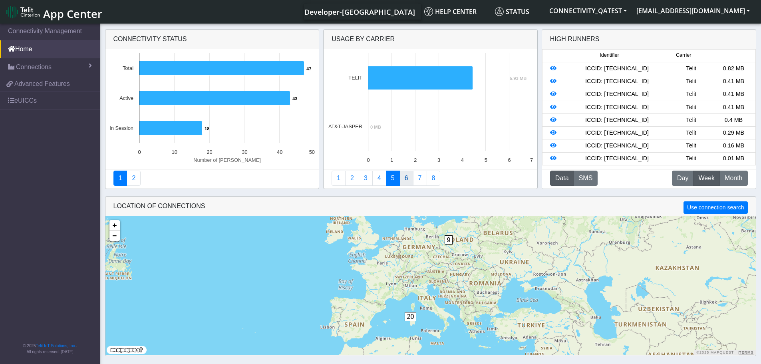
click at [404, 183] on link "6" at bounding box center [406, 178] width 14 height 15
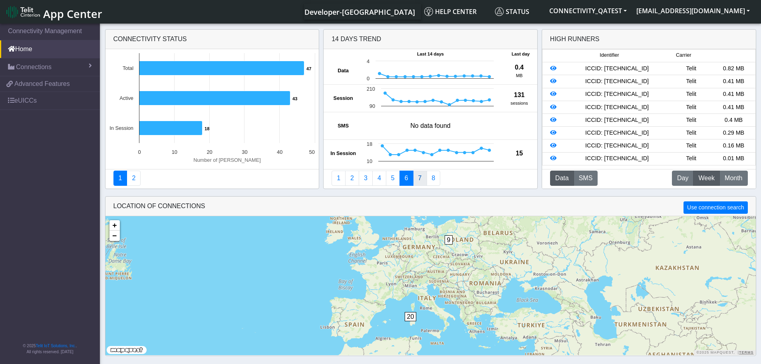
click at [417, 182] on link "7" at bounding box center [420, 178] width 14 height 15
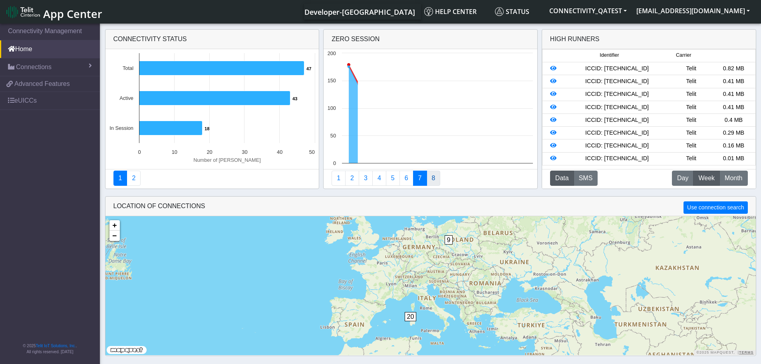
click at [433, 182] on link "8" at bounding box center [434, 178] width 14 height 15
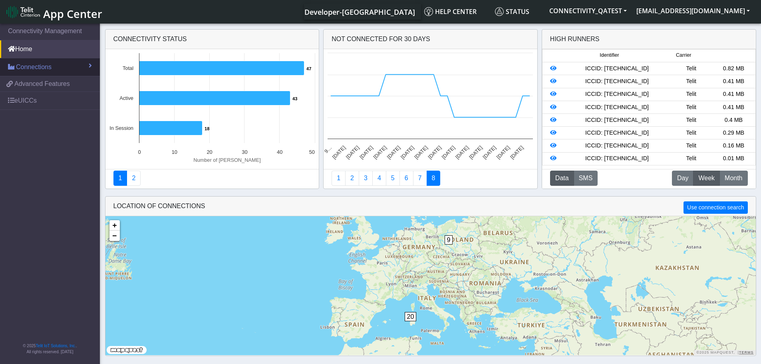
click at [56, 69] on link "Connections" at bounding box center [50, 67] width 100 height 18
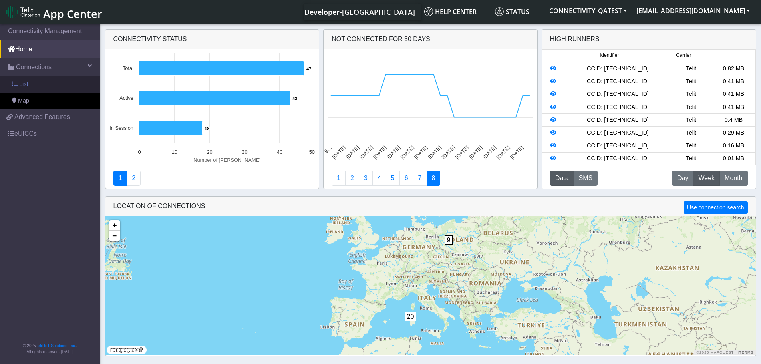
click at [44, 87] on link "List" at bounding box center [50, 84] width 100 height 17
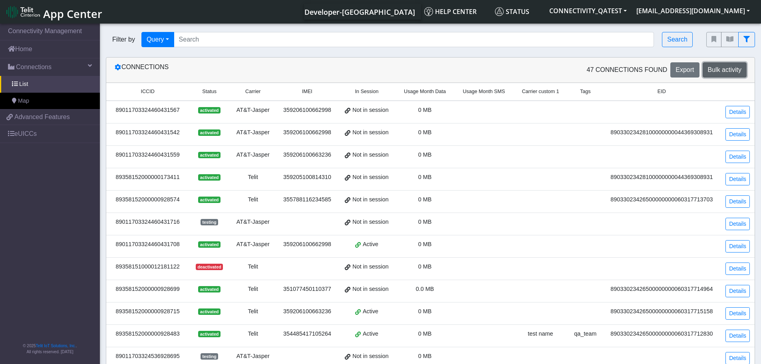
click at [720, 72] on span "Bulk activity" at bounding box center [725, 69] width 34 height 7
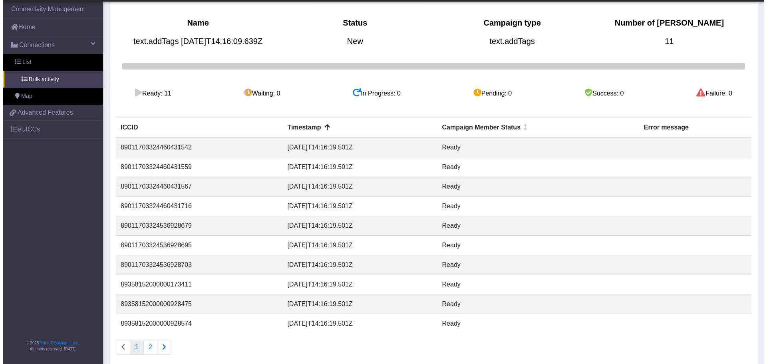
scroll to position [104, 0]
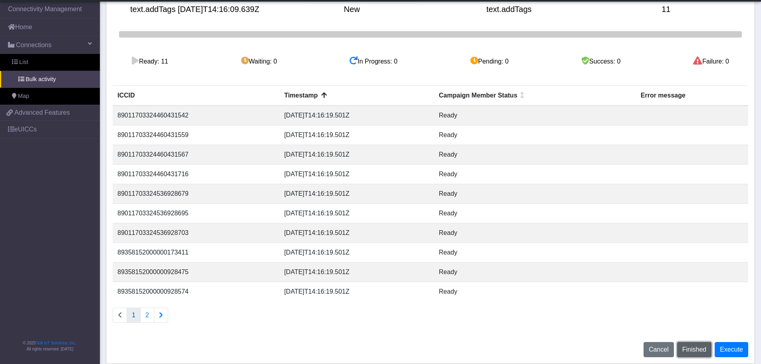
click at [692, 347] on span "Finished" at bounding box center [694, 349] width 24 height 7
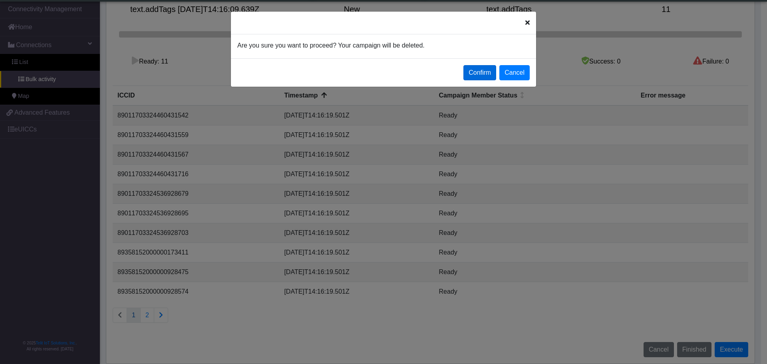
click at [483, 71] on button "Confirm" at bounding box center [479, 72] width 33 height 15
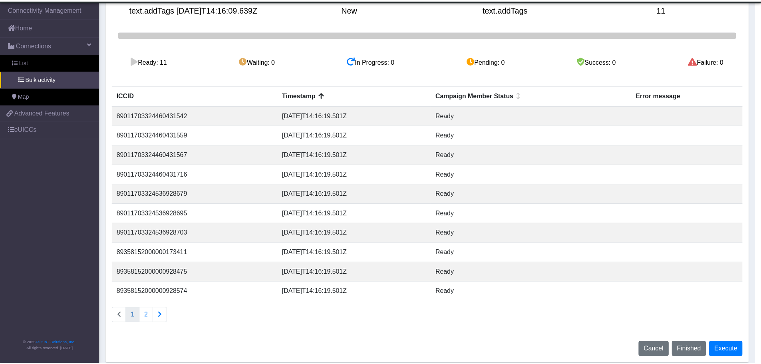
scroll to position [0, 0]
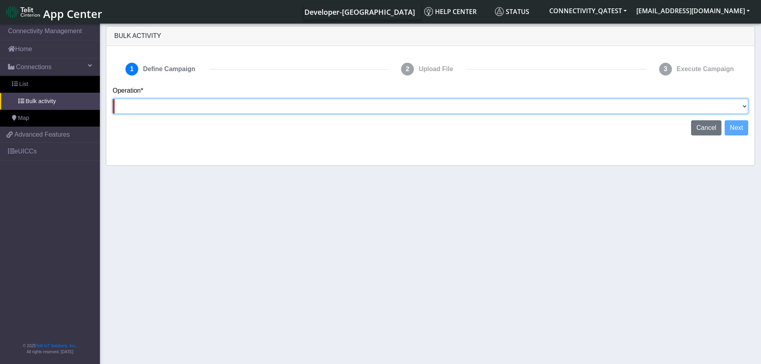
click at [745, 108] on select "Activate [PERSON_NAME] Deactivate [PERSON_NAME] Add Tags Remove Tags Advanced" at bounding box center [430, 106] width 635 height 15
select select "text.advanced"
click at [113, 99] on select "Activate [PERSON_NAME] Deactivate [PERSON_NAME] Add Tags Remove Tags Advanced" at bounding box center [430, 106] width 635 height 15
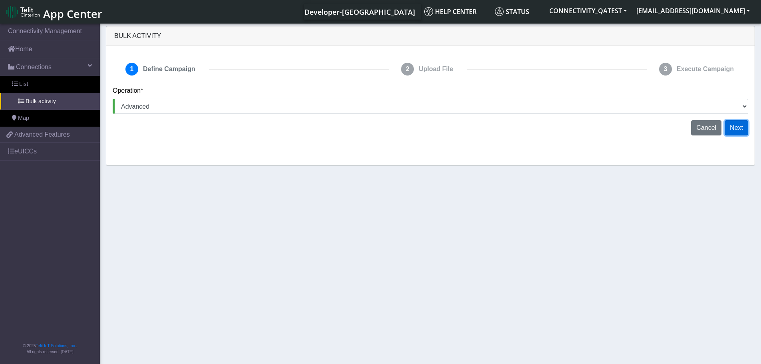
click at [736, 126] on button "Next" at bounding box center [736, 127] width 24 height 15
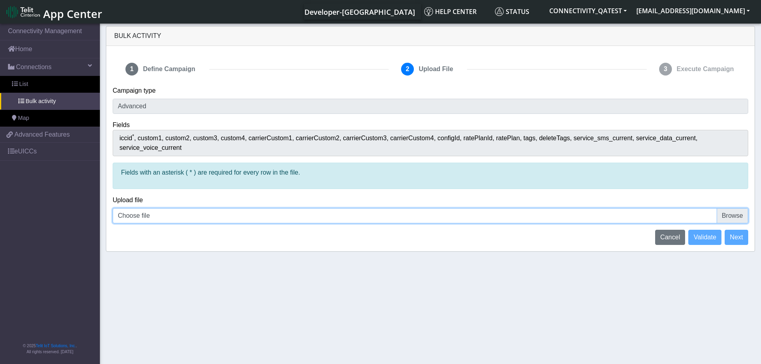
click at [744, 209] on input "Choose file" at bounding box center [430, 215] width 635 height 15
type input "C:\fakepath\iccid_[TECHNICAL_ID] - rateplan.csv"
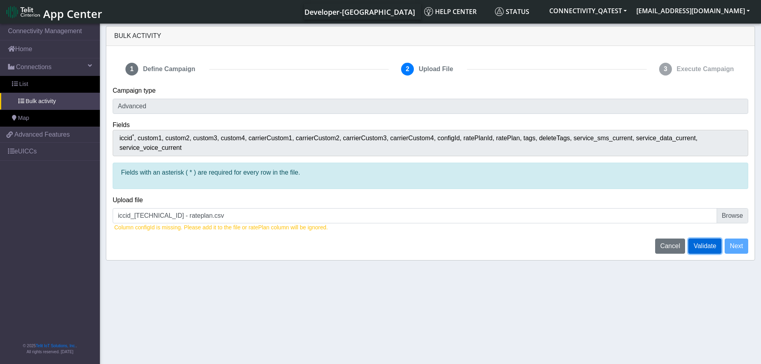
click at [701, 242] on span "Validate" at bounding box center [704, 245] width 23 height 7
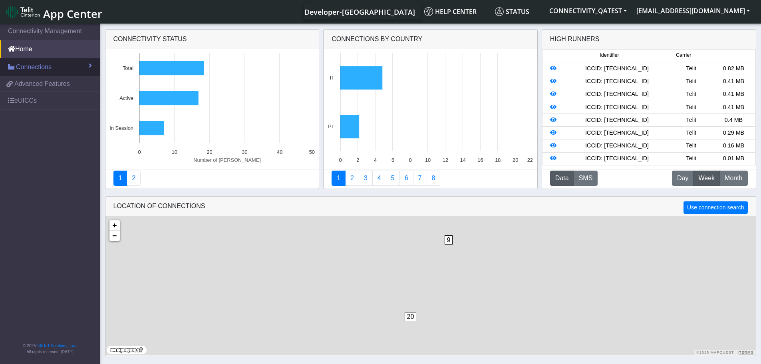
click at [44, 65] on span "Connections" at bounding box center [34, 67] width 36 height 10
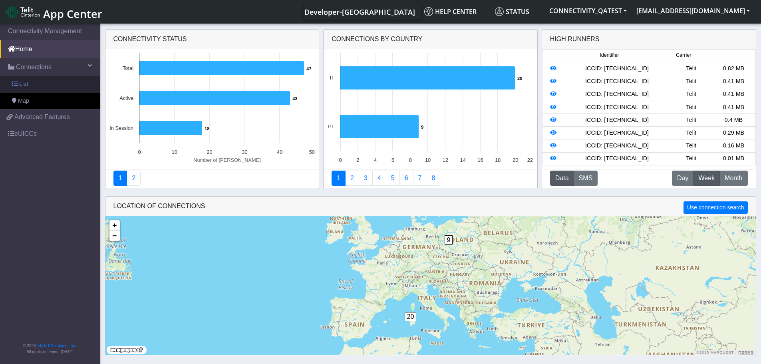
click at [39, 88] on link "List" at bounding box center [50, 84] width 100 height 17
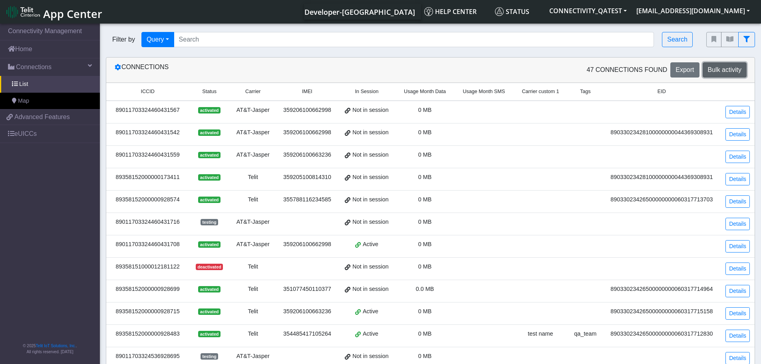
click at [725, 70] on span "Bulk activity" at bounding box center [725, 69] width 34 height 7
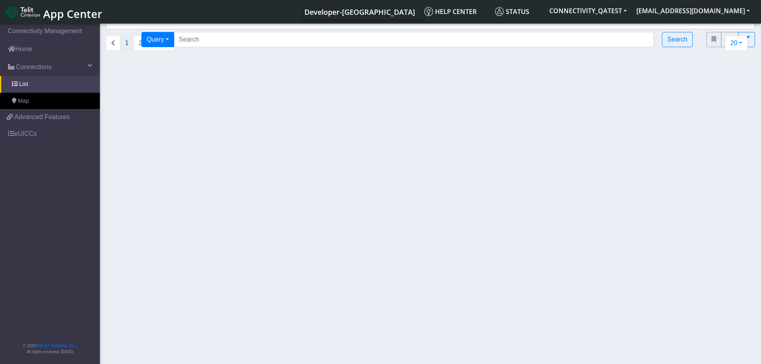
select select "text.advanced"
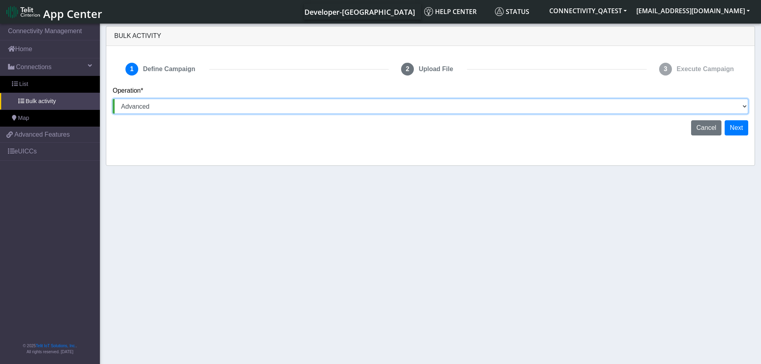
drag, startPoint x: 437, startPoint y: 101, endPoint x: 421, endPoint y: 113, distance: 19.9
click at [437, 101] on select "Activate [PERSON_NAME] Deactivate [PERSON_NAME] Add Tags Remove Tags Advanced" at bounding box center [430, 106] width 635 height 15
click at [113, 99] on select "Activate SIMs Deactivate SIMs Add Tags Remove Tags Advanced" at bounding box center [430, 106] width 635 height 15
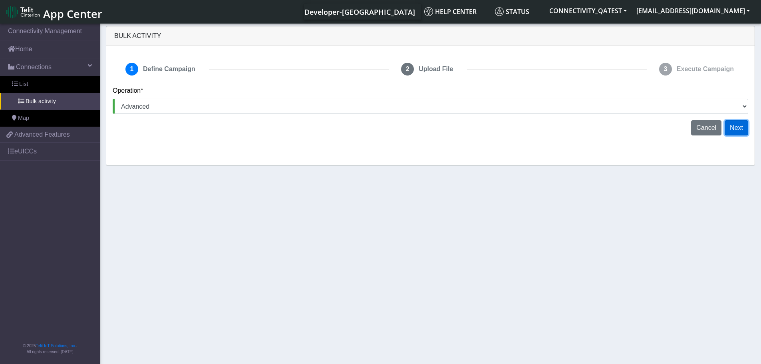
click at [741, 127] on button "Next" at bounding box center [736, 127] width 24 height 15
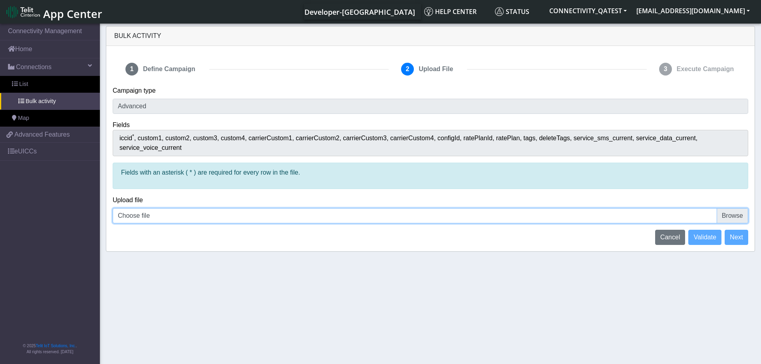
click at [740, 208] on input "Choose file" at bounding box center [430, 215] width 635 height 15
type input "C:\fakepath\iccid_89358152000000928475 - rateplan.csv"
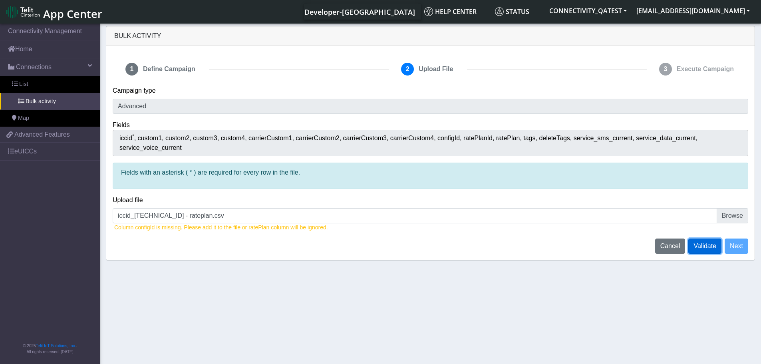
click at [712, 240] on button "Validate" at bounding box center [704, 245] width 33 height 15
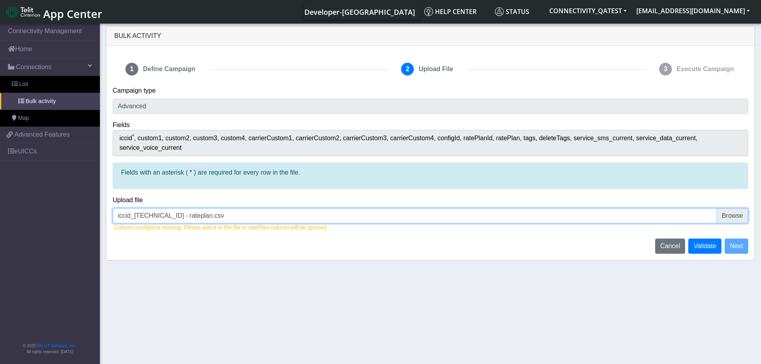
click at [738, 208] on input "iccid_89358152000000928475 - rateplan.csv" at bounding box center [430, 215] width 635 height 15
type input "C:\fakepath\iccid_[TECHNICAL_ID] - rateplan.csv"
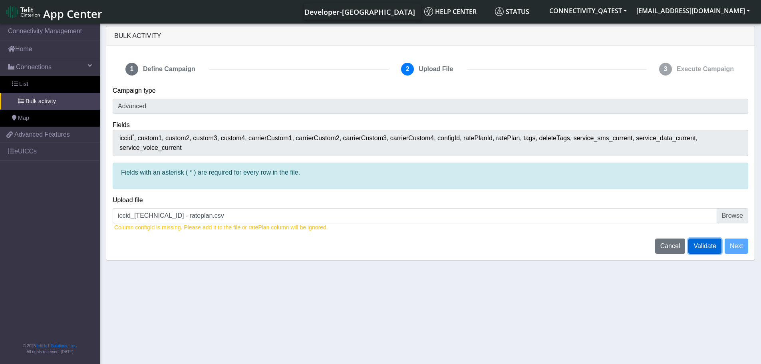
click at [712, 242] on span "Validate" at bounding box center [704, 245] width 23 height 7
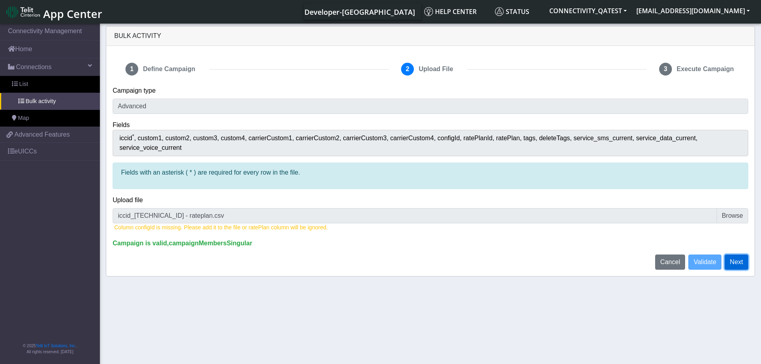
click at [741, 256] on button "Next" at bounding box center [736, 261] width 24 height 15
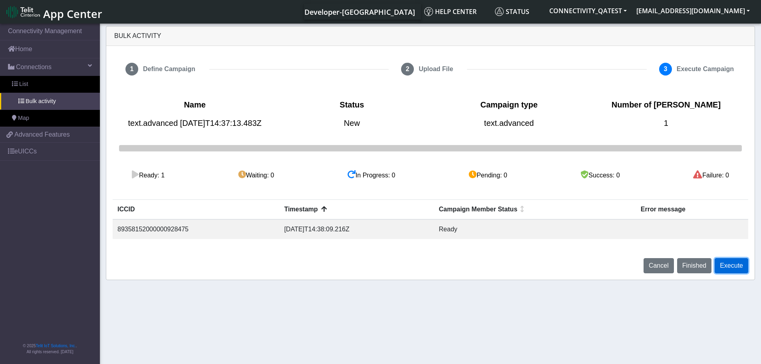
click at [732, 273] on button "Execute" at bounding box center [731, 265] width 34 height 15
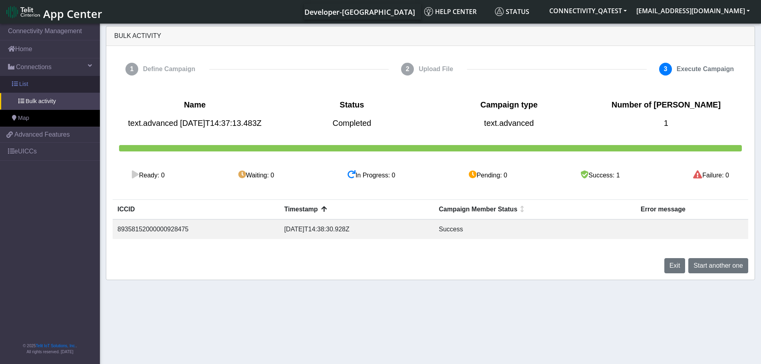
click at [48, 82] on link "List" at bounding box center [50, 84] width 100 height 17
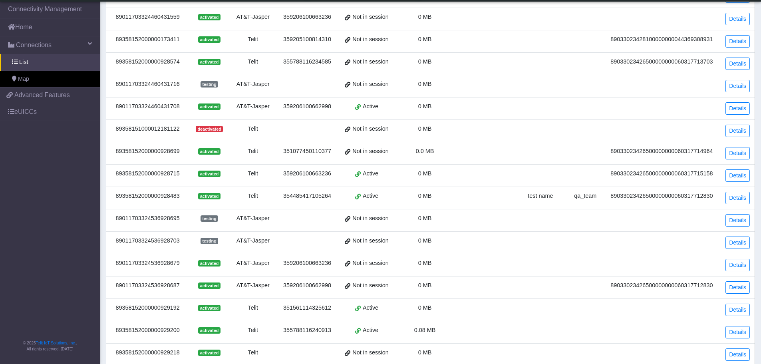
scroll to position [120, 0]
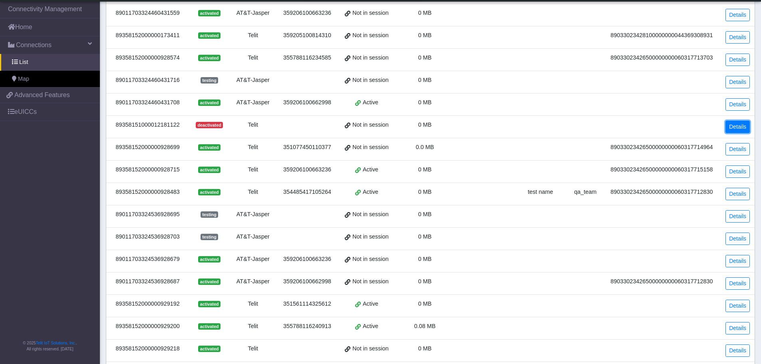
click at [732, 129] on link "Details" at bounding box center [737, 127] width 24 height 12
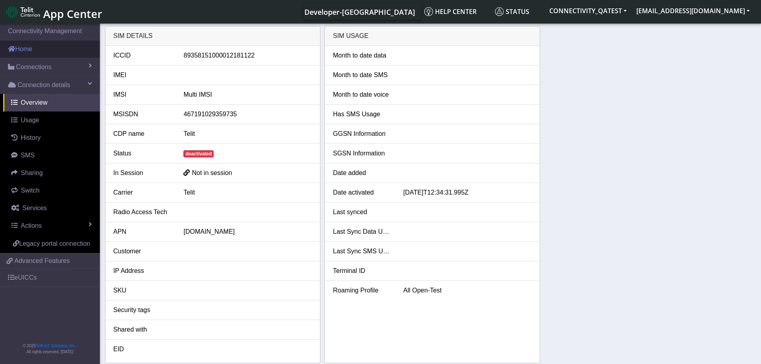
click at [40, 53] on link "Home" at bounding box center [50, 49] width 100 height 18
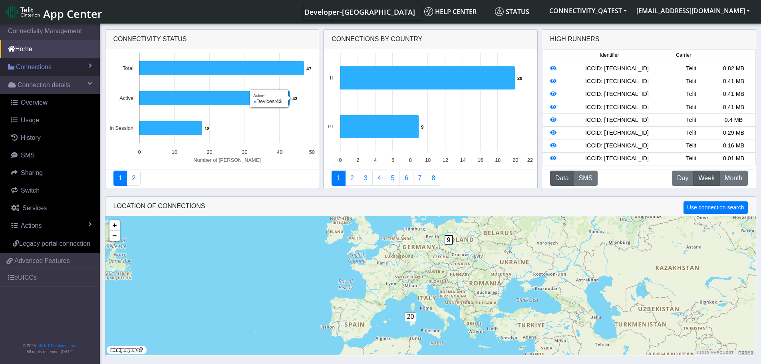
click at [43, 67] on span "Connections" at bounding box center [34, 67] width 36 height 10
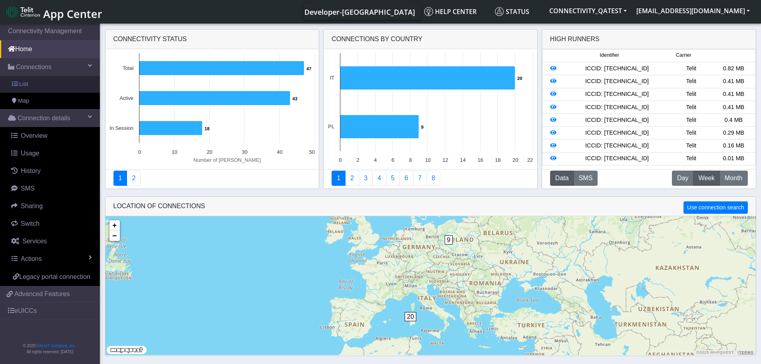
click at [35, 86] on link "List" at bounding box center [50, 84] width 100 height 17
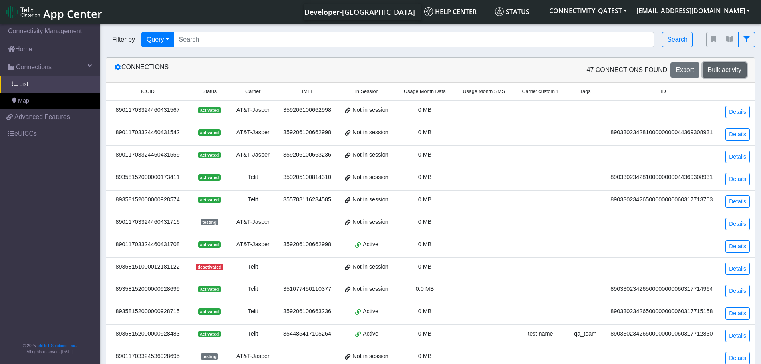
click at [726, 69] on span "Bulk activity" at bounding box center [725, 69] width 34 height 7
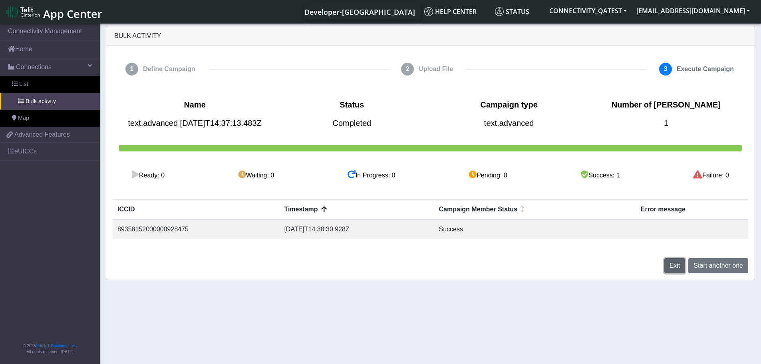
click at [673, 269] on span "Exit" at bounding box center [674, 265] width 11 height 7
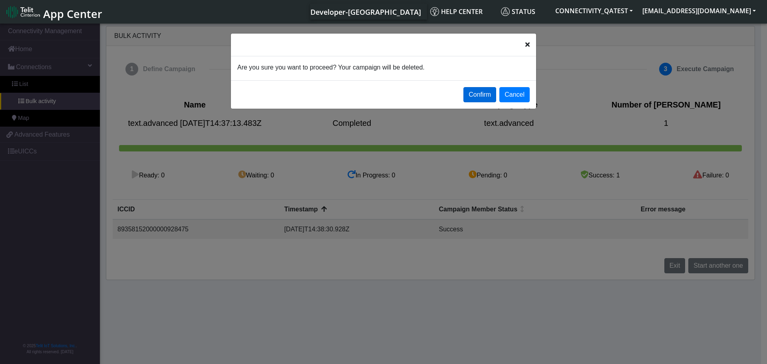
click at [486, 95] on button "Confirm" at bounding box center [479, 94] width 33 height 15
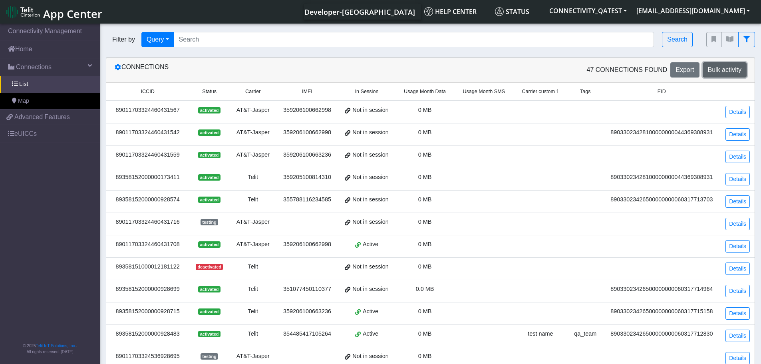
click at [722, 67] on span "Bulk activity" at bounding box center [725, 69] width 34 height 7
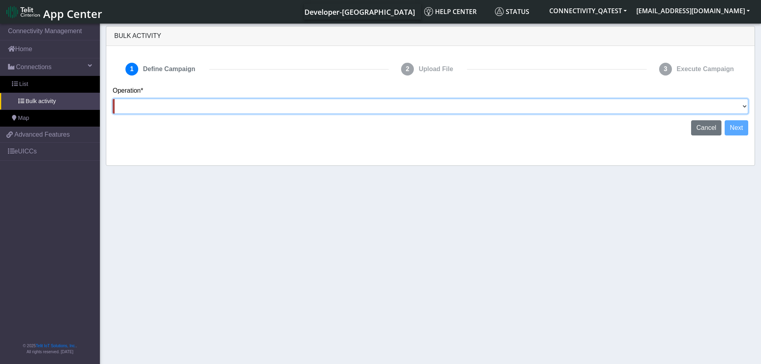
click at [593, 107] on select "Activate SIMs Deactivate SIMs Add Tags Remove Tags Advanced" at bounding box center [430, 106] width 635 height 15
select select "text.advanced"
click at [113, 99] on select "Activate SIMs Deactivate SIMs Add Tags Remove Tags Advanced" at bounding box center [430, 106] width 635 height 15
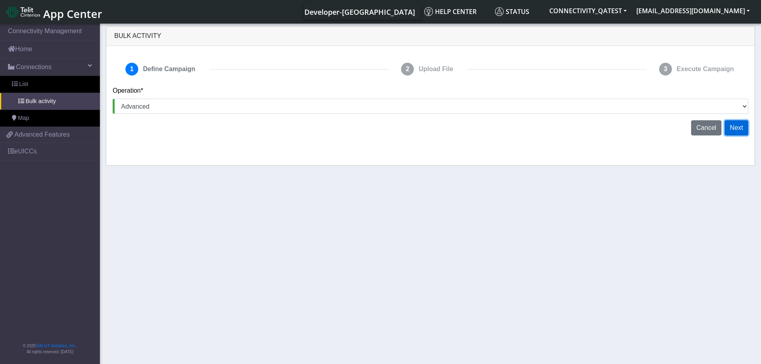
click at [744, 126] on button "Next" at bounding box center [736, 127] width 24 height 15
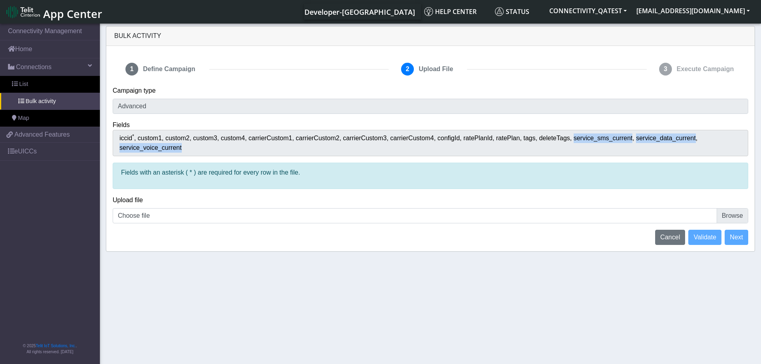
drag, startPoint x: 745, startPoint y: 140, endPoint x: 563, endPoint y: 143, distance: 182.1
click at [563, 143] on div "iccid * custom1 custom2 custom3 custom4 carrierCustom1 carrierCustom2 carrierCu…" at bounding box center [430, 143] width 635 height 26
copy div "service_sms_current service_data_current service_voice_current"
click at [50, 85] on link "List" at bounding box center [50, 84] width 100 height 17
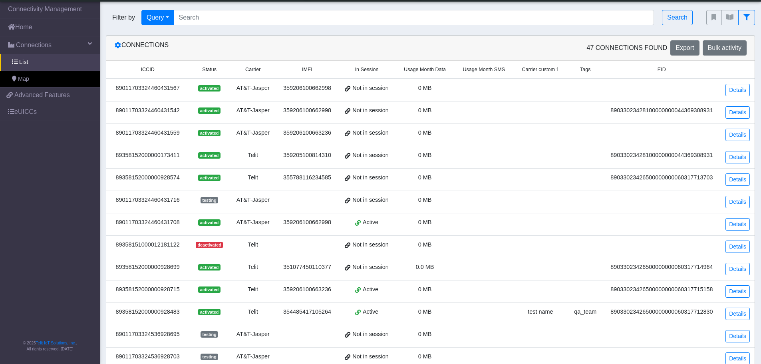
scroll to position [203, 0]
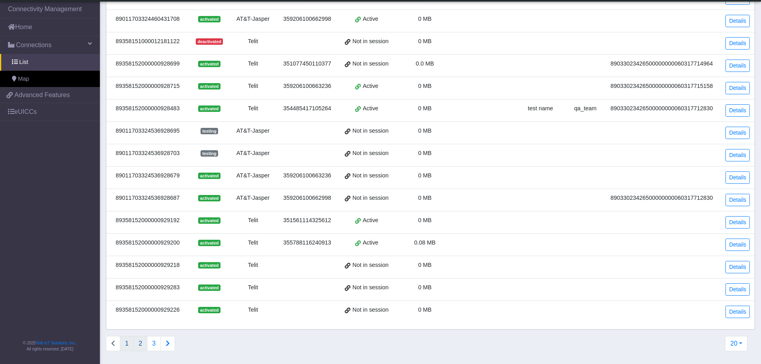
click at [142, 343] on button "2" at bounding box center [140, 343] width 14 height 15
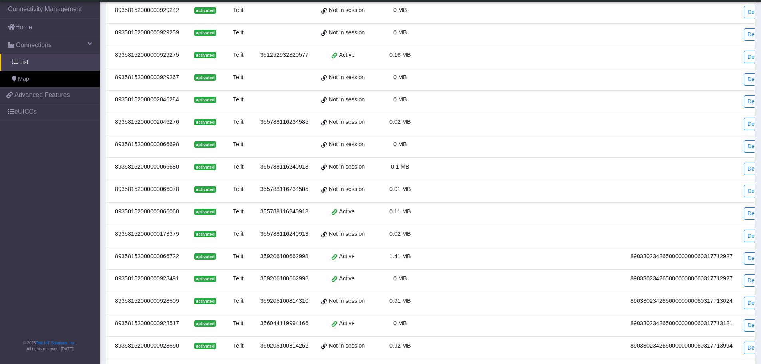
scroll to position [209, 0]
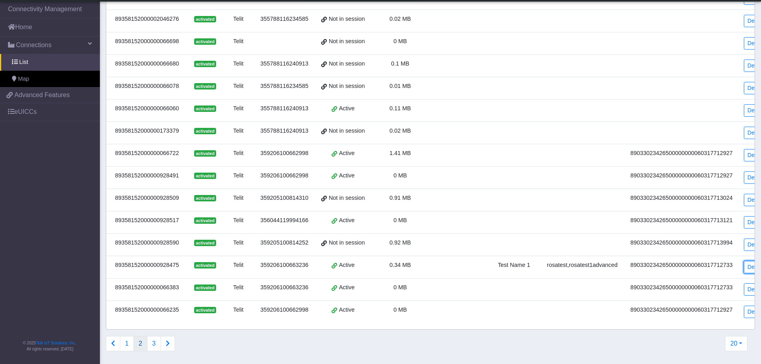
drag, startPoint x: 752, startPoint y: 259, endPoint x: 726, endPoint y: 254, distance: 26.4
click at [752, 261] on link "Details" at bounding box center [756, 267] width 24 height 12
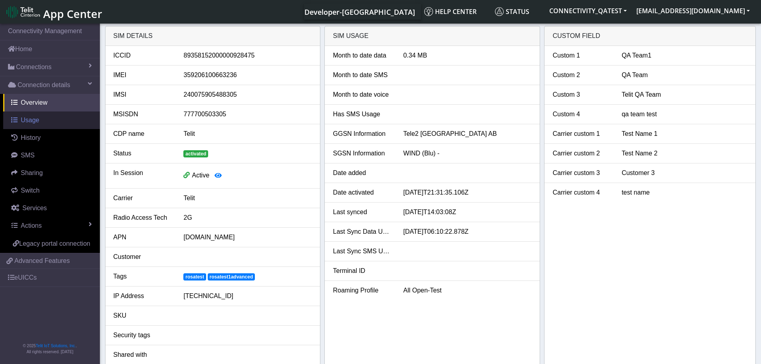
click at [27, 118] on span "Usage" at bounding box center [30, 120] width 18 height 7
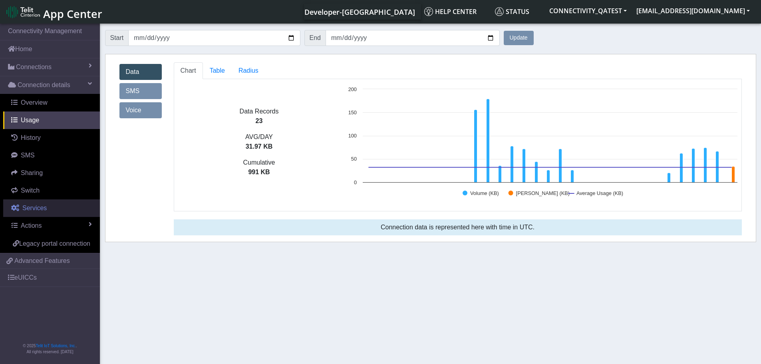
click at [38, 212] on link "Services" at bounding box center [51, 208] width 97 height 18
select select "2: 6"
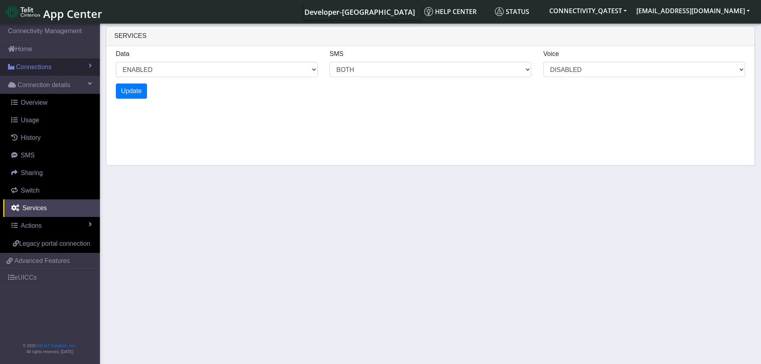
click at [35, 60] on link "Connections" at bounding box center [50, 67] width 100 height 18
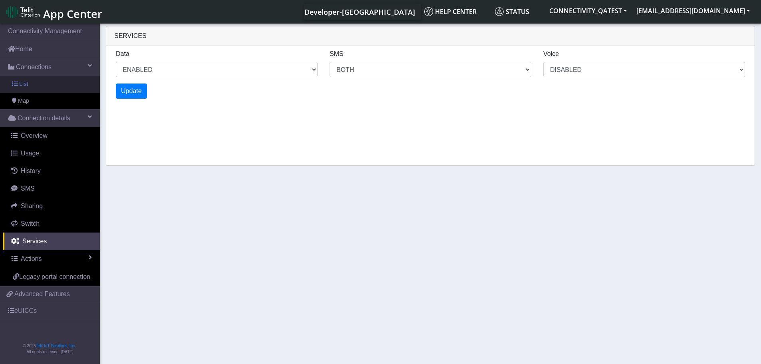
click at [38, 90] on link "List" at bounding box center [50, 84] width 100 height 17
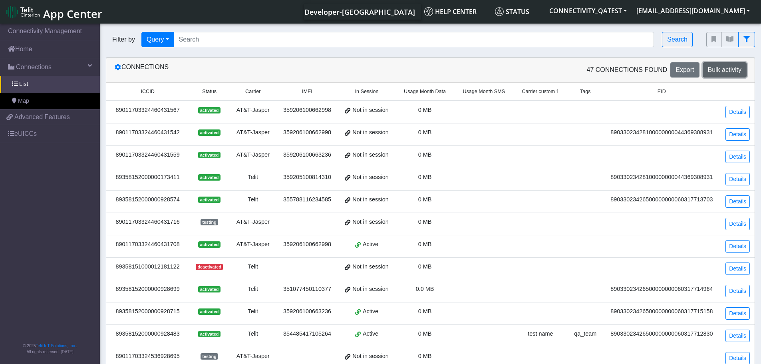
click at [717, 76] on button "Bulk activity" at bounding box center [725, 69] width 44 height 15
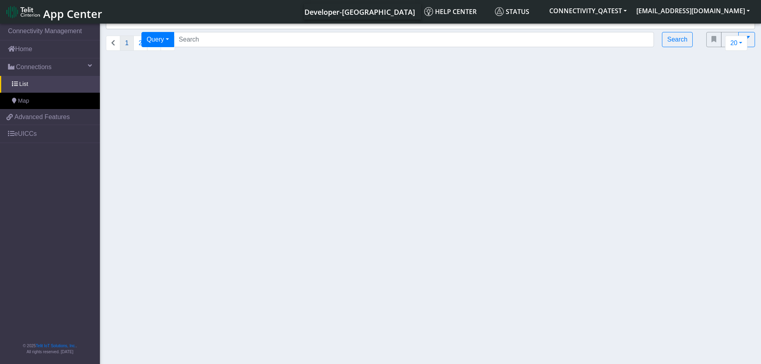
select select "text.advanced"
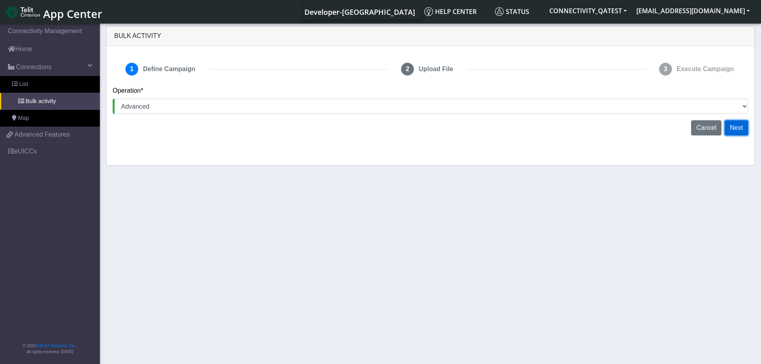
click at [734, 131] on button "Next" at bounding box center [736, 127] width 24 height 15
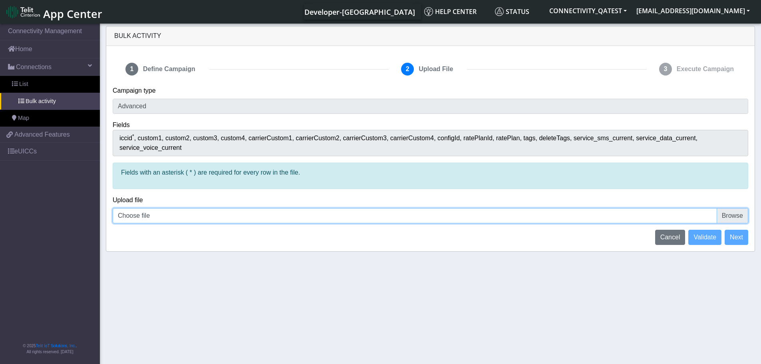
click at [741, 208] on input "Choose file" at bounding box center [430, 215] width 635 height 15
type input "C:\fakepath\iccid_89358152000000928475 - rateplan.csv"
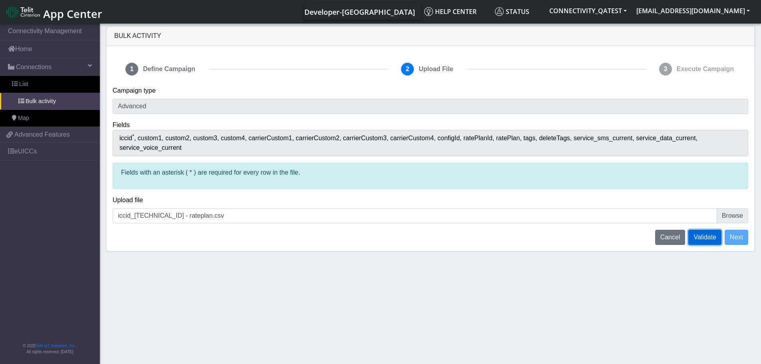
click at [701, 234] on span "Validate" at bounding box center [704, 237] width 23 height 7
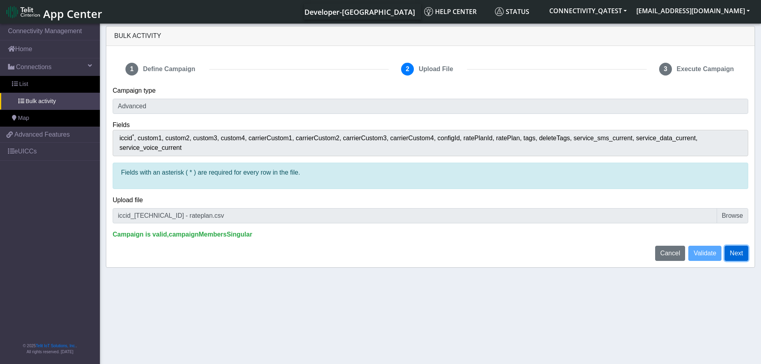
click at [740, 246] on button "Next" at bounding box center [736, 253] width 24 height 15
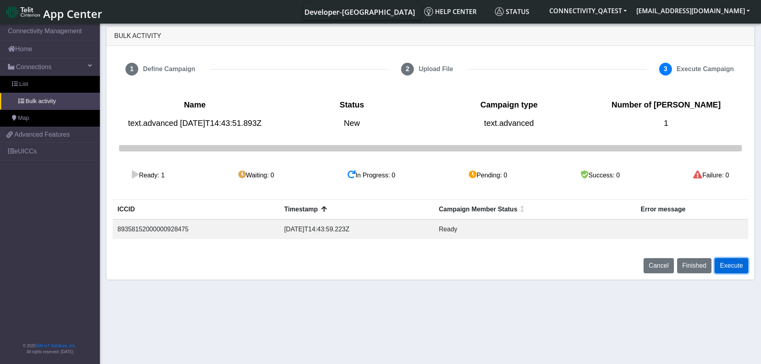
click at [738, 273] on button "Execute" at bounding box center [731, 265] width 34 height 15
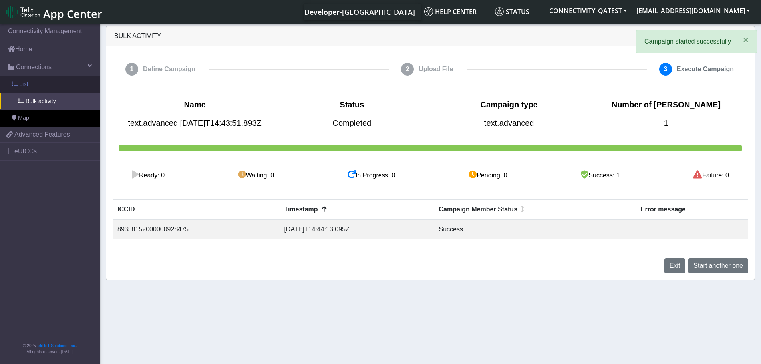
click at [37, 82] on link "List" at bounding box center [50, 84] width 100 height 17
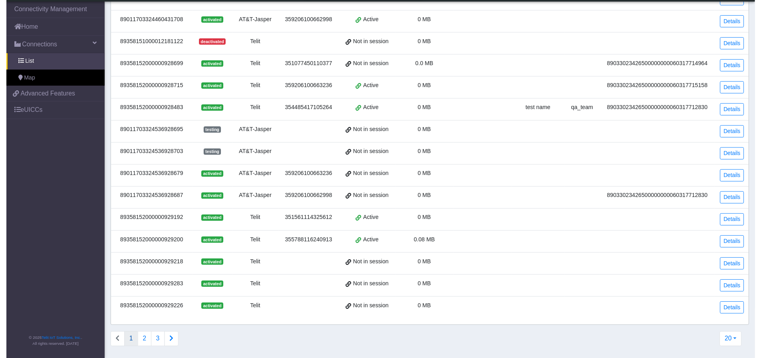
scroll to position [203, 0]
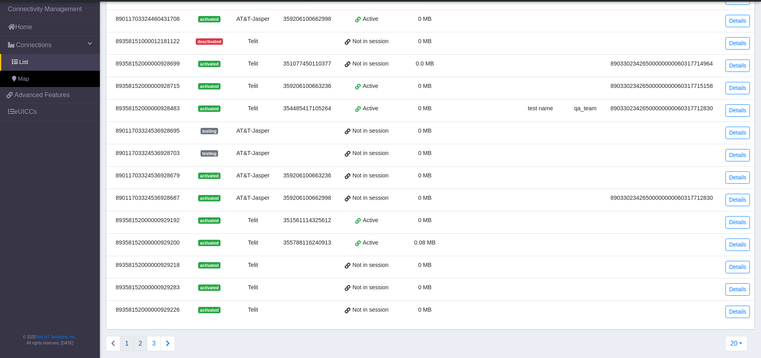
click at [144, 345] on button "2" at bounding box center [140, 343] width 14 height 15
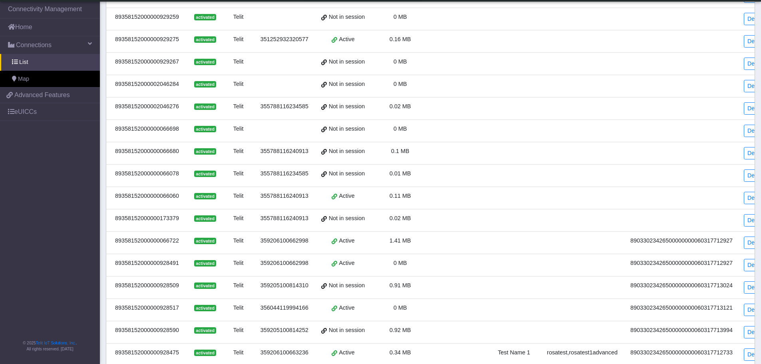
scroll to position [209, 0]
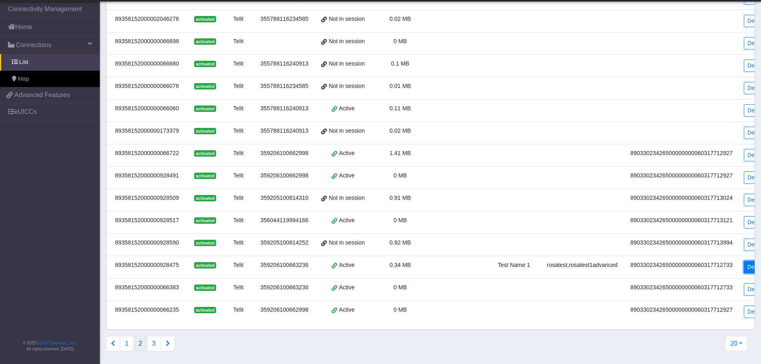
click at [748, 265] on link "Details" at bounding box center [756, 267] width 24 height 12
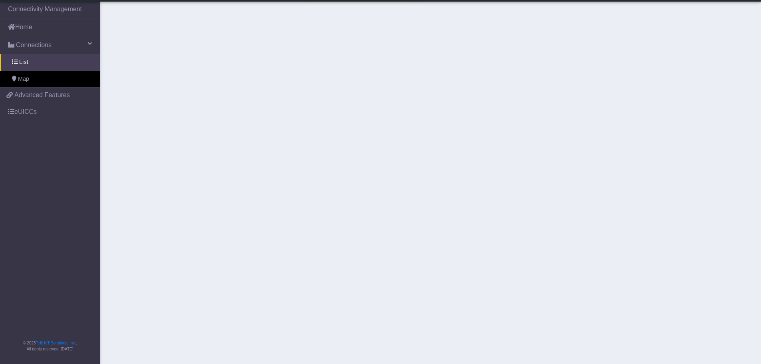
scroll to position [178, 0]
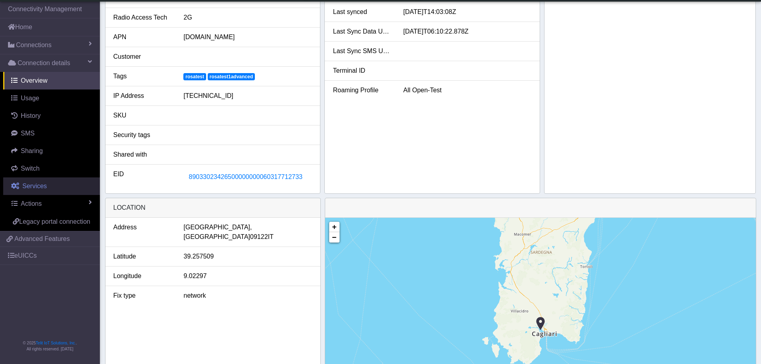
click at [38, 189] on span "Services" at bounding box center [34, 186] width 24 height 7
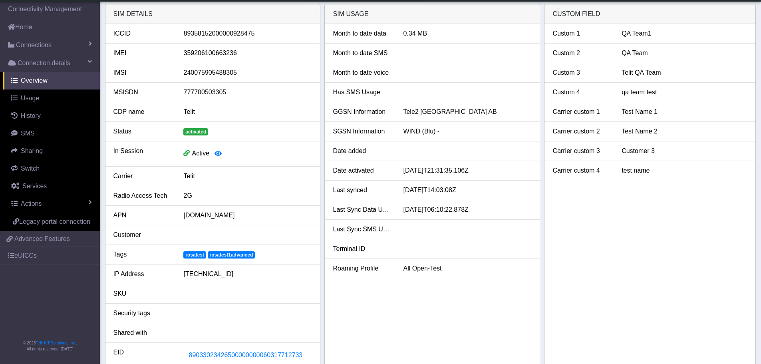
select select "3: 0"
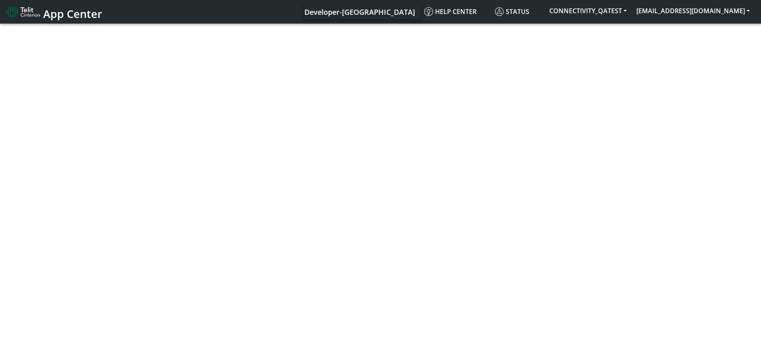
select select "3: 0"
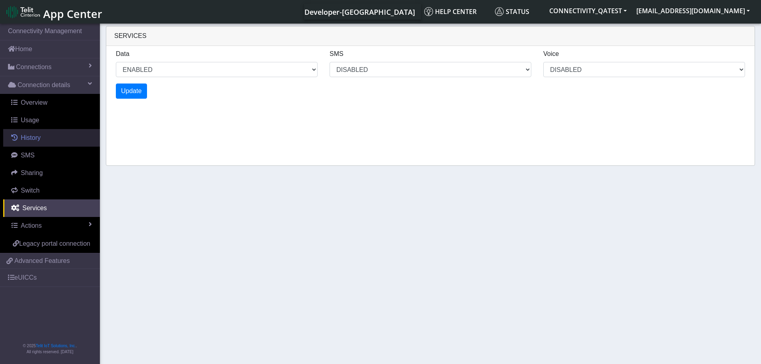
click at [44, 136] on link "History" at bounding box center [51, 138] width 97 height 18
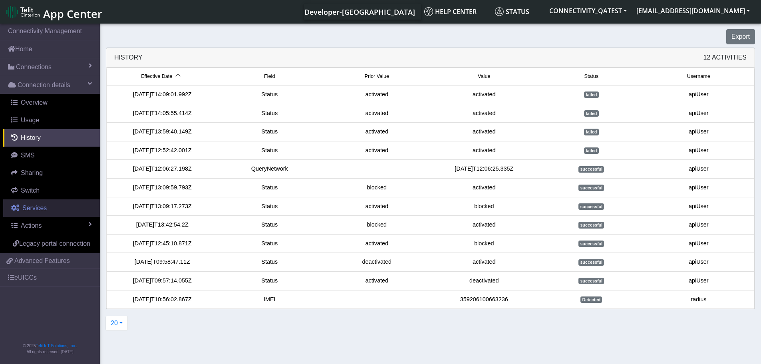
click at [37, 210] on span "Services" at bounding box center [34, 207] width 24 height 7
select select "3: 0"
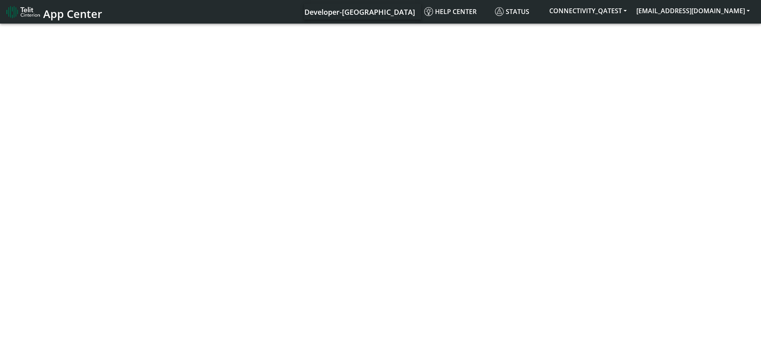
select select "3: 0"
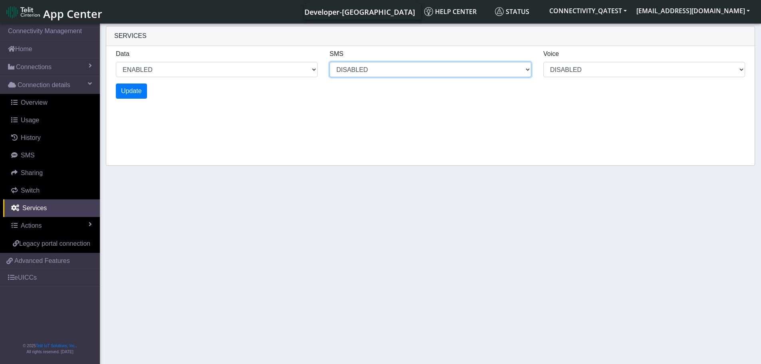
click at [524, 73] on select "MO MT BOTH DISABLED" at bounding box center [430, 69] width 202 height 15
select select "2: 6"
click at [329, 62] on select "MO MT BOTH DISABLED" at bounding box center [430, 69] width 202 height 15
select select "2: 0"
select select "6: 6"
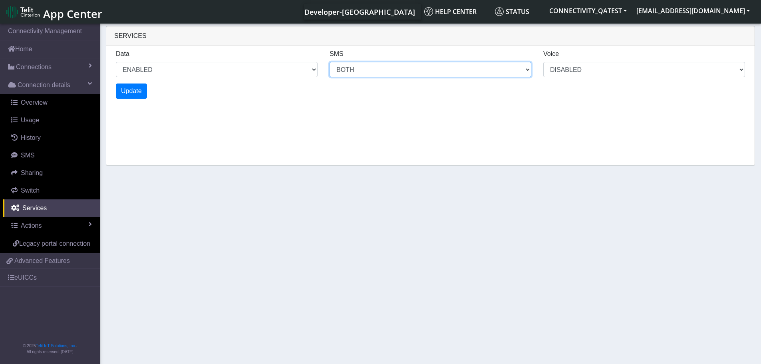
select select "1: 0"
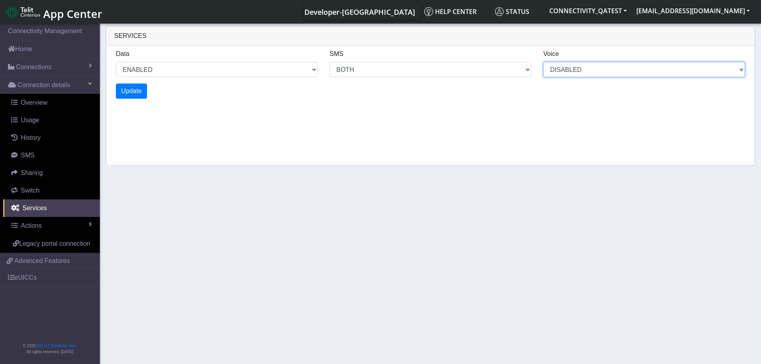
select select "4: 0"
select select "10: 6"
select select "2: 0"
click at [576, 66] on select "DISABLED" at bounding box center [644, 69] width 202 height 15
click at [543, 62] on select "DISABLED" at bounding box center [644, 69] width 202 height 15
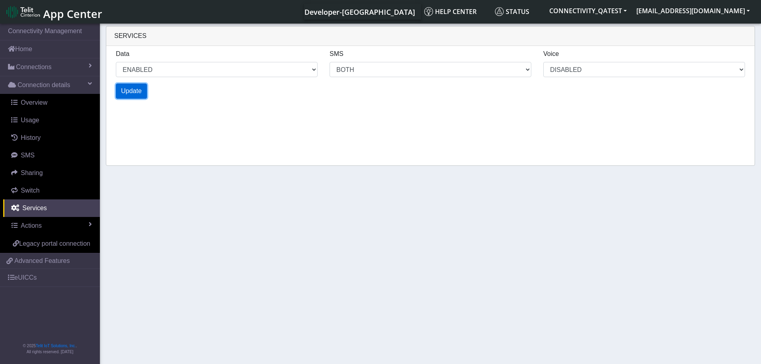
click at [124, 88] on span "Update" at bounding box center [131, 90] width 21 height 7
select select "8: 0"
select select "18: 6"
select select "4: 0"
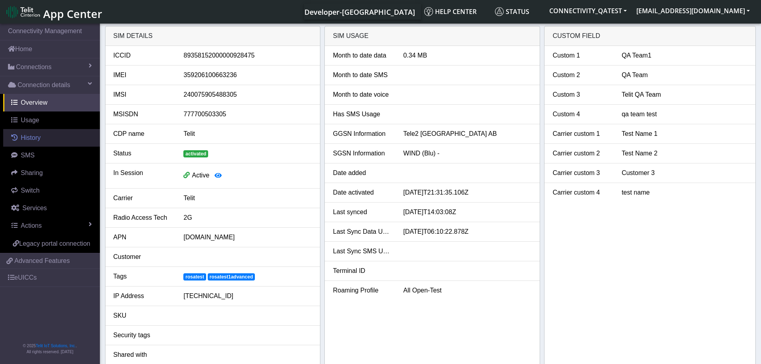
click at [42, 137] on link "History" at bounding box center [51, 138] width 97 height 18
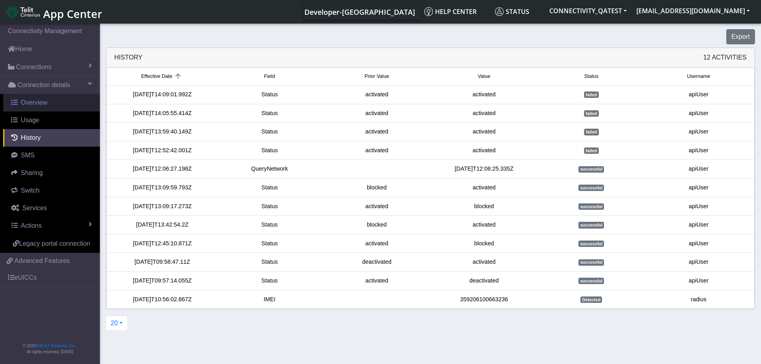
click at [34, 106] on span "Overview" at bounding box center [34, 102] width 27 height 7
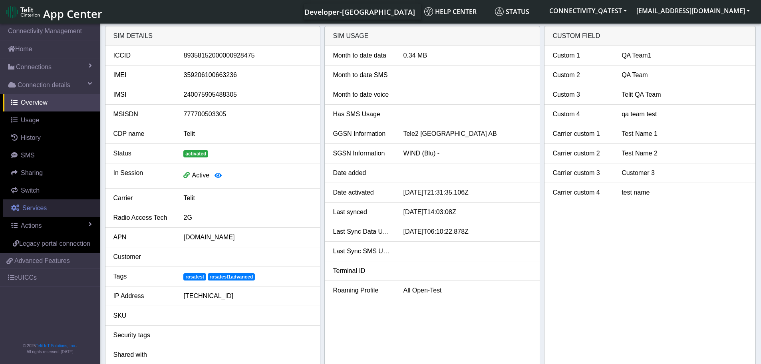
click at [38, 213] on link "Services" at bounding box center [51, 208] width 97 height 18
select select "2: 6"
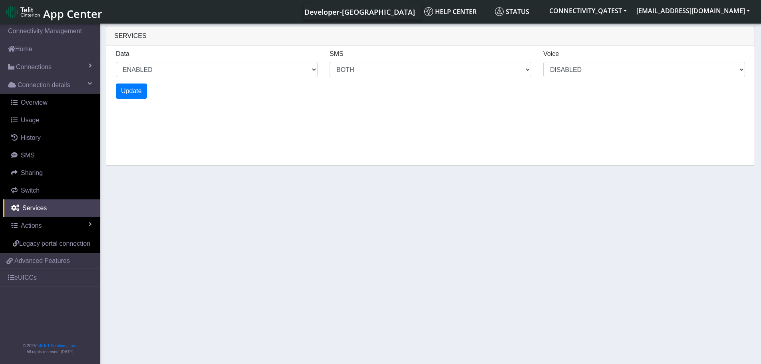
drag, startPoint x: 389, startPoint y: 60, endPoint x: 391, endPoint y: 65, distance: 4.7
click at [389, 60] on div "SMS MO MT BOTH DISABLED" at bounding box center [430, 63] width 214 height 28
click at [392, 70] on select "MO MT BOTH DISABLED" at bounding box center [430, 69] width 202 height 15
select select "2: 0"
select select "6: 6"
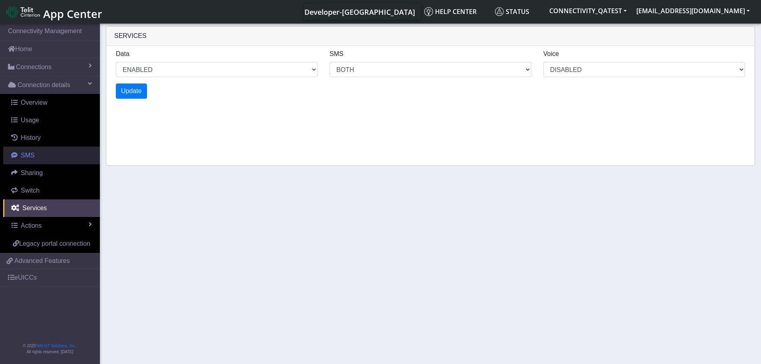
select select "1: 0"
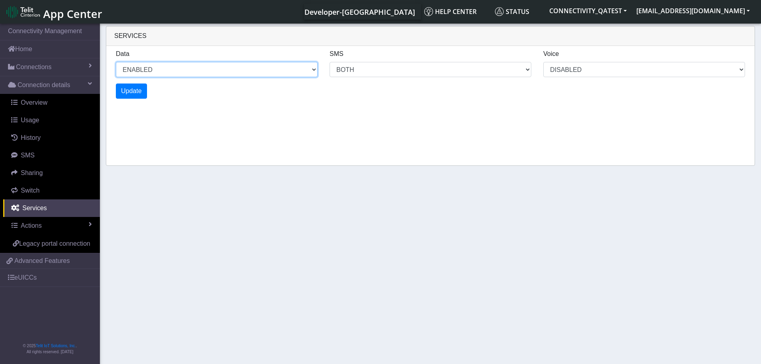
select select "4: 0"
select select "10: 6"
select select "2: 0"
click at [228, 71] on select "ENABLED DISABLED" at bounding box center [217, 69] width 202 height 15
click at [400, 122] on div "Services Data ENABLED DISABLED SMS MO MT BOTH DISABLED Voice DISABLED Update" at bounding box center [430, 96] width 649 height 140
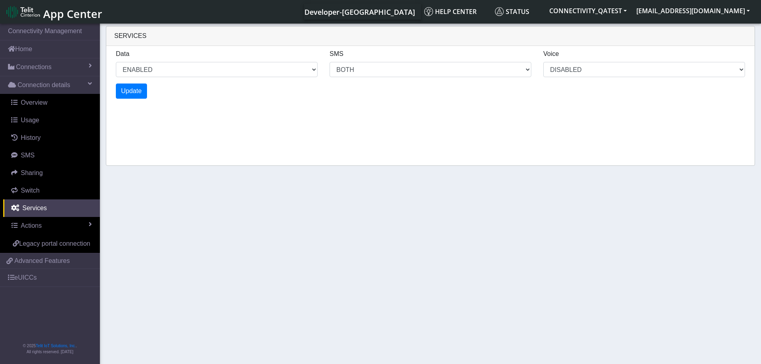
select select "6: 0"
select select "14: 6"
select select "3: 0"
click at [252, 71] on select "ENABLED DISABLED" at bounding box center [217, 69] width 202 height 15
select select "8: 0"
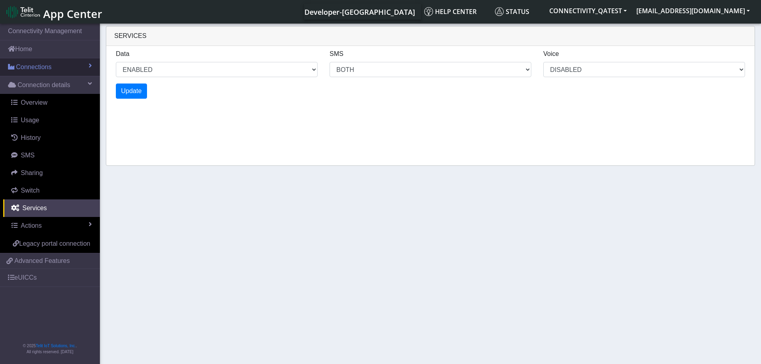
select select "18: 6"
select select "4: 0"
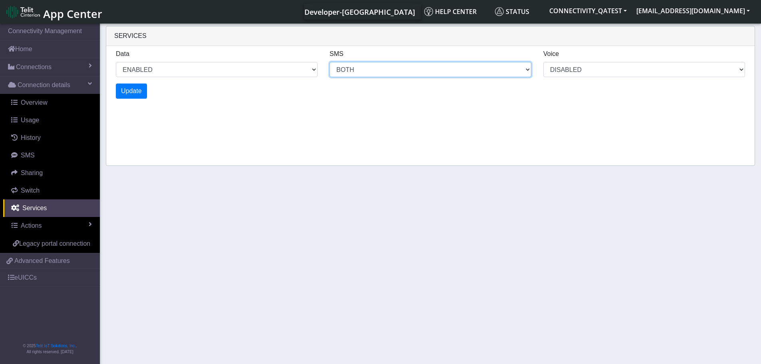
click at [375, 72] on select "MO MT BOTH DISABLED" at bounding box center [430, 69] width 202 height 15
select select "10: 0"
select select "22: 6"
select select "5: 0"
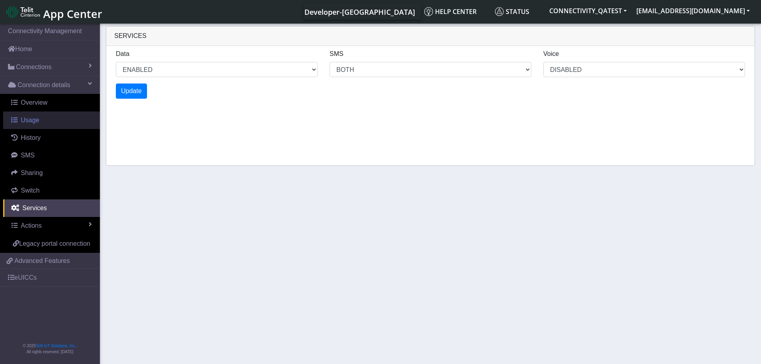
select select "12: 0"
select select "26: 6"
select select "6: 0"
click at [46, 58] on link "Home" at bounding box center [50, 49] width 100 height 18
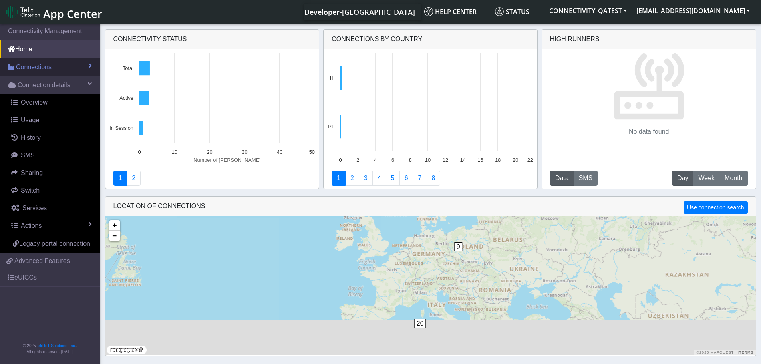
click at [45, 65] on span "Connections" at bounding box center [34, 67] width 36 height 10
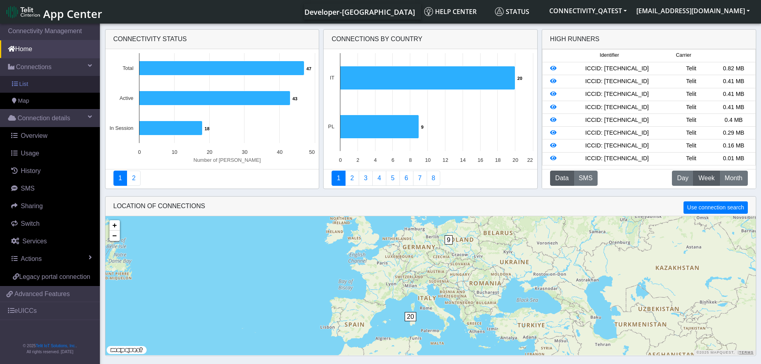
click at [45, 85] on link "List" at bounding box center [50, 84] width 100 height 17
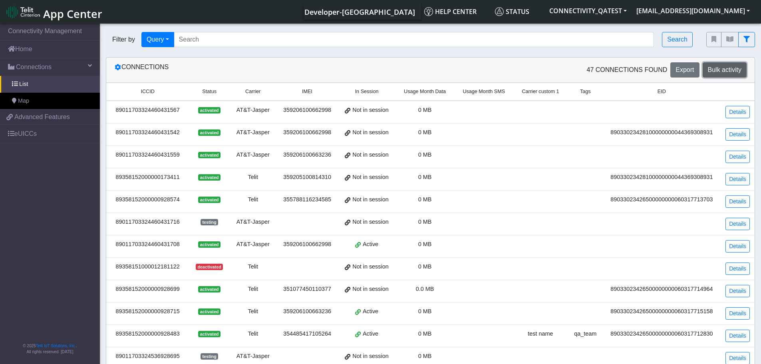
click at [739, 73] on span "Bulk activity" at bounding box center [725, 69] width 34 height 7
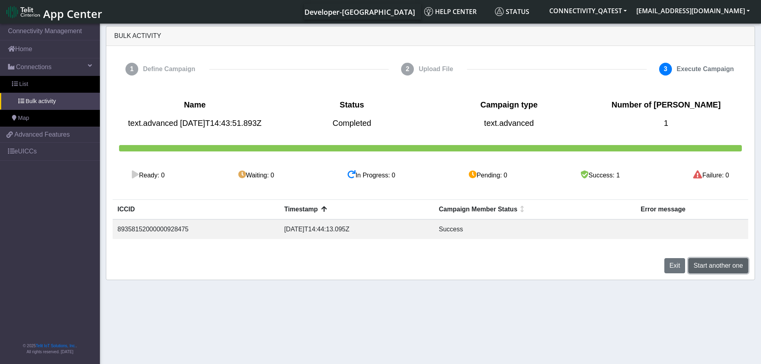
click at [705, 269] on span "Start another one" at bounding box center [718, 265] width 50 height 7
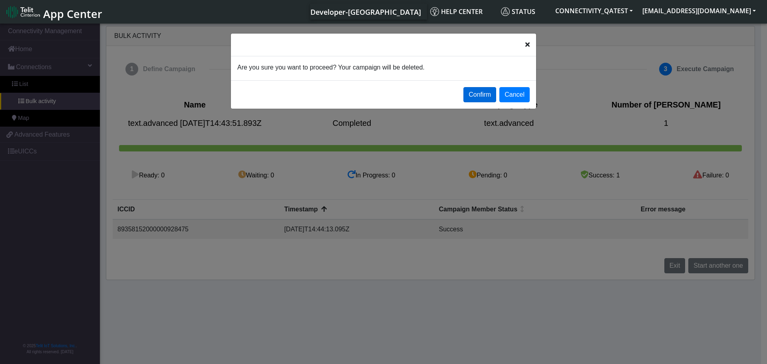
click at [488, 96] on button "Confirm" at bounding box center [479, 94] width 33 height 15
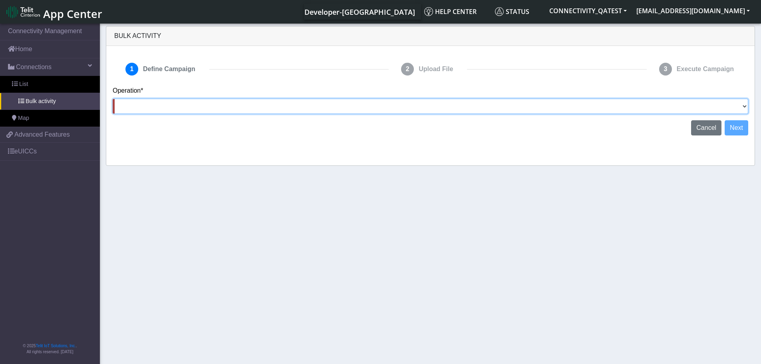
drag, startPoint x: 743, startPoint y: 105, endPoint x: 690, endPoint y: 112, distance: 53.9
click at [743, 105] on select "Activate [PERSON_NAME] Deactivate [PERSON_NAME] Add Tags Remove Tags Advanced" at bounding box center [430, 106] width 635 height 15
select select "text.advanced"
click at [113, 99] on select "Activate [PERSON_NAME] Deactivate [PERSON_NAME] Add Tags Remove Tags Advanced" at bounding box center [430, 106] width 635 height 15
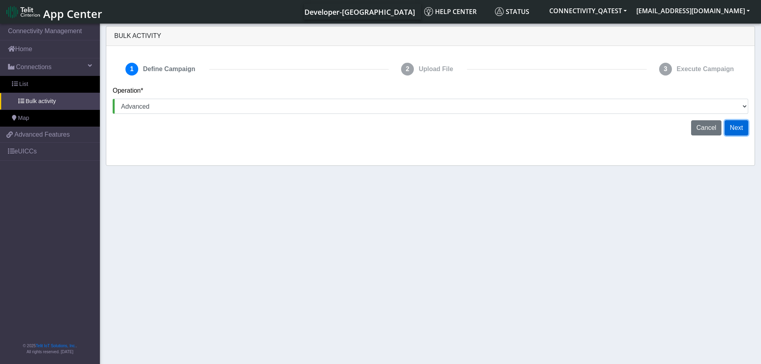
click at [733, 125] on button "Next" at bounding box center [736, 127] width 24 height 15
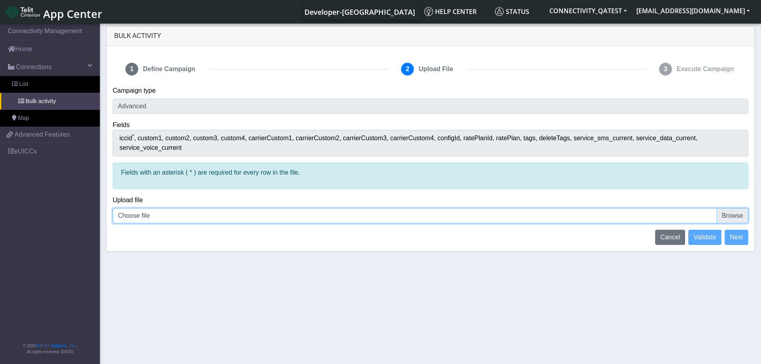
click at [746, 209] on input "Choose file" at bounding box center [430, 215] width 635 height 15
type input "C:\fakepath\iccid_[TECHNICAL_ID] - rateplan.csv"
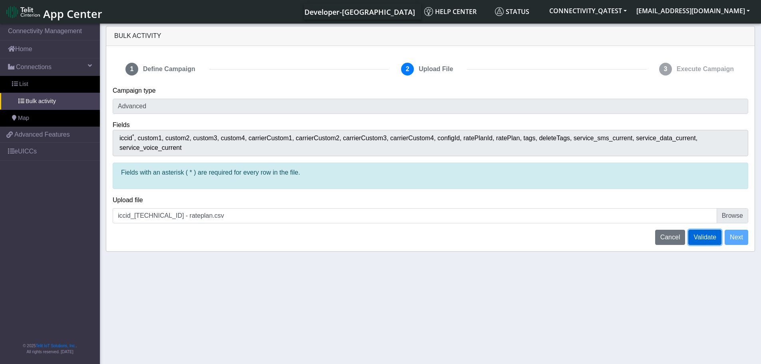
click at [695, 234] on span "Validate" at bounding box center [704, 237] width 23 height 7
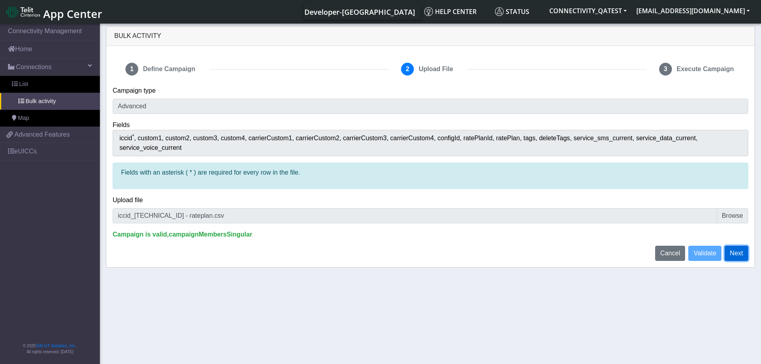
click at [741, 246] on button "Next" at bounding box center [736, 253] width 24 height 15
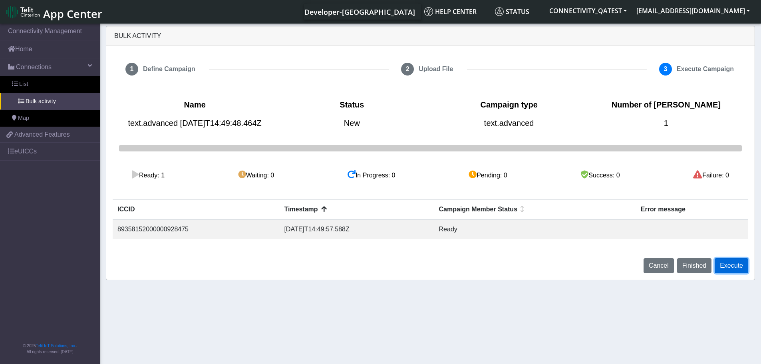
click at [733, 273] on button "Execute" at bounding box center [731, 265] width 34 height 15
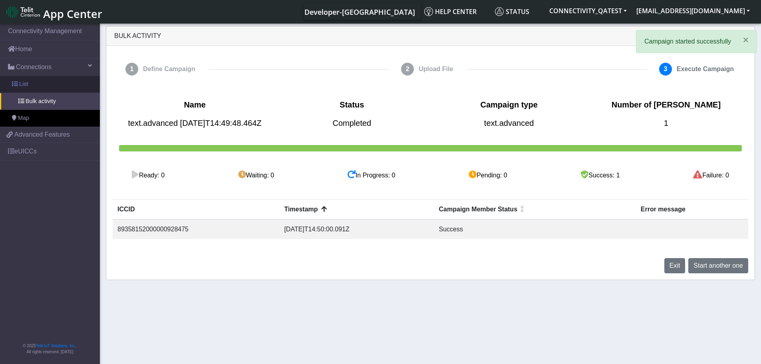
click at [27, 89] on link "List" at bounding box center [50, 84] width 100 height 17
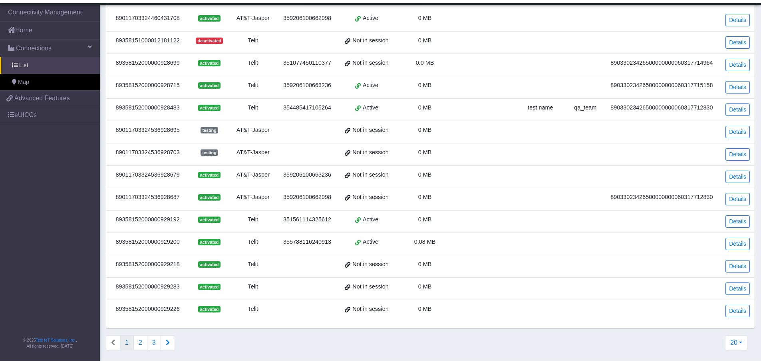
scroll to position [203, 0]
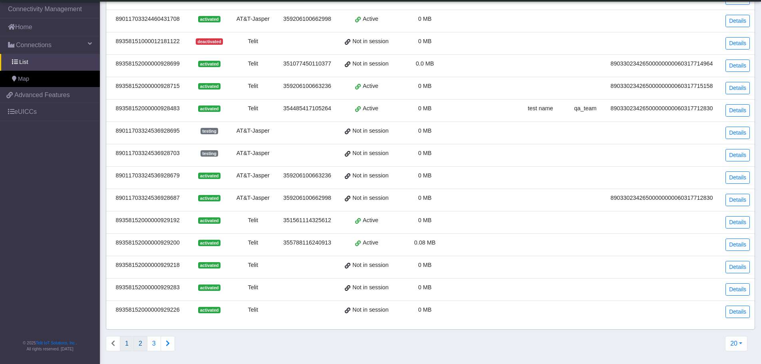
click at [145, 346] on button "2" at bounding box center [140, 343] width 14 height 15
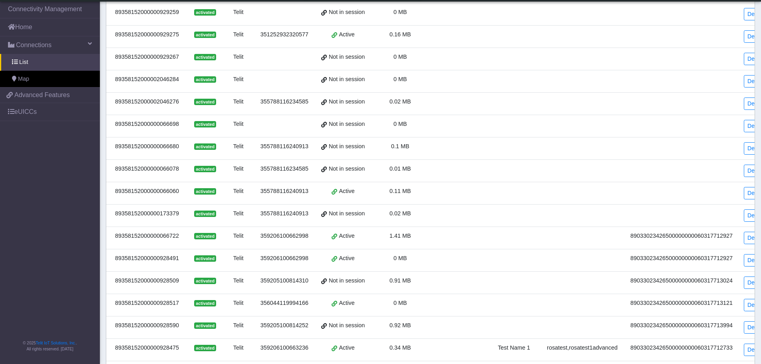
scroll to position [209, 0]
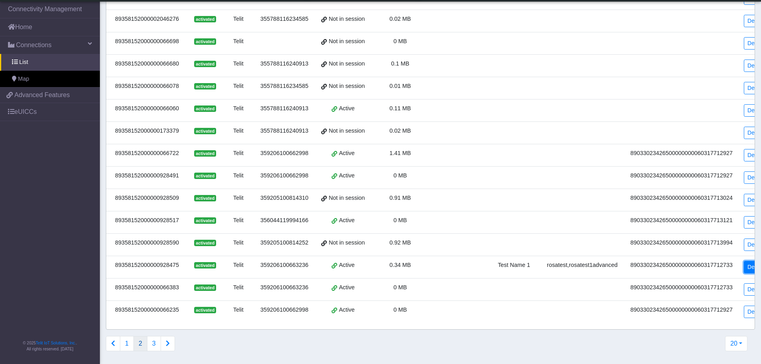
click at [744, 261] on link "Details" at bounding box center [756, 267] width 24 height 12
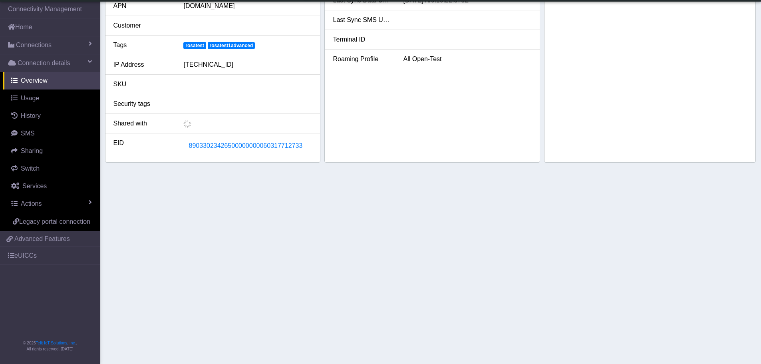
scroll to position [178, 0]
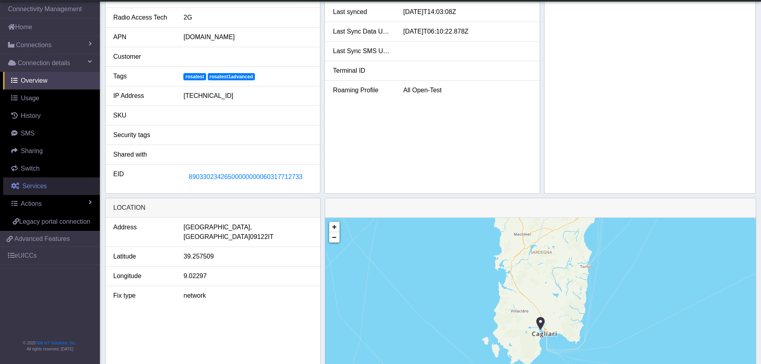
click at [33, 186] on span "Services" at bounding box center [34, 186] width 24 height 7
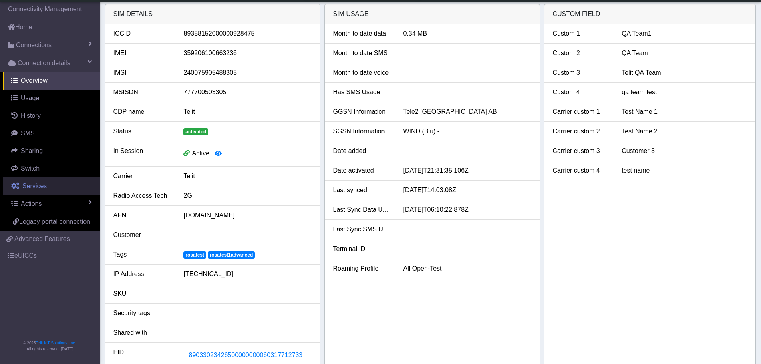
select select "3: 0"
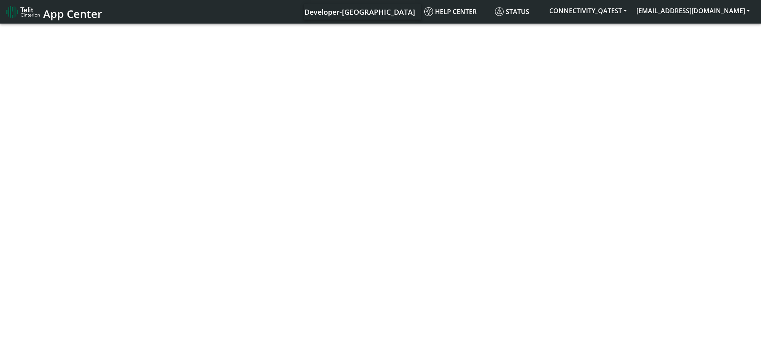
select select "3: 0"
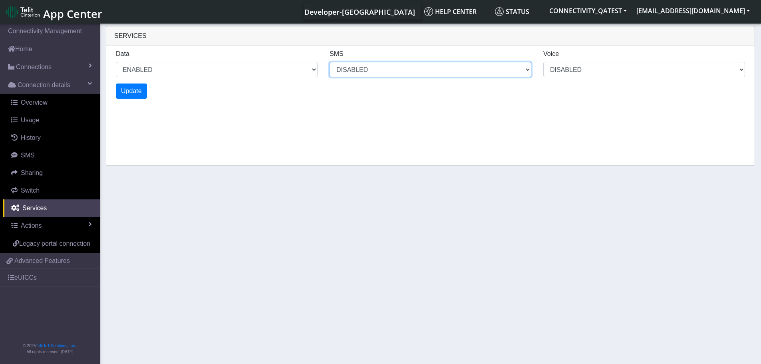
drag, startPoint x: 388, startPoint y: 71, endPoint x: 386, endPoint y: 75, distance: 4.7
click at [388, 71] on select "MO MT BOTH DISABLED" at bounding box center [430, 69] width 202 height 15
select select "0: 2"
click at [329, 62] on select "MO MT BOTH DISABLED" at bounding box center [430, 69] width 202 height 15
select select "2: 0"
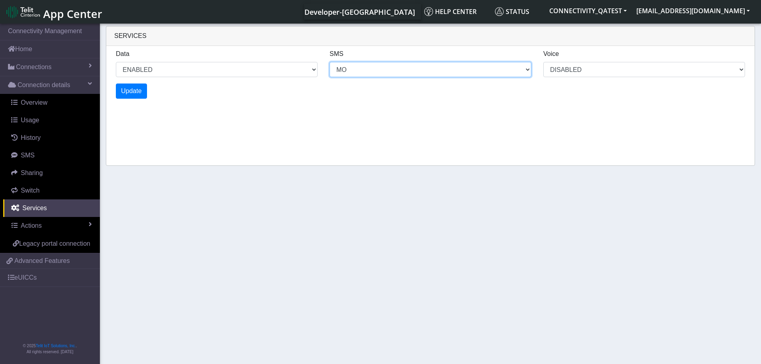
select select "4: 2"
select select "1: 0"
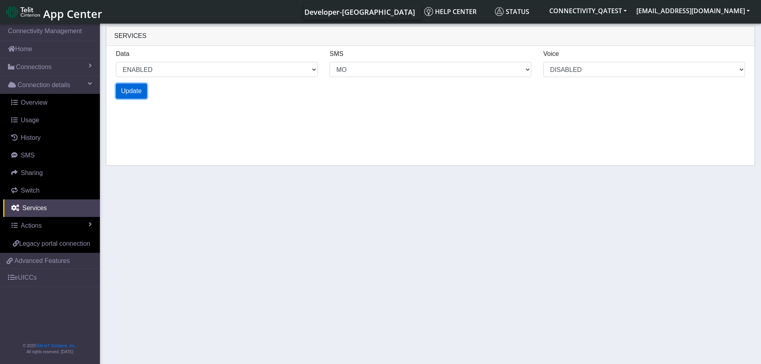
click at [133, 93] on span "Update" at bounding box center [131, 90] width 21 height 7
select select "6: 0"
select select "12: 2"
select select "3: 0"
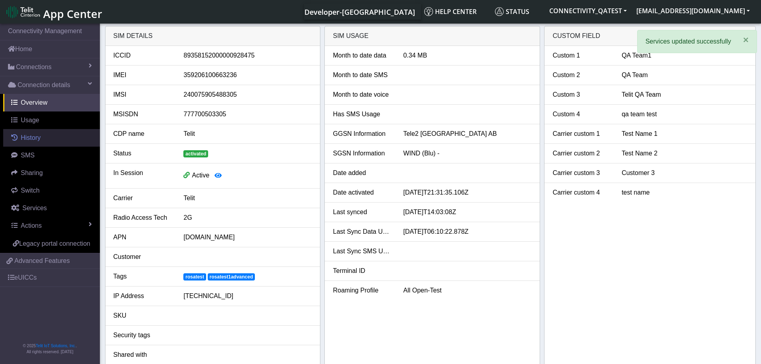
click at [37, 135] on span "History" at bounding box center [31, 137] width 20 height 7
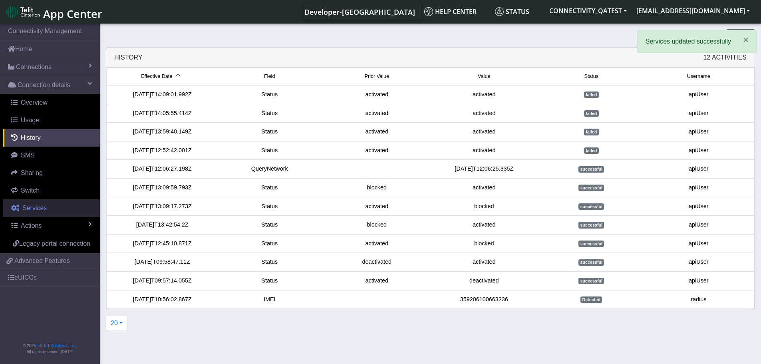
click at [29, 209] on span "Services" at bounding box center [34, 207] width 24 height 7
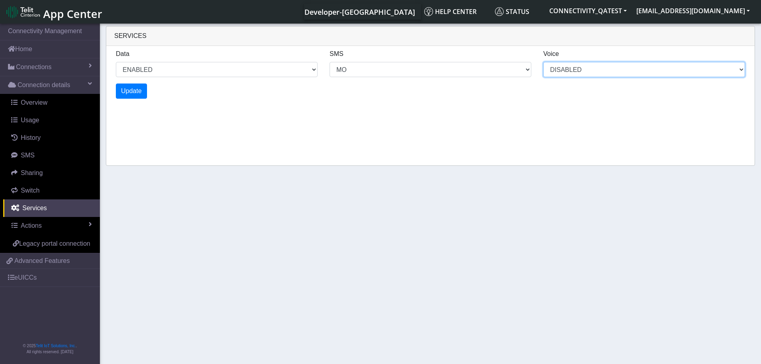
click at [565, 66] on select "DISABLED" at bounding box center [644, 69] width 202 height 15
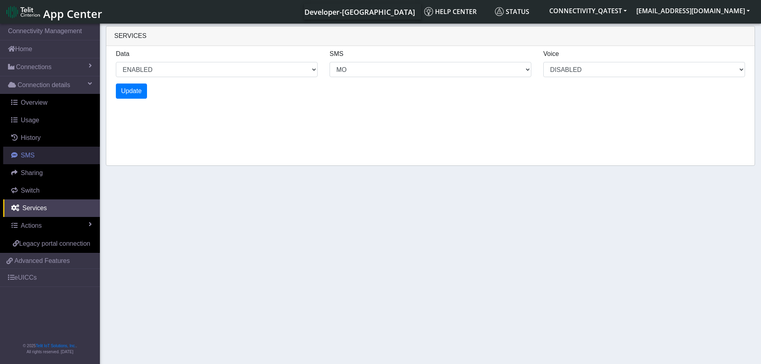
select select "2: 0"
select select "4: 2"
select select "1: 0"
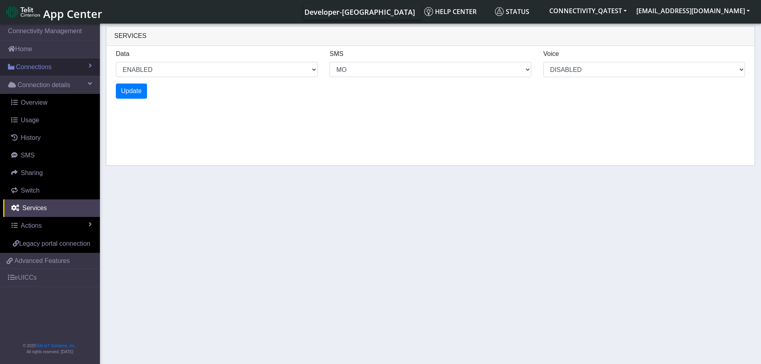
click at [44, 65] on span "Connections" at bounding box center [34, 67] width 36 height 10
select select "4: 0"
select select "8: 2"
select select "2: 0"
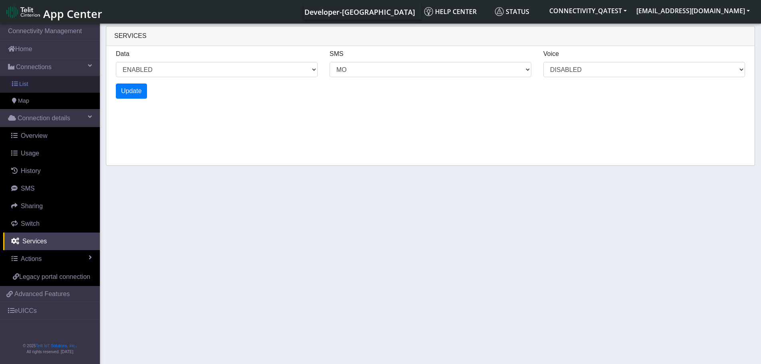
click at [32, 84] on link "List" at bounding box center [50, 84] width 100 height 17
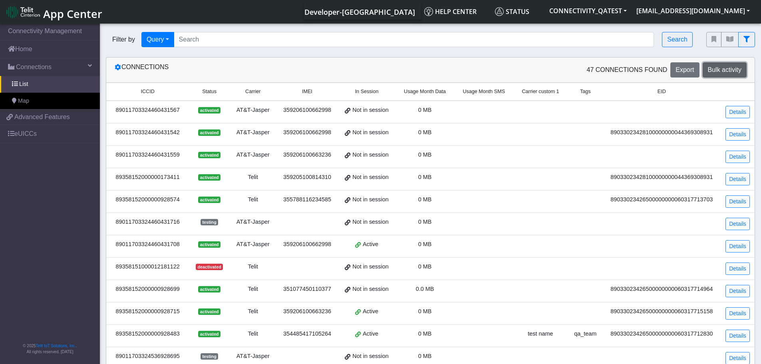
click at [738, 69] on span "Bulk activity" at bounding box center [725, 69] width 34 height 7
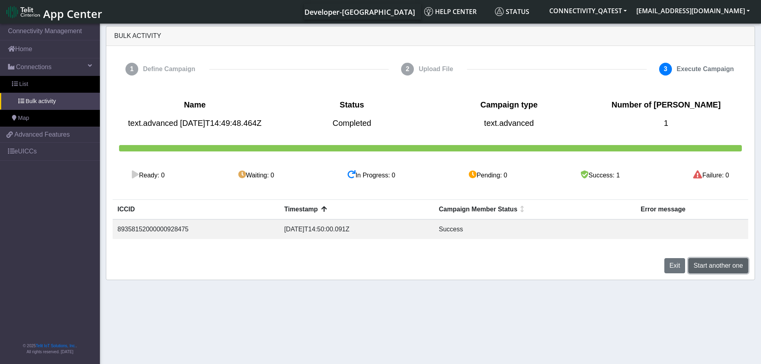
click at [706, 269] on span "Start another one" at bounding box center [718, 265] width 50 height 7
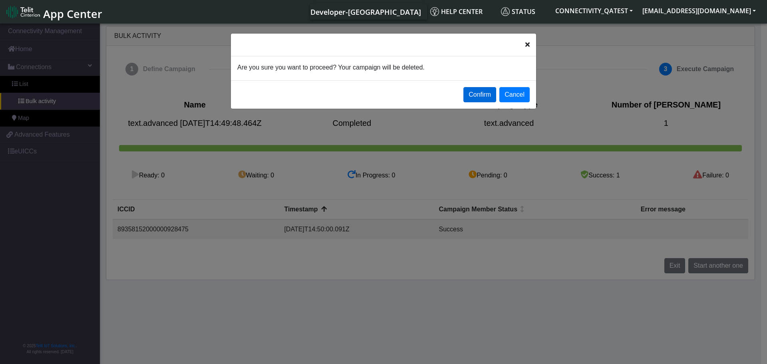
click at [478, 96] on button "Confirm" at bounding box center [479, 94] width 33 height 15
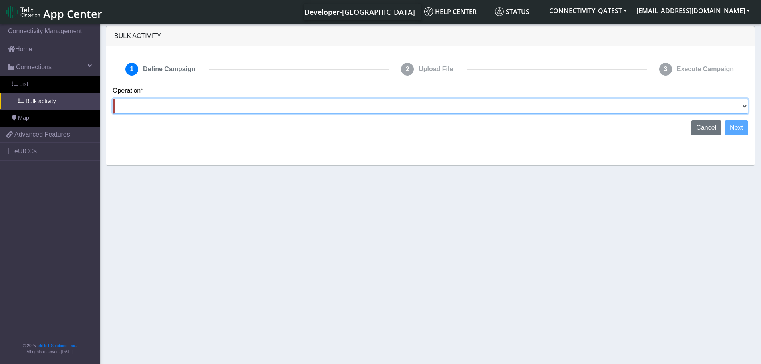
drag, startPoint x: 745, startPoint y: 106, endPoint x: 728, endPoint y: 113, distance: 18.8
click at [745, 106] on select "Activate SIMs Deactivate SIMs Add Tags Remove Tags Advanced" at bounding box center [430, 106] width 635 height 15
select select "text.advanced"
click at [113, 99] on select "Activate SIMs Deactivate SIMs Add Tags Remove Tags Advanced" at bounding box center [430, 106] width 635 height 15
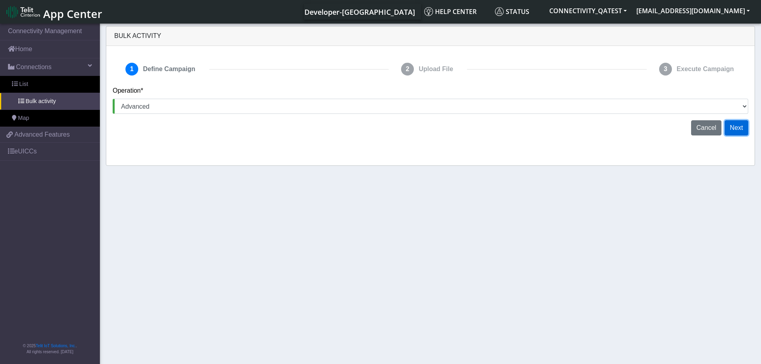
click at [740, 127] on button "Next" at bounding box center [736, 127] width 24 height 15
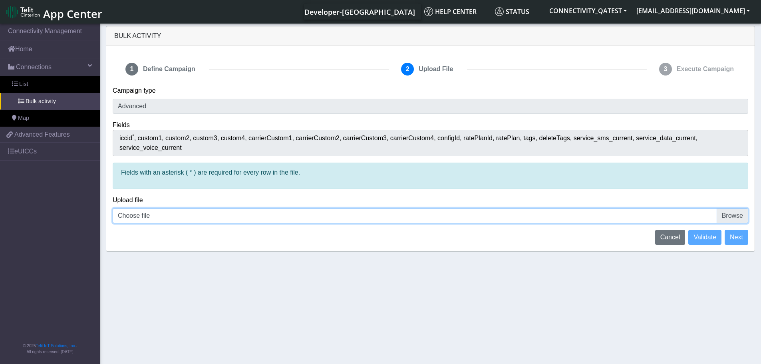
click at [743, 208] on input "Choose file" at bounding box center [430, 215] width 635 height 15
type input "C:\fakepath\iccid_89358152000000928475 - rateplan.csv"
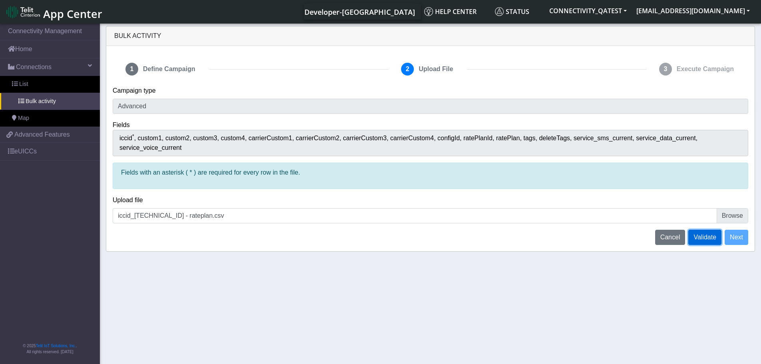
click at [707, 234] on span "Validate" at bounding box center [704, 237] width 23 height 7
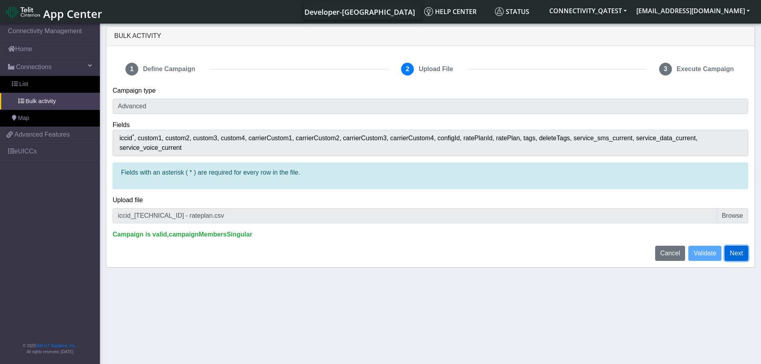
click at [736, 246] on button "Next" at bounding box center [736, 253] width 24 height 15
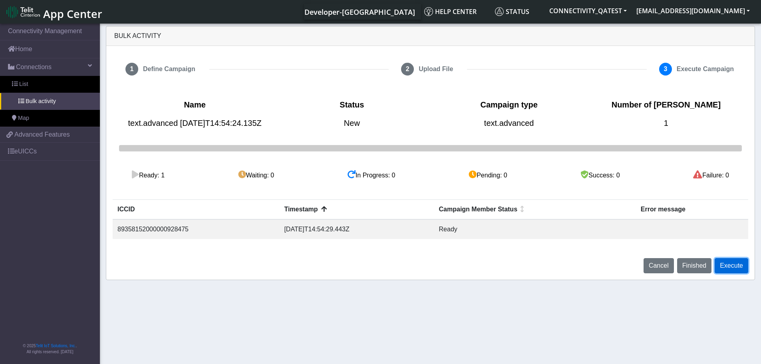
click at [735, 273] on button "Execute" at bounding box center [731, 265] width 34 height 15
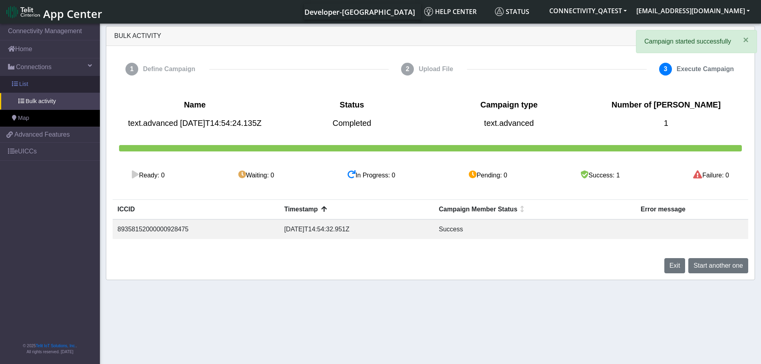
click at [41, 87] on link "List" at bounding box center [50, 84] width 100 height 17
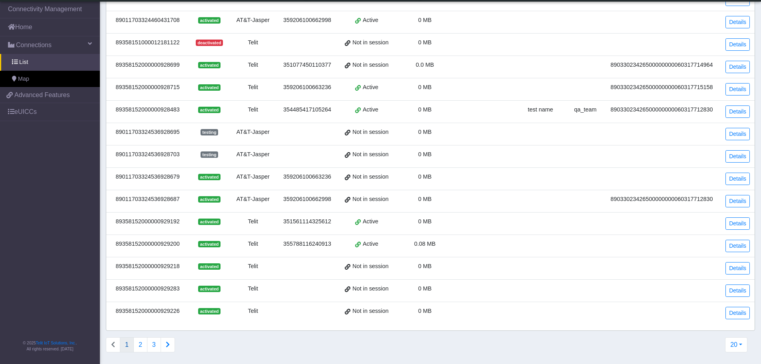
scroll to position [203, 0]
click at [142, 343] on button "2" at bounding box center [140, 343] width 14 height 15
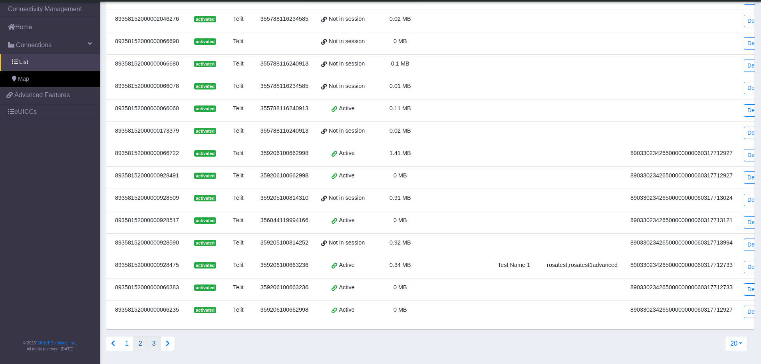
scroll to position [209, 0]
click at [744, 261] on link "Details" at bounding box center [756, 267] width 24 height 12
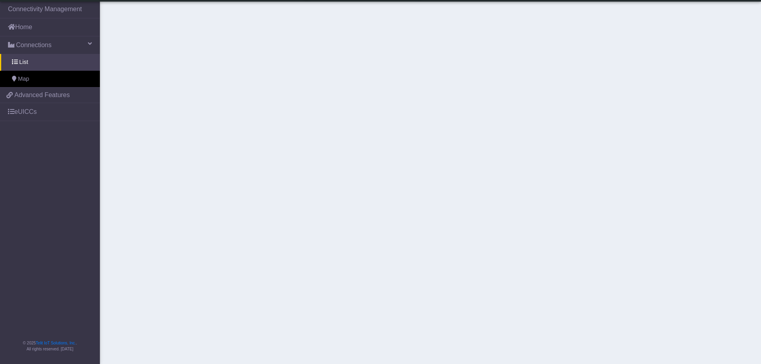
scroll to position [178, 0]
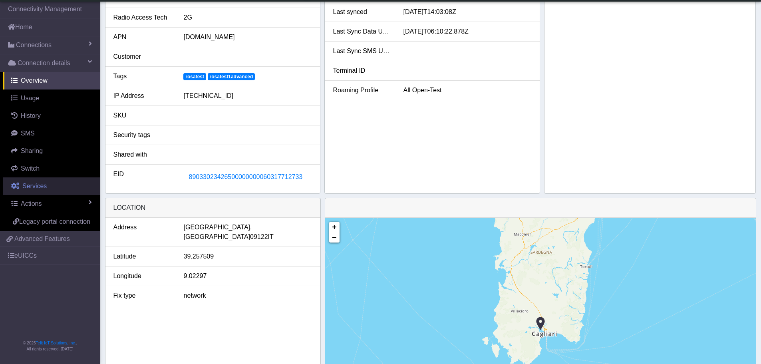
click at [34, 184] on span "Services" at bounding box center [34, 186] width 24 height 7
select select "3: 0"
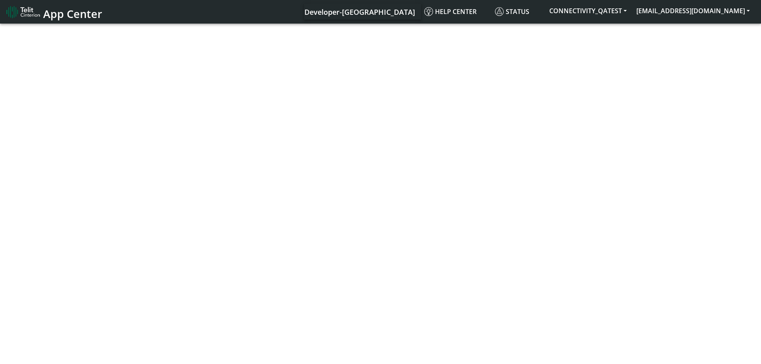
select select "3: 0"
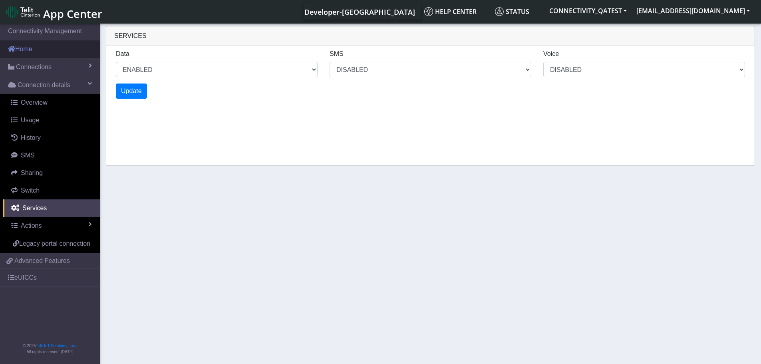
click at [34, 51] on link "Home" at bounding box center [50, 49] width 100 height 18
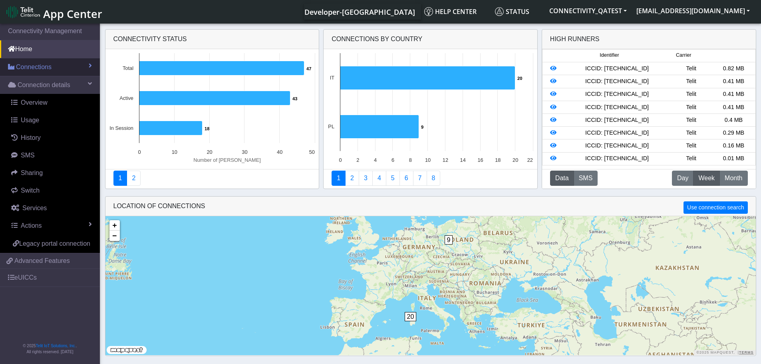
click at [48, 65] on span "Connections" at bounding box center [34, 67] width 36 height 10
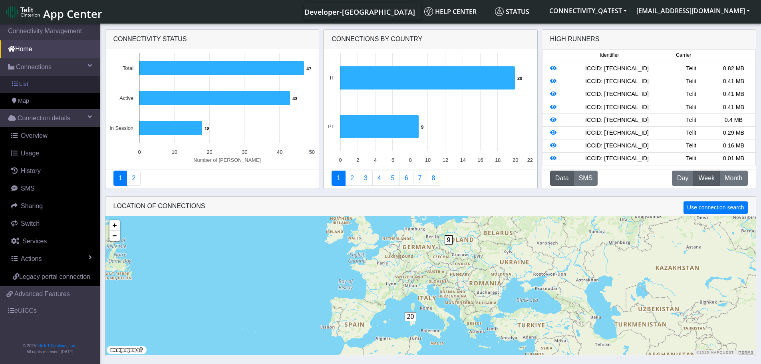
click at [41, 85] on link "List" at bounding box center [50, 84] width 100 height 17
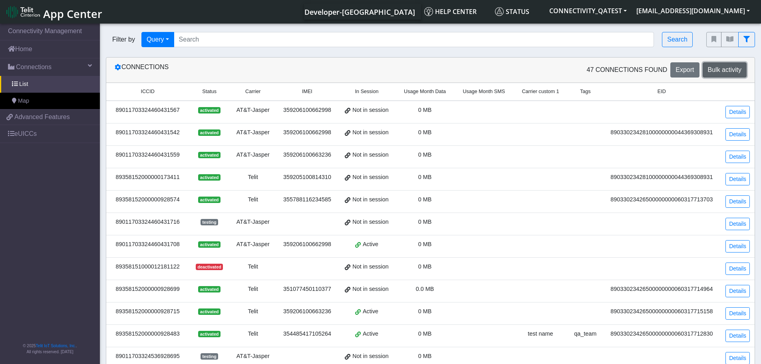
click at [720, 73] on span "Bulk activity" at bounding box center [725, 69] width 34 height 7
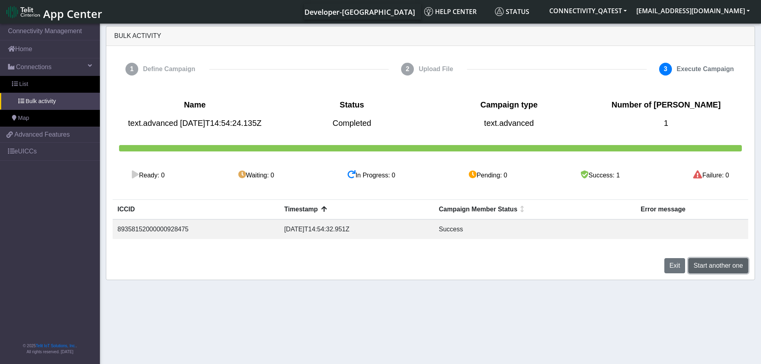
click at [716, 269] on span "Start another one" at bounding box center [718, 265] width 50 height 7
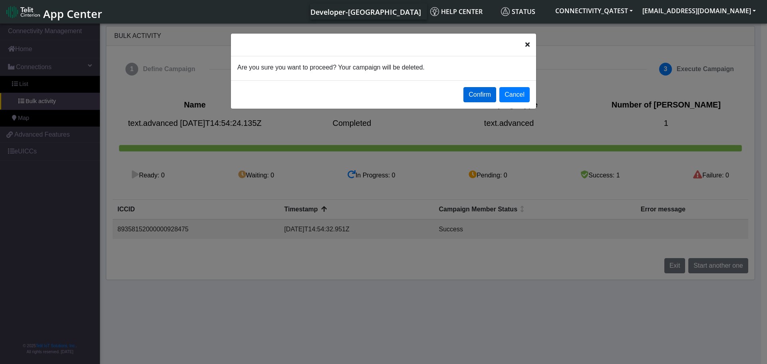
click at [472, 101] on button "Confirm" at bounding box center [479, 94] width 33 height 15
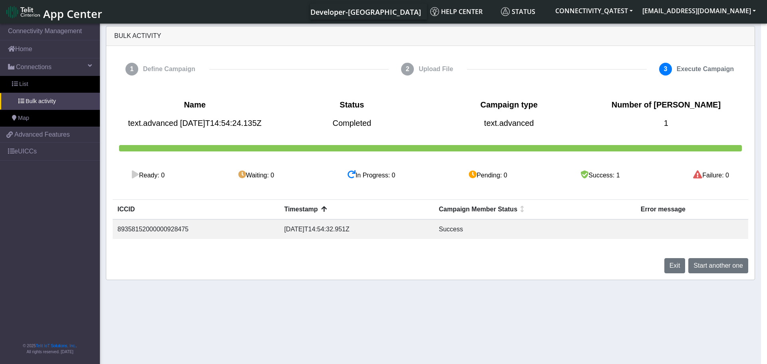
select select
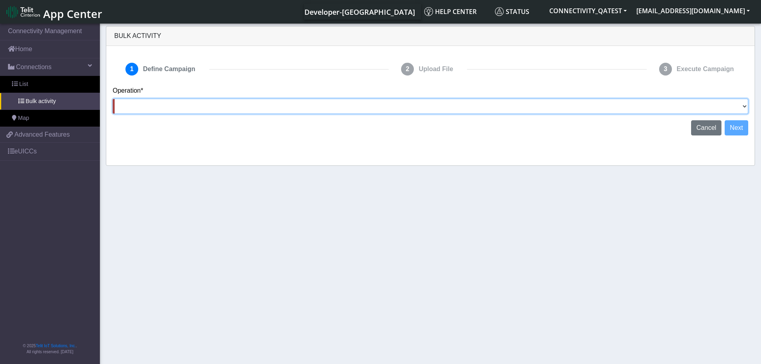
click at [241, 109] on select "Activate [PERSON_NAME] Deactivate [PERSON_NAME] Add Tags Remove Tags Advanced" at bounding box center [430, 106] width 635 height 15
